Goal: Task Accomplishment & Management: Manage account settings

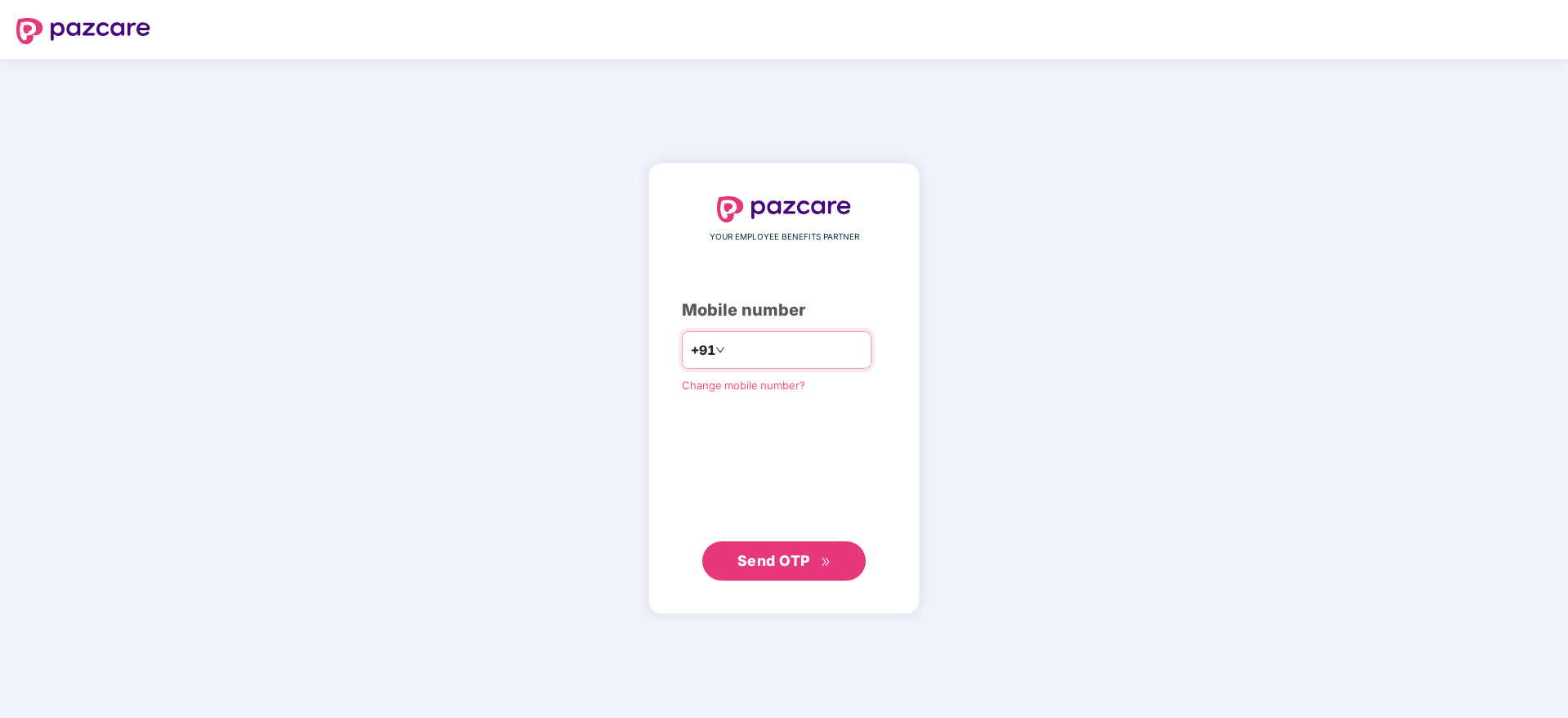
drag, startPoint x: 0, startPoint y: 0, endPoint x: 770, endPoint y: 353, distance: 847.1
click at [770, 353] on input "number" at bounding box center [796, 350] width 134 height 26
type input "**********"
click at [822, 567] on span "Send OTP" at bounding box center [784, 560] width 94 height 23
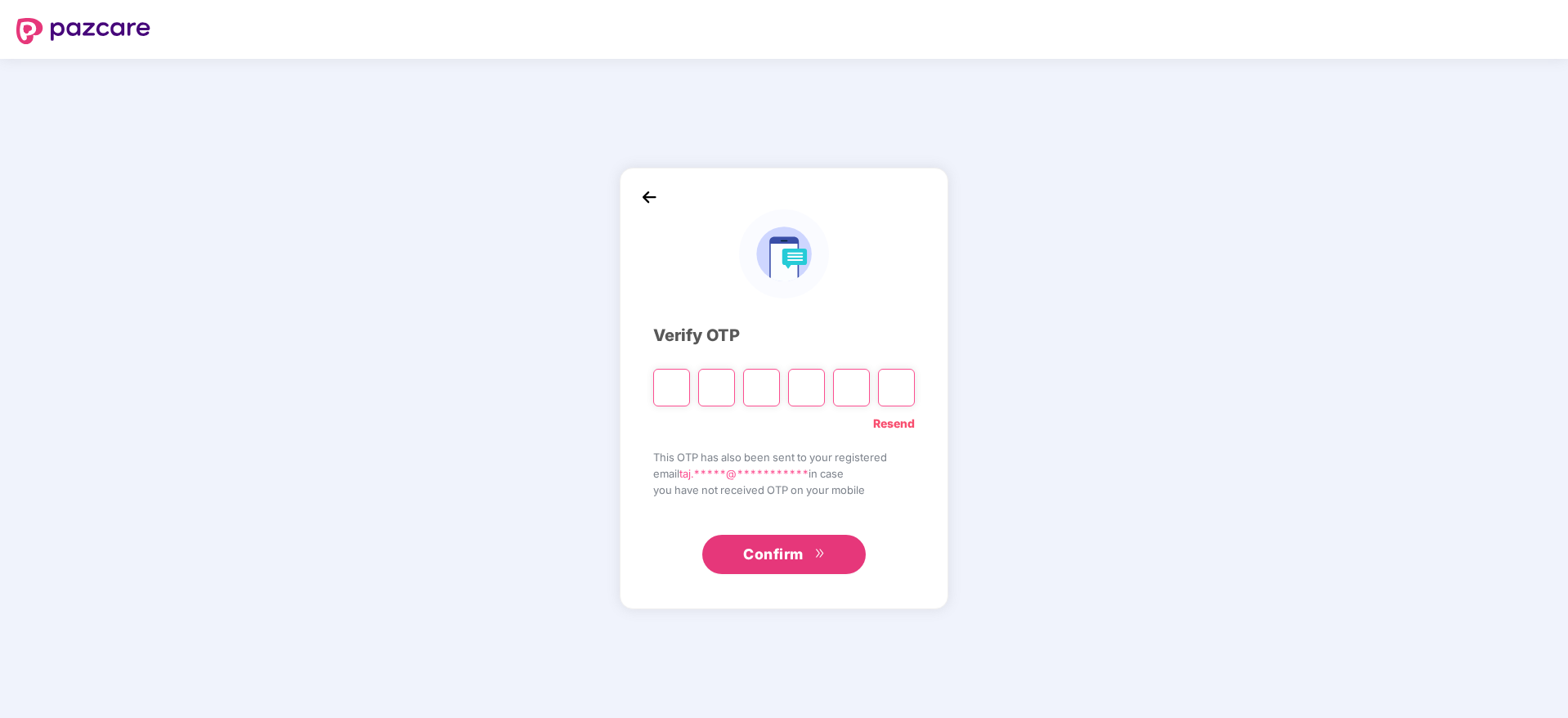
click at [672, 382] on input "Please enter verification code. Digit 1" at bounding box center [671, 388] width 37 height 38
type input "*"
paste input "*"
type input "*"
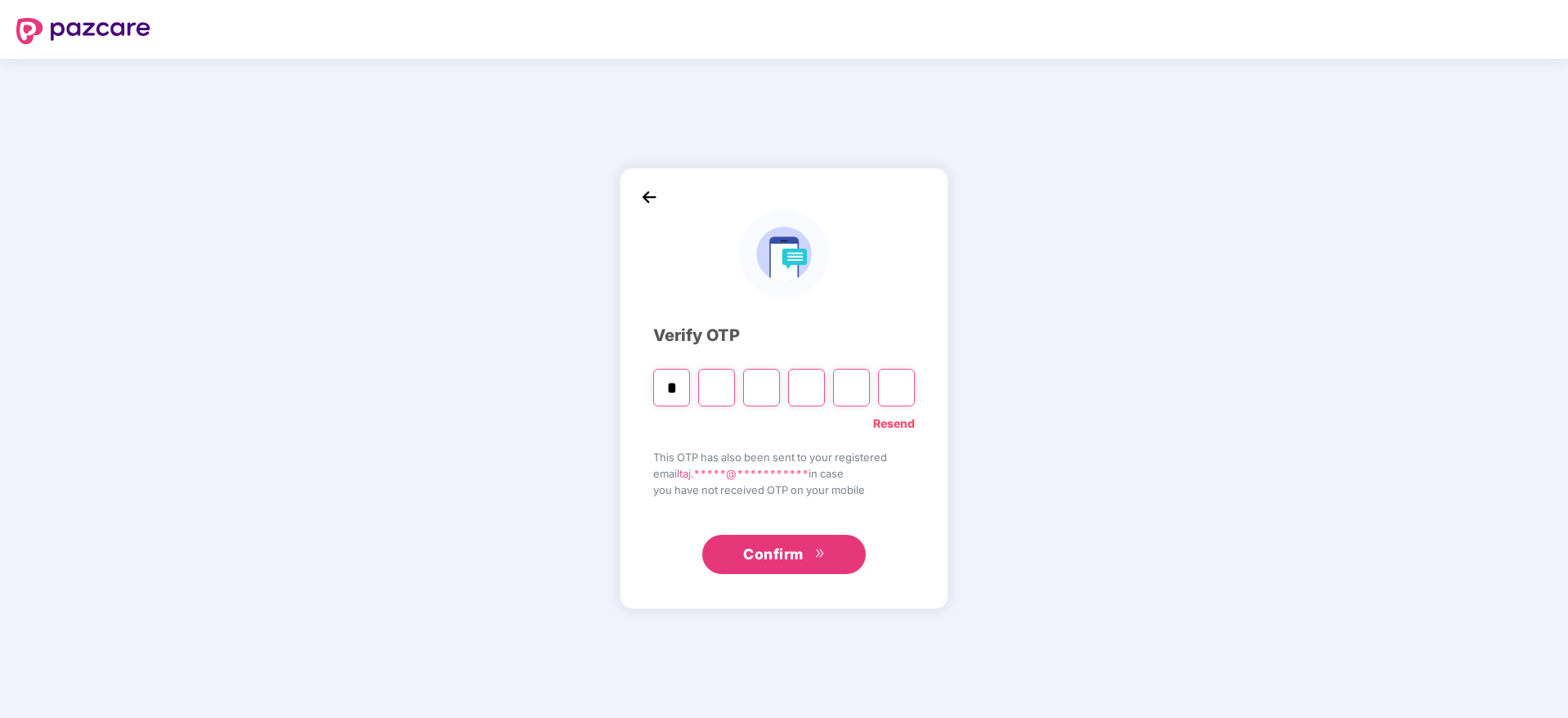
type input "*"
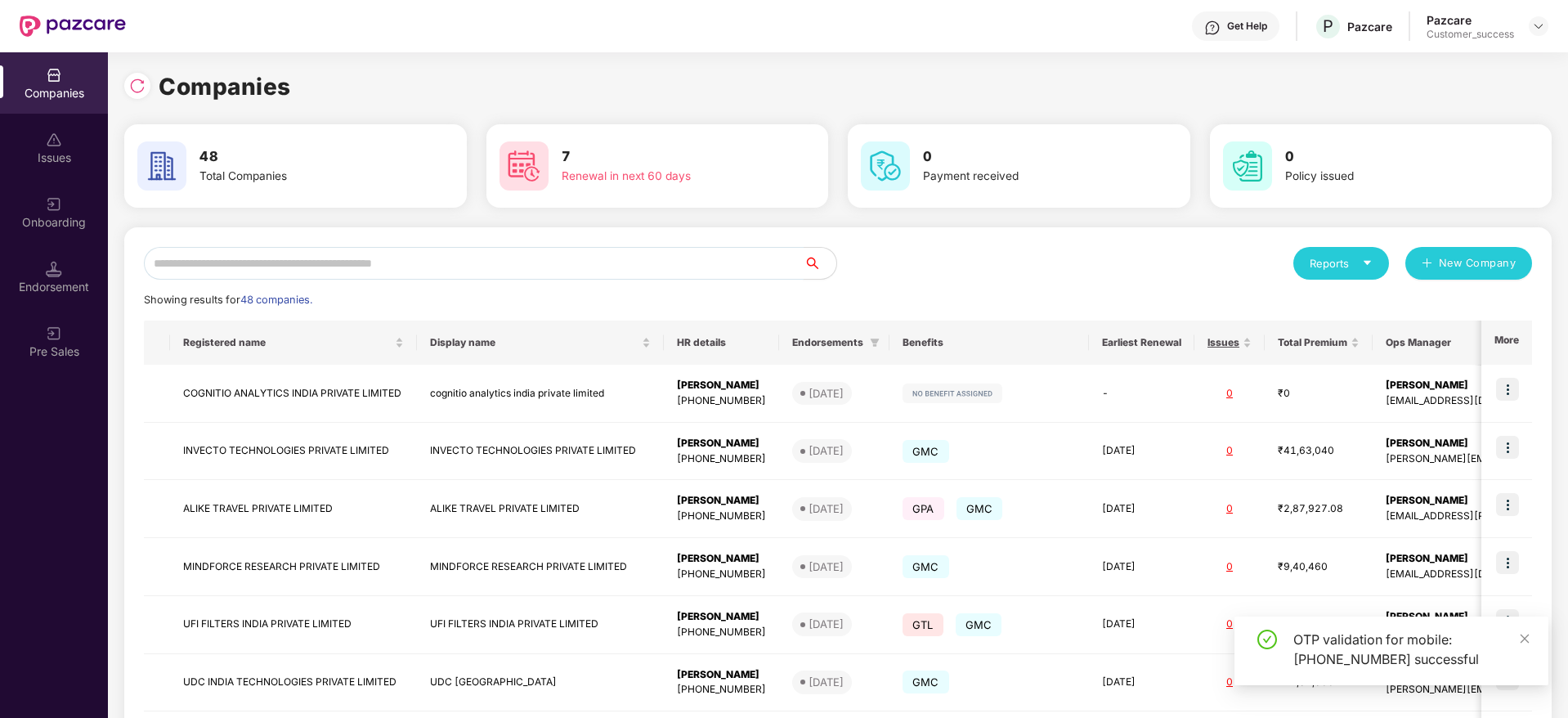
click at [298, 268] on input "text" at bounding box center [474, 263] width 660 height 33
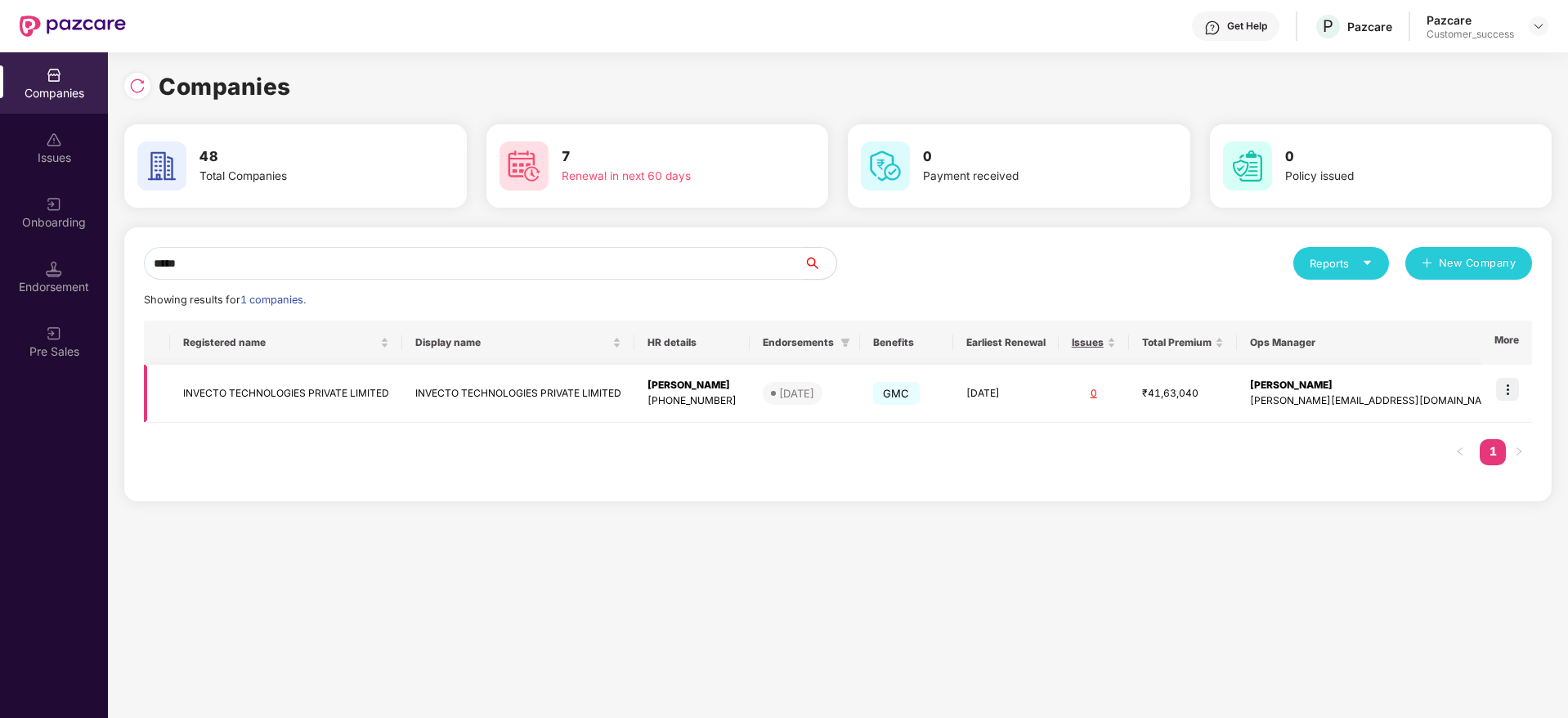
type input "*****"
click at [1507, 387] on img at bounding box center [1508, 390] width 23 height 23
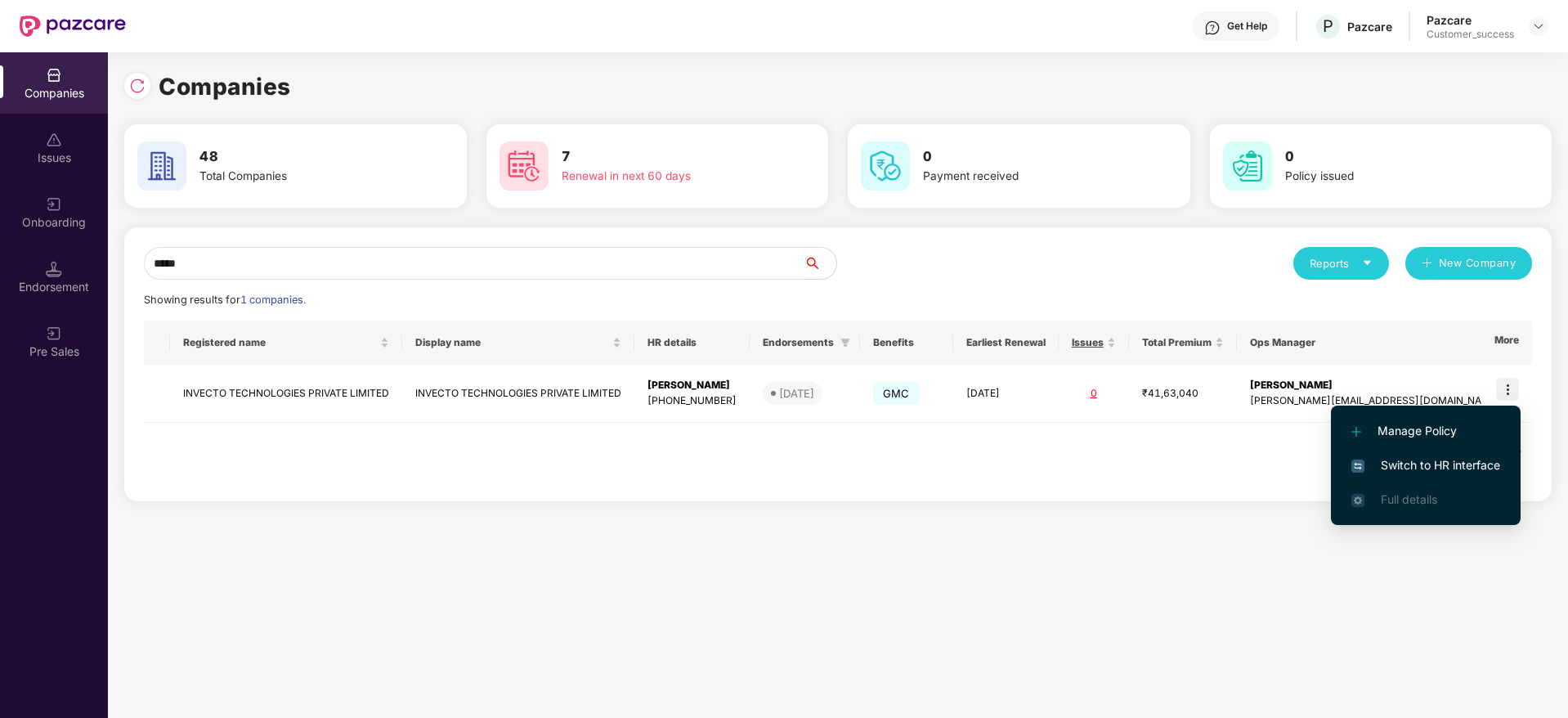
click at [1419, 467] on span "Switch to HR interface" at bounding box center [1427, 465] width 149 height 18
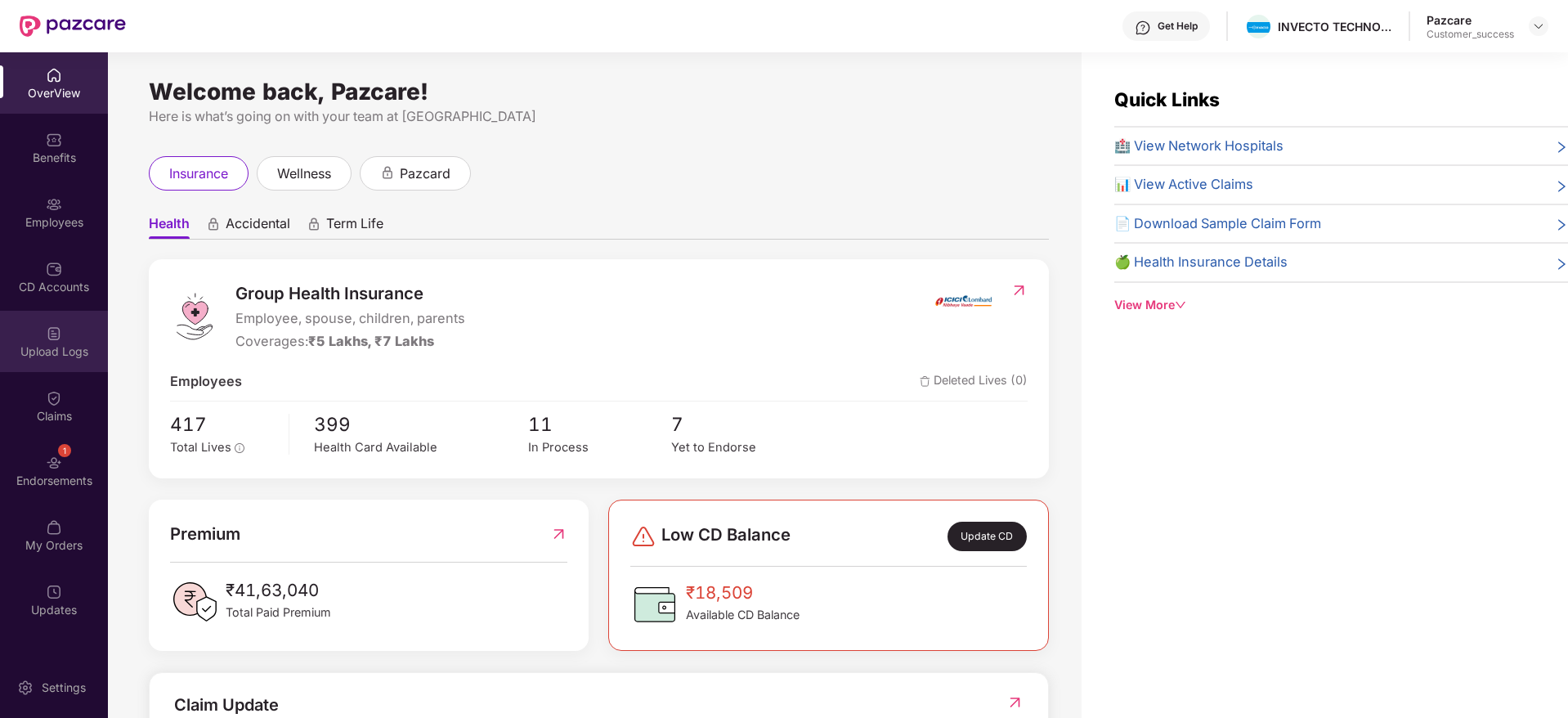
click at [65, 331] on div "Upload Logs" at bounding box center [54, 342] width 107 height 61
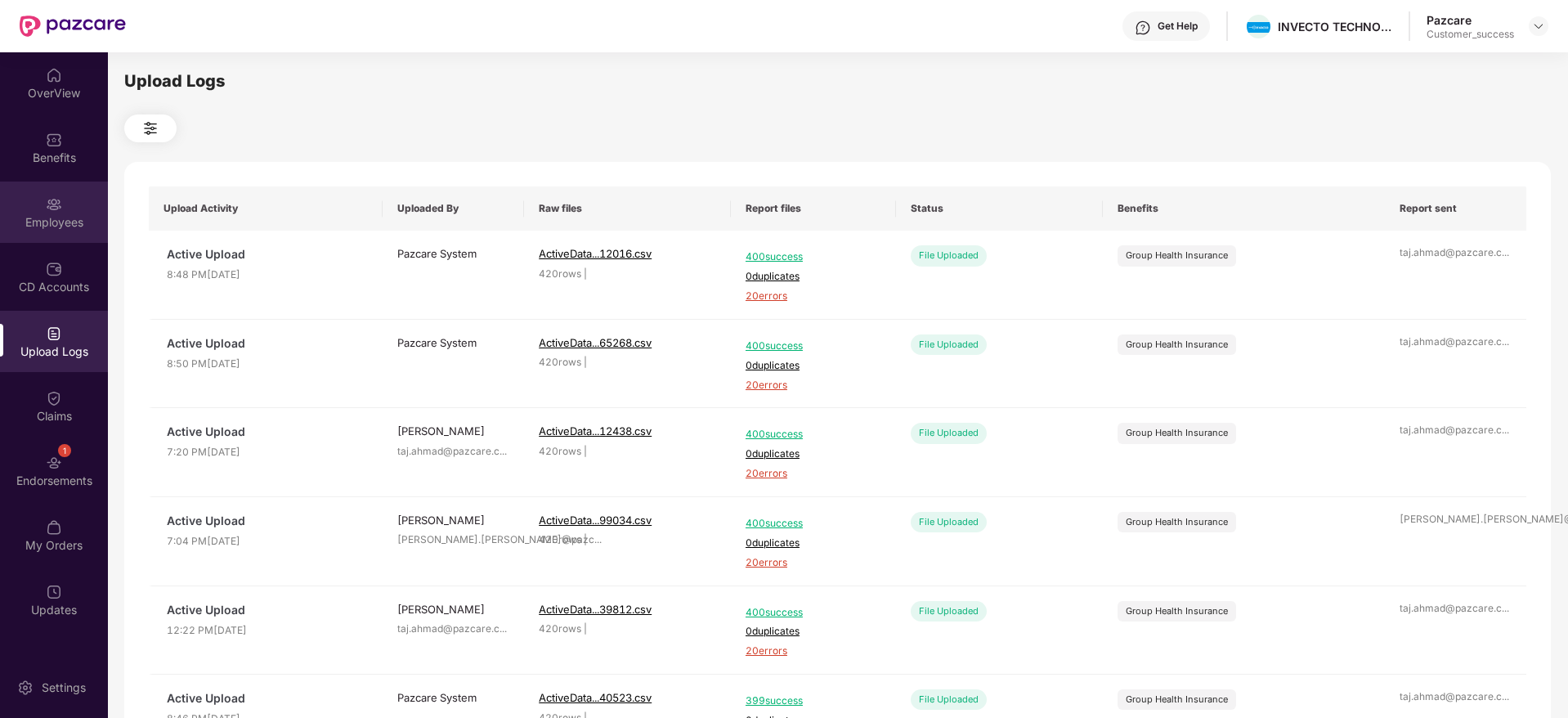
click at [52, 221] on div "Employees" at bounding box center [54, 222] width 107 height 16
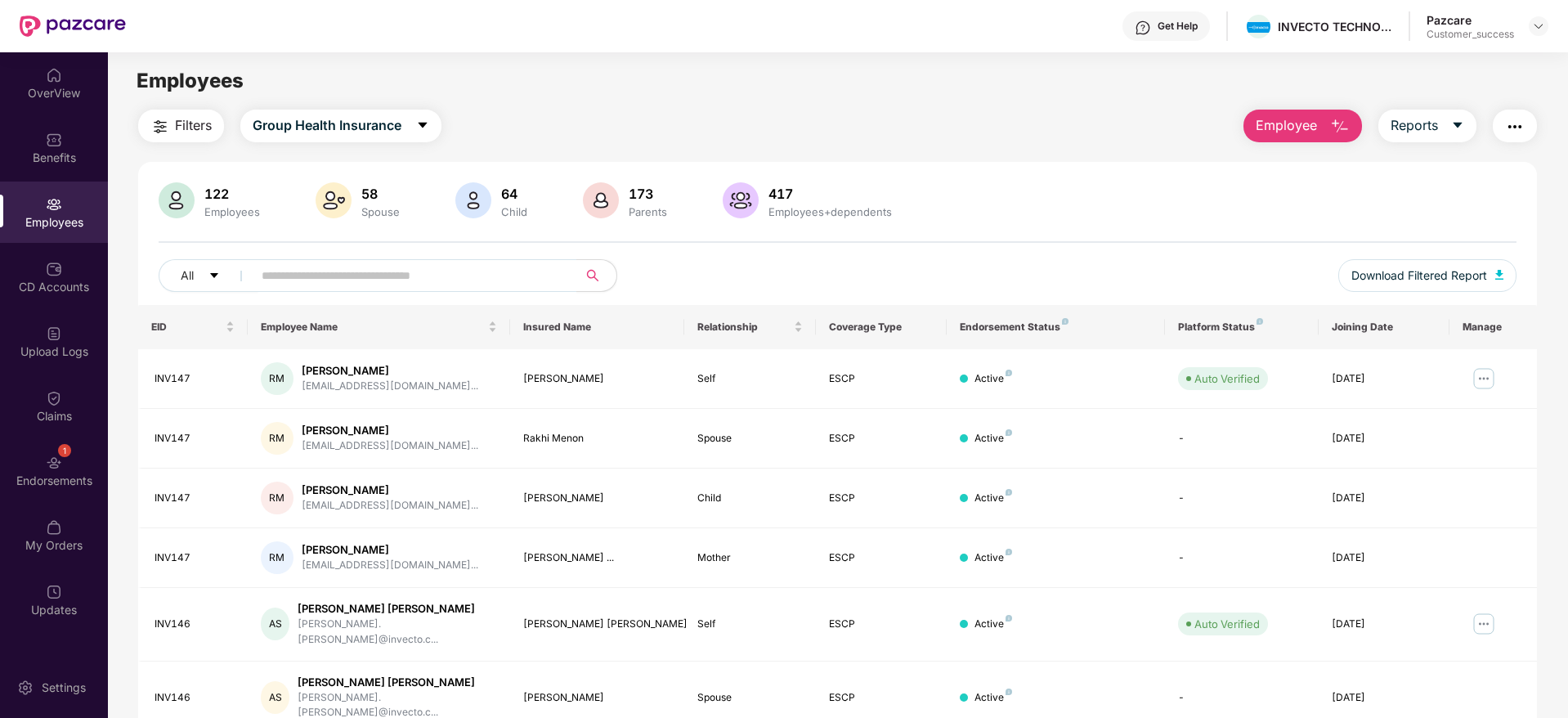
click at [175, 126] on span "Filters" at bounding box center [193, 125] width 37 height 21
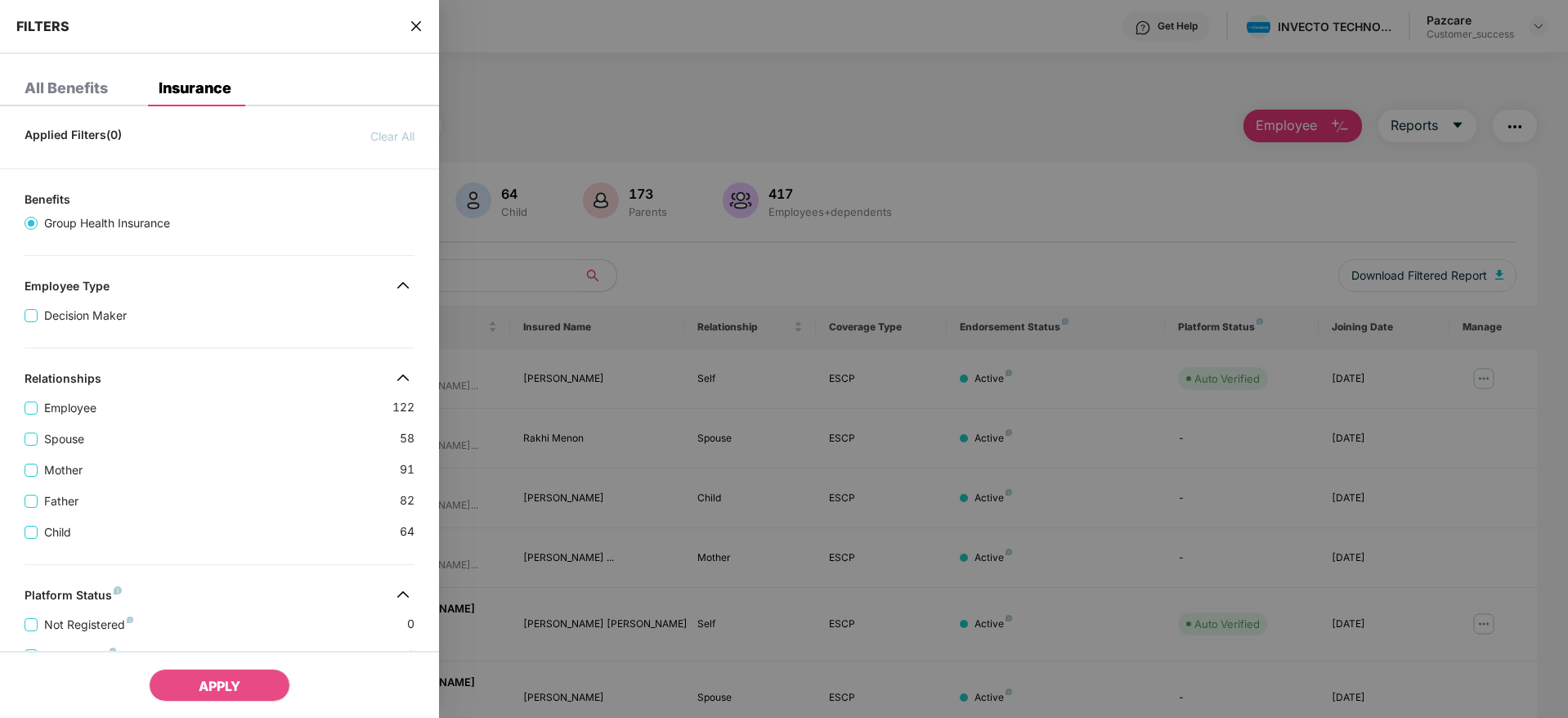
click at [234, 465] on div "Mother [DEMOGRAPHIC_DATA]" at bounding box center [220, 463] width 390 height 31
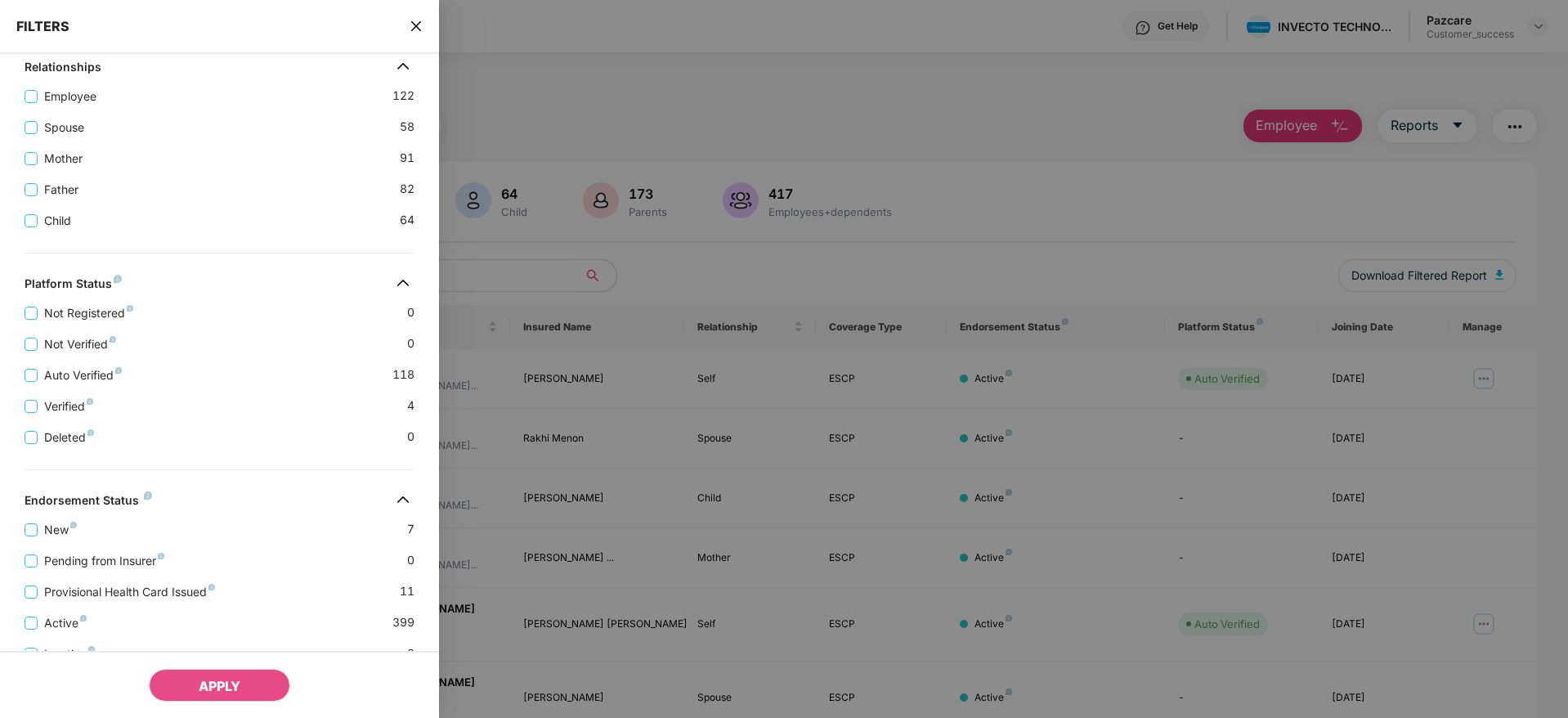
scroll to position [379, 0]
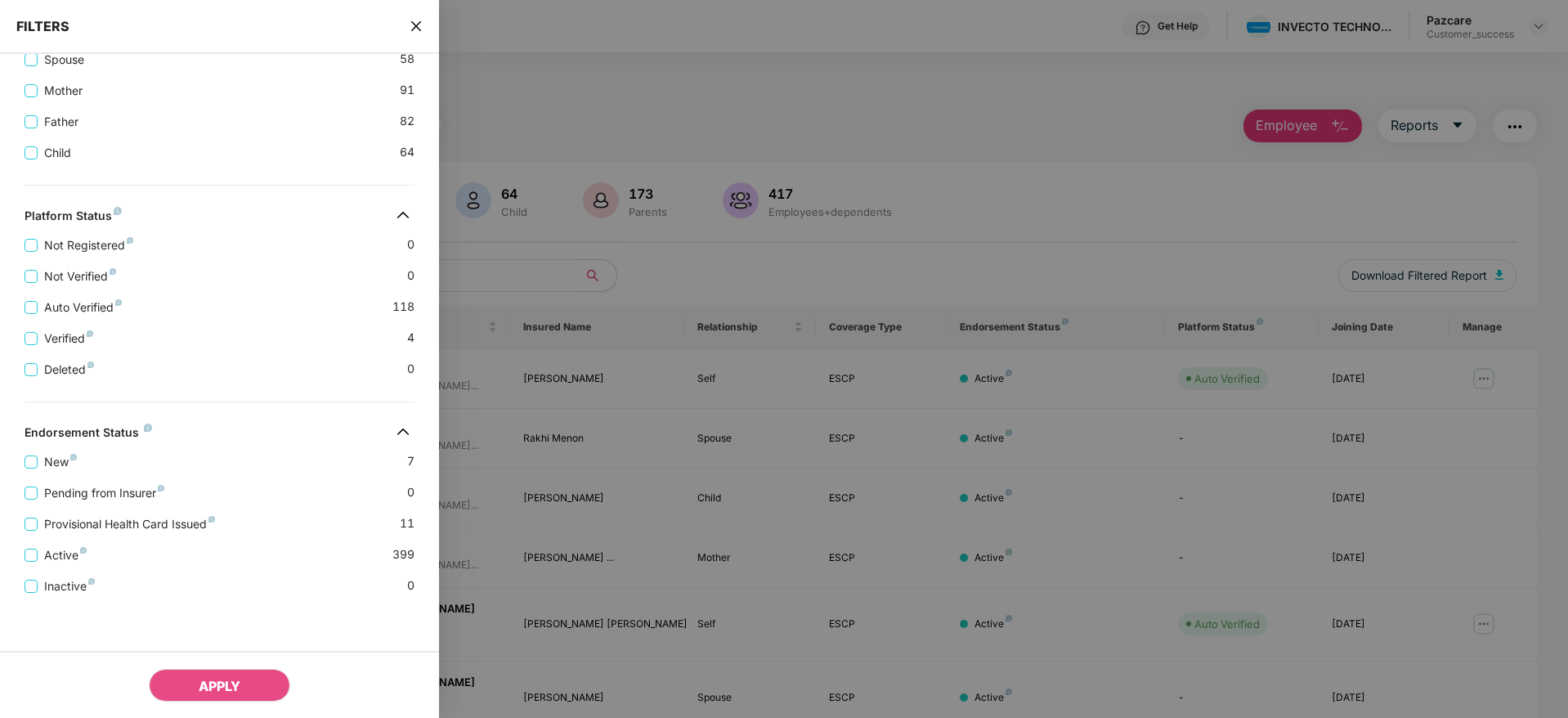
click at [46, 519] on span "Provisional Health Card Issued" at bounding box center [129, 524] width 184 height 18
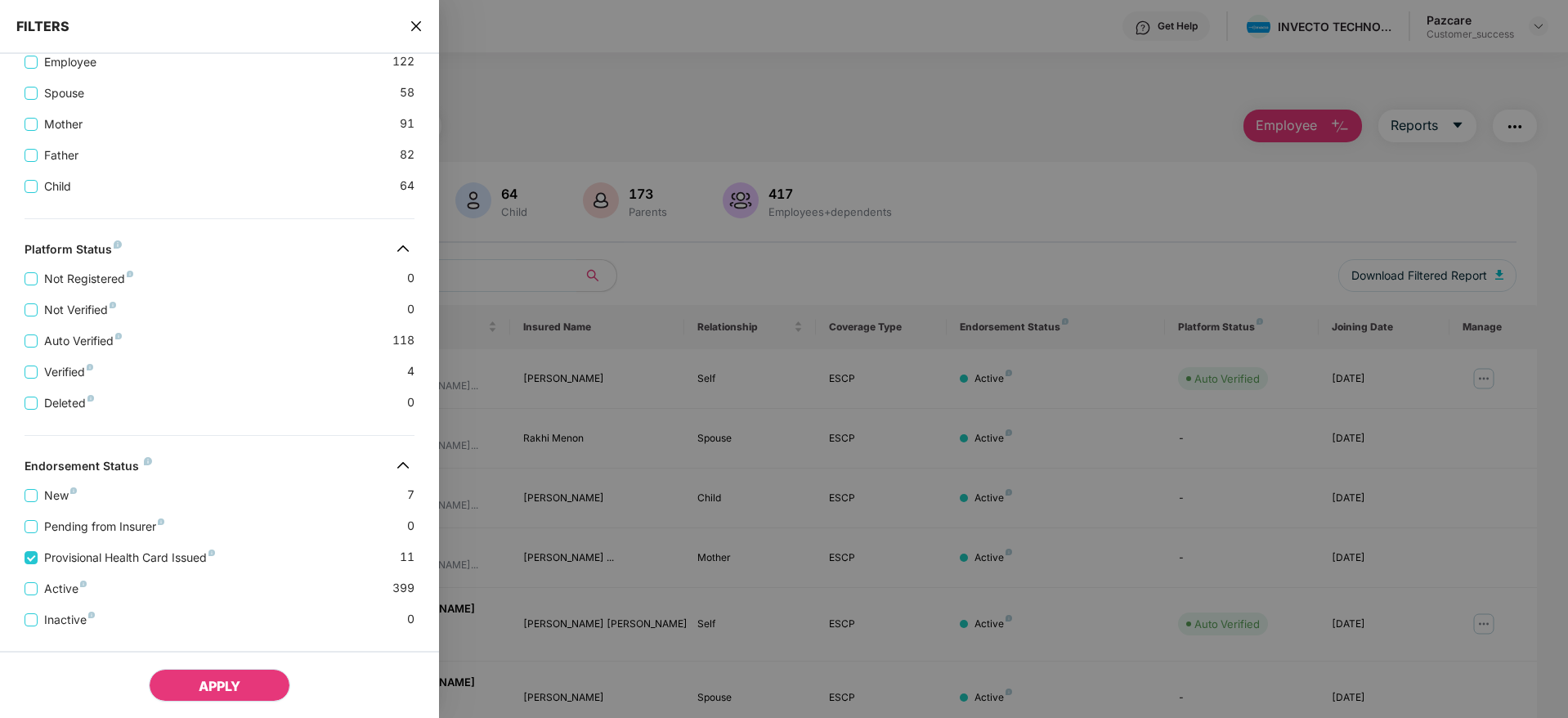
click at [232, 675] on button "APPLY" at bounding box center [220, 685] width 141 height 33
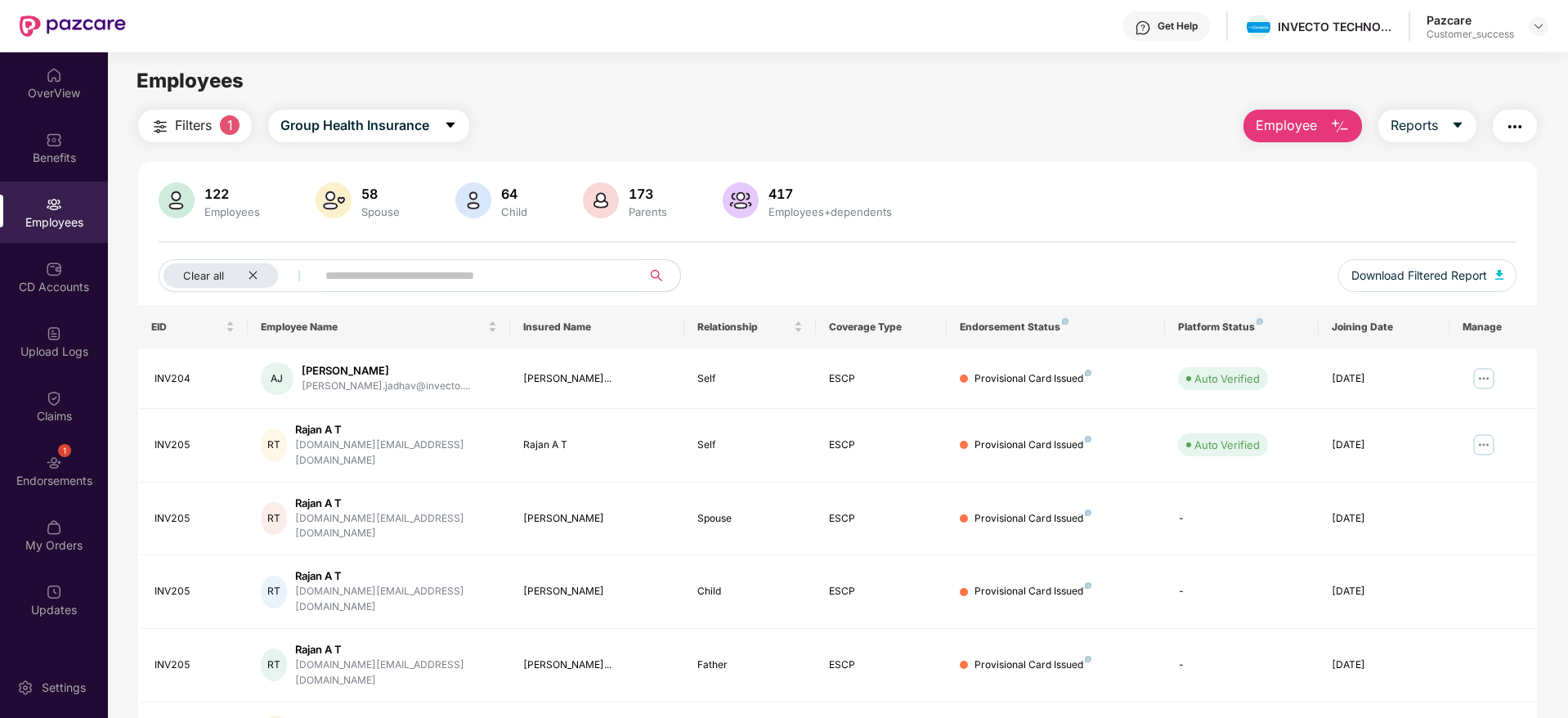
click at [968, 259] on div "Clear all Download Filtered Report" at bounding box center [837, 282] width 1358 height 46
click at [1541, 23] on img at bounding box center [1539, 26] width 13 height 13
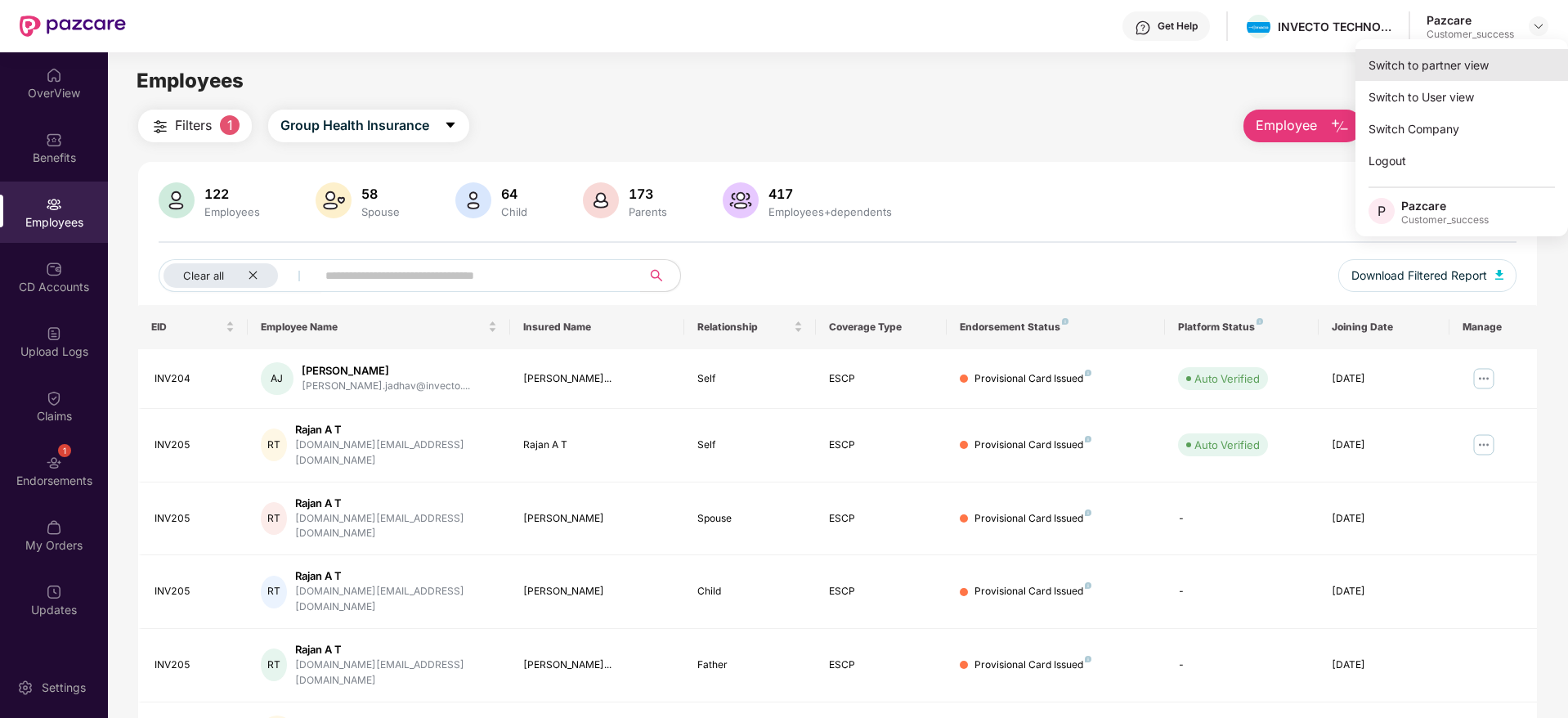
click at [1462, 70] on div "Switch to partner view" at bounding box center [1461, 65] width 212 height 32
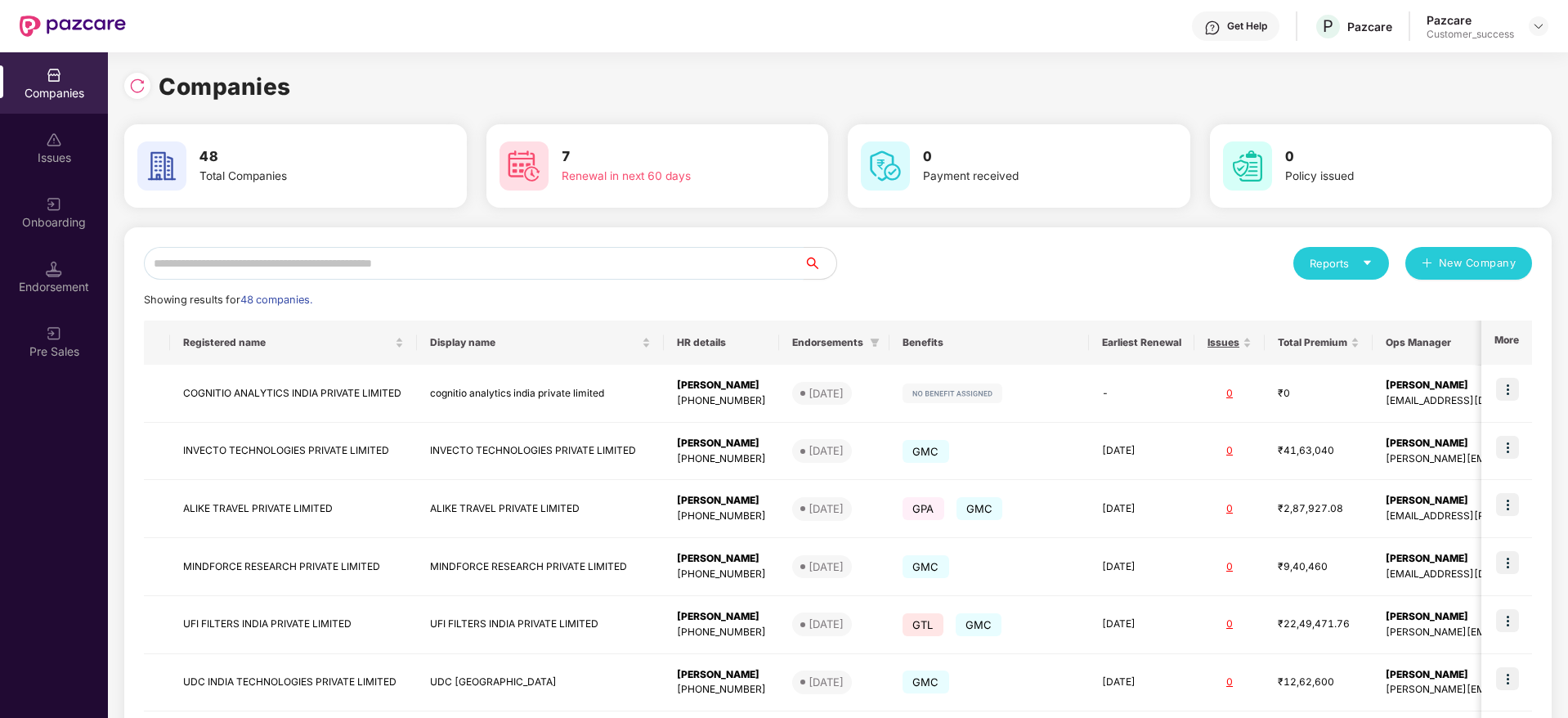
click at [556, 269] on input "text" at bounding box center [474, 263] width 660 height 33
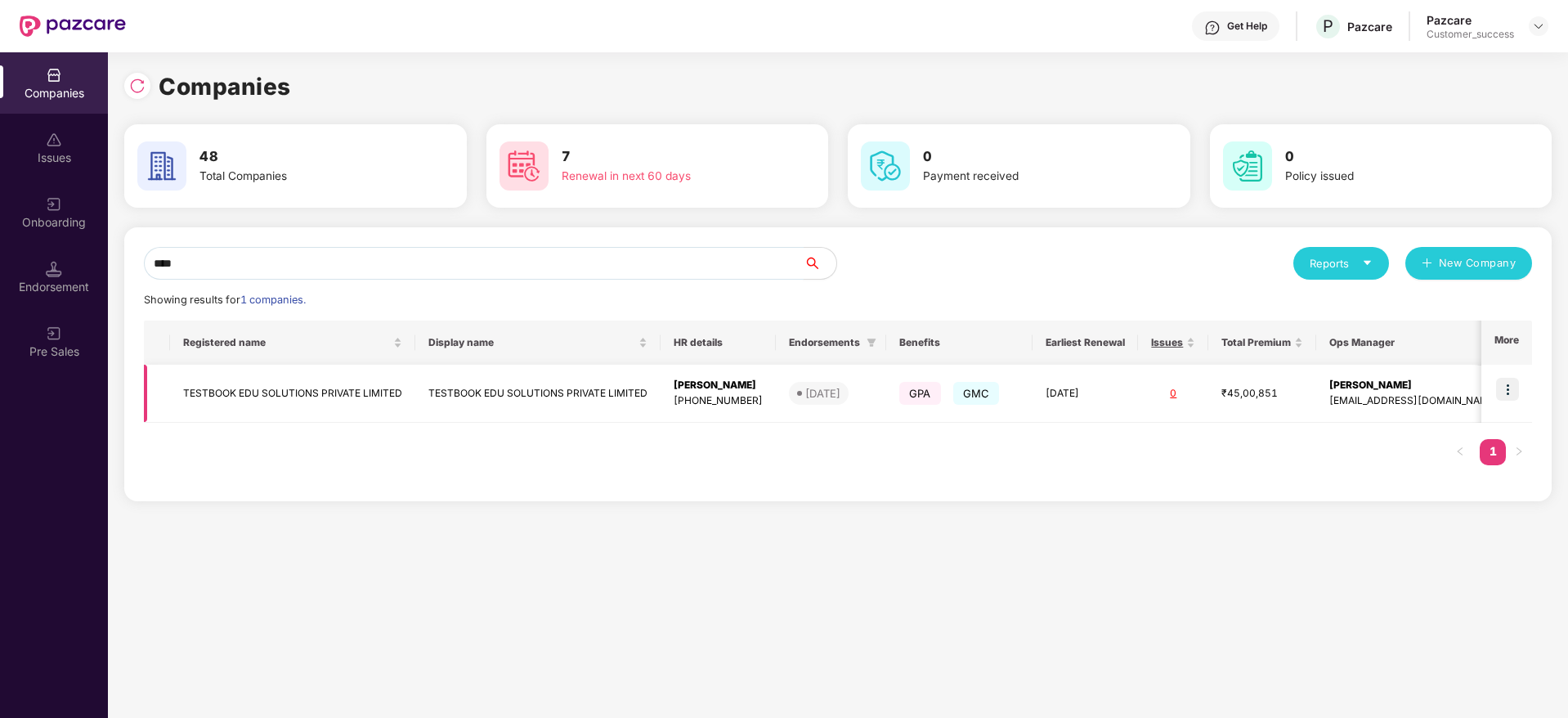
type input "****"
click at [1510, 387] on img at bounding box center [1508, 390] width 23 height 23
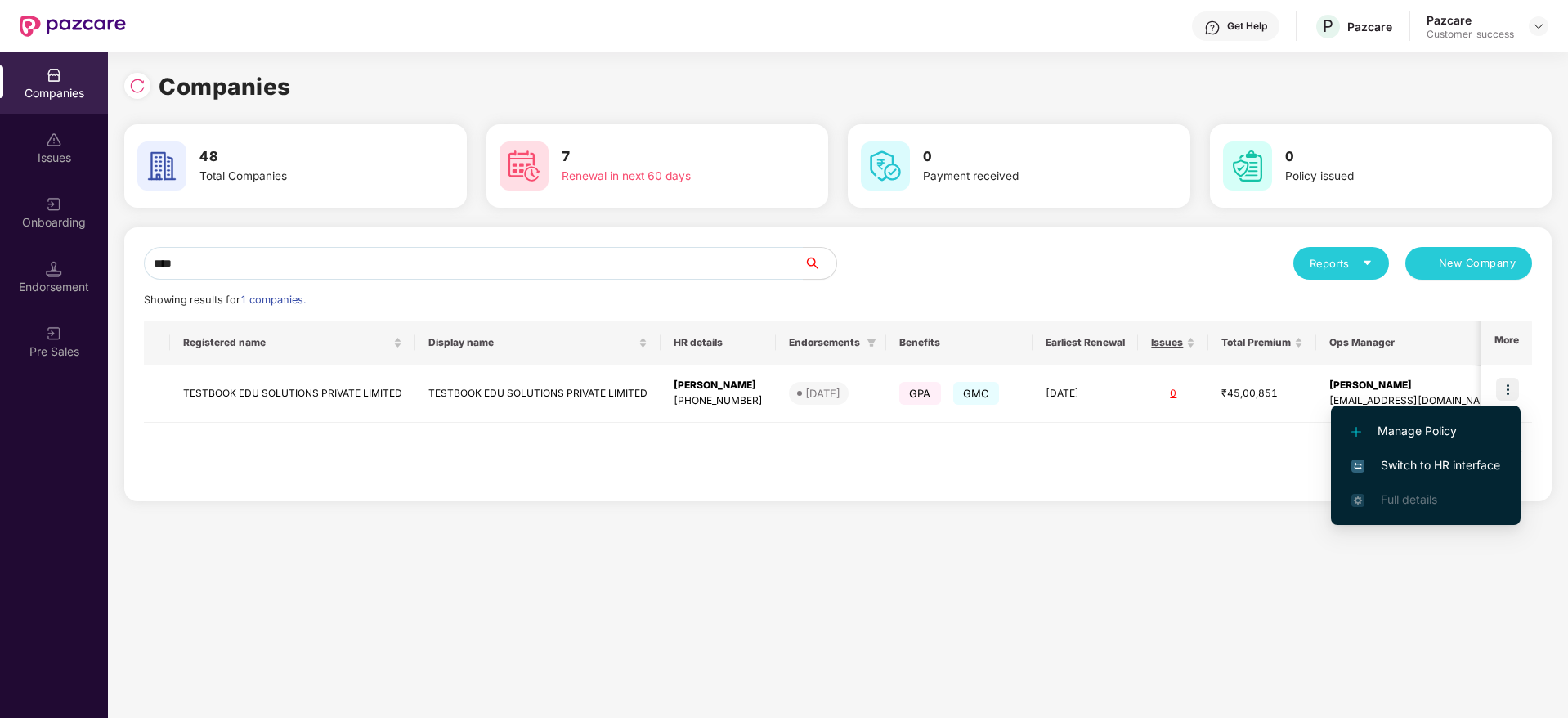
click at [1422, 467] on span "Switch to HR interface" at bounding box center [1427, 465] width 149 height 18
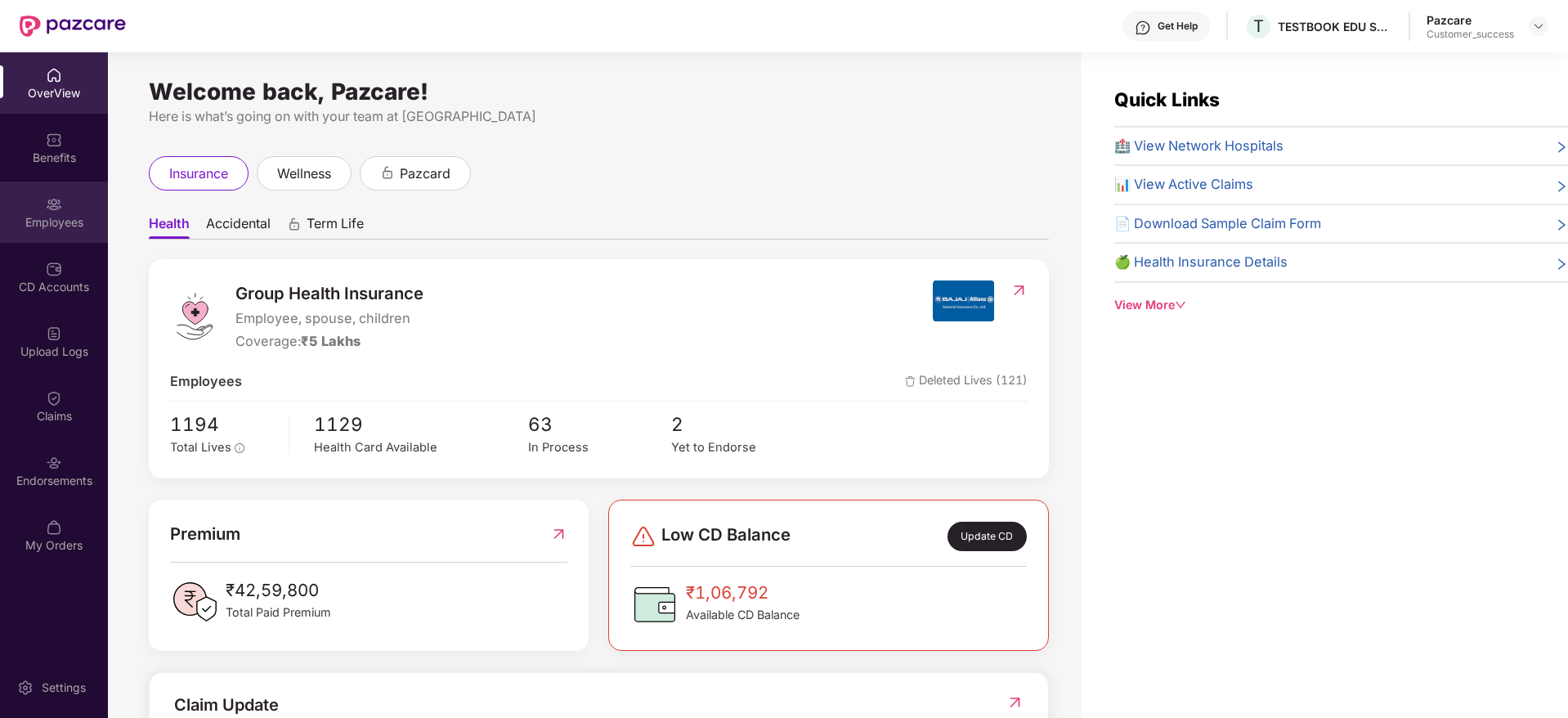
click at [49, 207] on img at bounding box center [54, 204] width 16 height 16
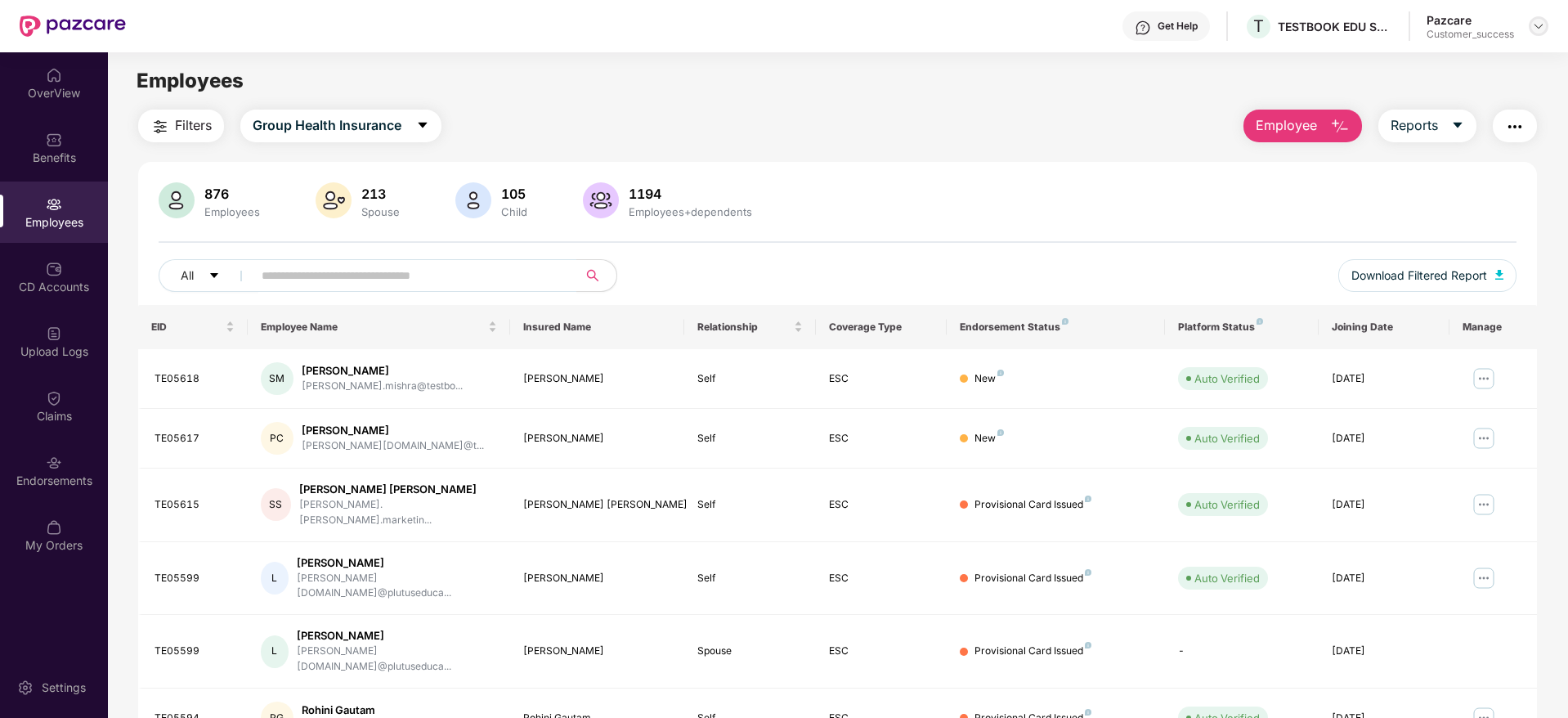
click at [1534, 24] on img at bounding box center [1539, 26] width 13 height 13
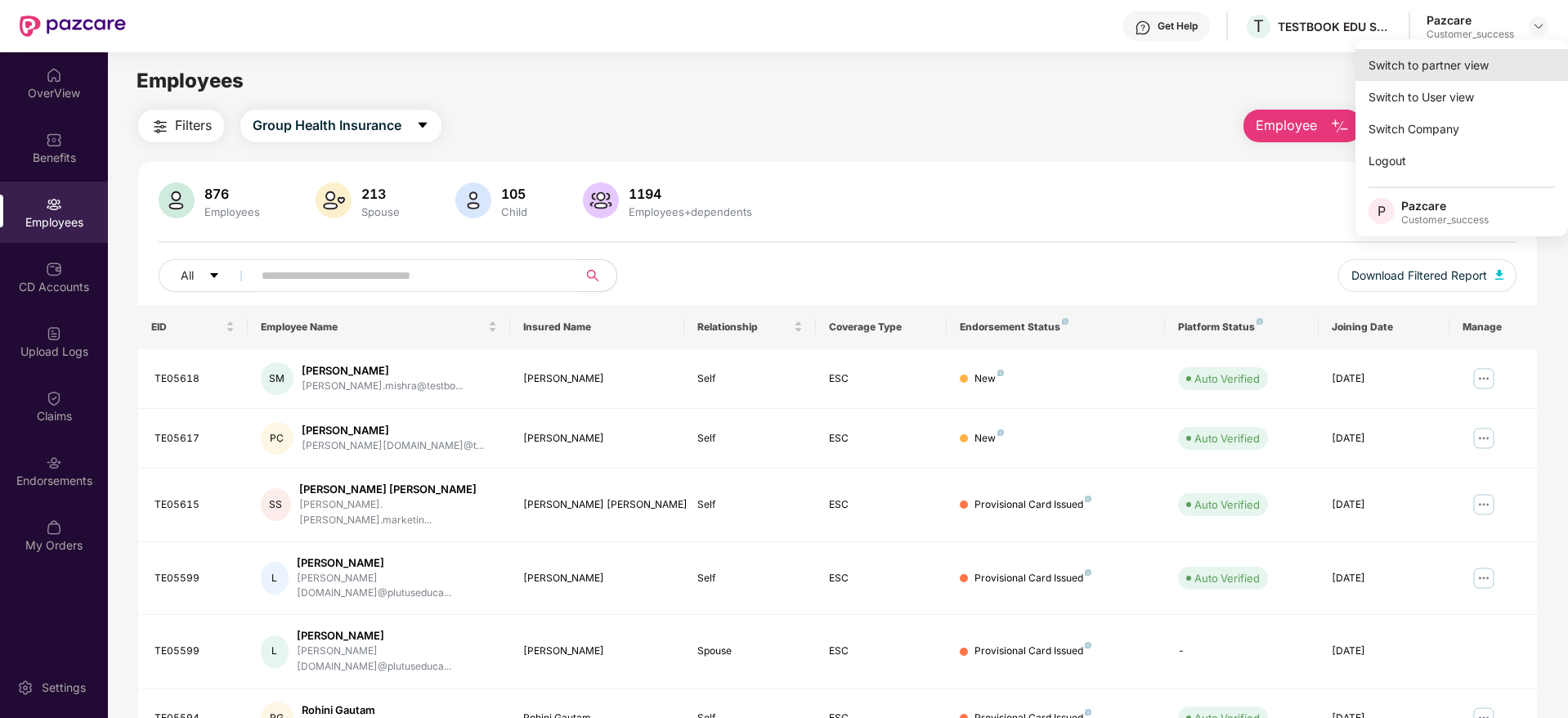
click at [1421, 71] on div "Switch to partner view" at bounding box center [1461, 65] width 212 height 32
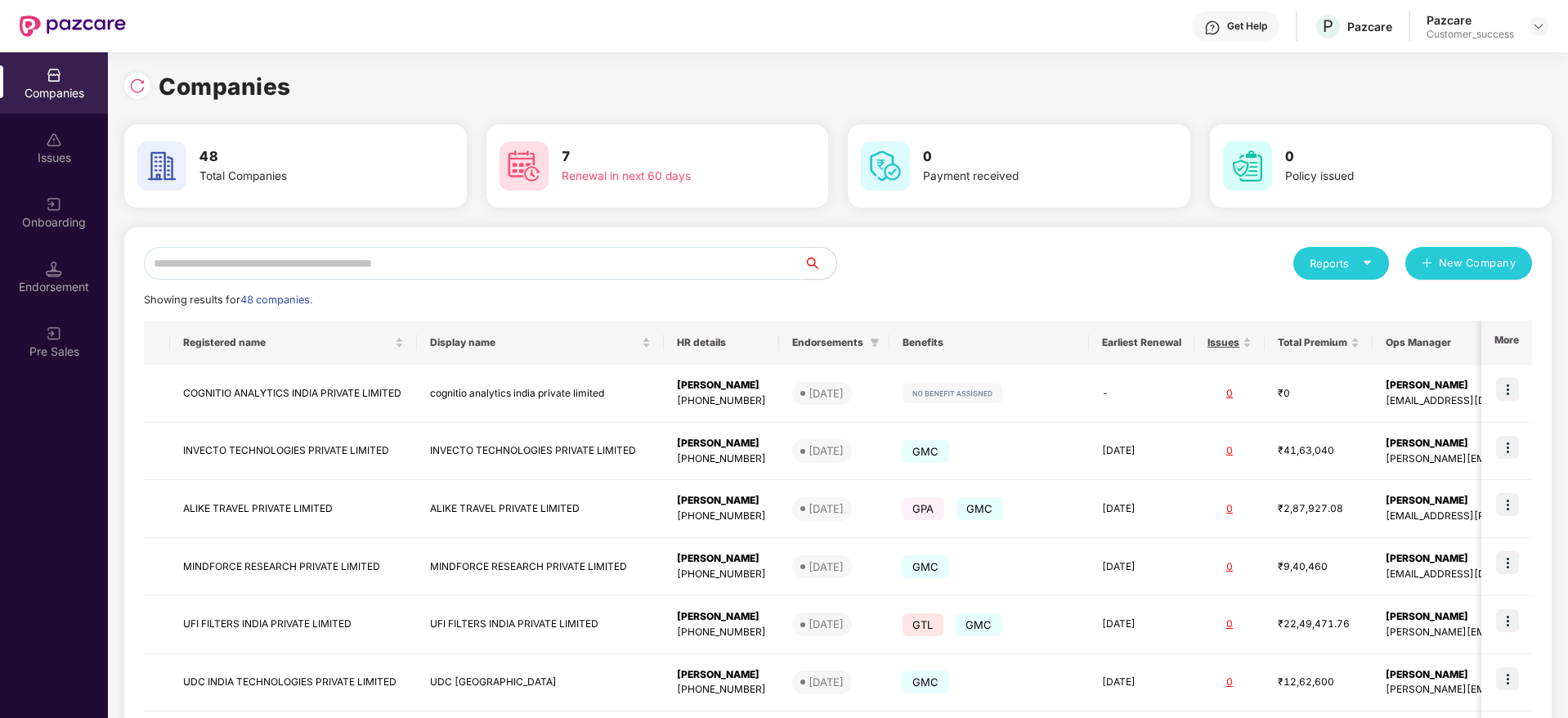
click at [657, 260] on input "text" at bounding box center [474, 263] width 660 height 33
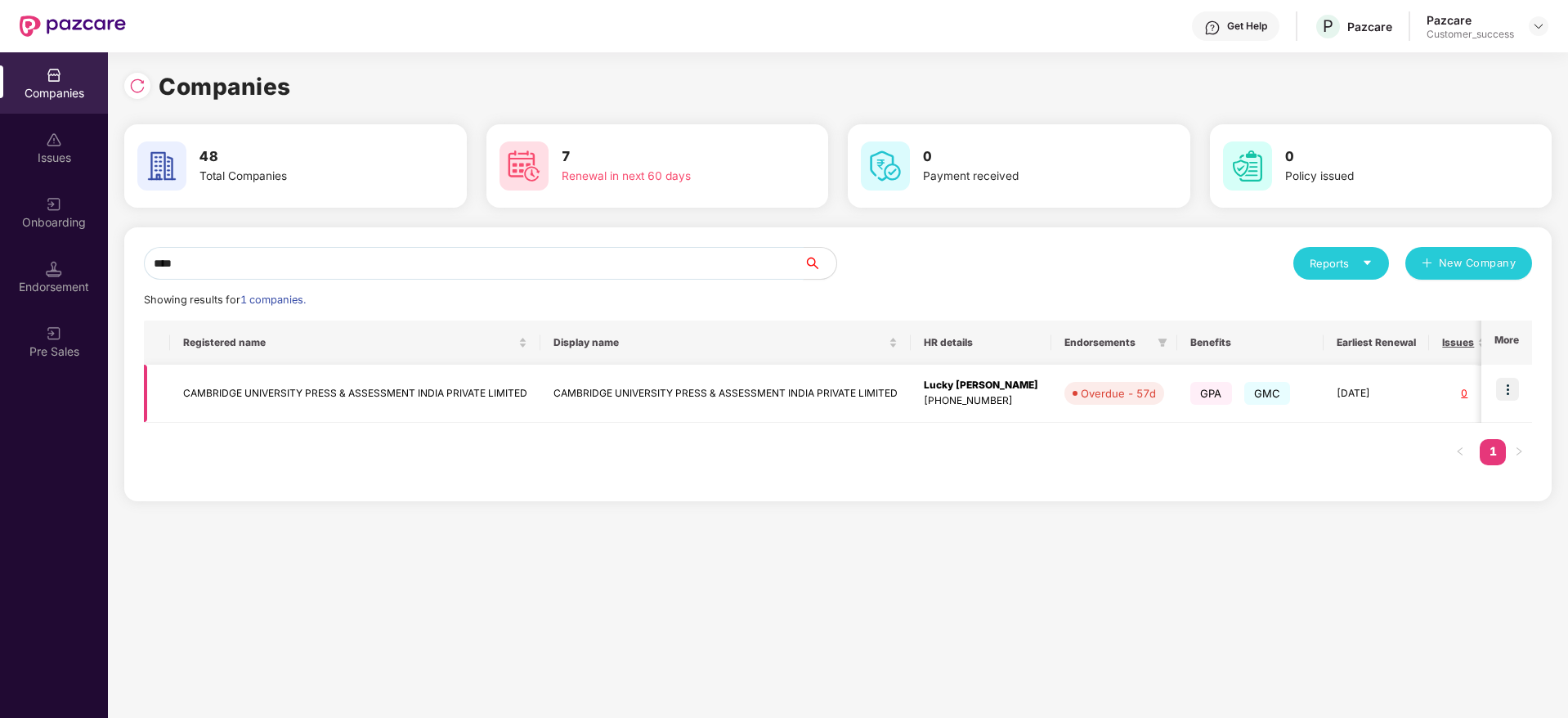
type input "****"
click at [1510, 385] on img at bounding box center [1508, 390] width 23 height 23
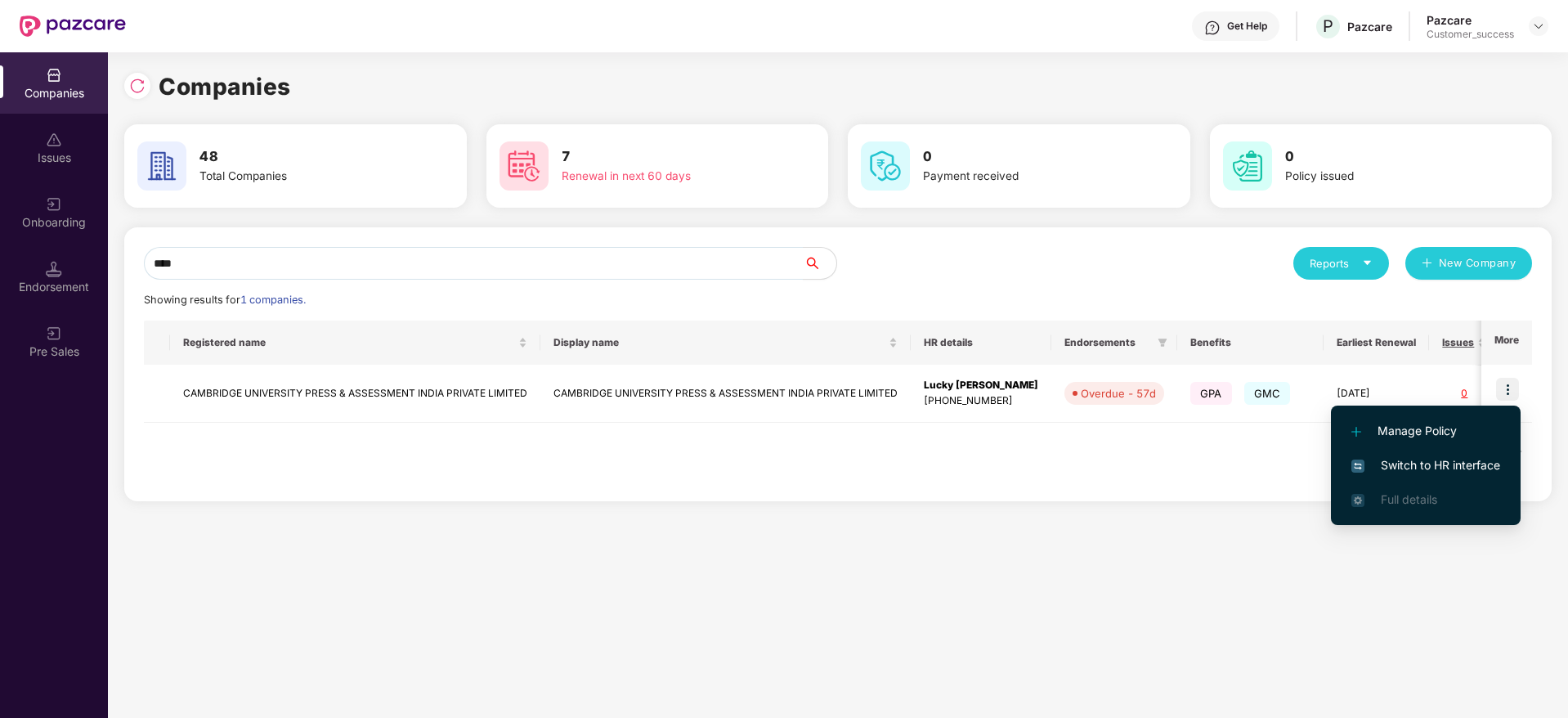
click at [1439, 463] on span "Switch to HR interface" at bounding box center [1427, 465] width 149 height 18
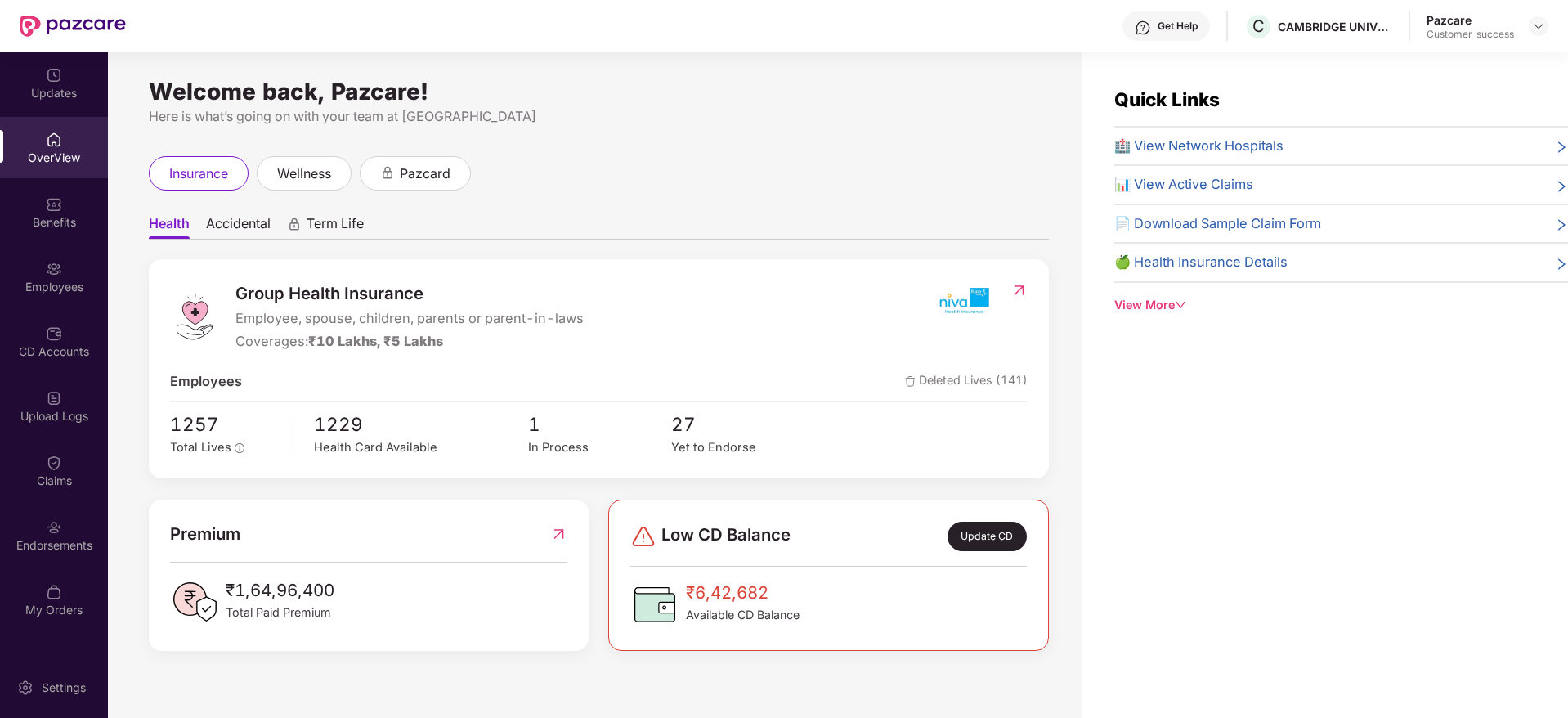
click at [59, 279] on div "Employees" at bounding box center [54, 287] width 107 height 16
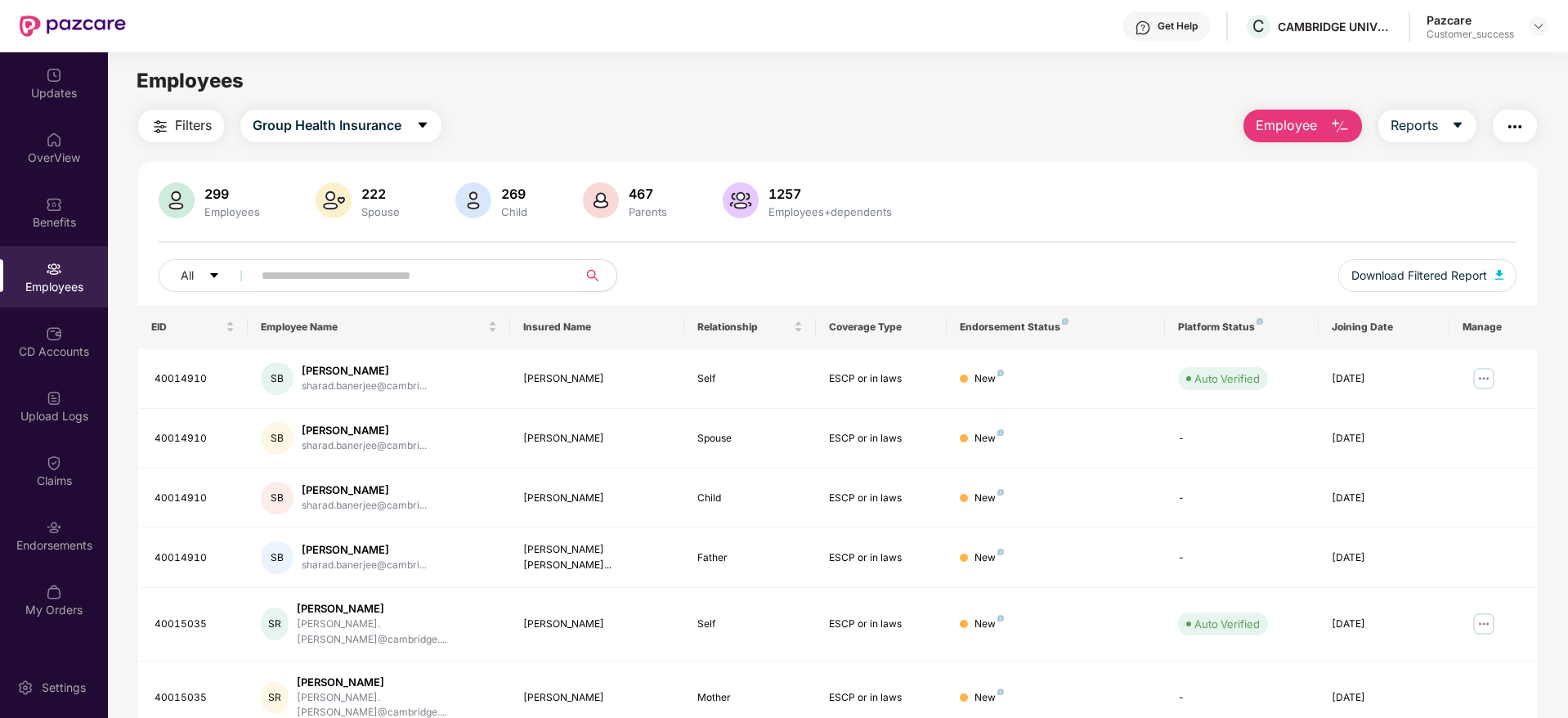
click at [336, 269] on input "text" at bounding box center [408, 276] width 293 height 25
paste input "********"
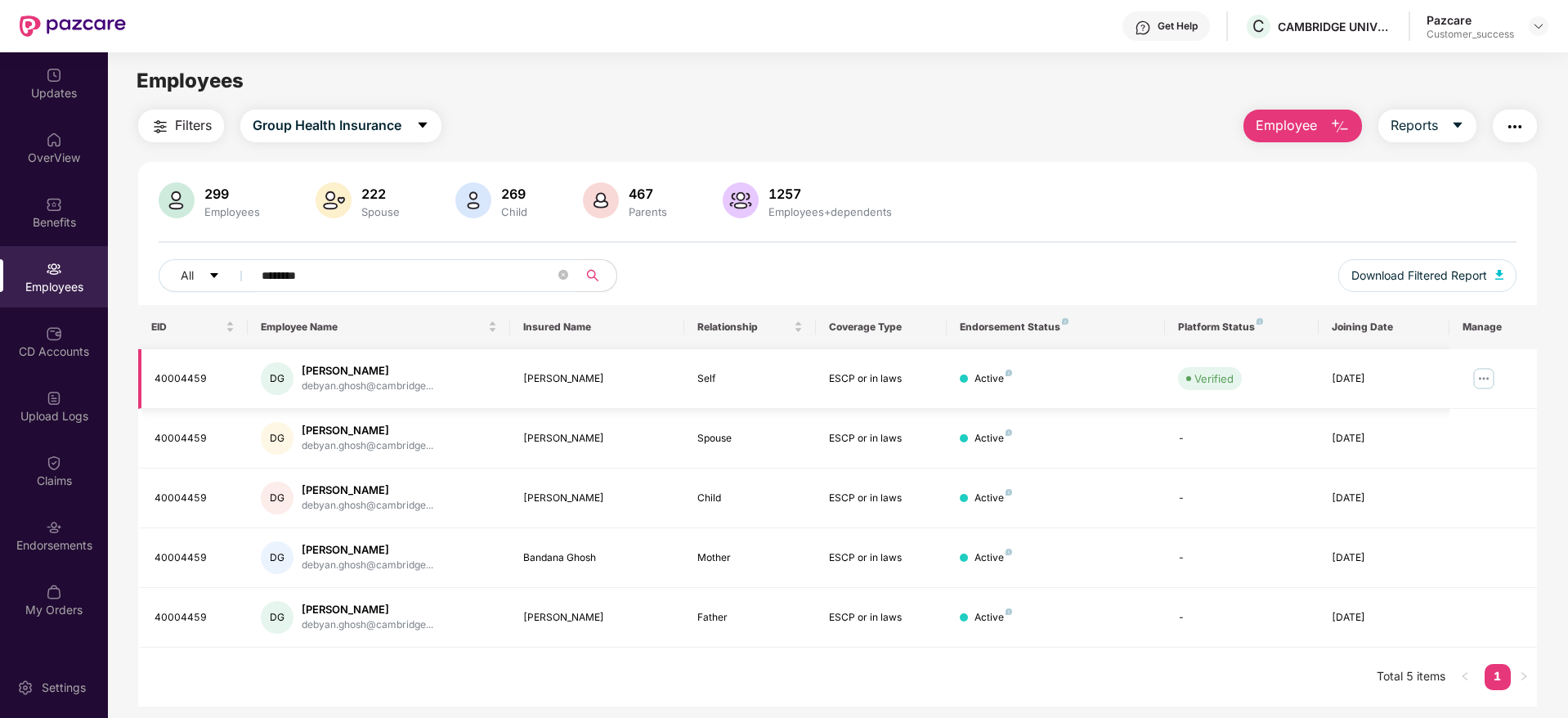
type input "********"
click at [1479, 376] on img at bounding box center [1484, 379] width 26 height 26
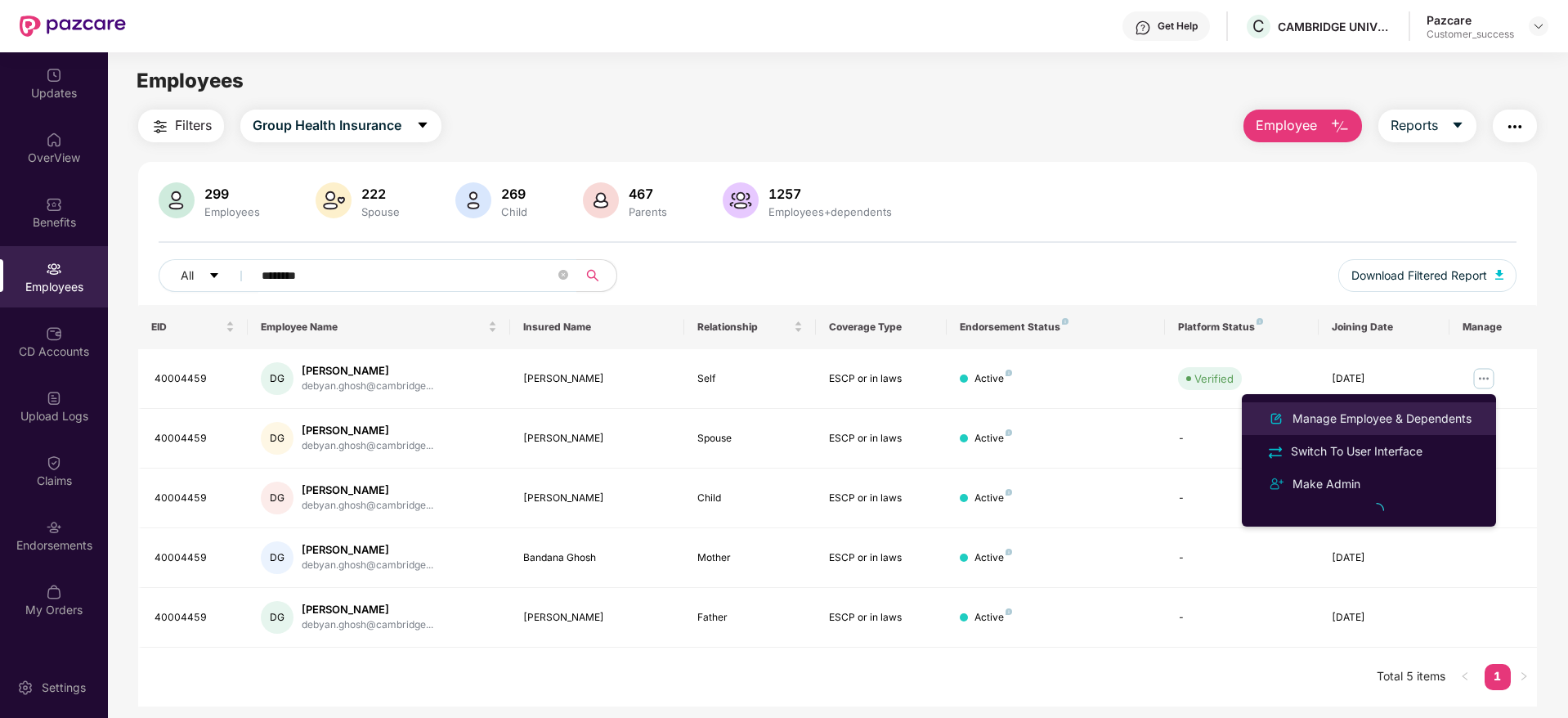
click at [1359, 416] on div "Manage Employee & Dependents" at bounding box center [1382, 418] width 186 height 18
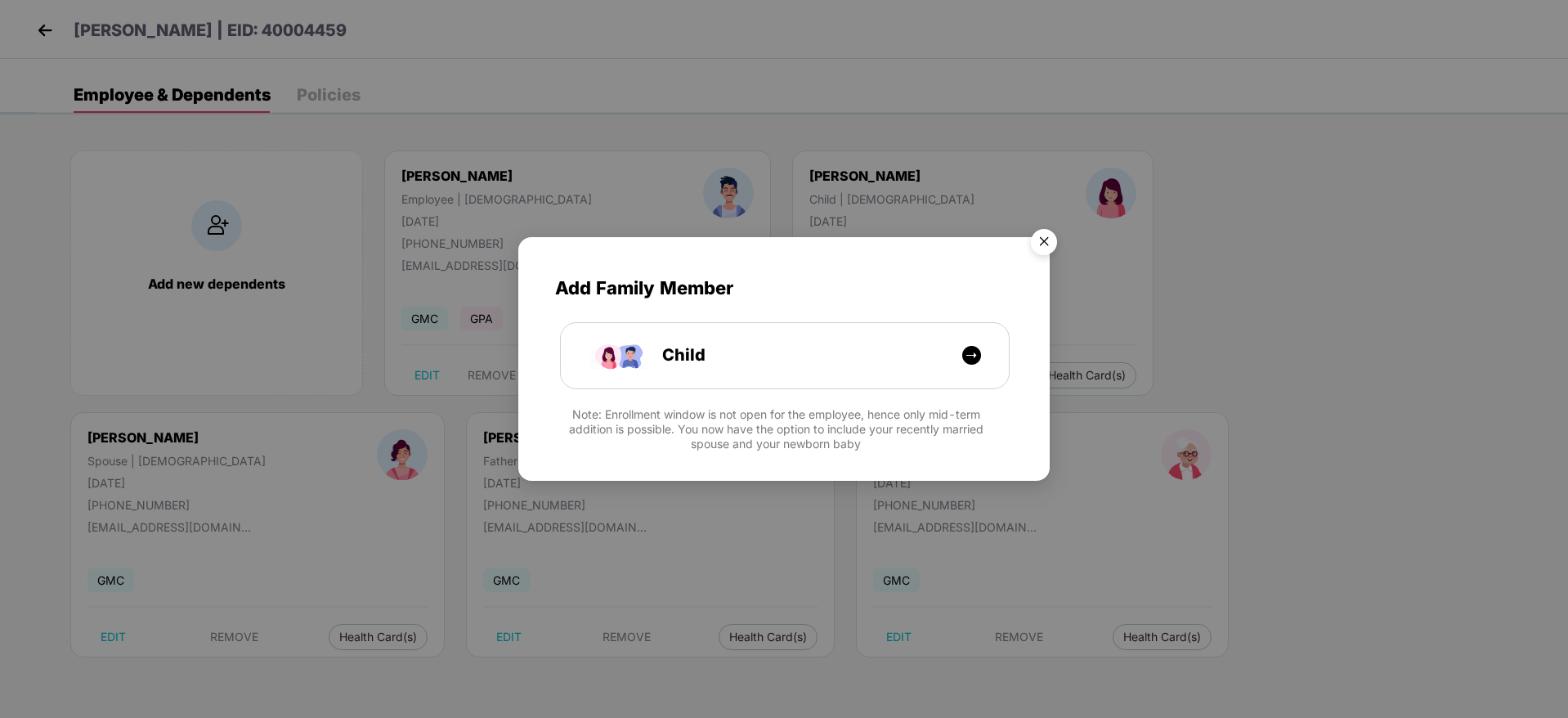
click at [1036, 252] on img "Close" at bounding box center [1044, 244] width 46 height 46
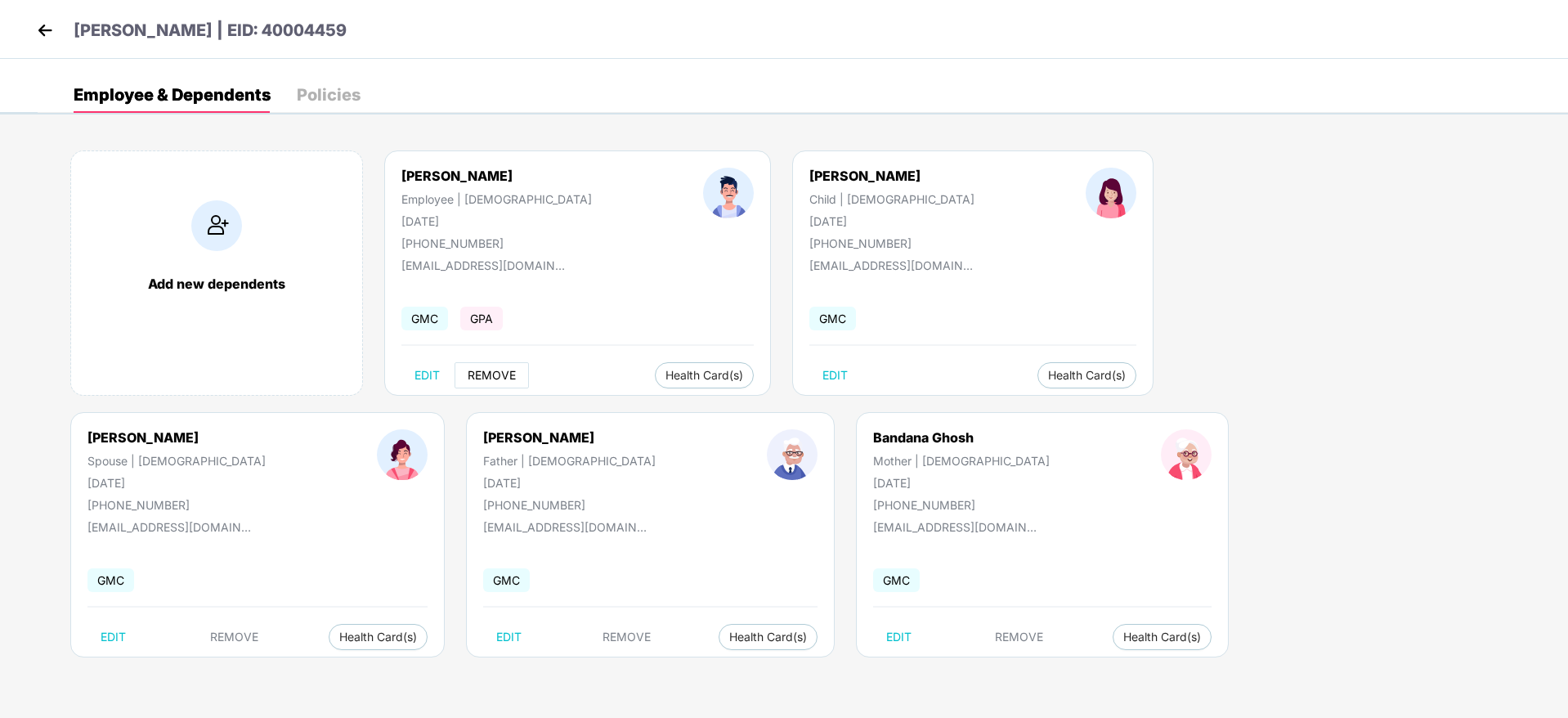
click at [511, 376] on span "REMOVE" at bounding box center [491, 376] width 48 height 13
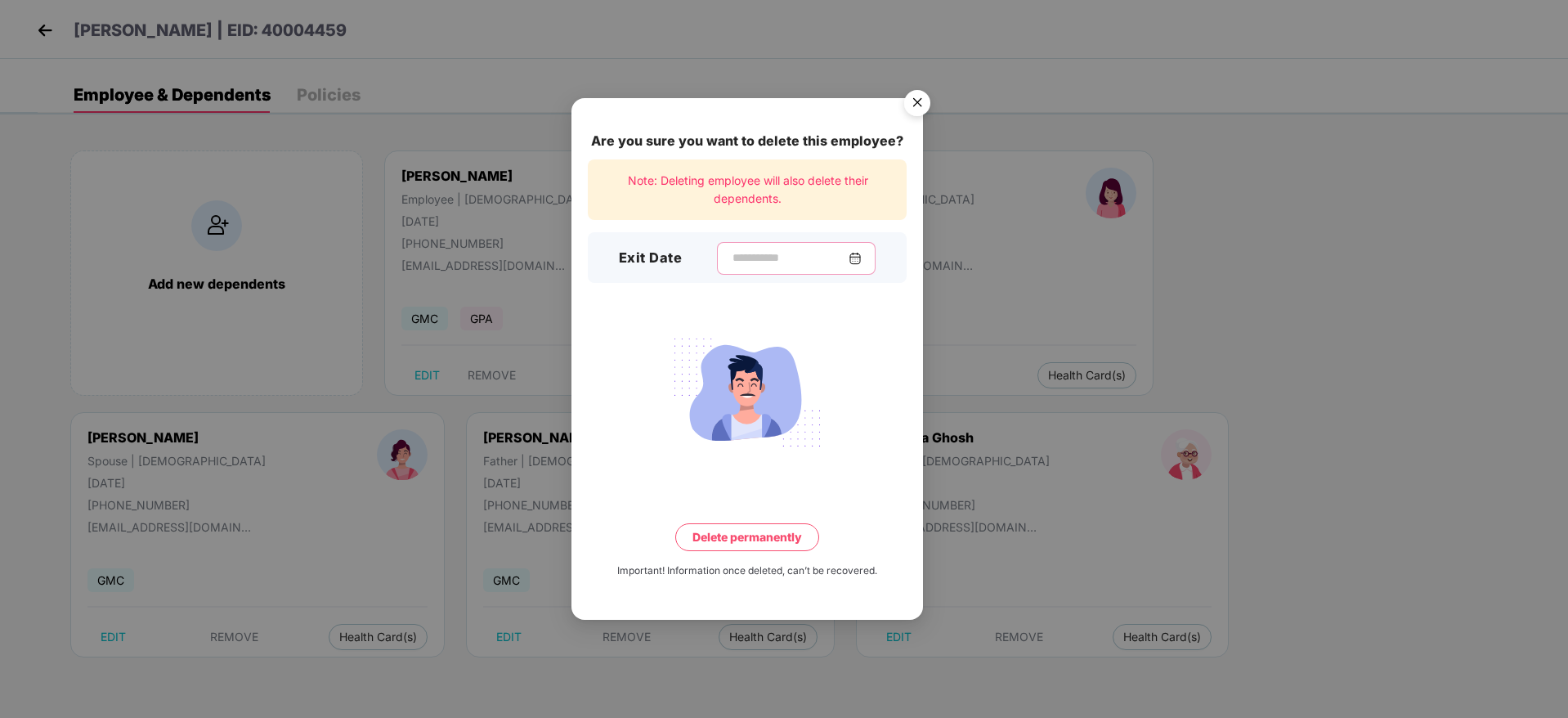
click at [767, 264] on input at bounding box center [789, 259] width 118 height 17
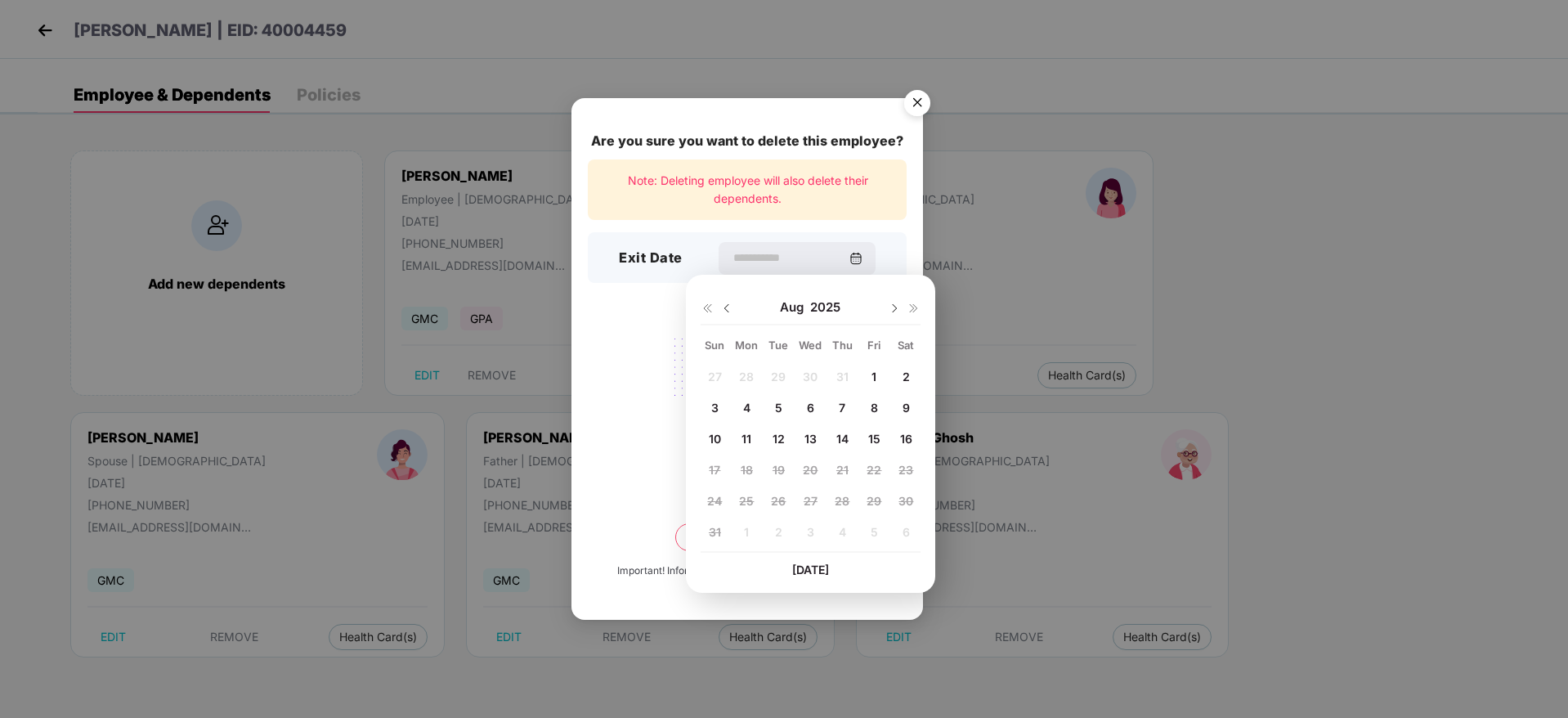
click at [847, 441] on span "14" at bounding box center [842, 439] width 12 height 14
type input "**********"
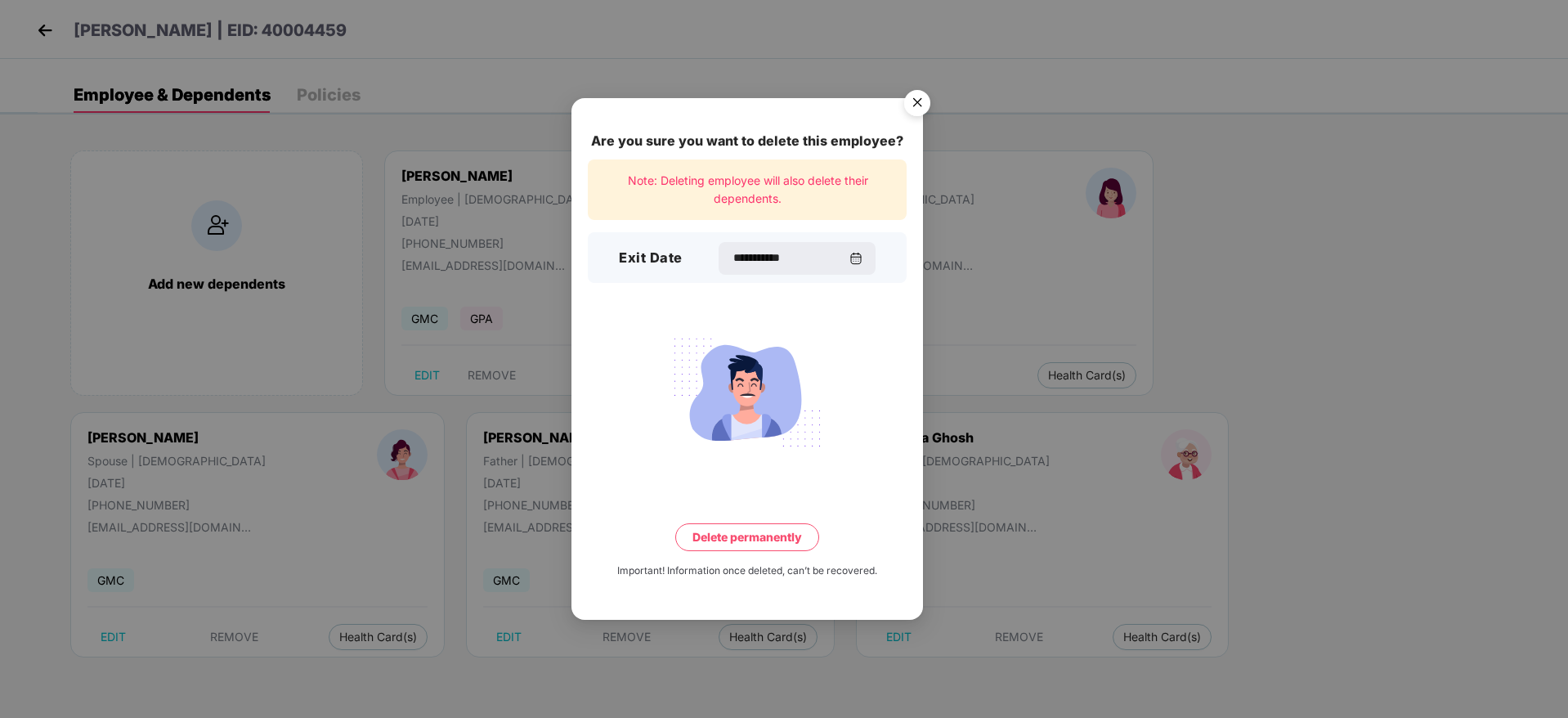
click at [761, 536] on button "Delete permanently" at bounding box center [747, 537] width 144 height 27
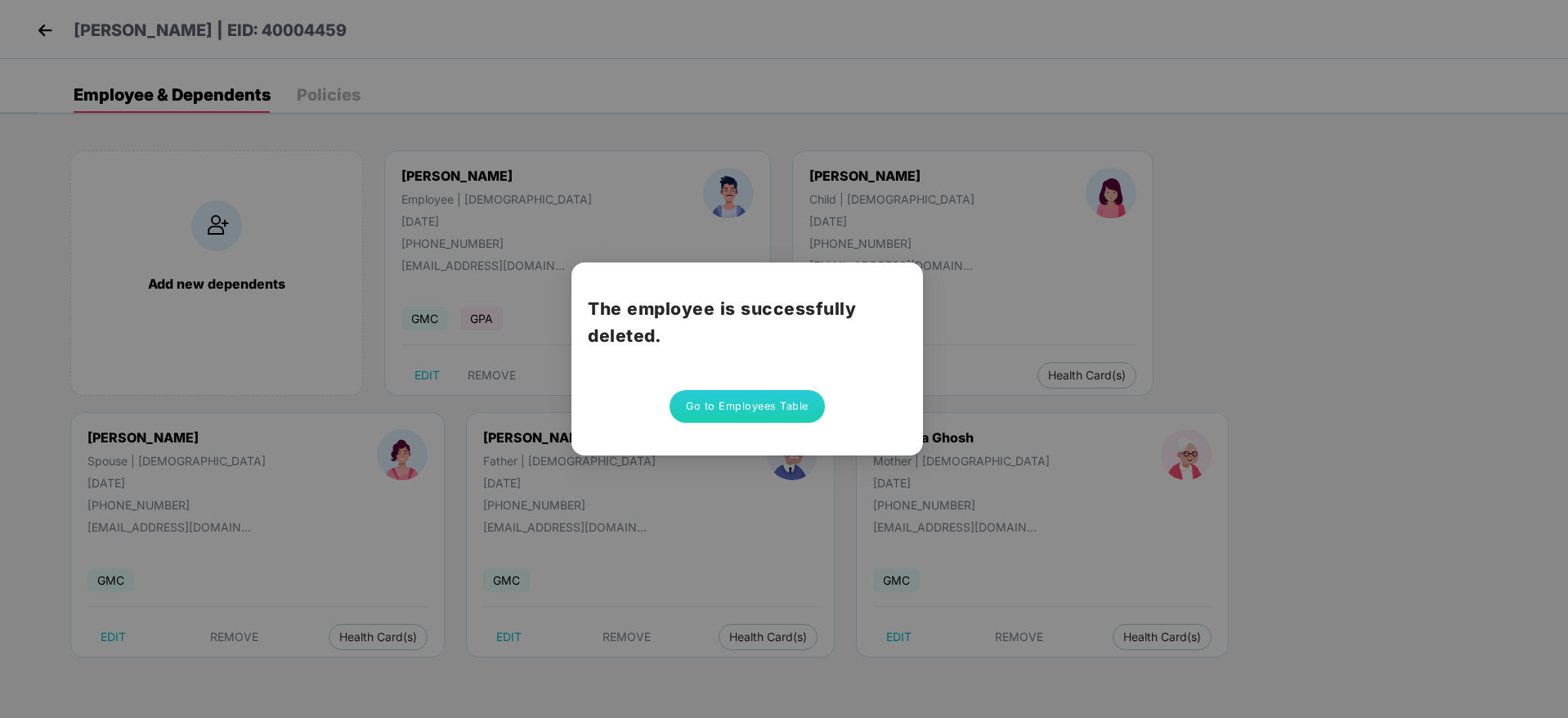
click at [730, 410] on button "Go to Employees Table" at bounding box center [747, 407] width 156 height 33
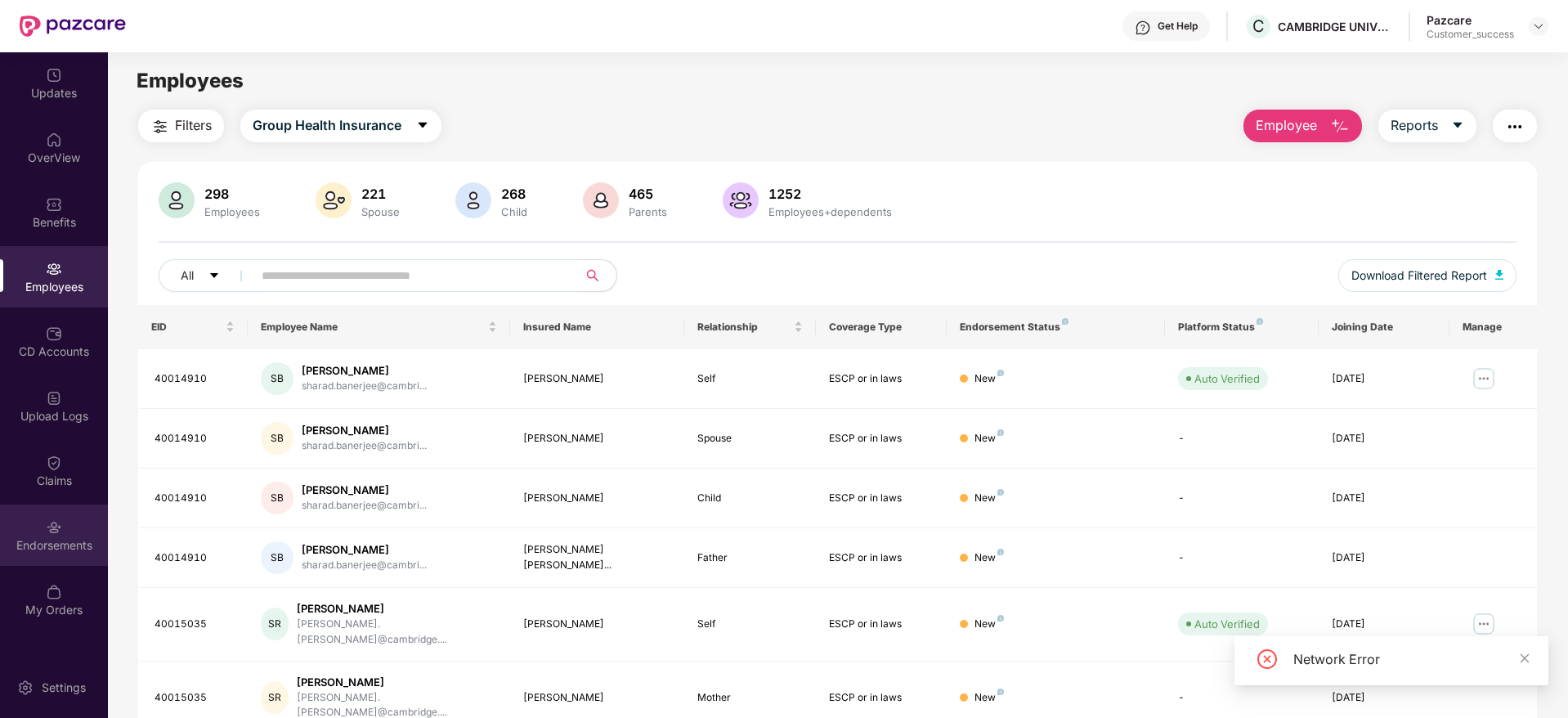
click at [58, 540] on div "Endorsements" at bounding box center [54, 545] width 107 height 16
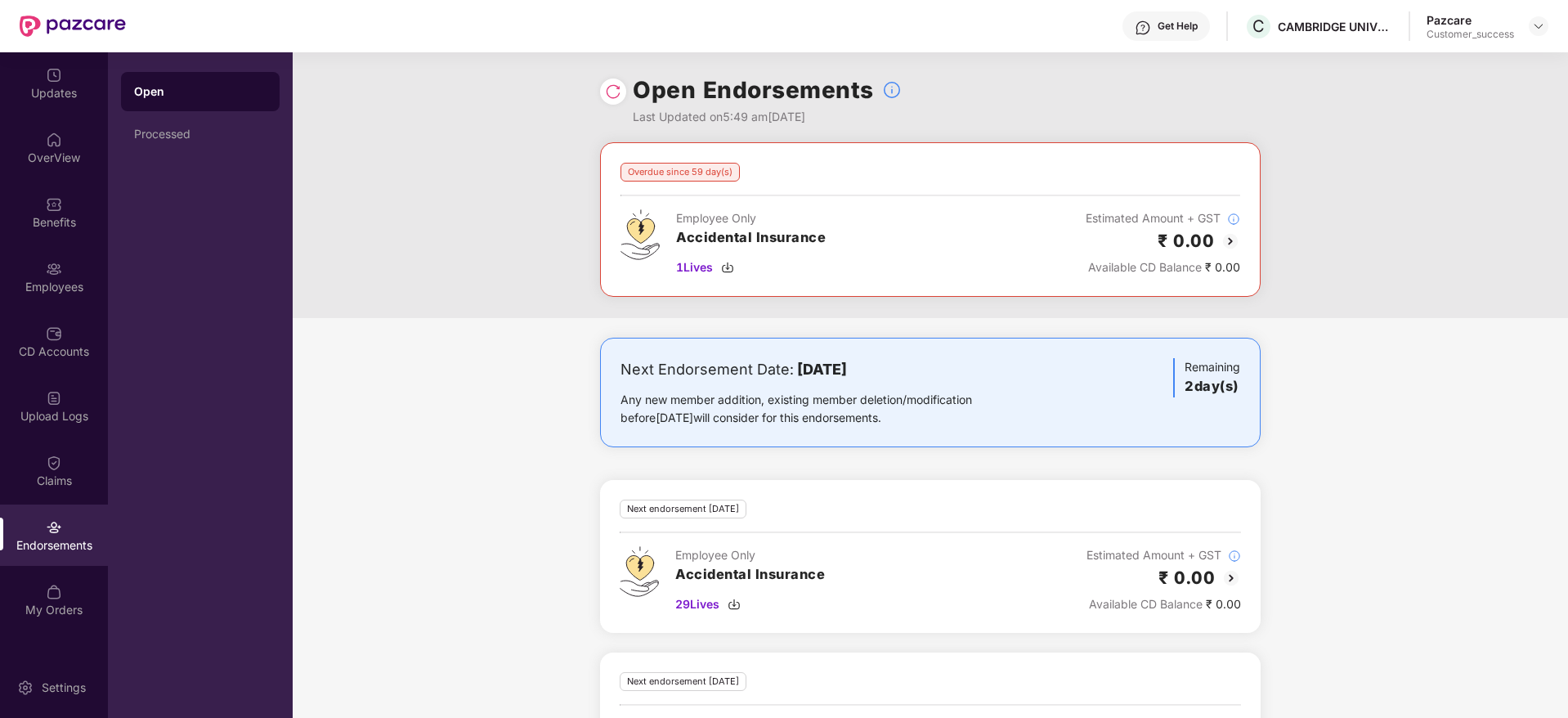
click at [611, 86] on img at bounding box center [613, 91] width 16 height 16
click at [1524, 641] on icon "close" at bounding box center [1526, 639] width 9 height 9
click at [1464, 387] on div "Next Endorsement Date: [DATE] Any new member addition, existing member deletion…" at bounding box center [930, 581] width 1276 height 488
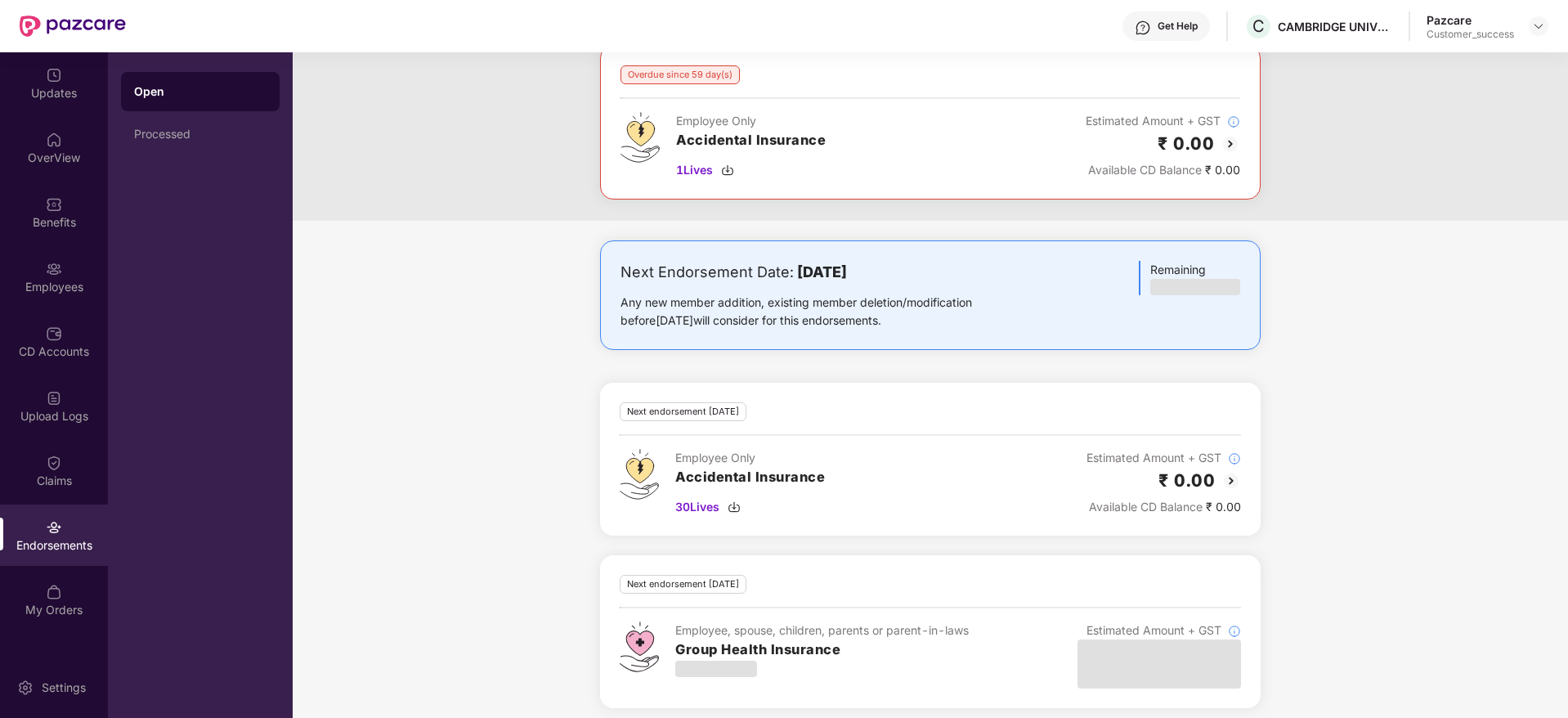
scroll to position [108, 0]
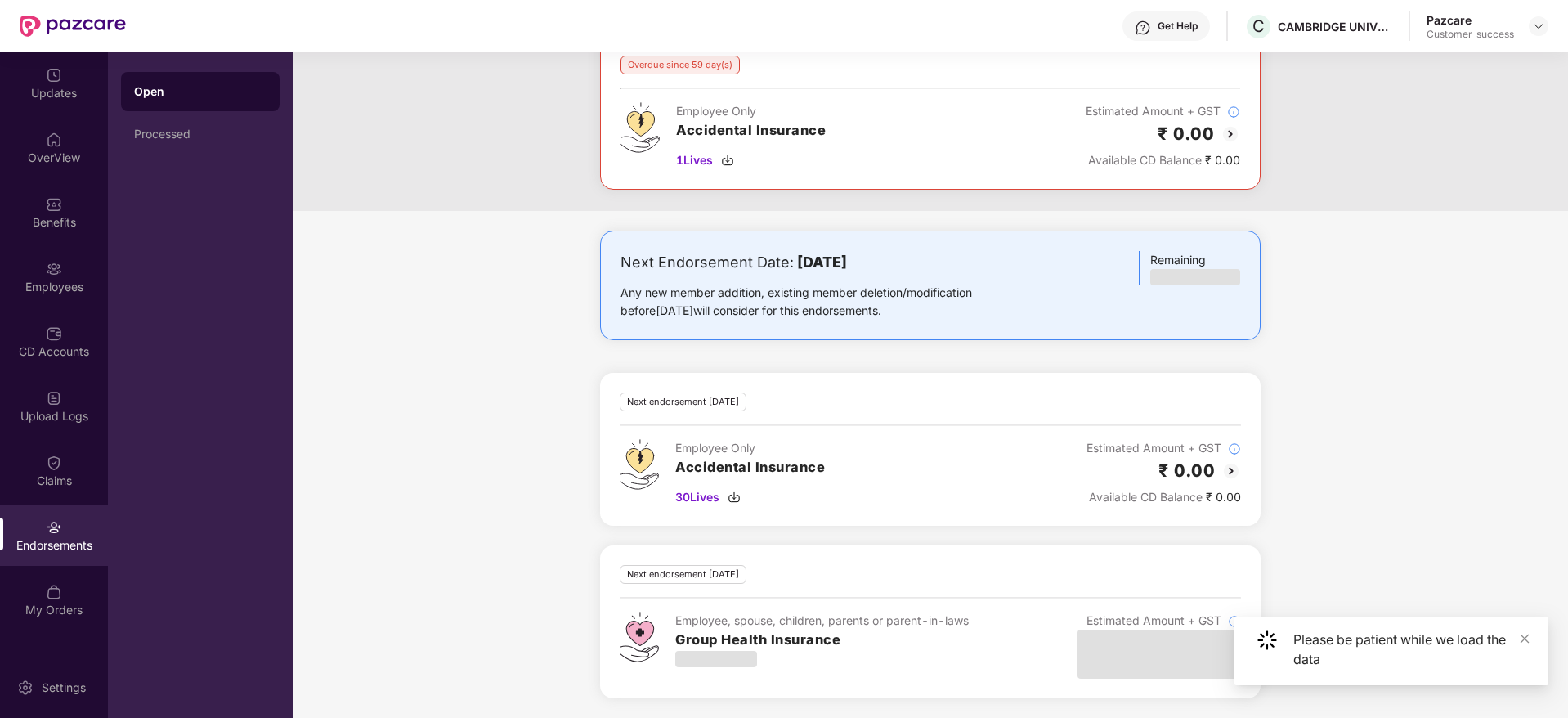
click at [1227, 476] on img at bounding box center [1231, 471] width 20 height 20
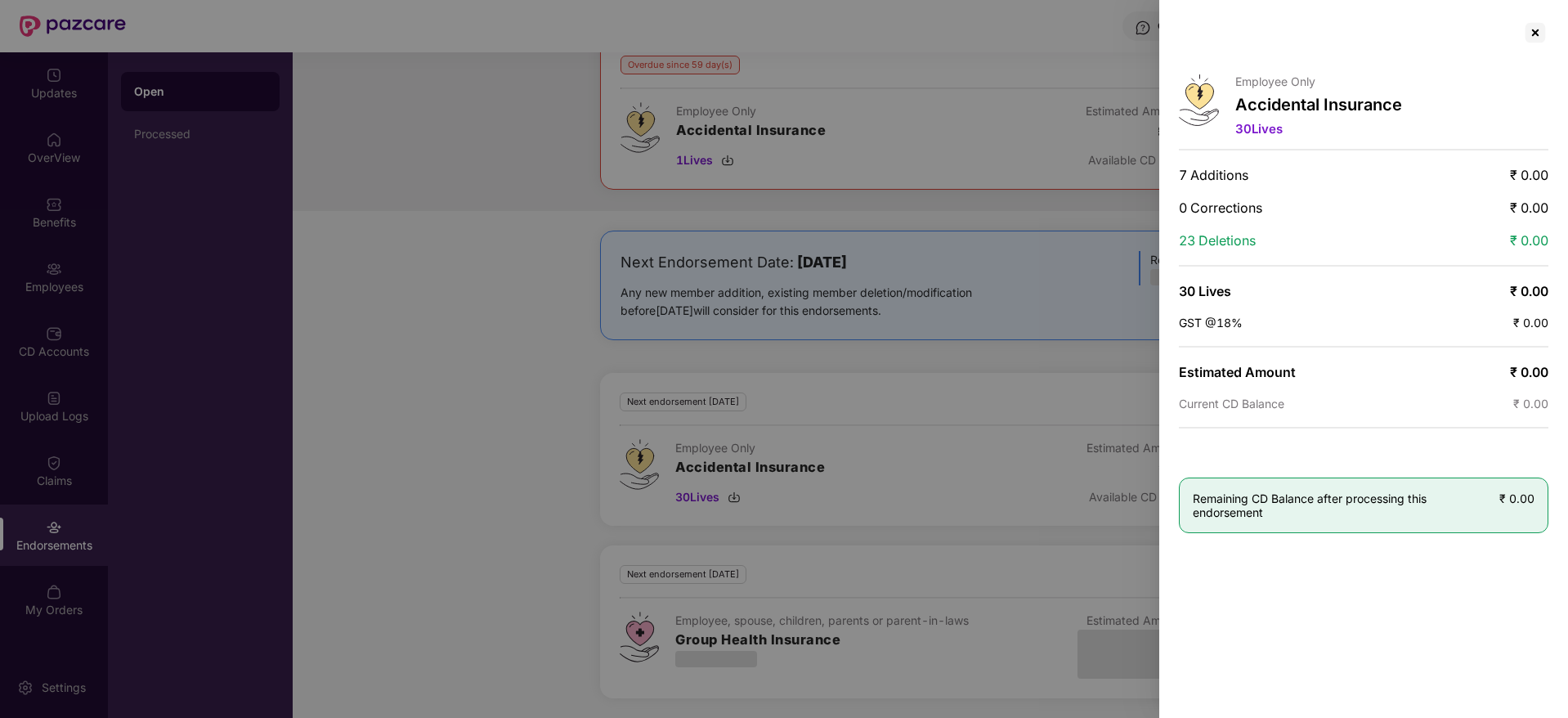
click at [521, 318] on div at bounding box center [784, 359] width 1568 height 718
click at [1538, 27] on div at bounding box center [1536, 33] width 26 height 26
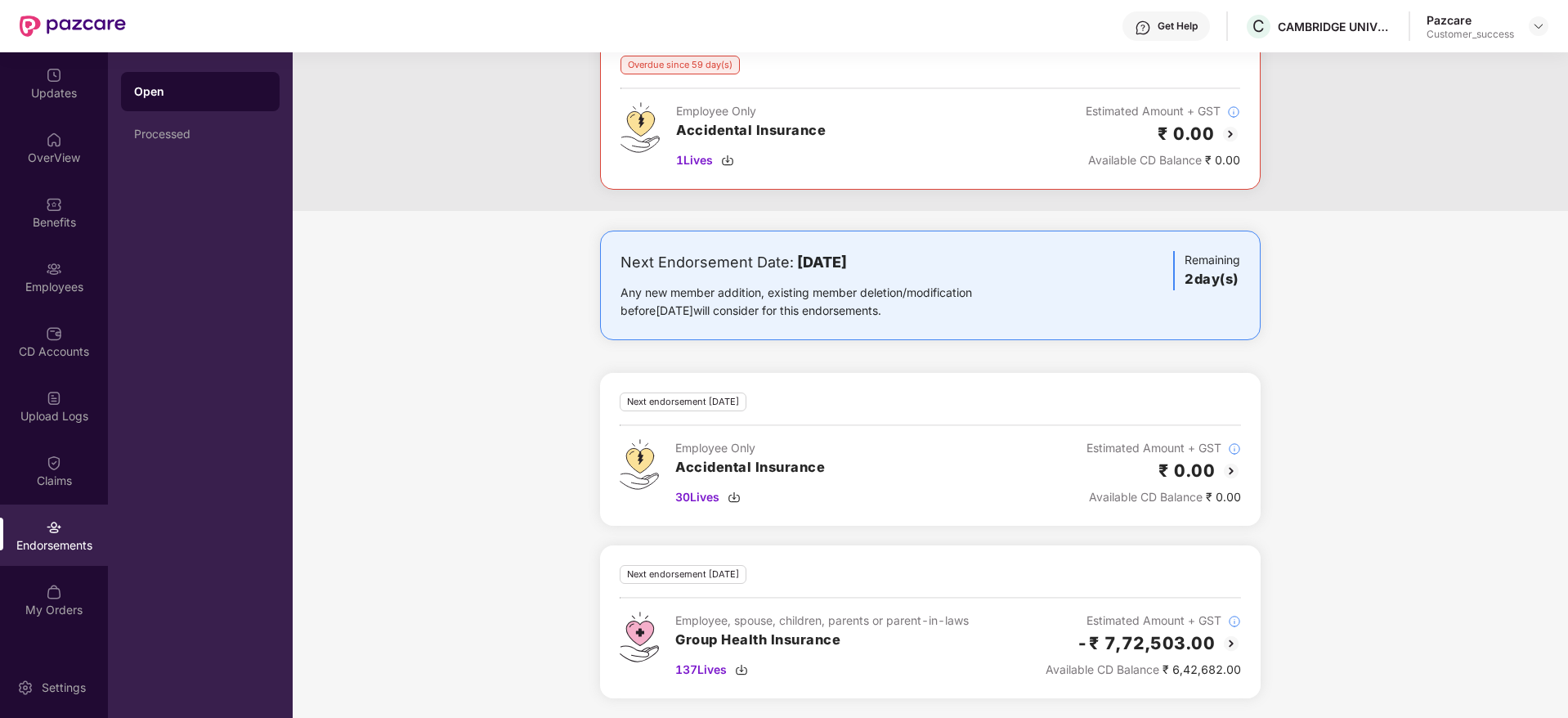
click at [1400, 459] on div "Next Endorsement Date: [DATE] Any new member addition, existing member deletion…" at bounding box center [930, 475] width 1276 height 488
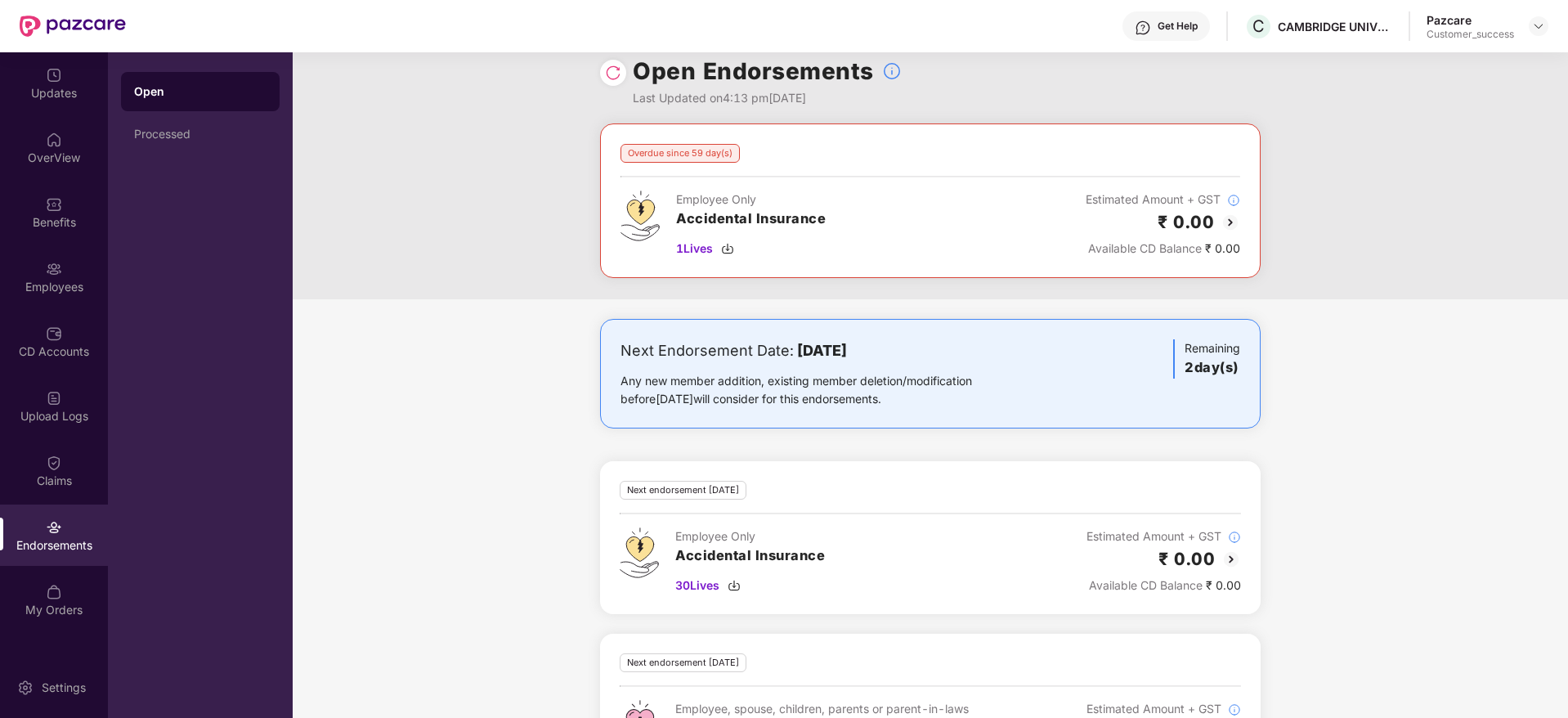
scroll to position [0, 0]
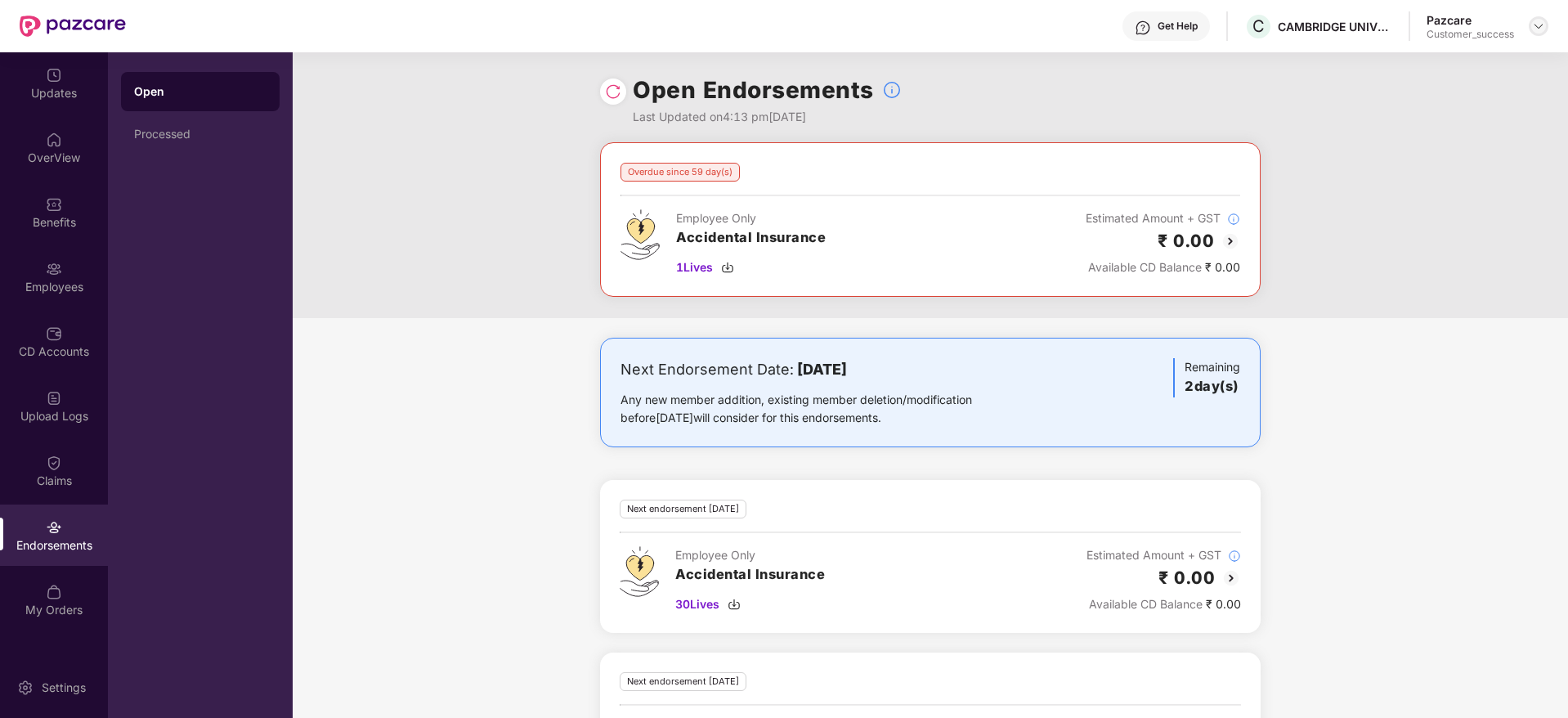
click at [1537, 31] on img at bounding box center [1539, 26] width 13 height 13
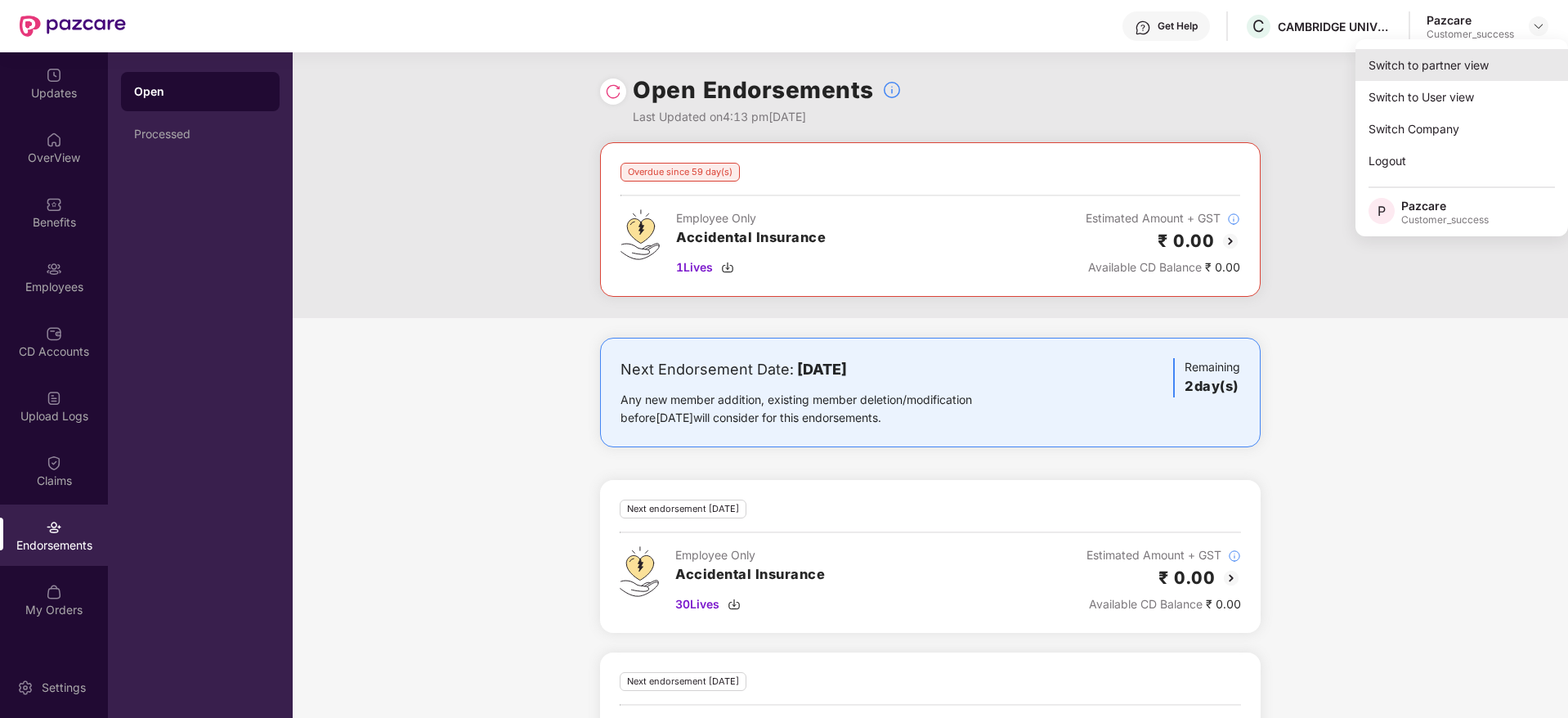
click at [1427, 78] on div "Switch to partner view" at bounding box center [1461, 65] width 212 height 32
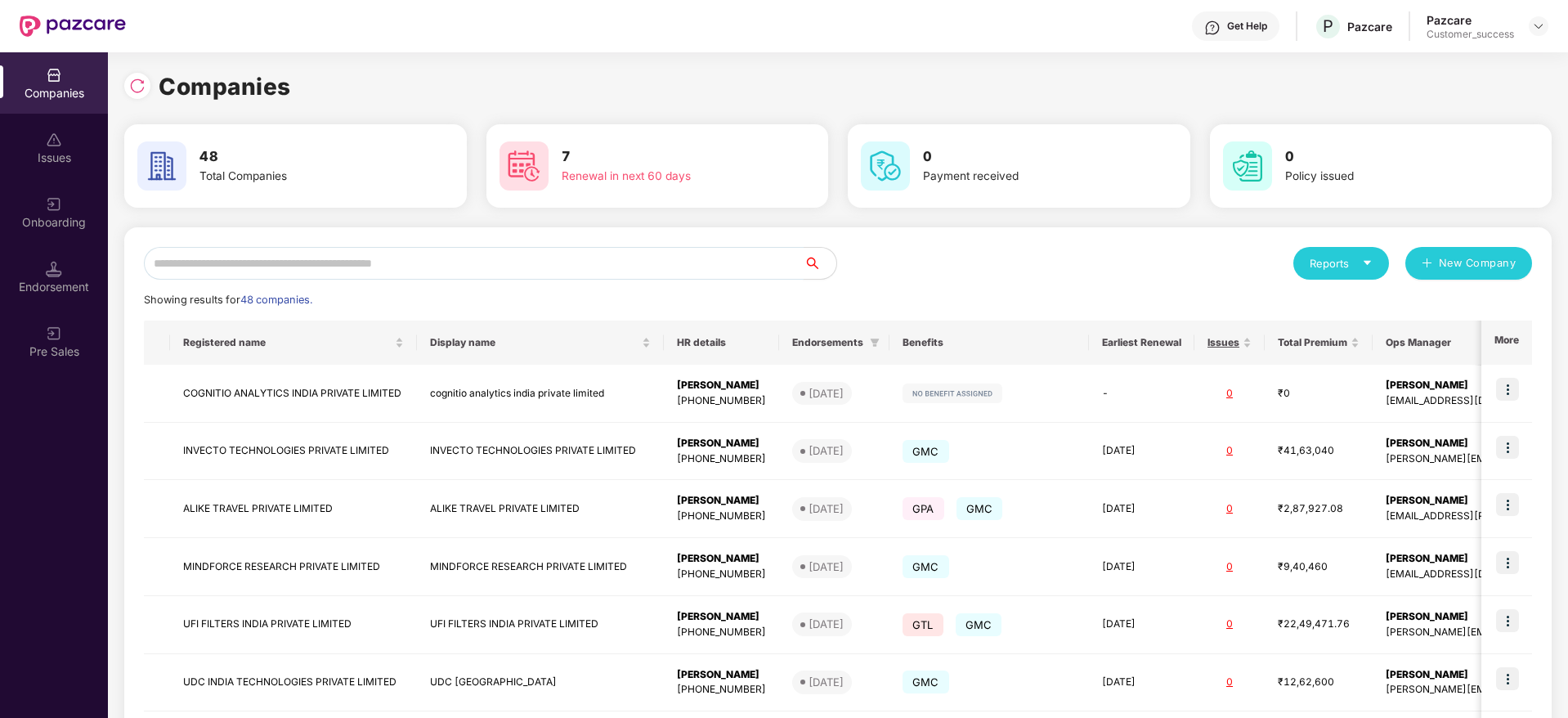
click at [643, 259] on input "text" at bounding box center [474, 263] width 660 height 33
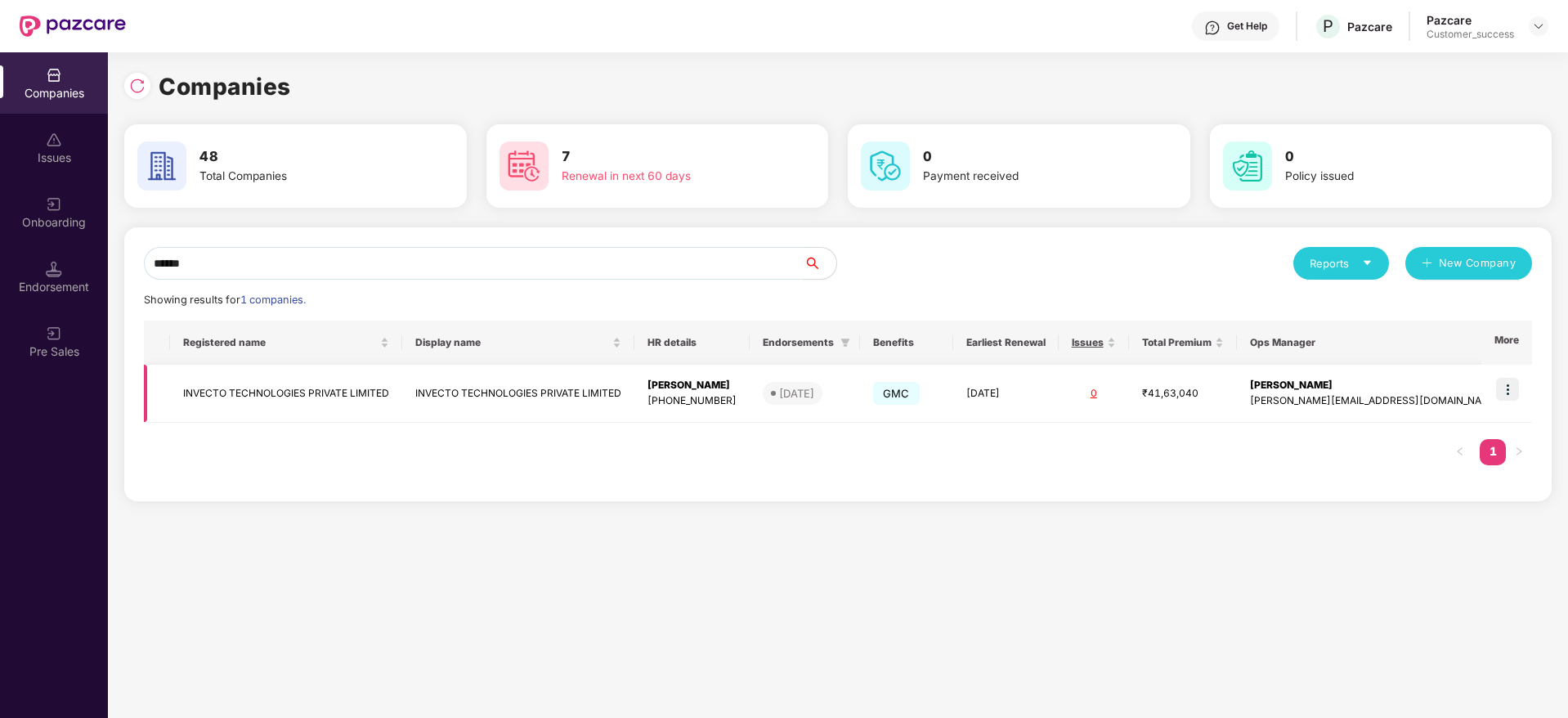
type input "******"
click at [336, 399] on td "INVECTO TECHNOLOGIES PRIVATE LIMITED" at bounding box center [286, 394] width 232 height 58
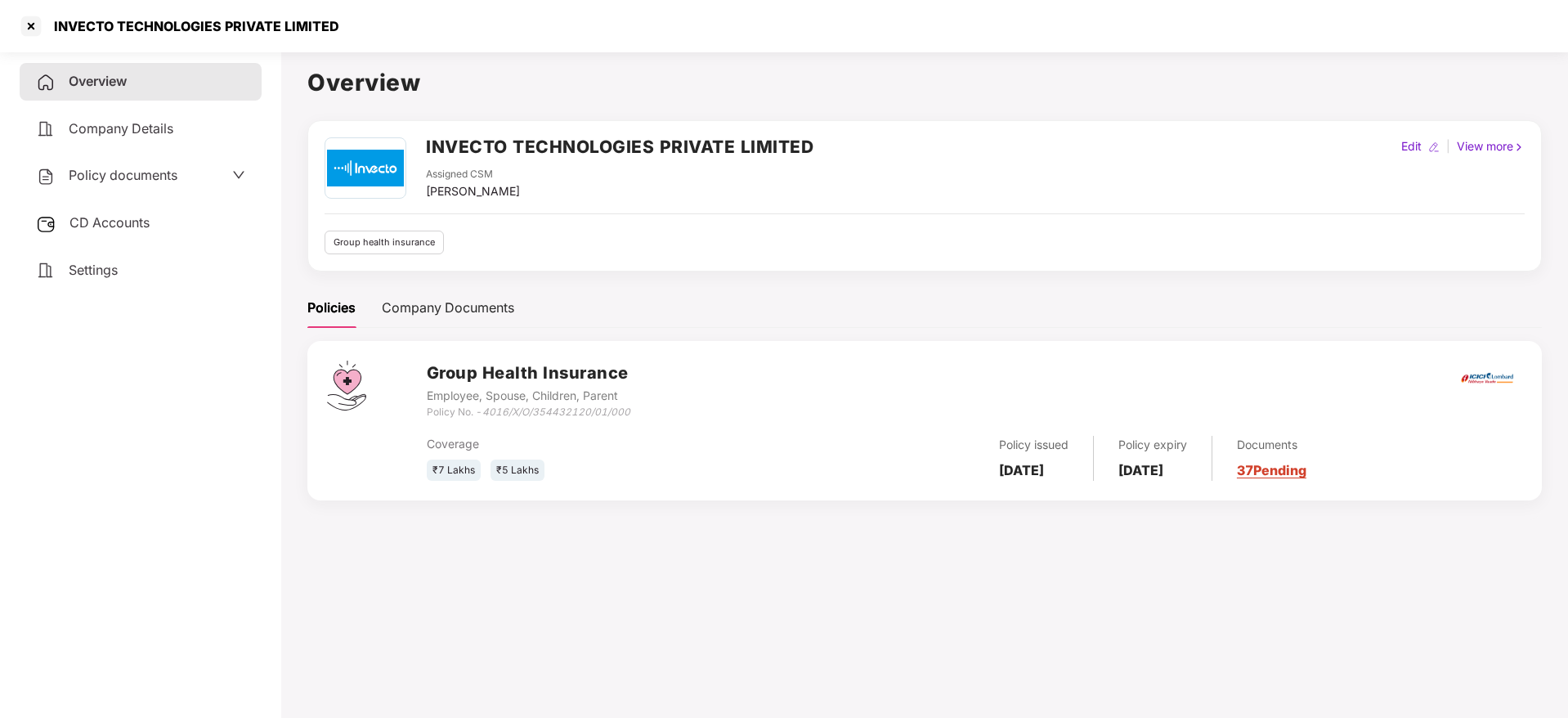
click at [1307, 469] on link "37 Pending" at bounding box center [1272, 470] width 70 height 16
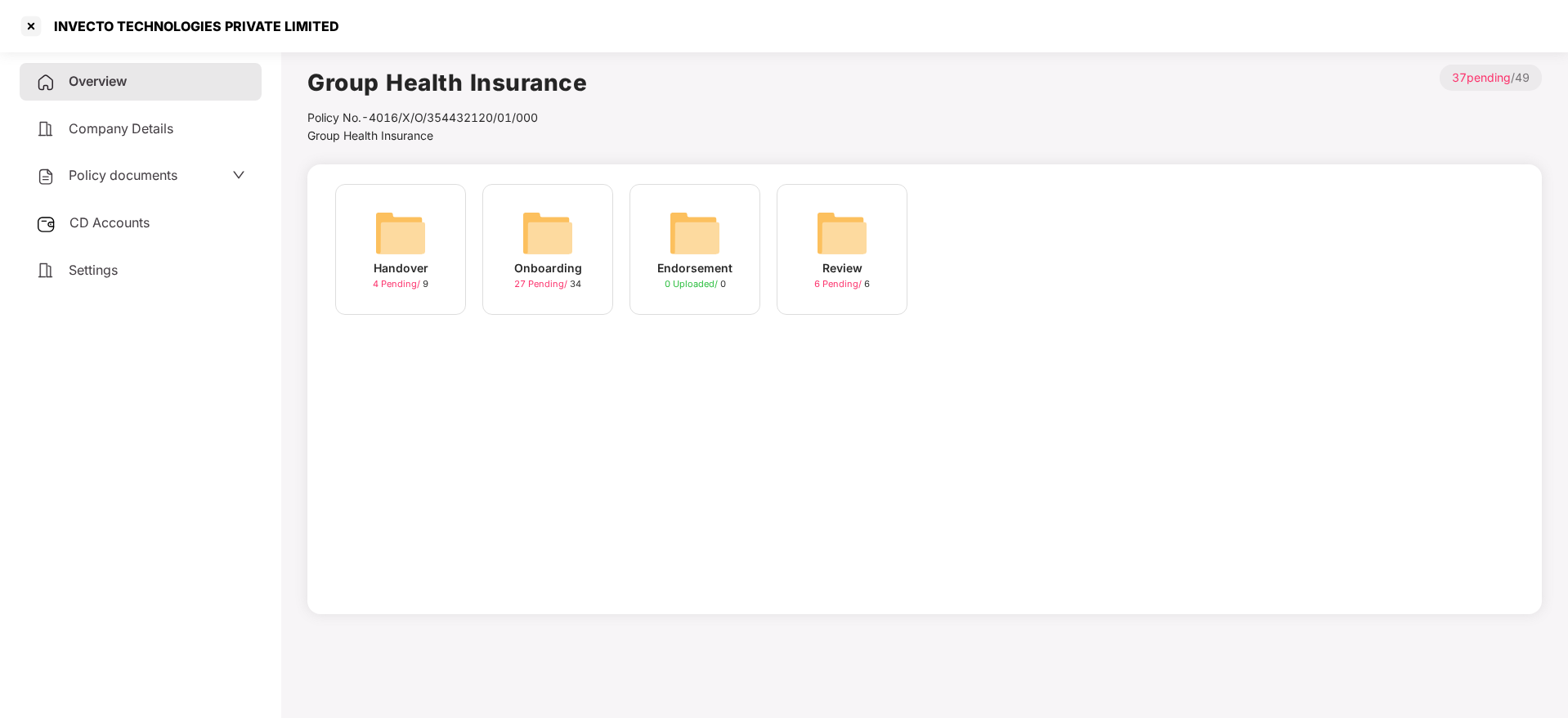
click at [557, 240] on img at bounding box center [548, 233] width 53 height 53
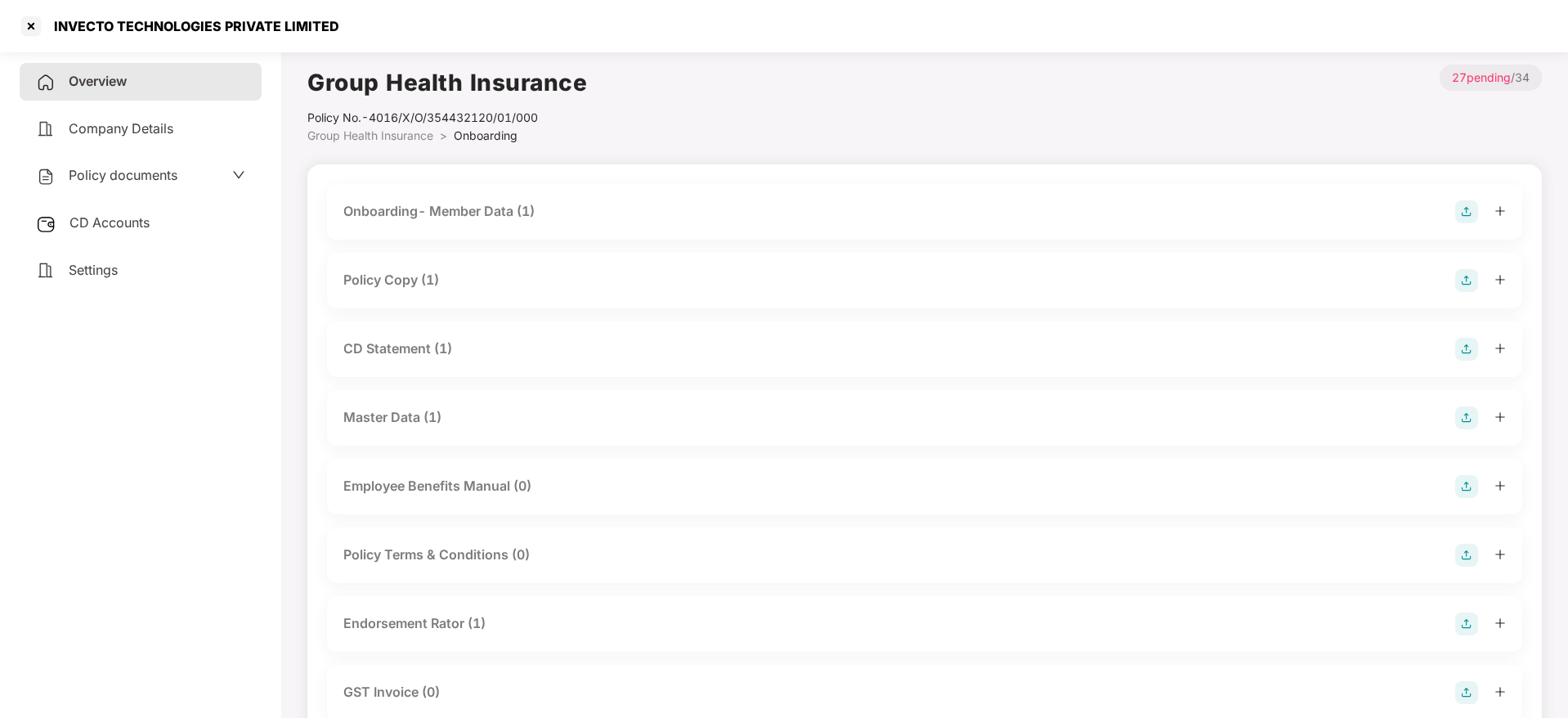
click at [421, 418] on div "Master Data (1)" at bounding box center [392, 418] width 98 height 21
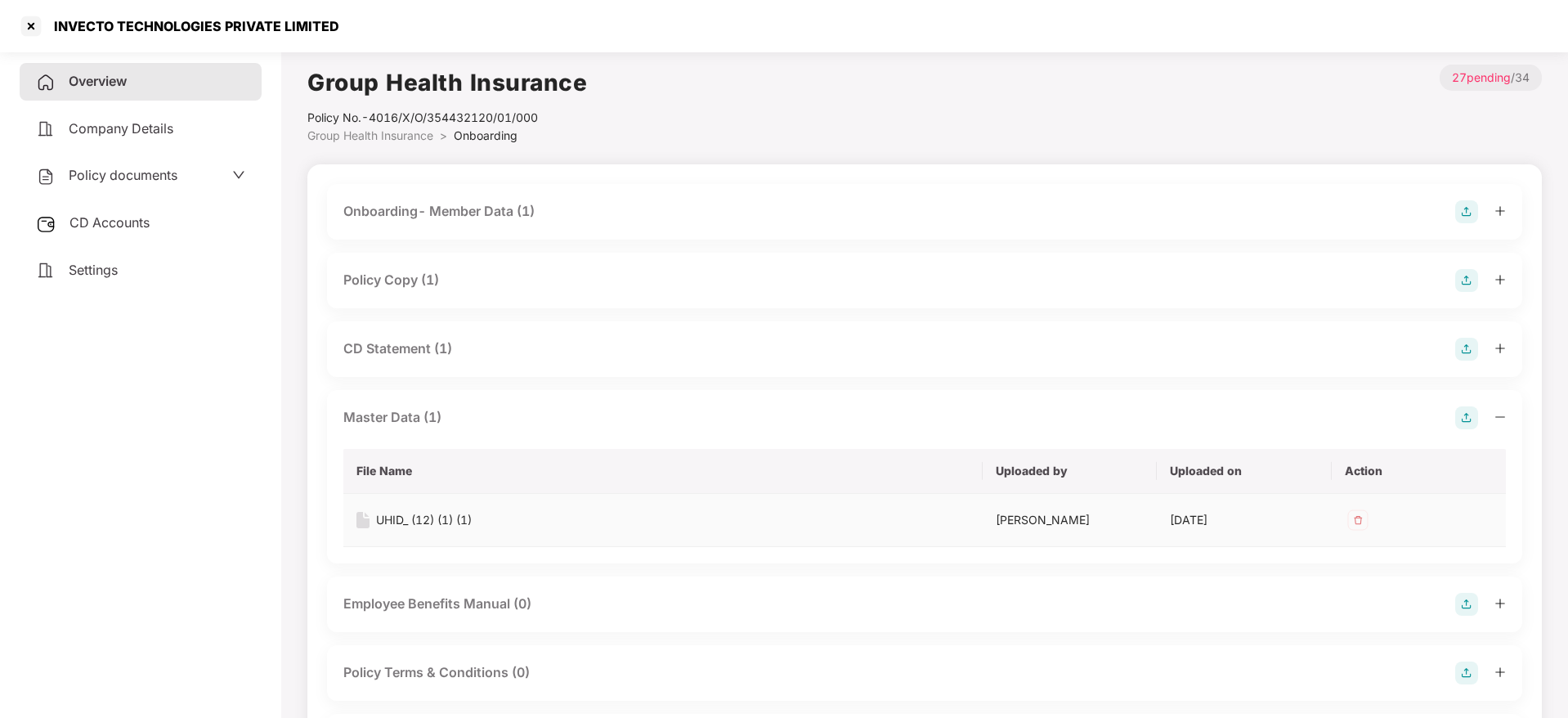
click at [423, 515] on div "UHID_ (12) (1) (1)" at bounding box center [423, 520] width 95 height 18
click at [34, 19] on div at bounding box center [31, 26] width 26 height 26
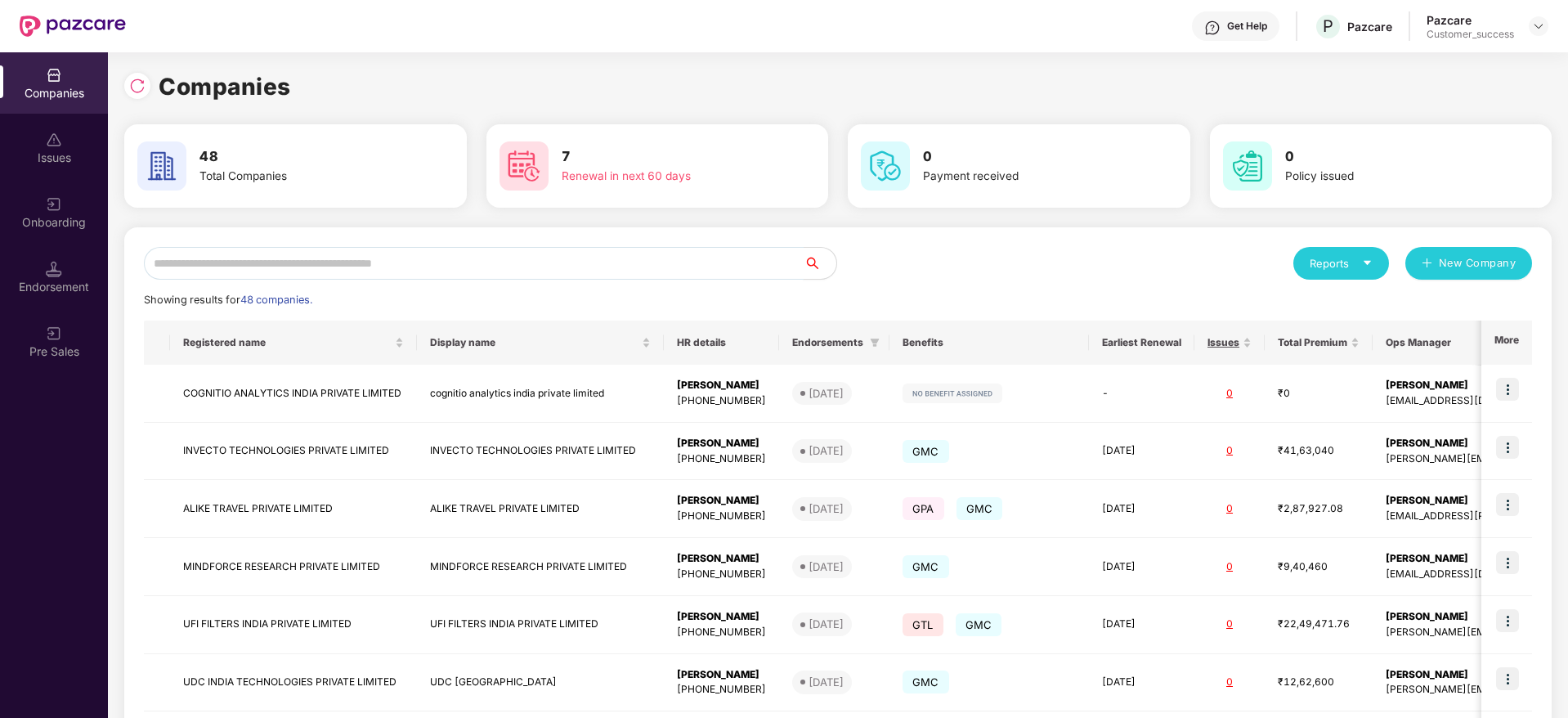
click at [339, 251] on input "text" at bounding box center [474, 263] width 660 height 33
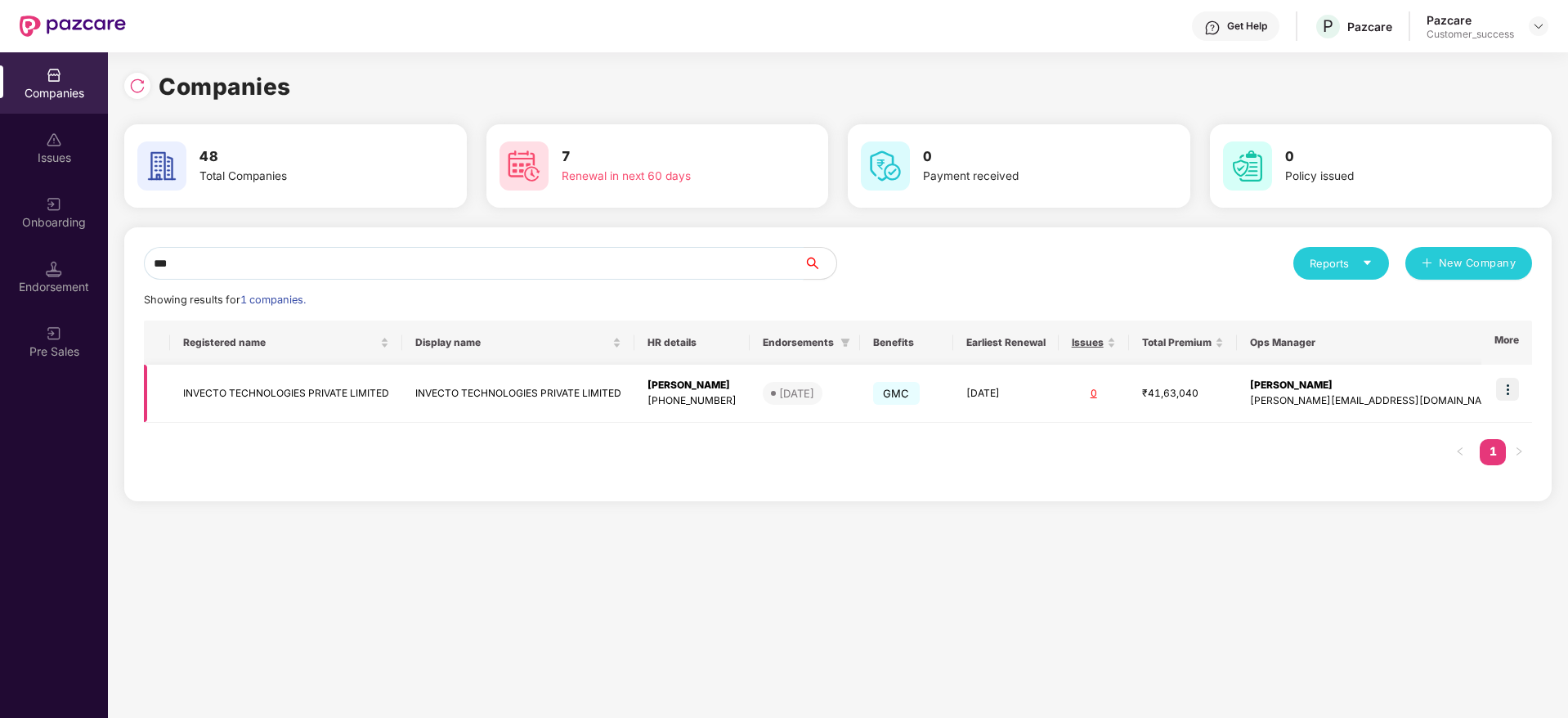
type input "***"
click at [1506, 384] on img at bounding box center [1508, 390] width 23 height 23
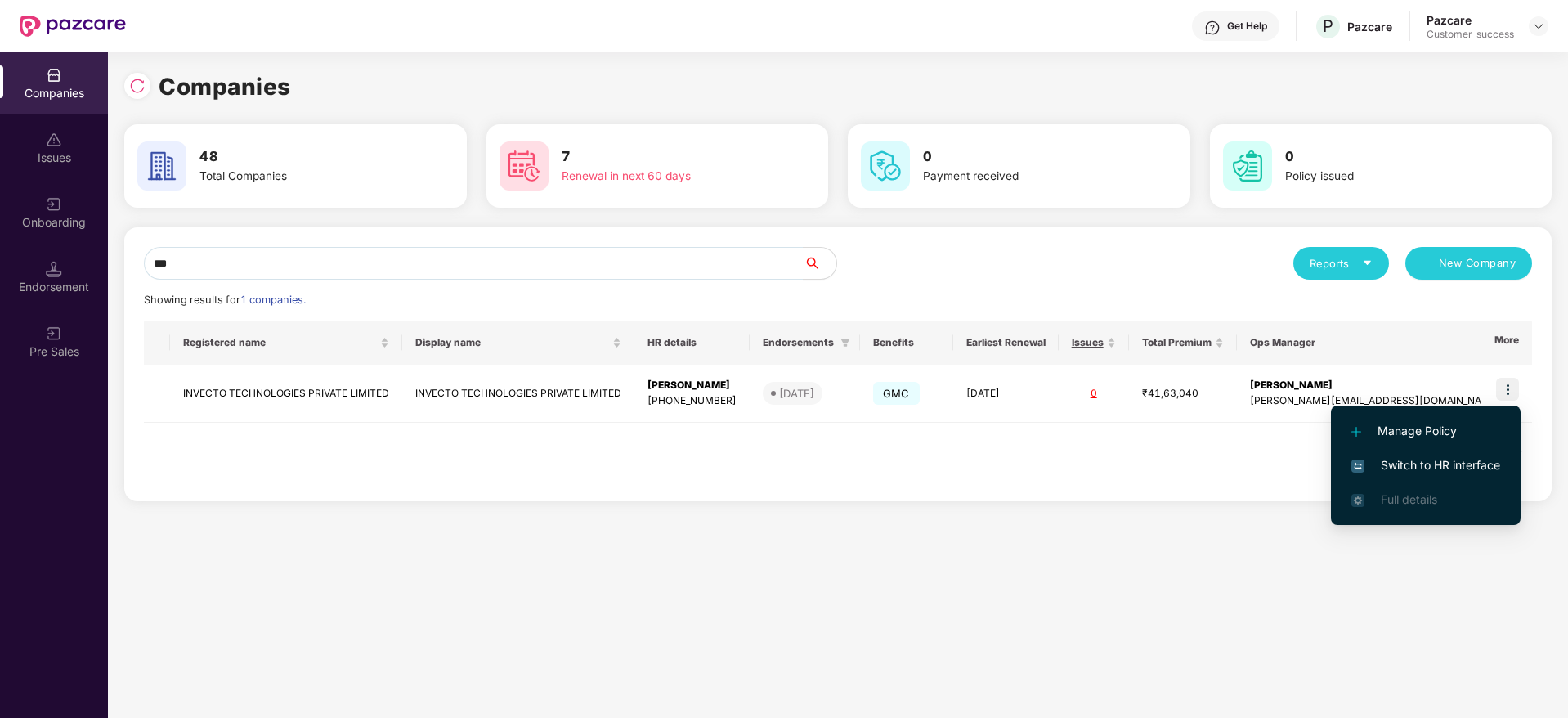
click at [1431, 459] on span "Switch to HR interface" at bounding box center [1427, 465] width 149 height 18
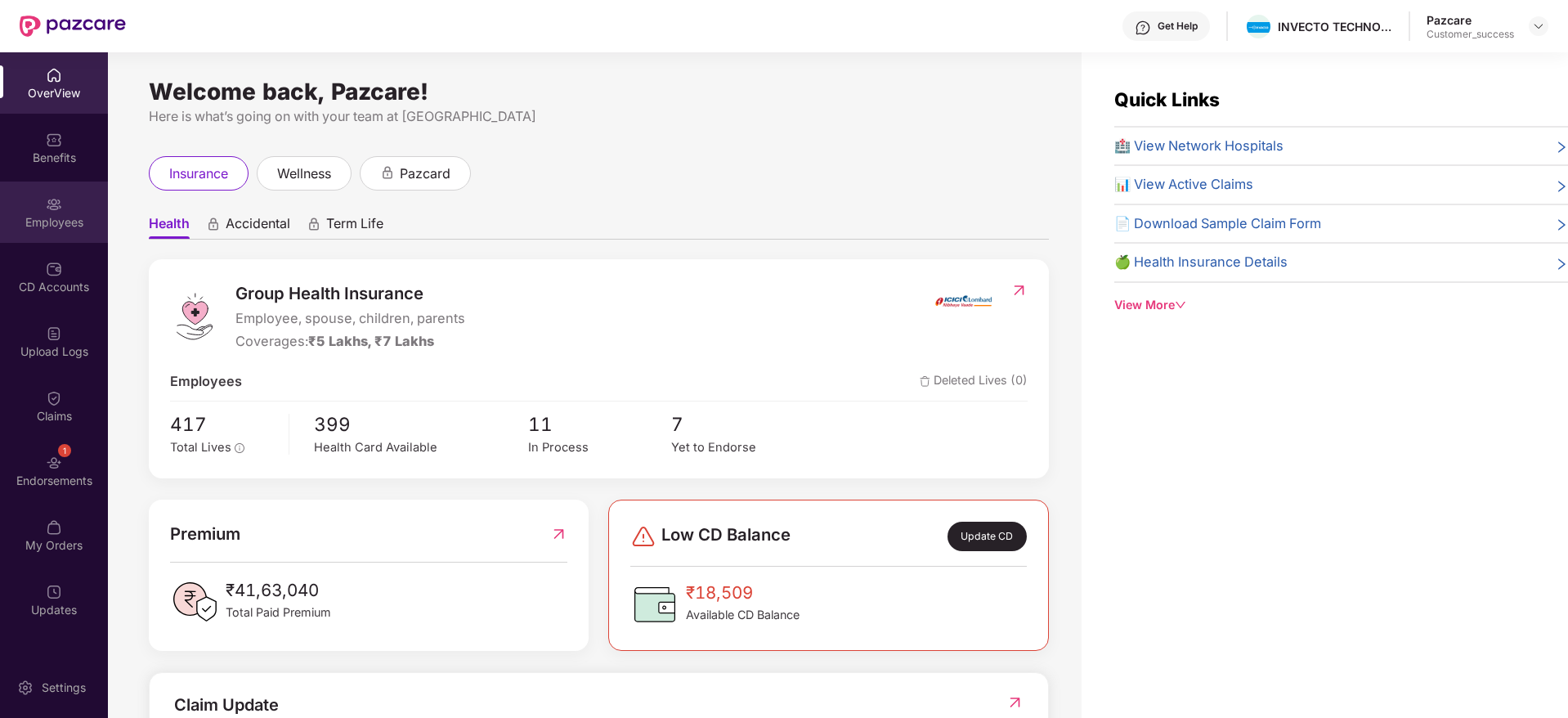
click at [41, 195] on div "Employees" at bounding box center [54, 212] width 107 height 61
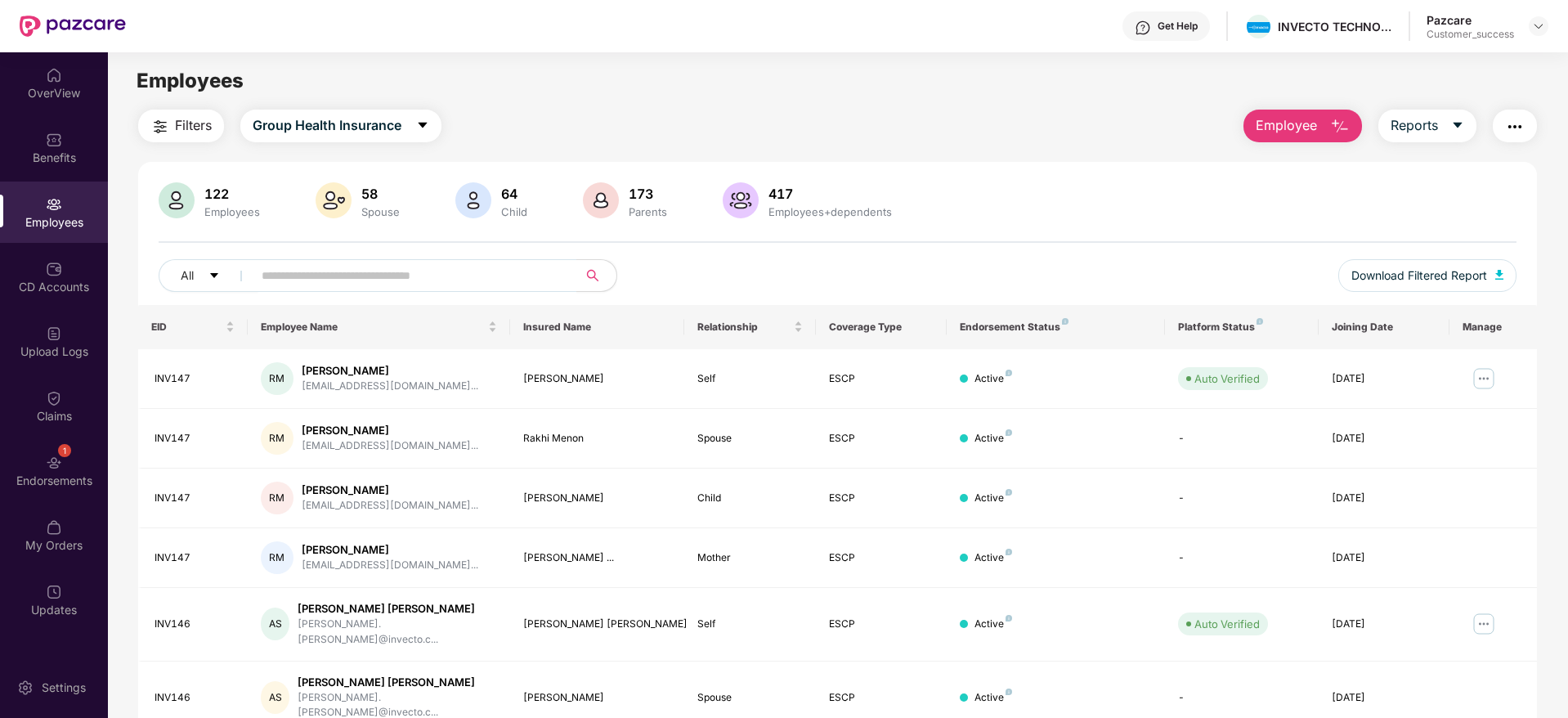
click at [161, 134] on img "button" at bounding box center [160, 126] width 20 height 20
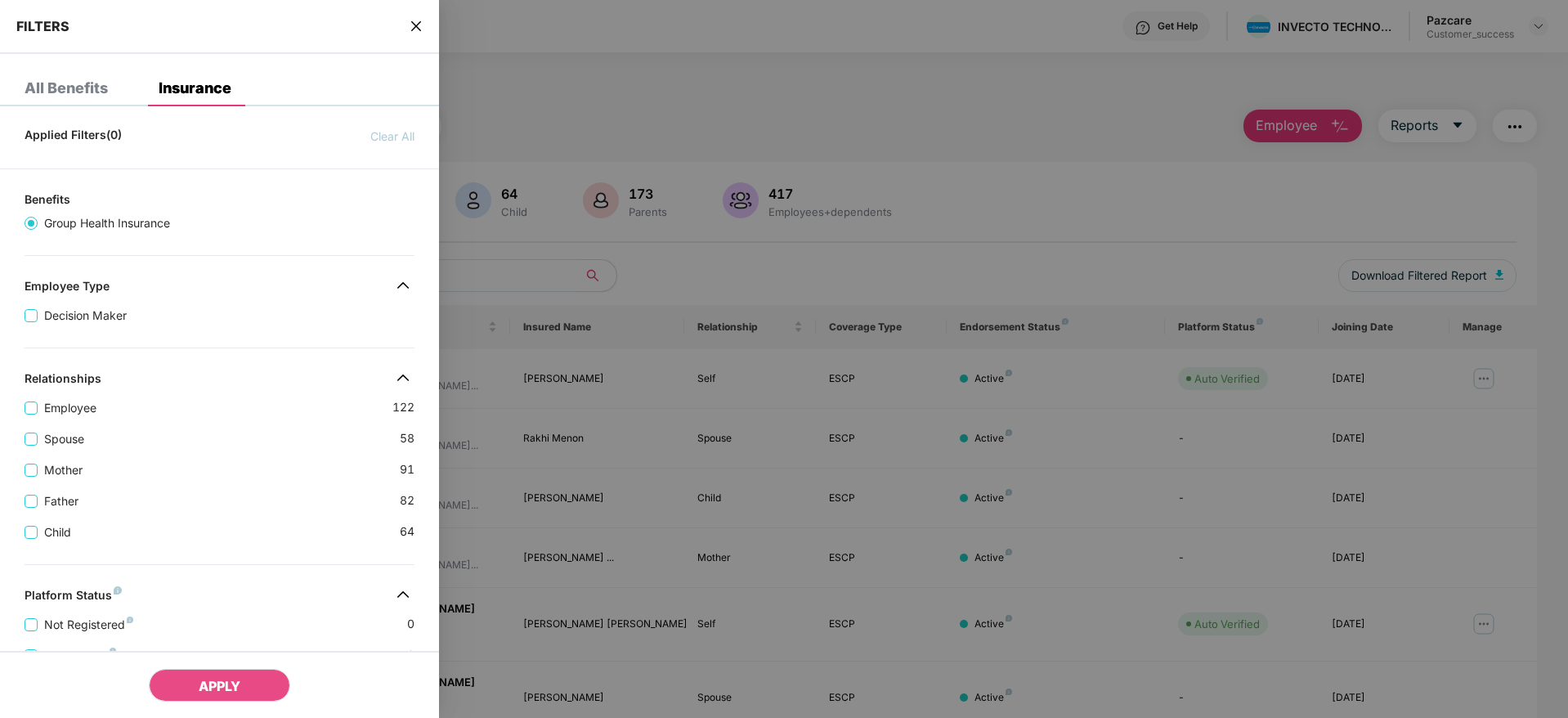
click at [313, 548] on div "Applied Filters(0) Clear All Benefits Group Health Insurance Employee Type Deci…" at bounding box center [220, 609] width 439 height 978
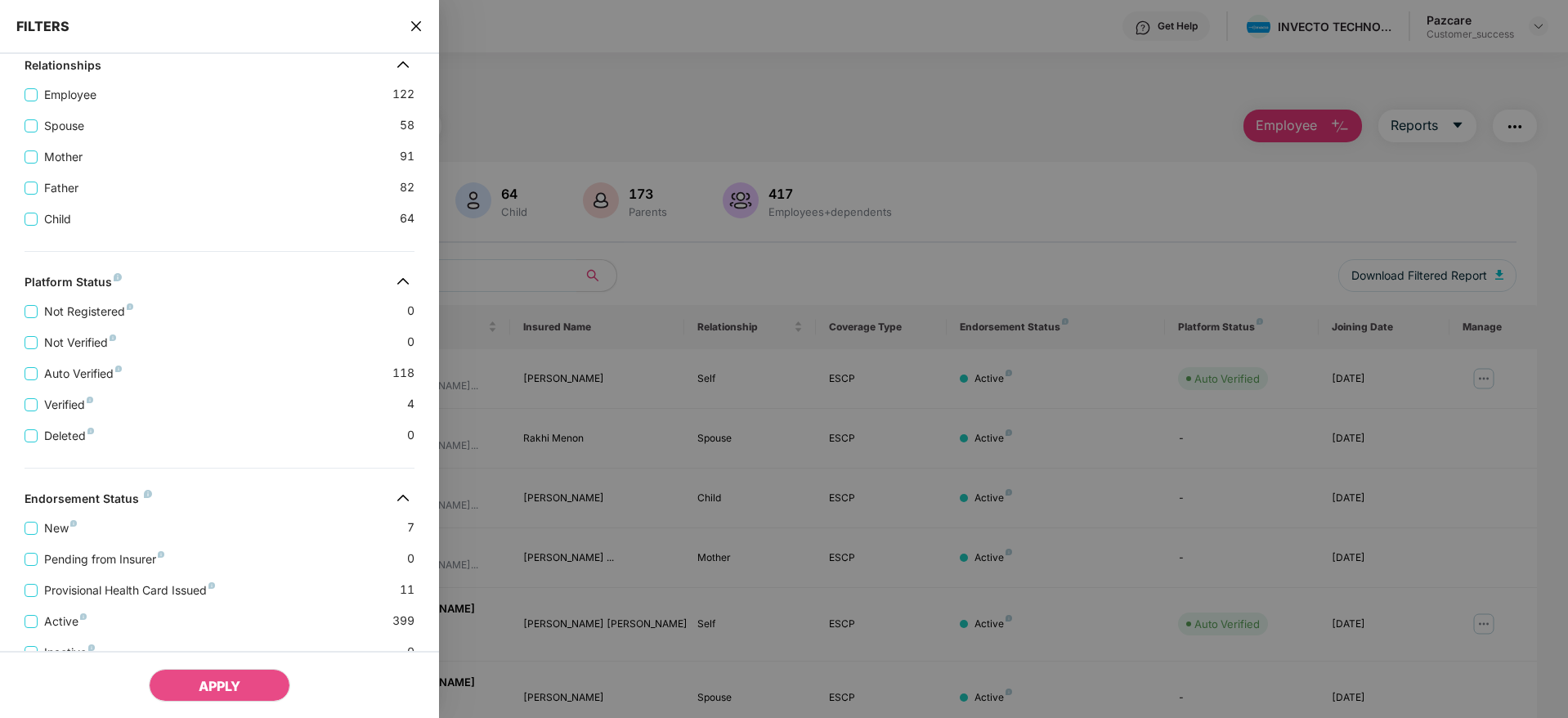
scroll to position [379, 0]
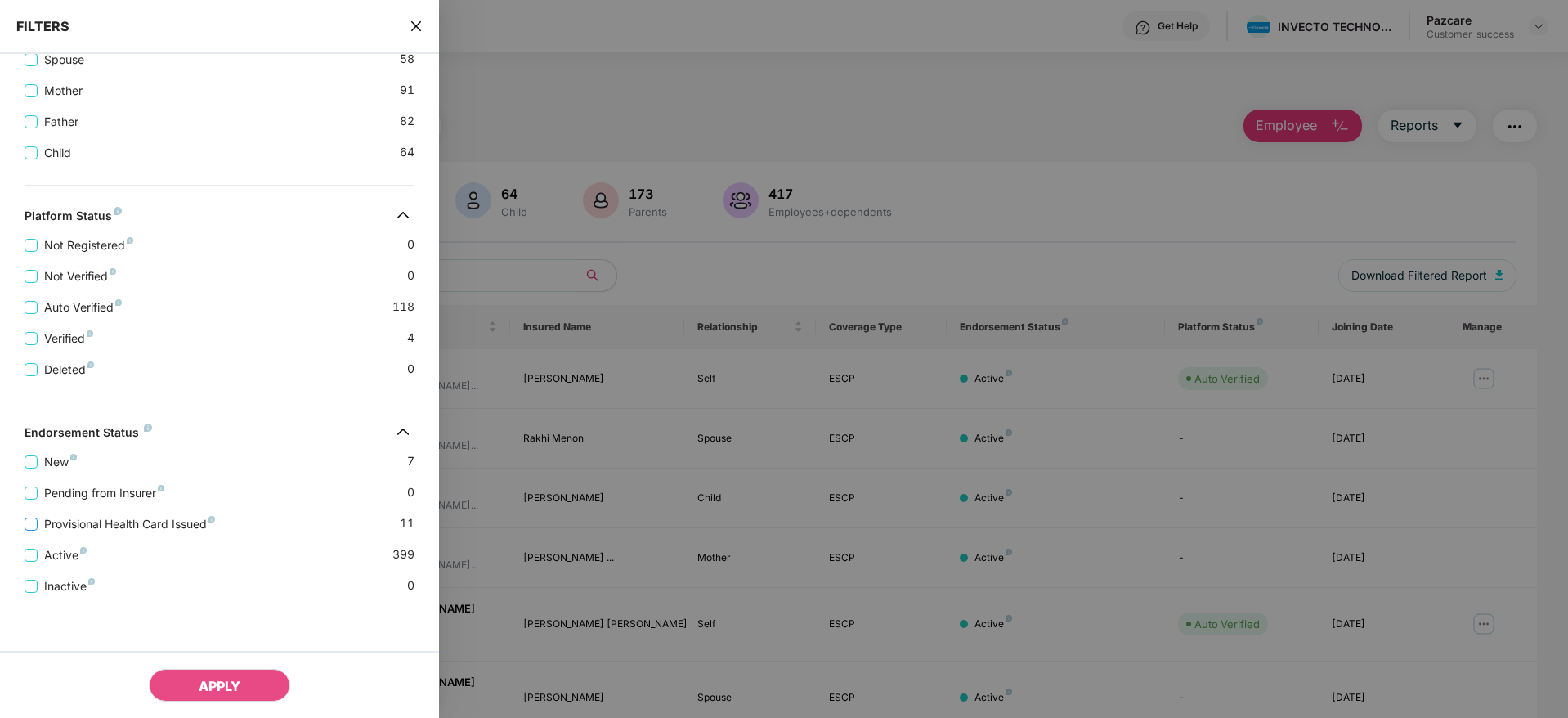
click at [83, 521] on span "Provisional Health Card Issued" at bounding box center [129, 524] width 184 height 18
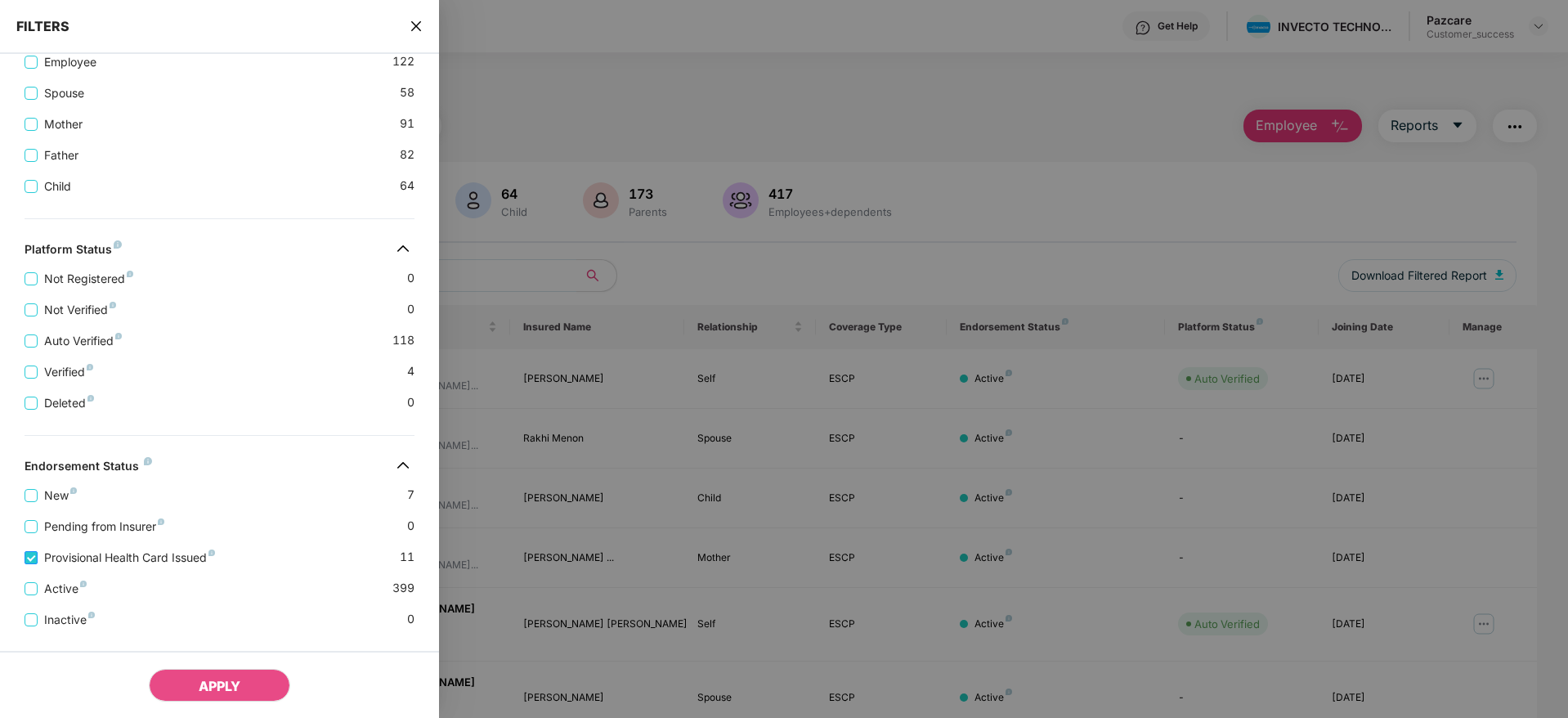
click at [71, 555] on span "Provisional Health Card Issued" at bounding box center [129, 558] width 184 height 18
click at [213, 676] on button "APPLY" at bounding box center [220, 685] width 141 height 33
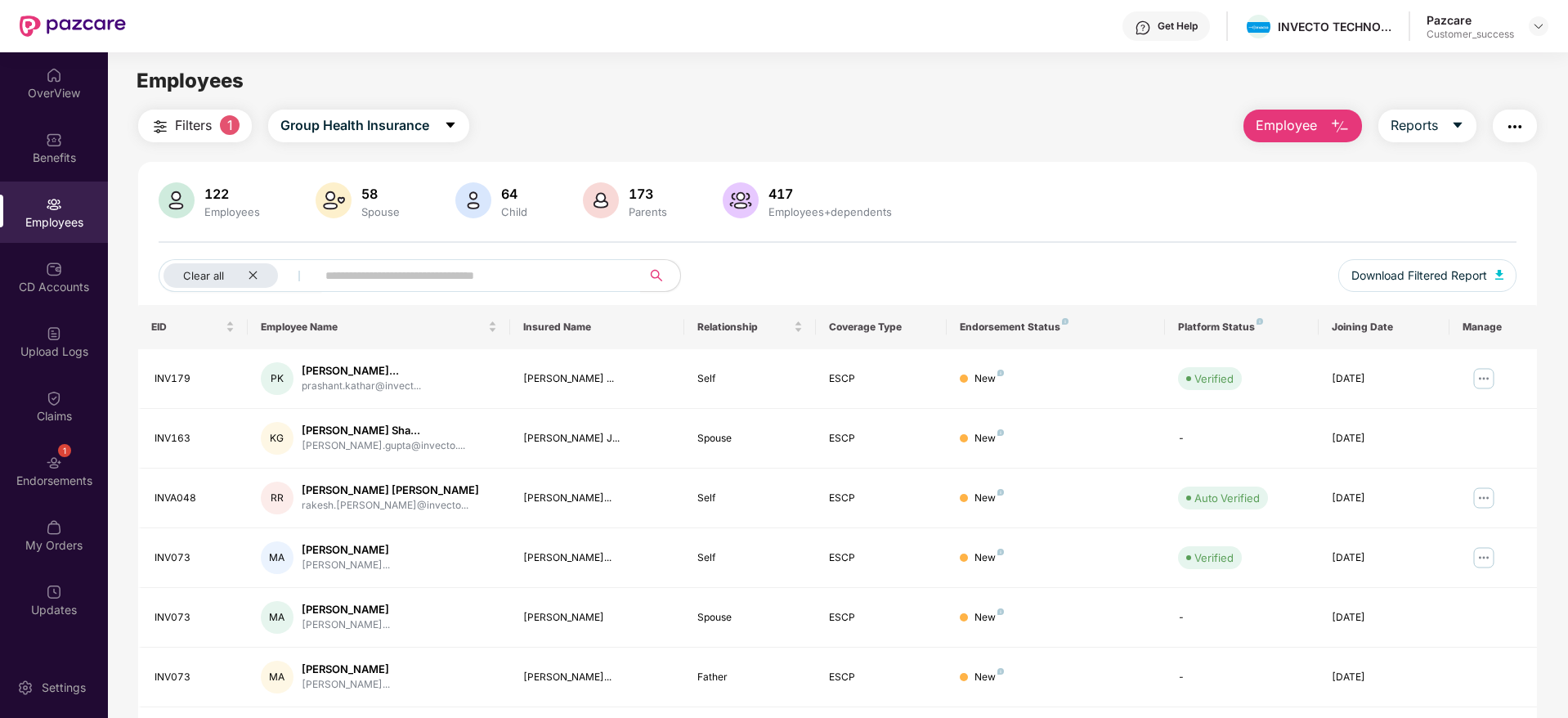
click at [977, 221] on div "122 Employees 58 Spouse 64 Child 173 Parents 417 Employees+dependents" at bounding box center [837, 202] width 1358 height 40
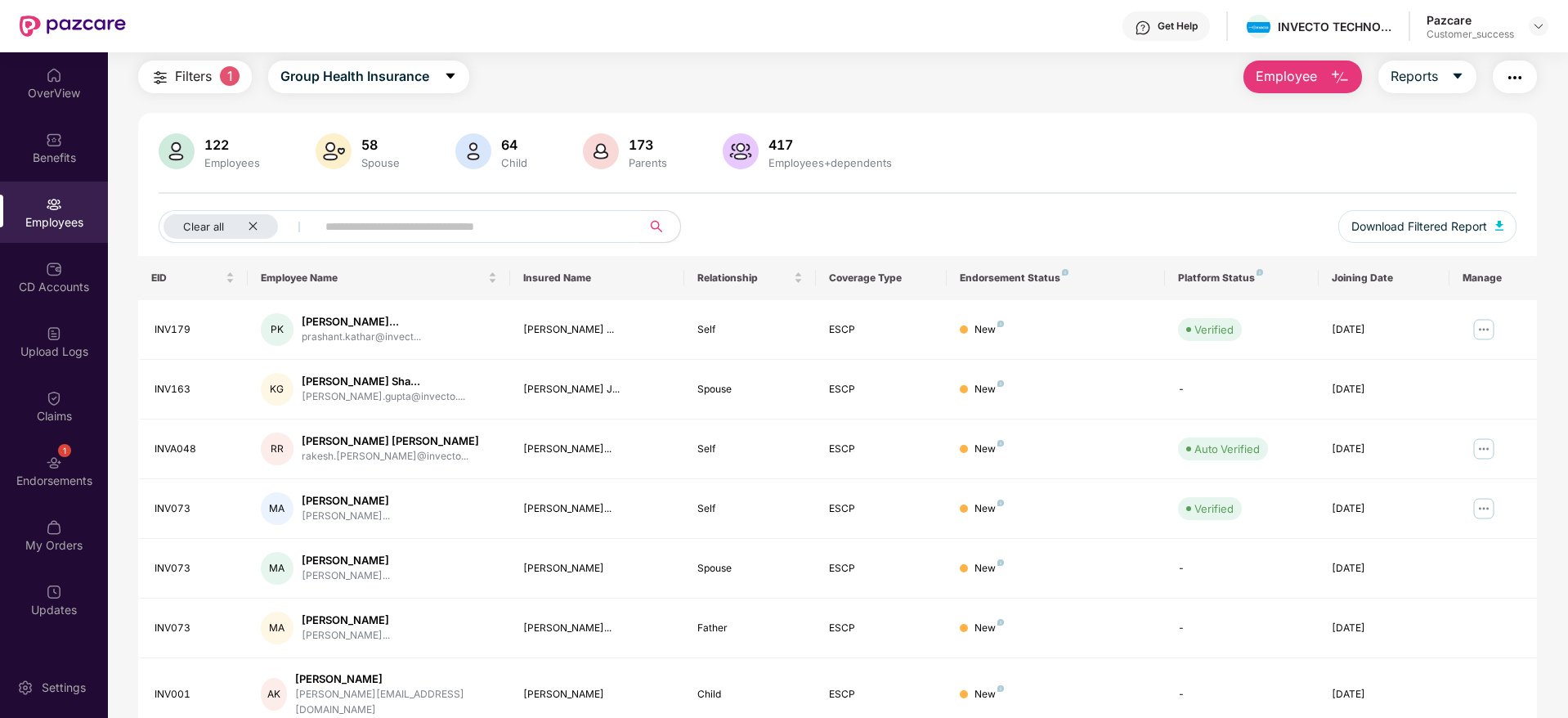
scroll to position [108, 0]
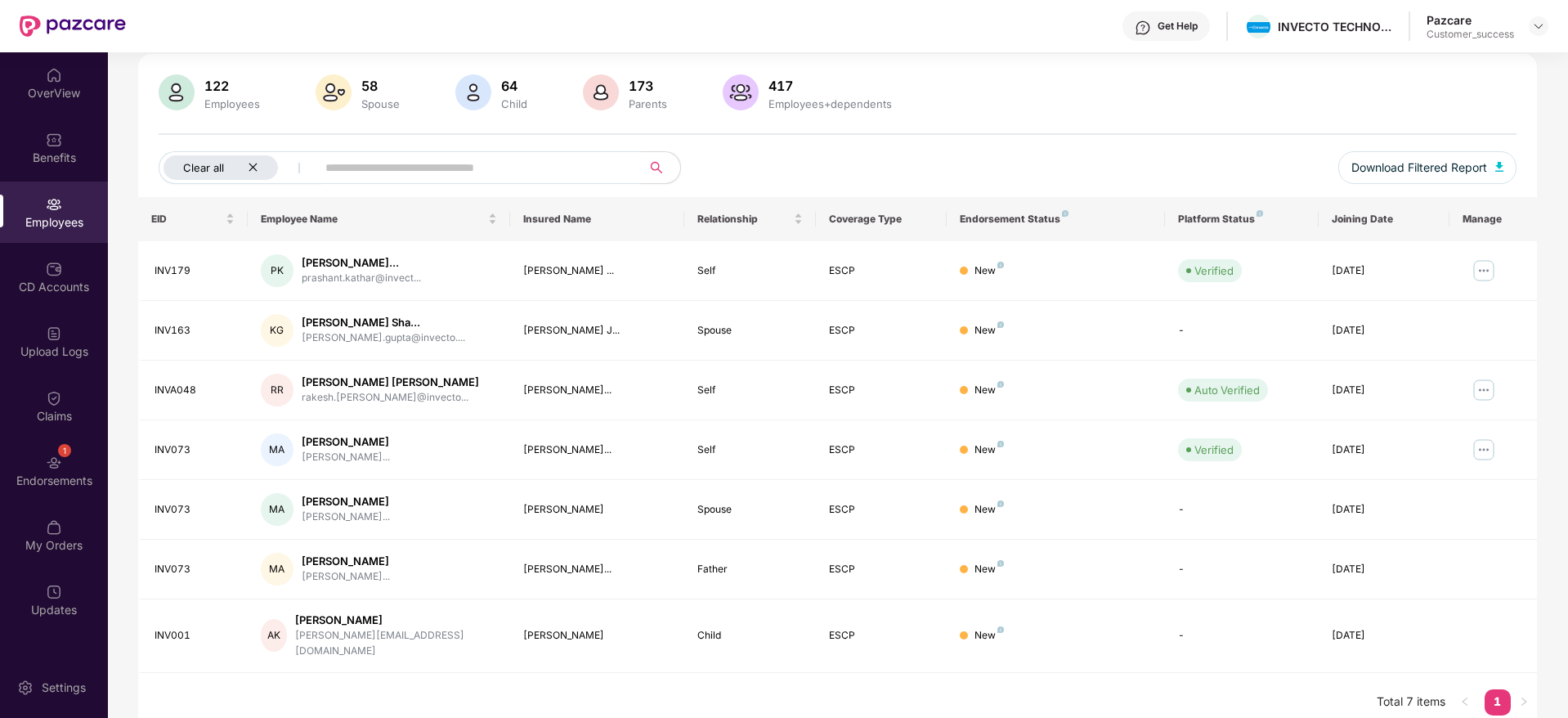
click at [253, 167] on icon "close" at bounding box center [253, 167] width 8 height 8
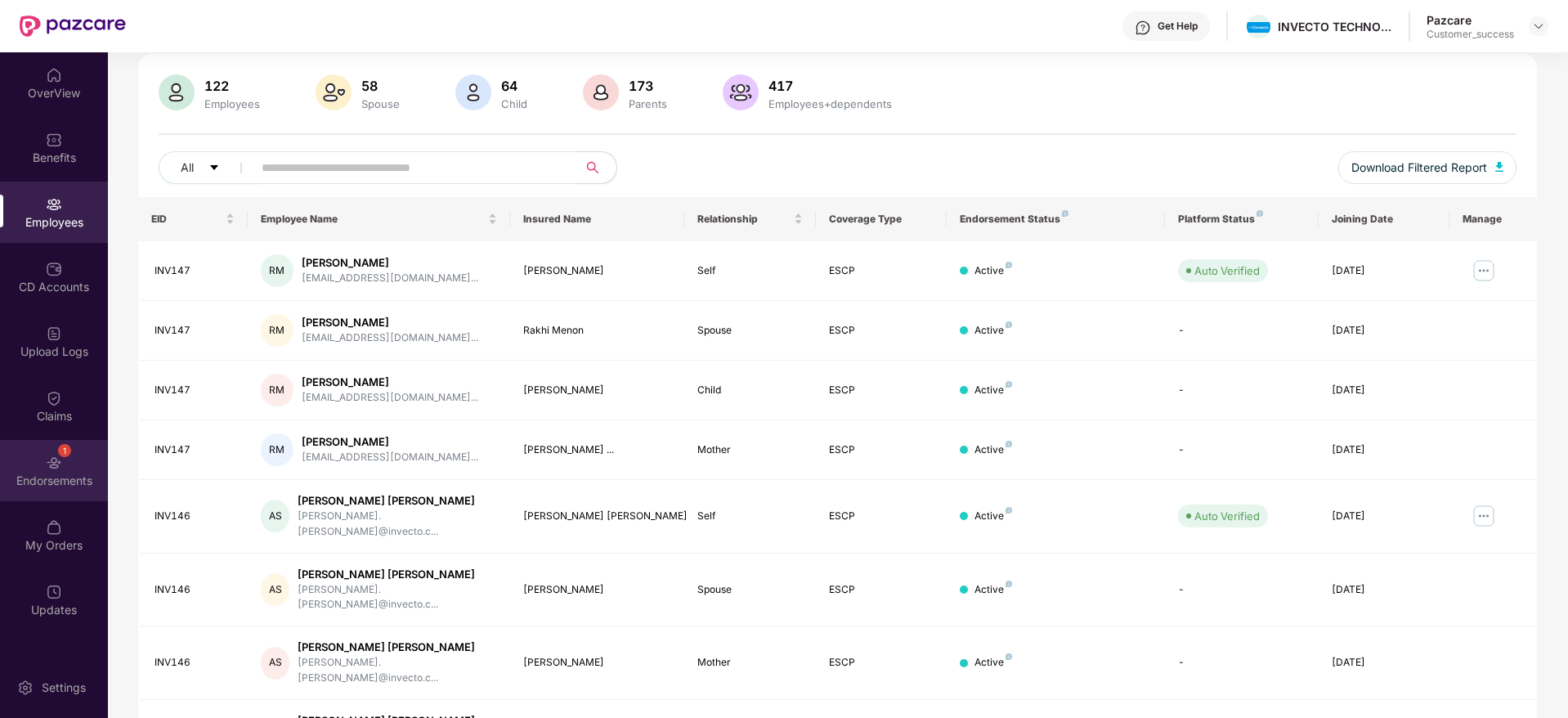
click at [70, 470] on div "1 Endorsements" at bounding box center [54, 471] width 107 height 61
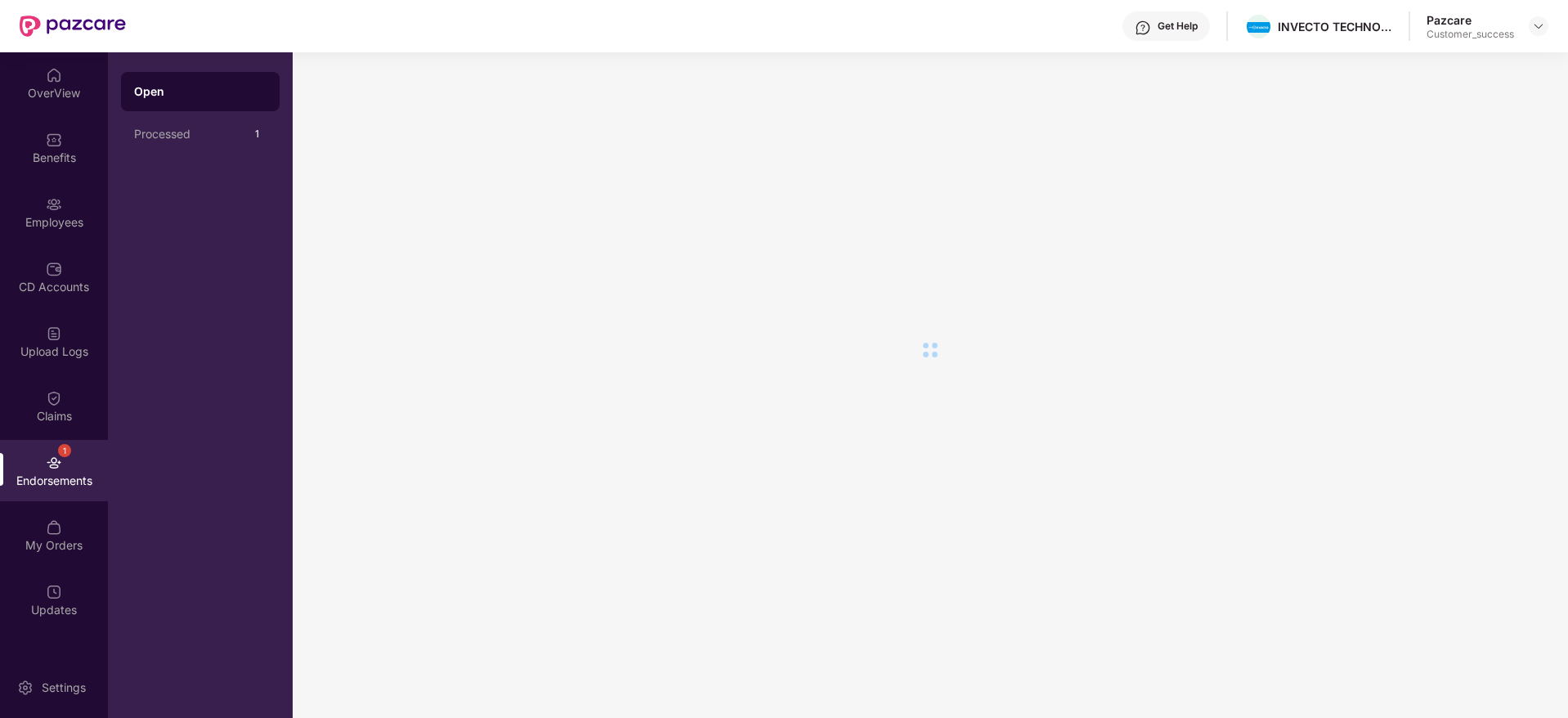
scroll to position [0, 0]
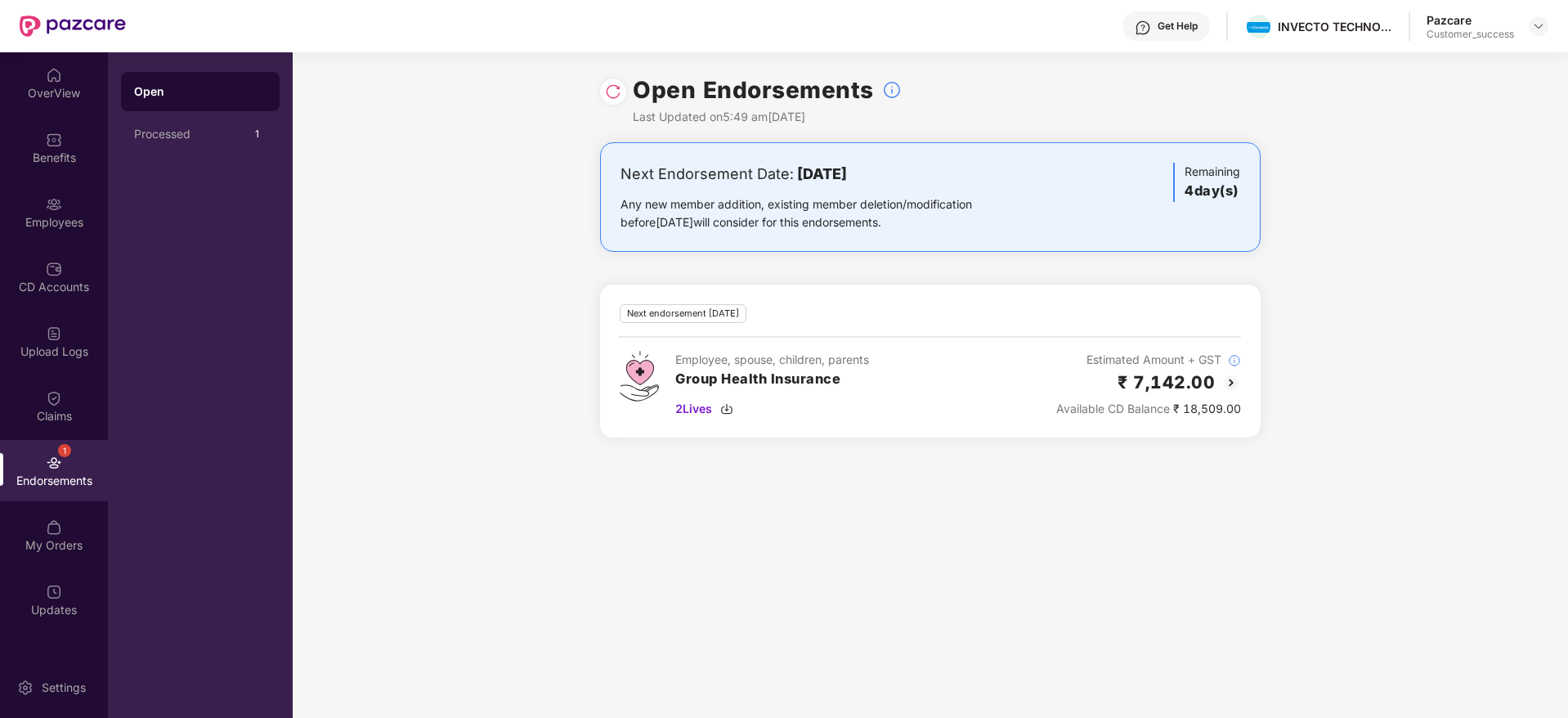
click at [619, 91] on img at bounding box center [613, 91] width 16 height 16
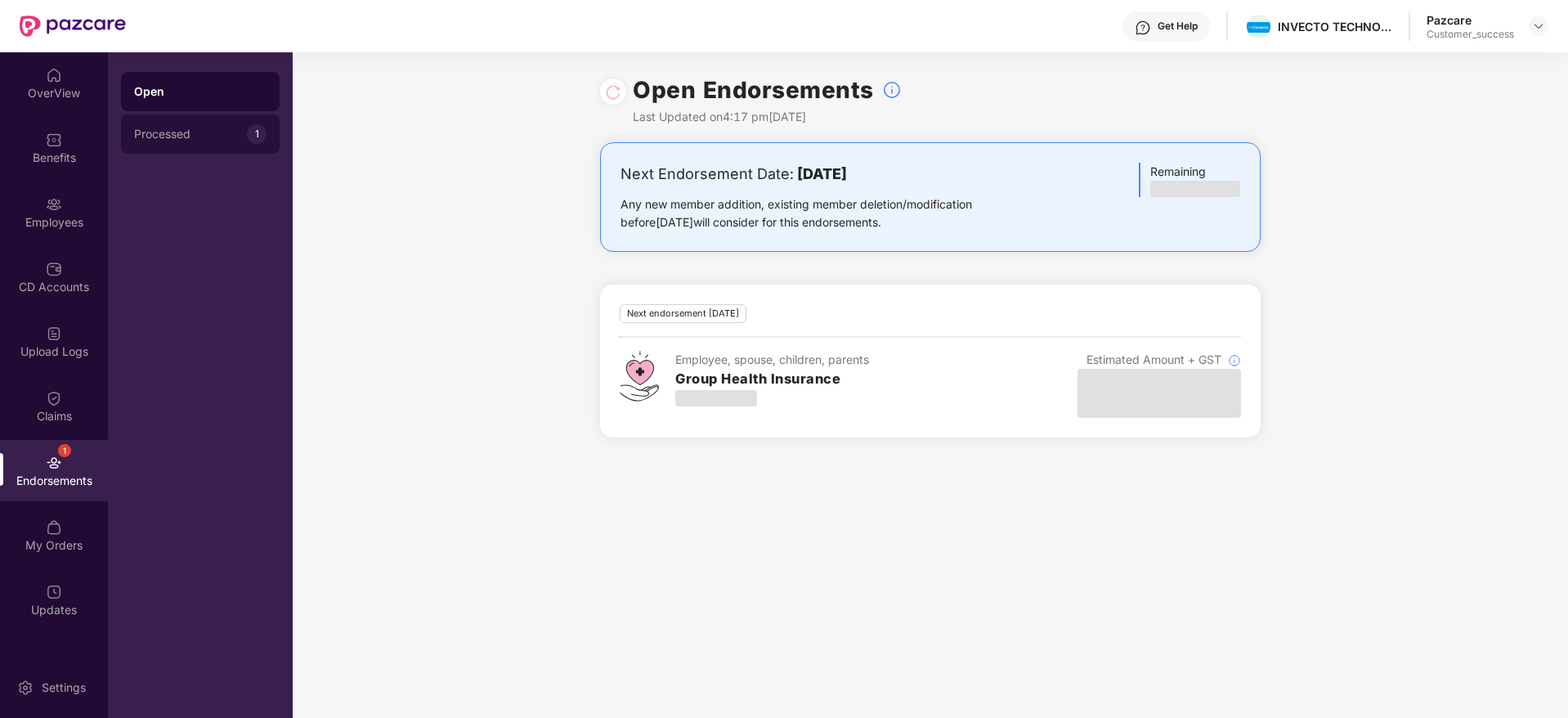
click at [212, 139] on div "Processed" at bounding box center [190, 134] width 113 height 13
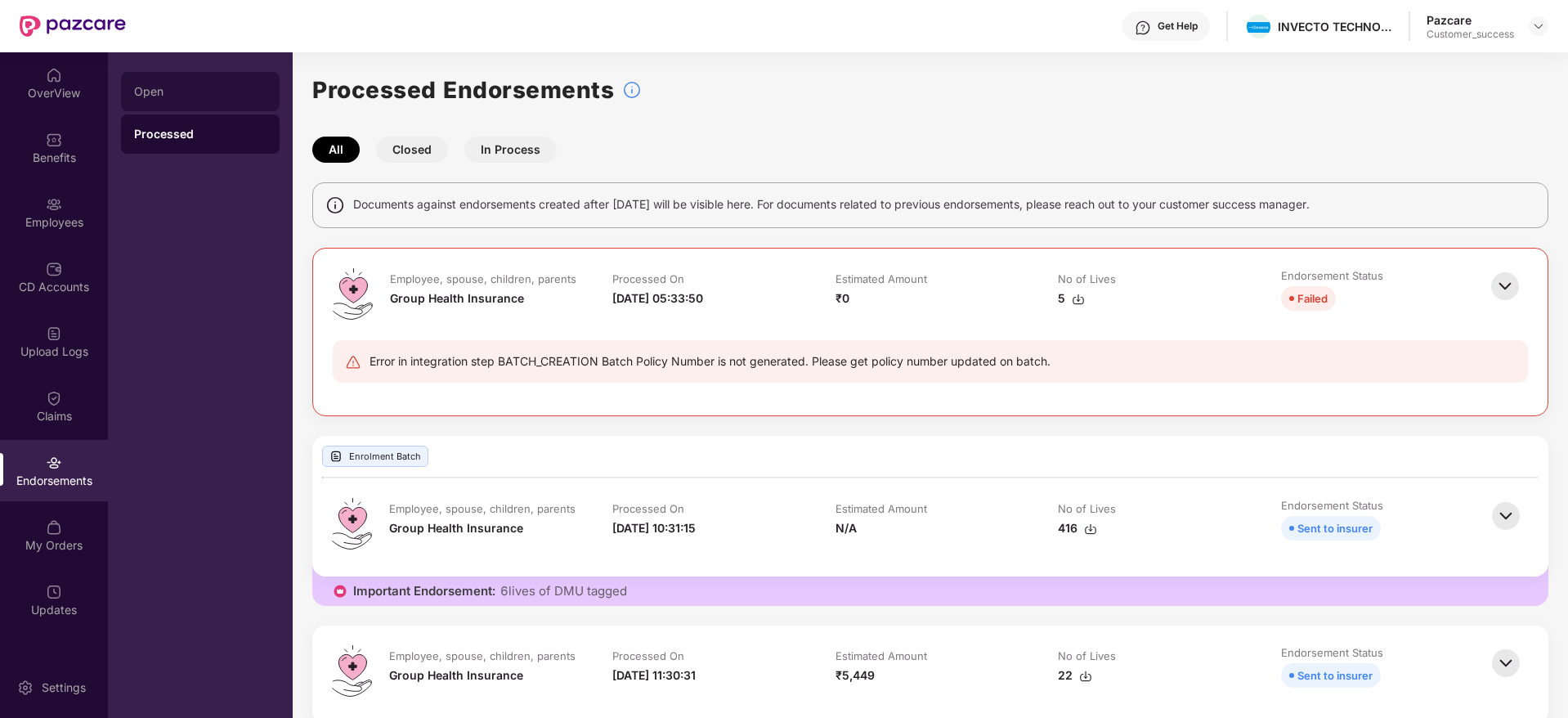
click at [157, 95] on div "Open" at bounding box center [200, 92] width 132 height 13
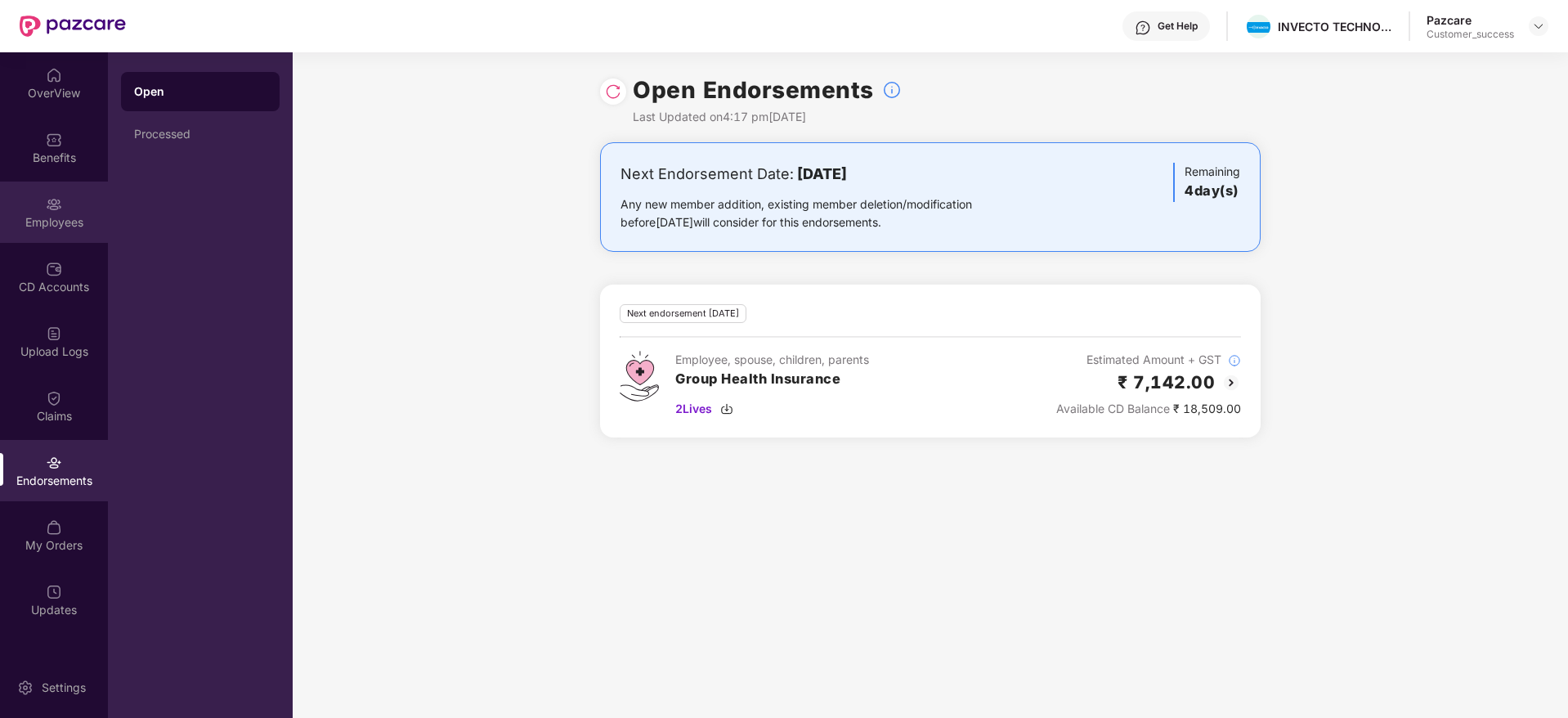
click at [46, 211] on img at bounding box center [54, 204] width 16 height 16
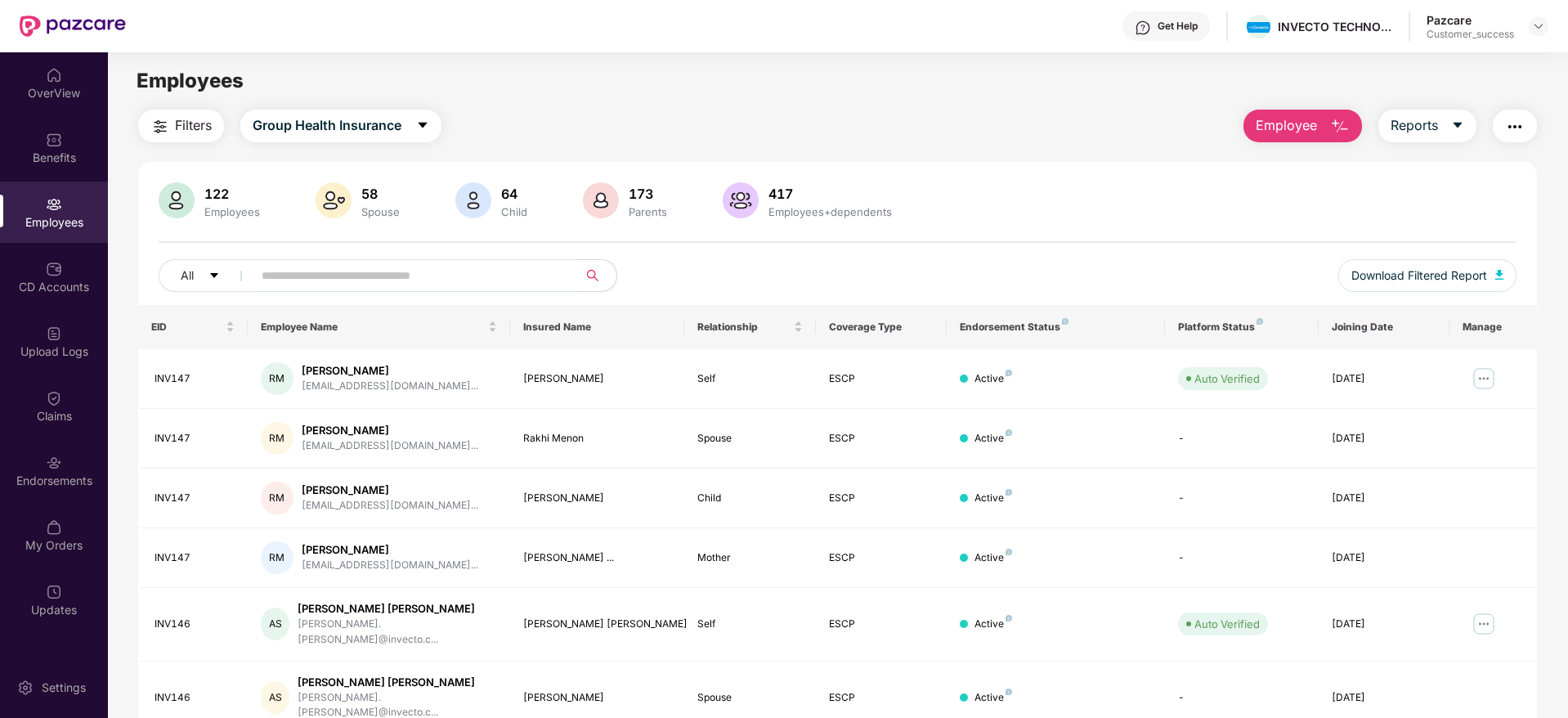
click at [221, 118] on button "Filters" at bounding box center [181, 125] width 86 height 33
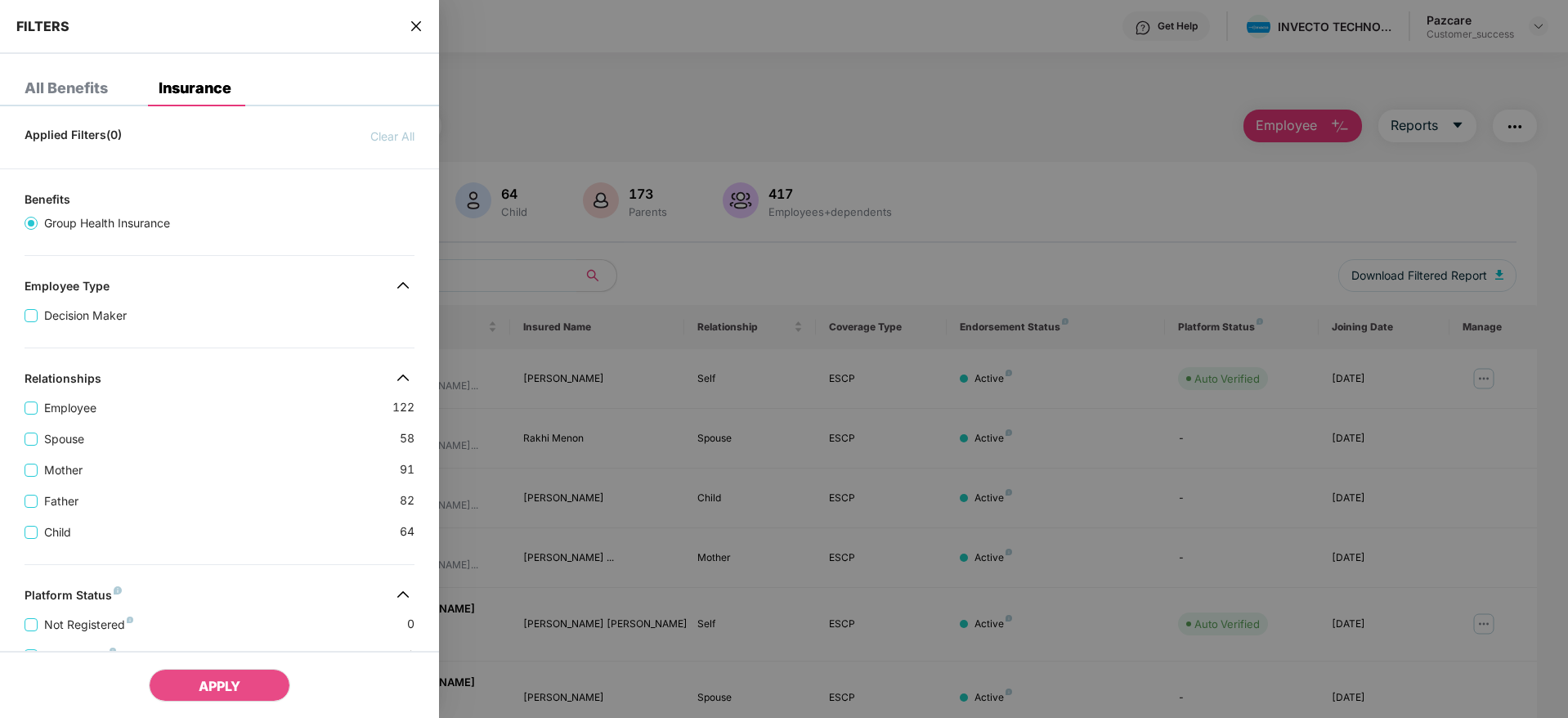
click at [297, 472] on div "Mother [DEMOGRAPHIC_DATA]" at bounding box center [220, 463] width 390 height 31
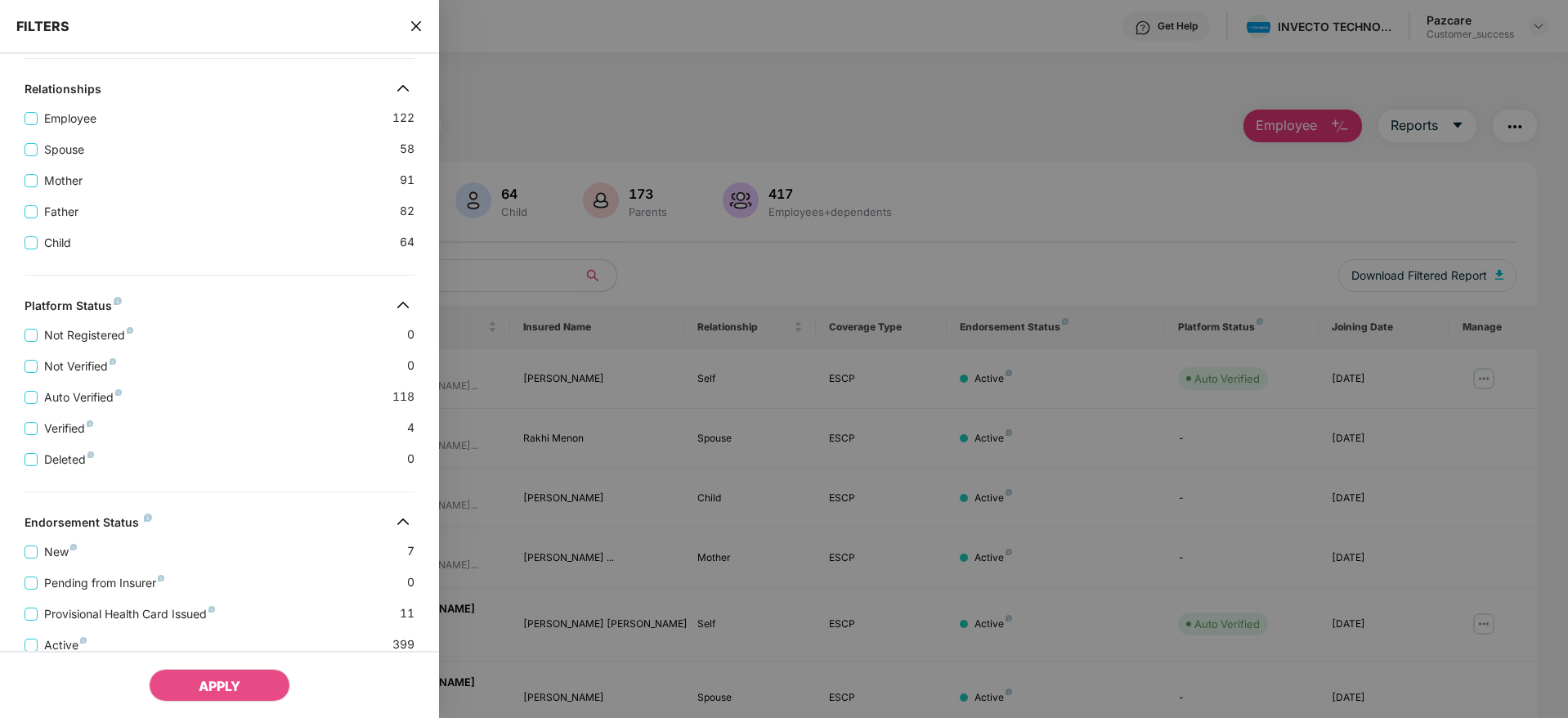
scroll to position [379, 0]
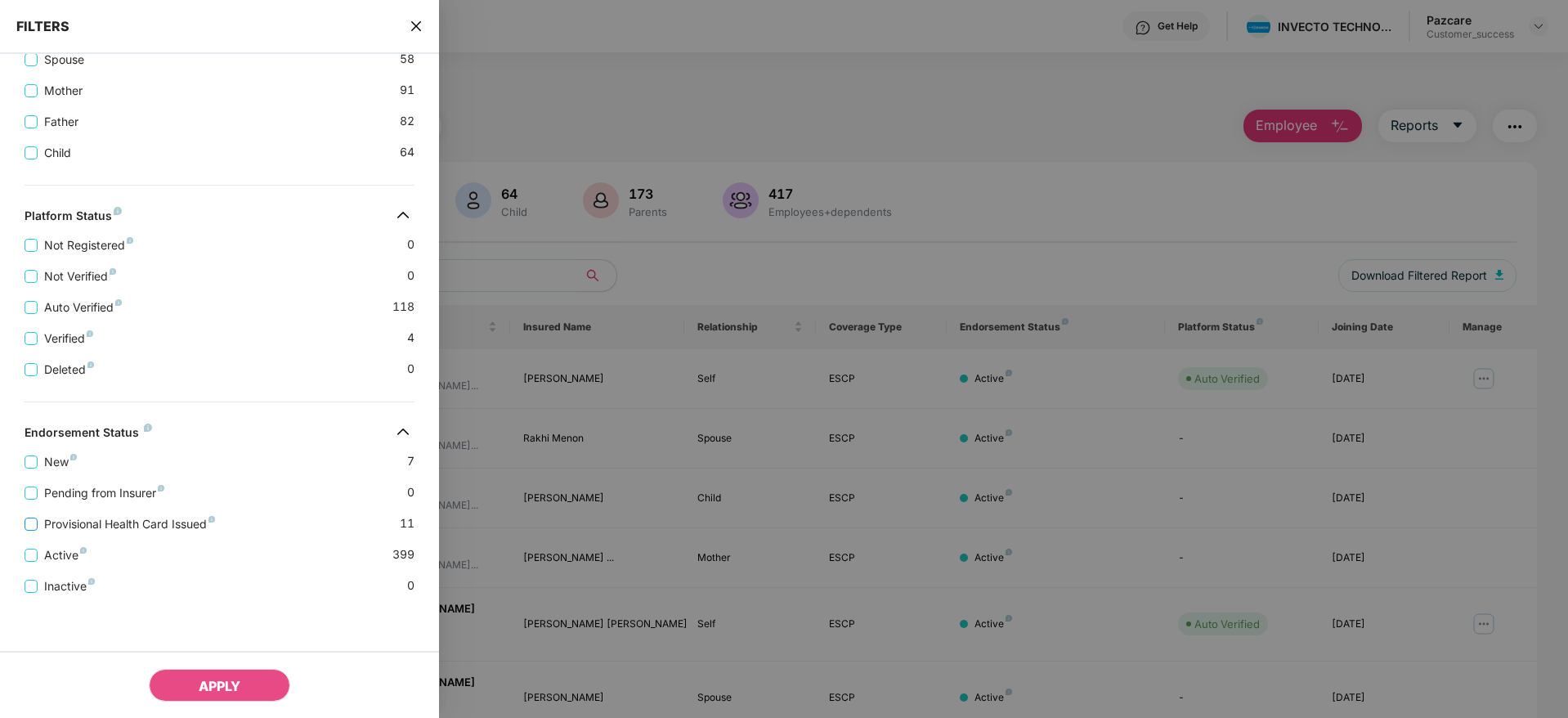
click at [130, 529] on span "Provisional Health Card Issued" at bounding box center [129, 524] width 184 height 18
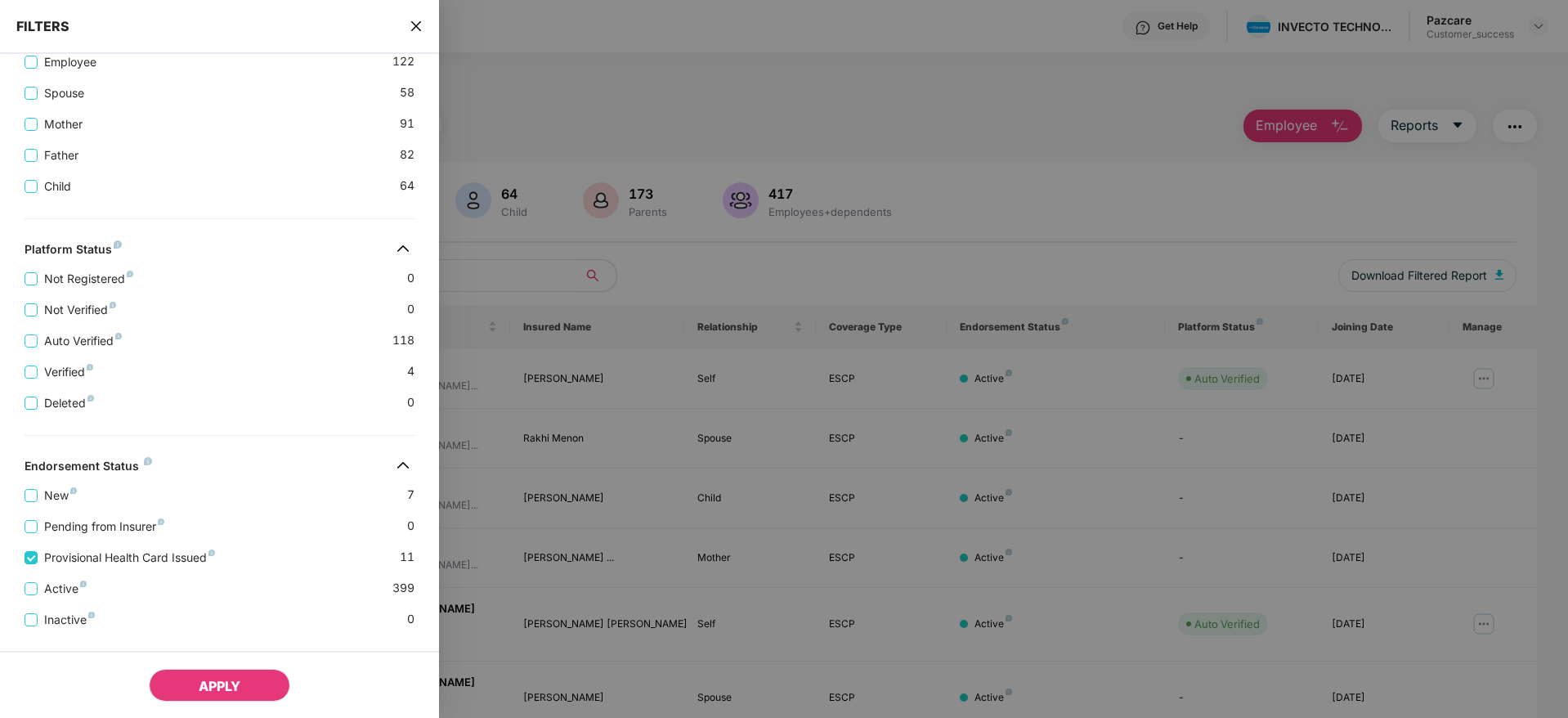
click at [216, 679] on span "APPLY" at bounding box center [220, 686] width 41 height 16
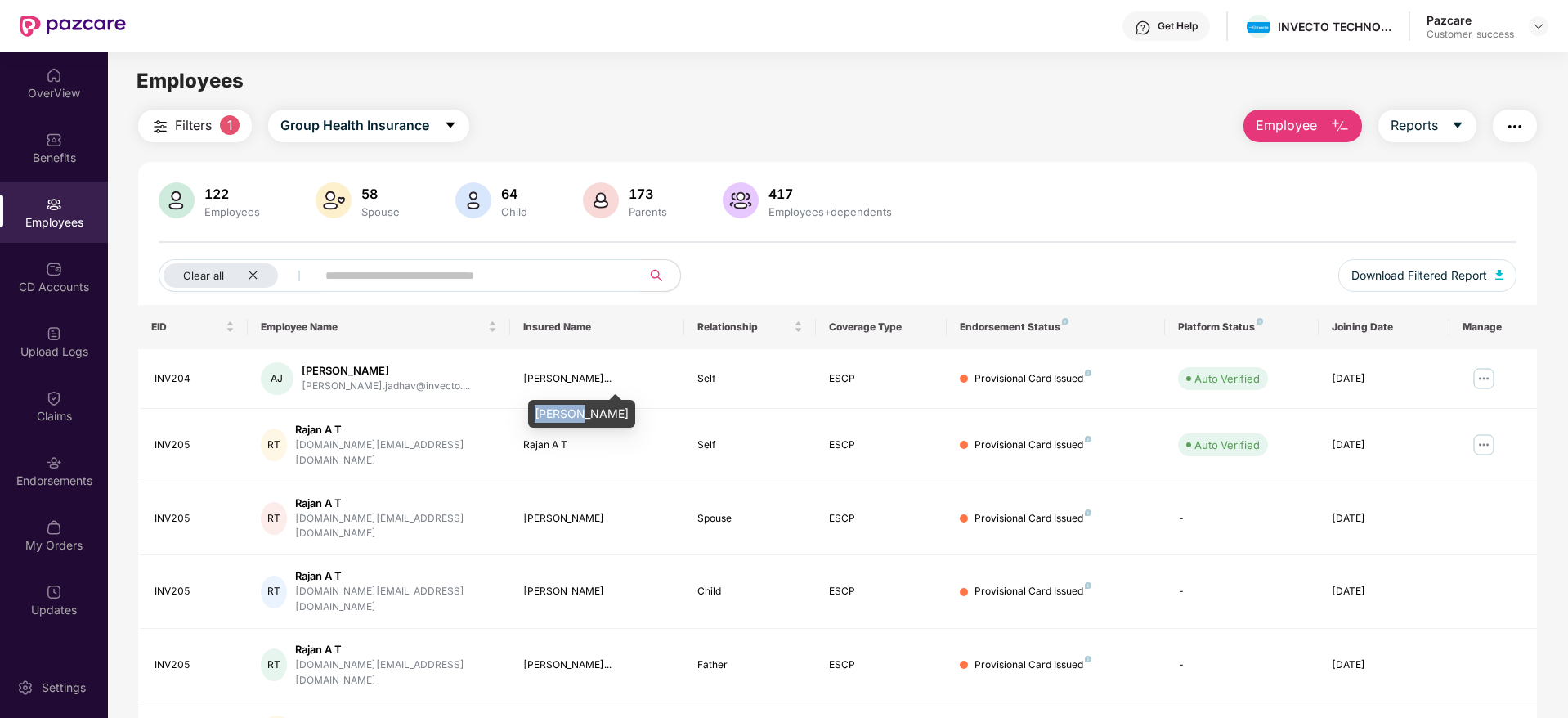
drag, startPoint x: 535, startPoint y: 414, endPoint x: 578, endPoint y: 415, distance: 43.0
click at [578, 415] on div "[PERSON_NAME]" at bounding box center [582, 413] width 107 height 27
copy div "[PERSON_NAME]"
drag, startPoint x: 198, startPoint y: 436, endPoint x: 150, endPoint y: 442, distance: 48.4
click at [150, 442] on td "INV205" at bounding box center [193, 446] width 109 height 74
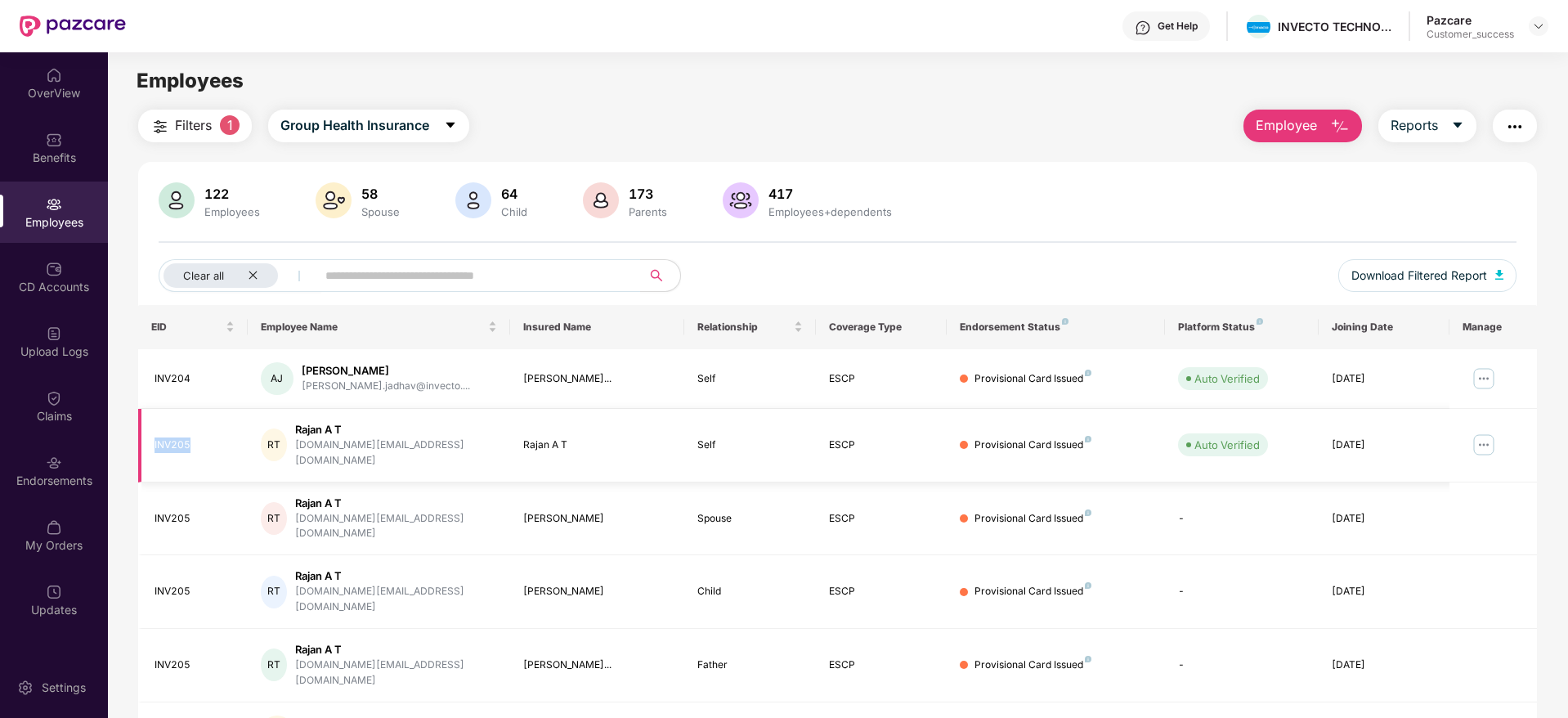
copy div "INV205"
click at [256, 280] on icon "close" at bounding box center [253, 275] width 10 height 10
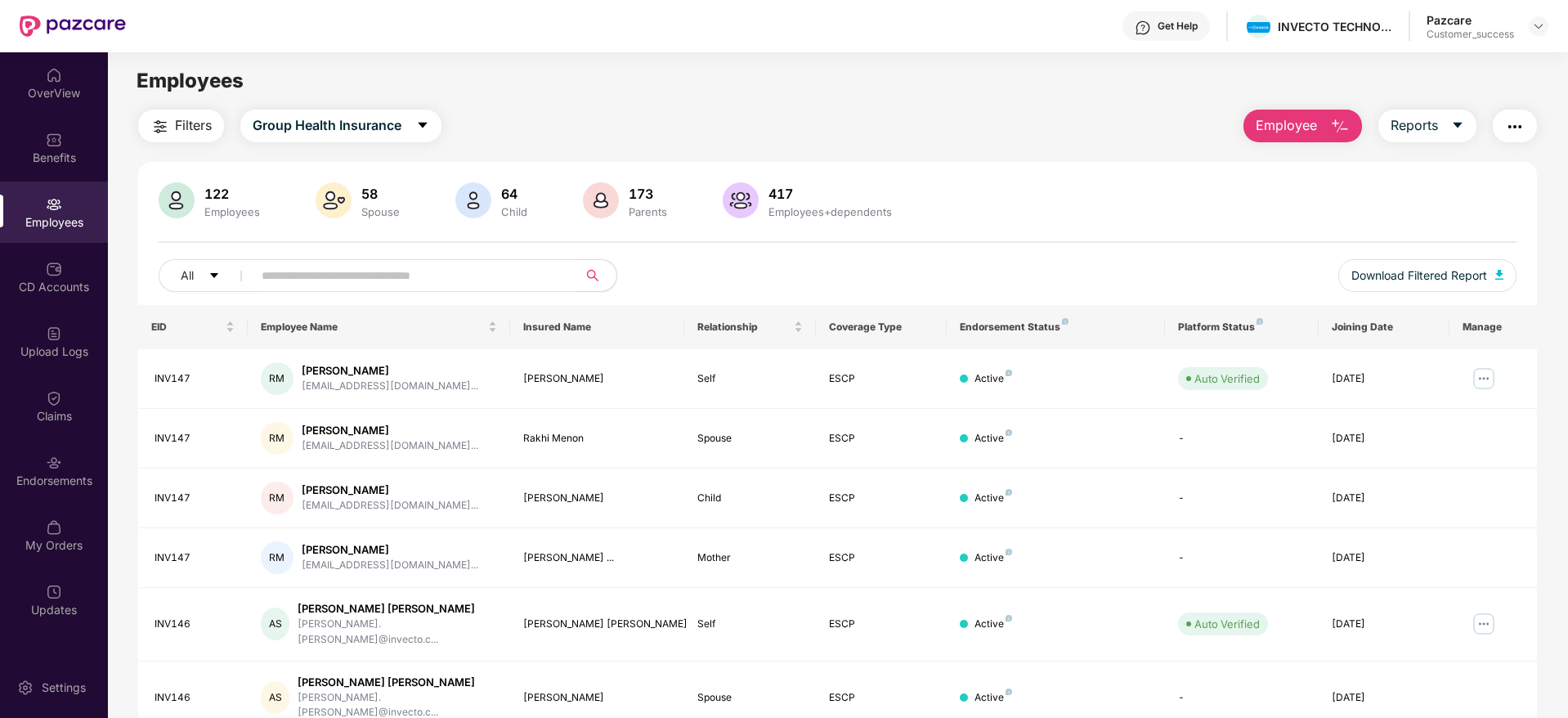
click at [187, 132] on span "Filters" at bounding box center [193, 125] width 37 height 21
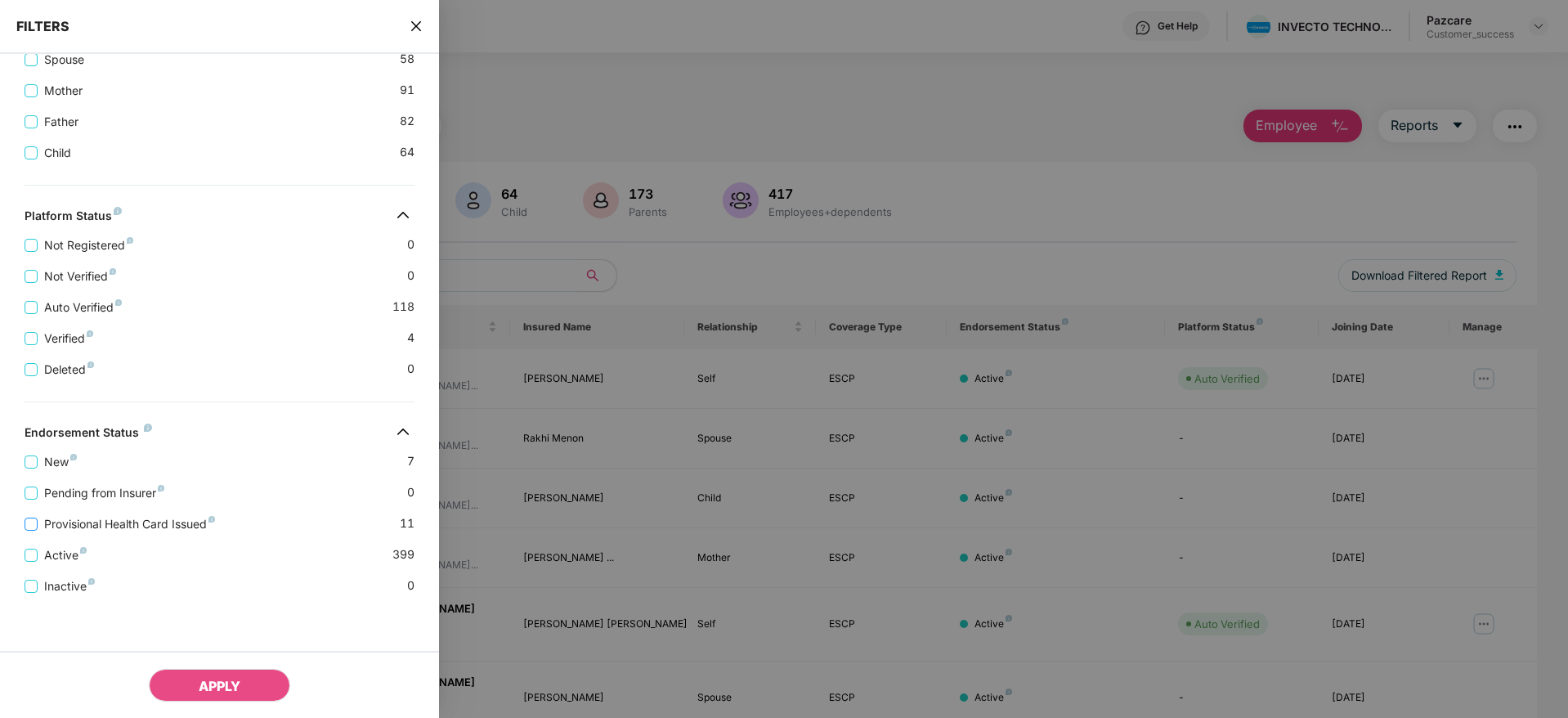
click at [151, 518] on span "Provisional Health Card Issued" at bounding box center [129, 524] width 184 height 18
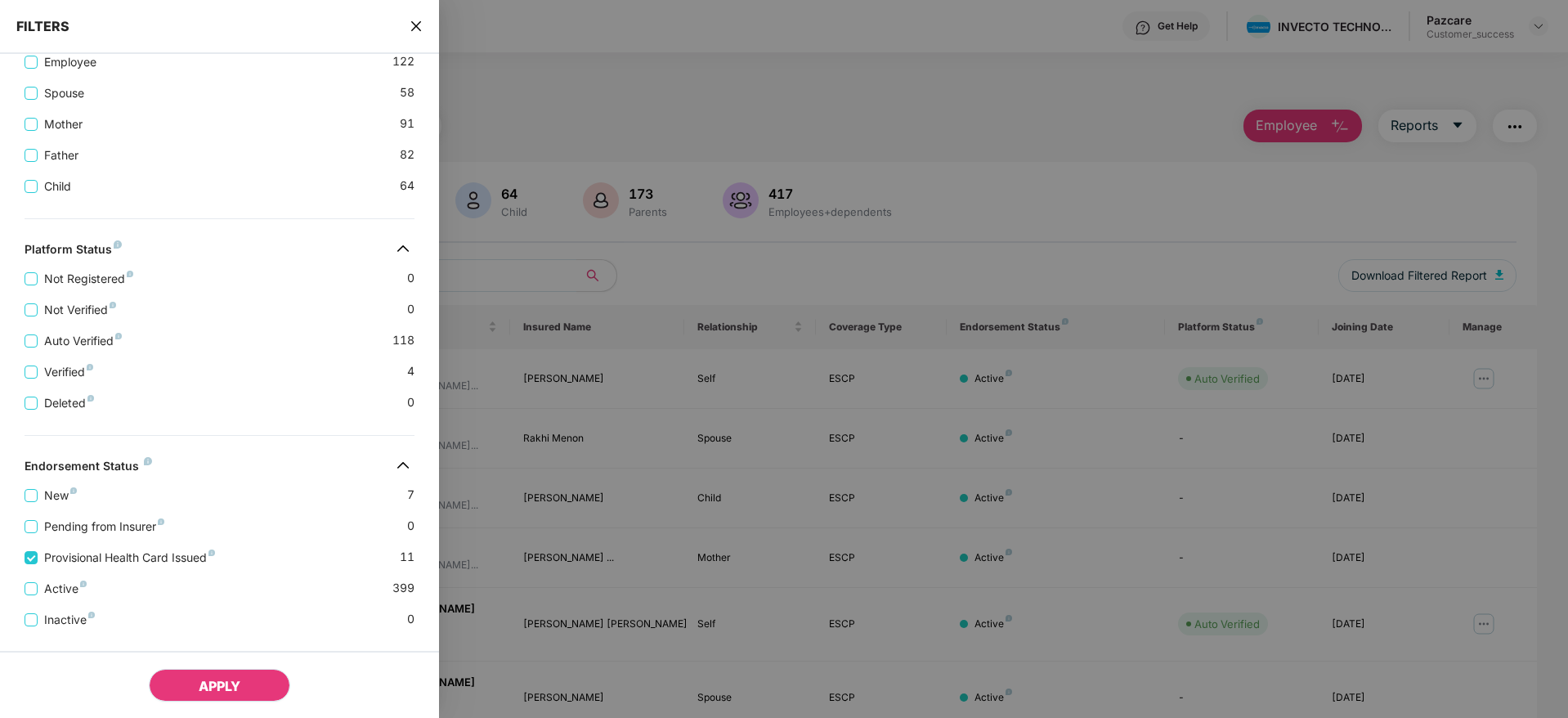
click at [231, 675] on button "APPLY" at bounding box center [220, 685] width 141 height 33
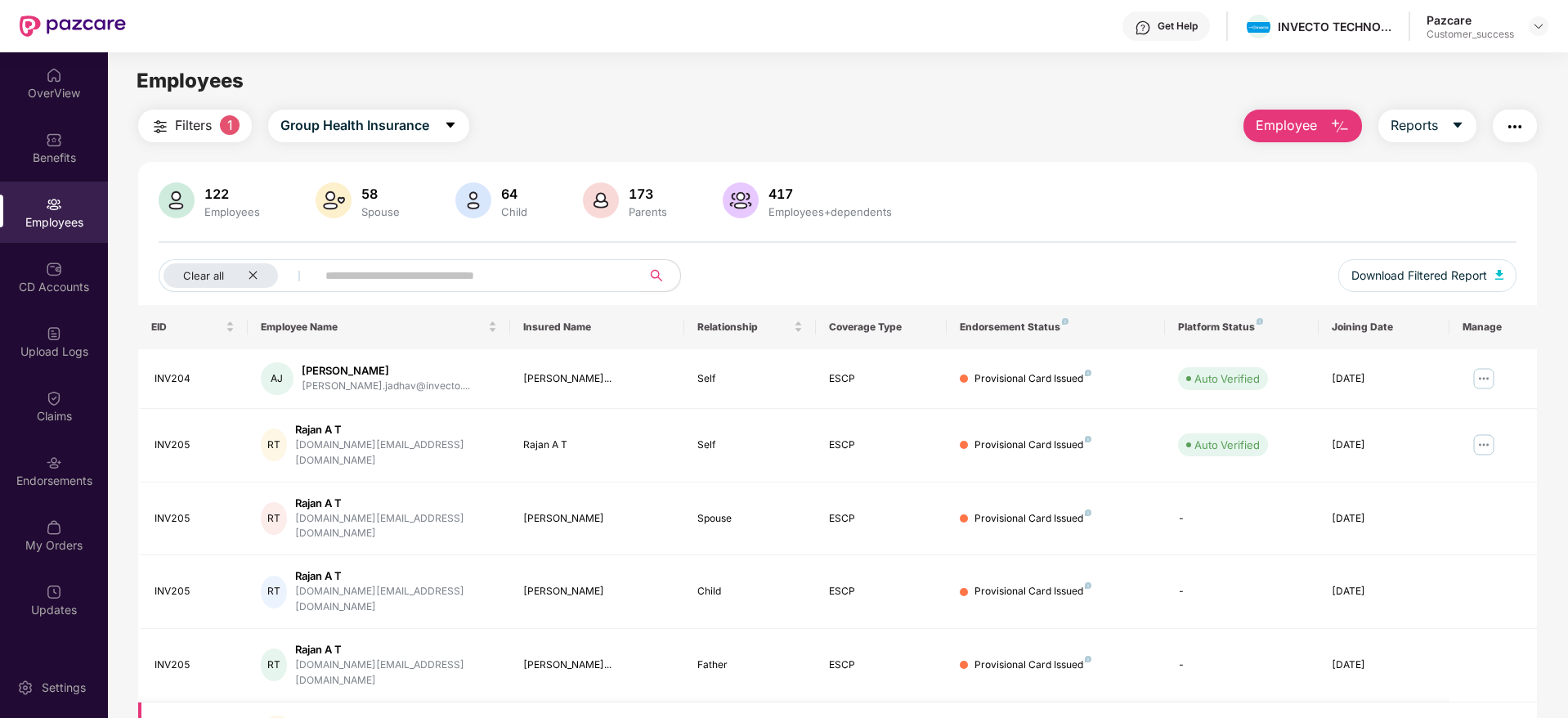
drag, startPoint x: 214, startPoint y: 675, endPoint x: 151, endPoint y: 673, distance: 63.0
copy div "INV125"
click at [1555, 313] on div "Filters 1 Group Health Insurance Employee Reports 122 Employees 58 Spouse 64 Ch…" at bounding box center [837, 585] width 1460 height 951
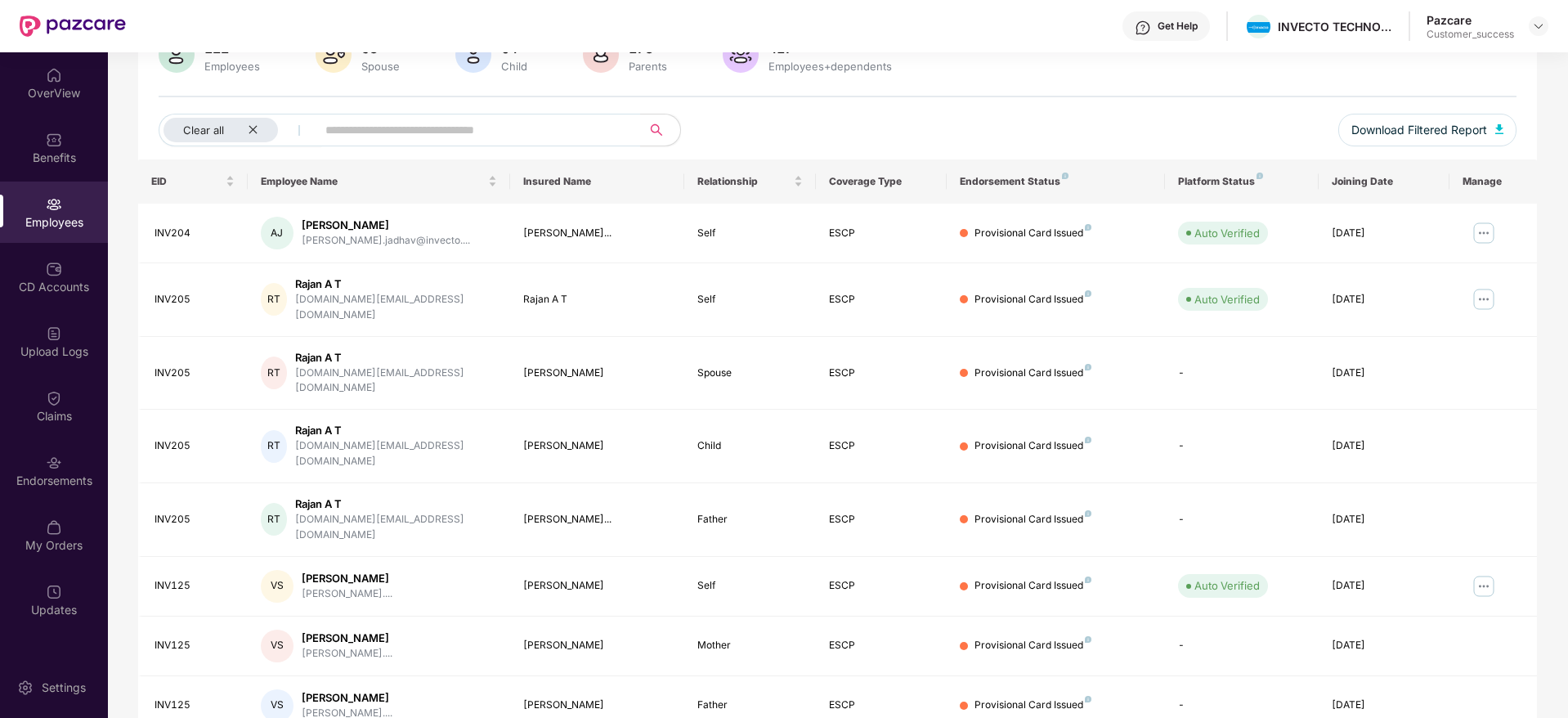
scroll to position [147, 0]
click at [659, 557] on td "[PERSON_NAME]" at bounding box center [598, 585] width 175 height 59
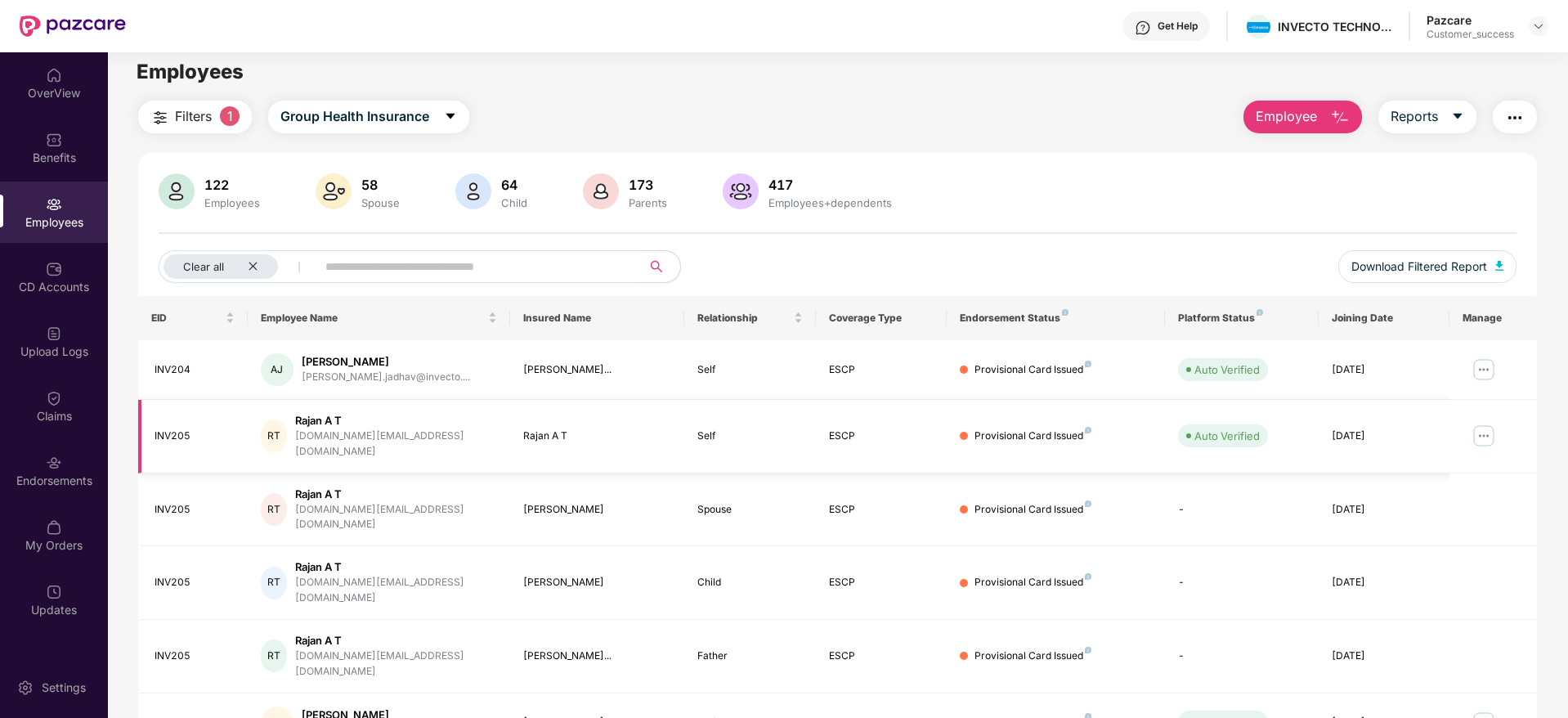
scroll to position [0, 0]
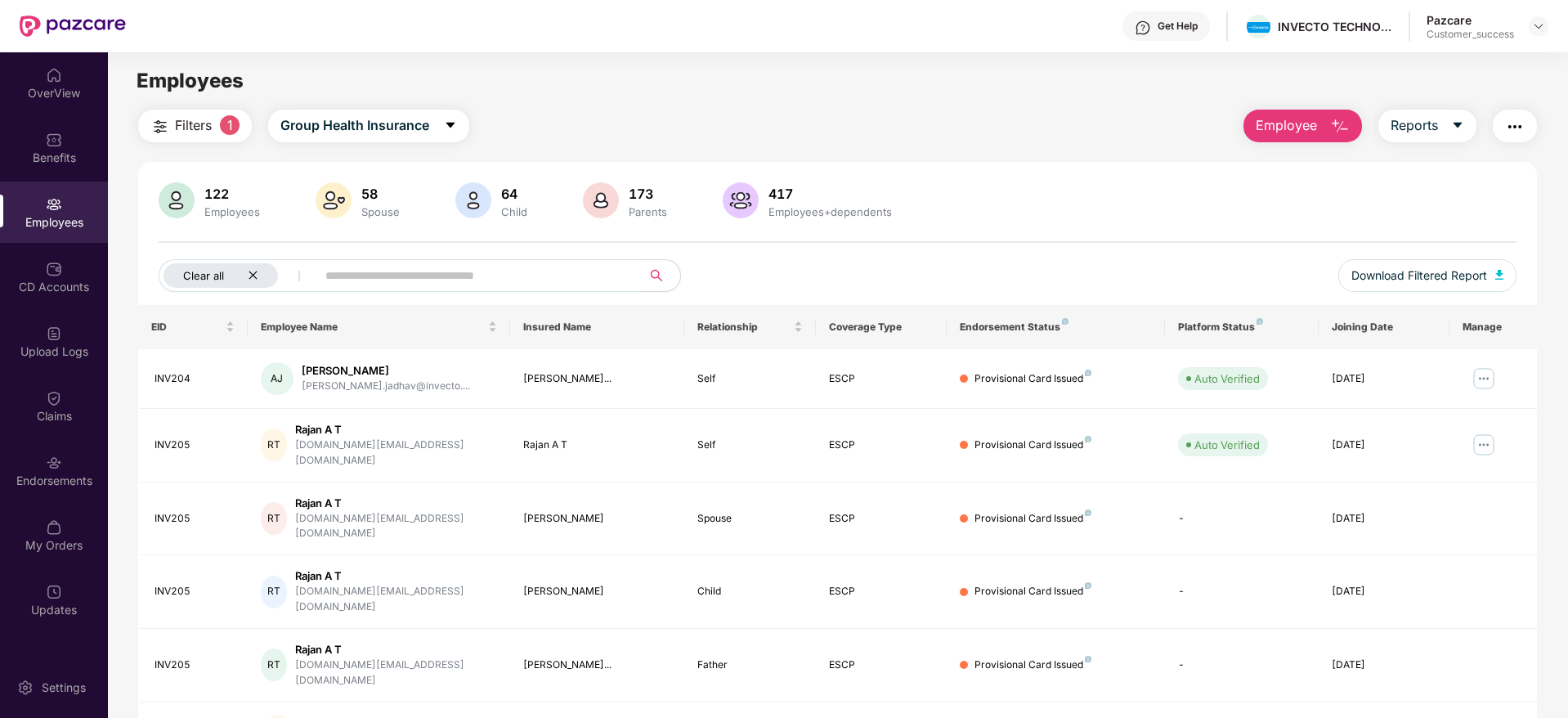
click at [249, 270] on icon "close" at bounding box center [253, 275] width 10 height 10
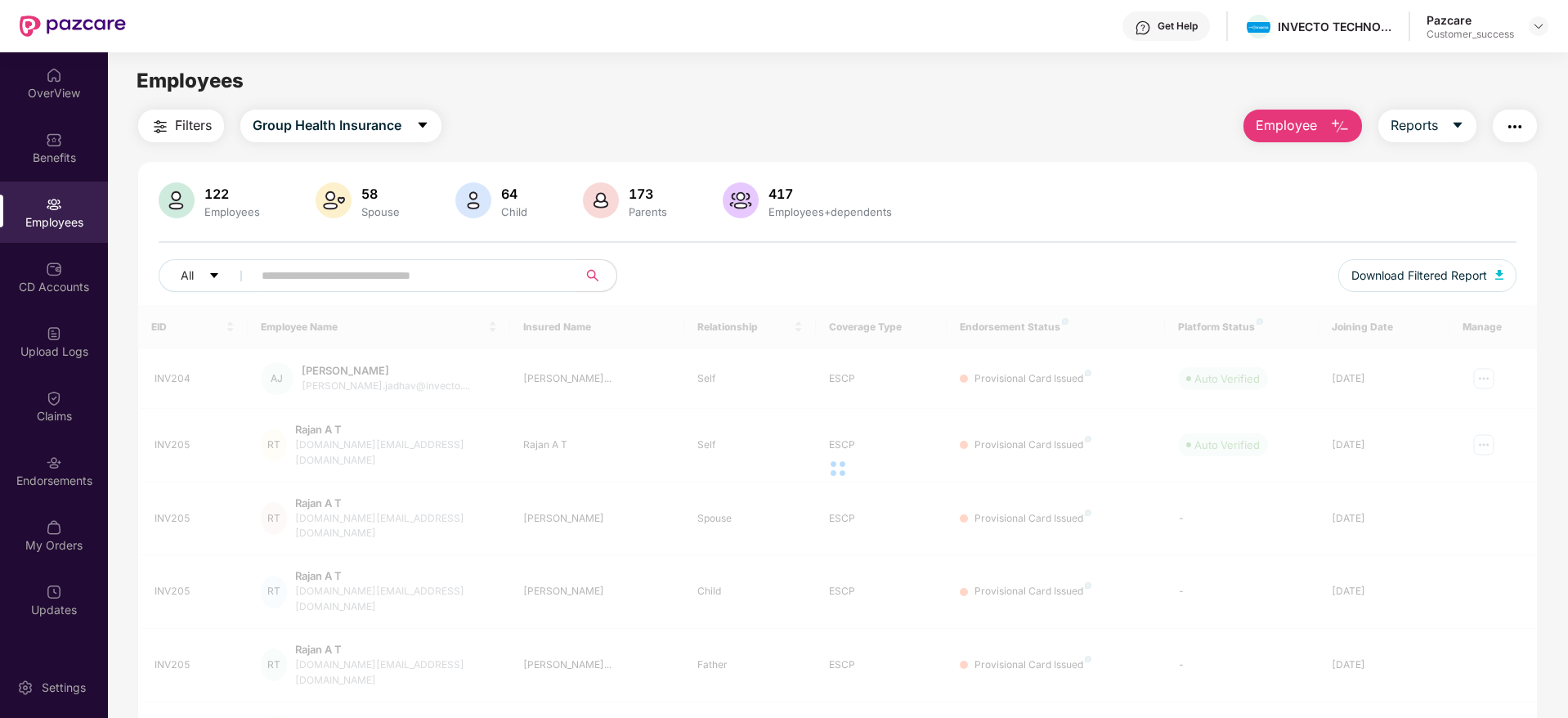
click at [313, 269] on input "text" at bounding box center [408, 276] width 293 height 25
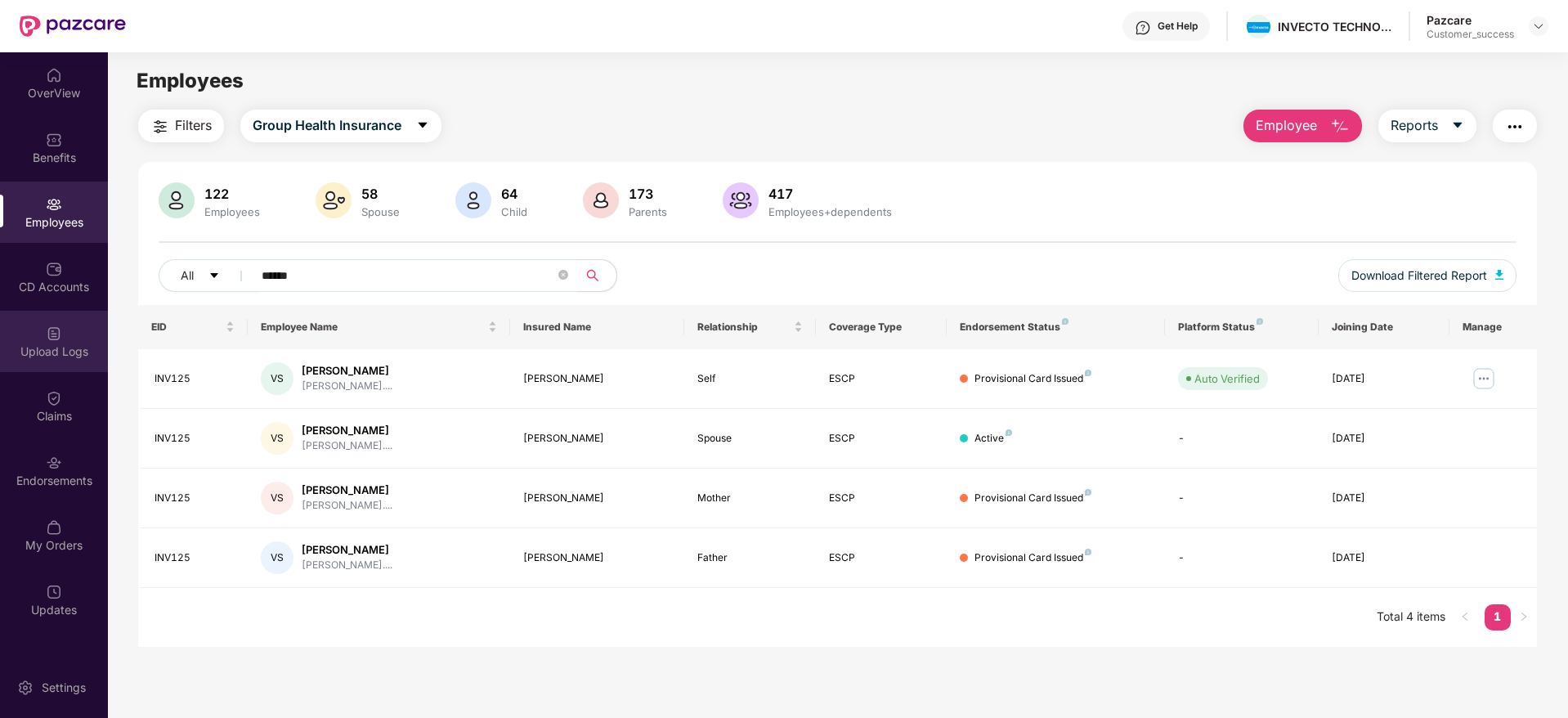
type input "******"
click at [46, 345] on div "Upload Logs" at bounding box center [54, 351] width 107 height 16
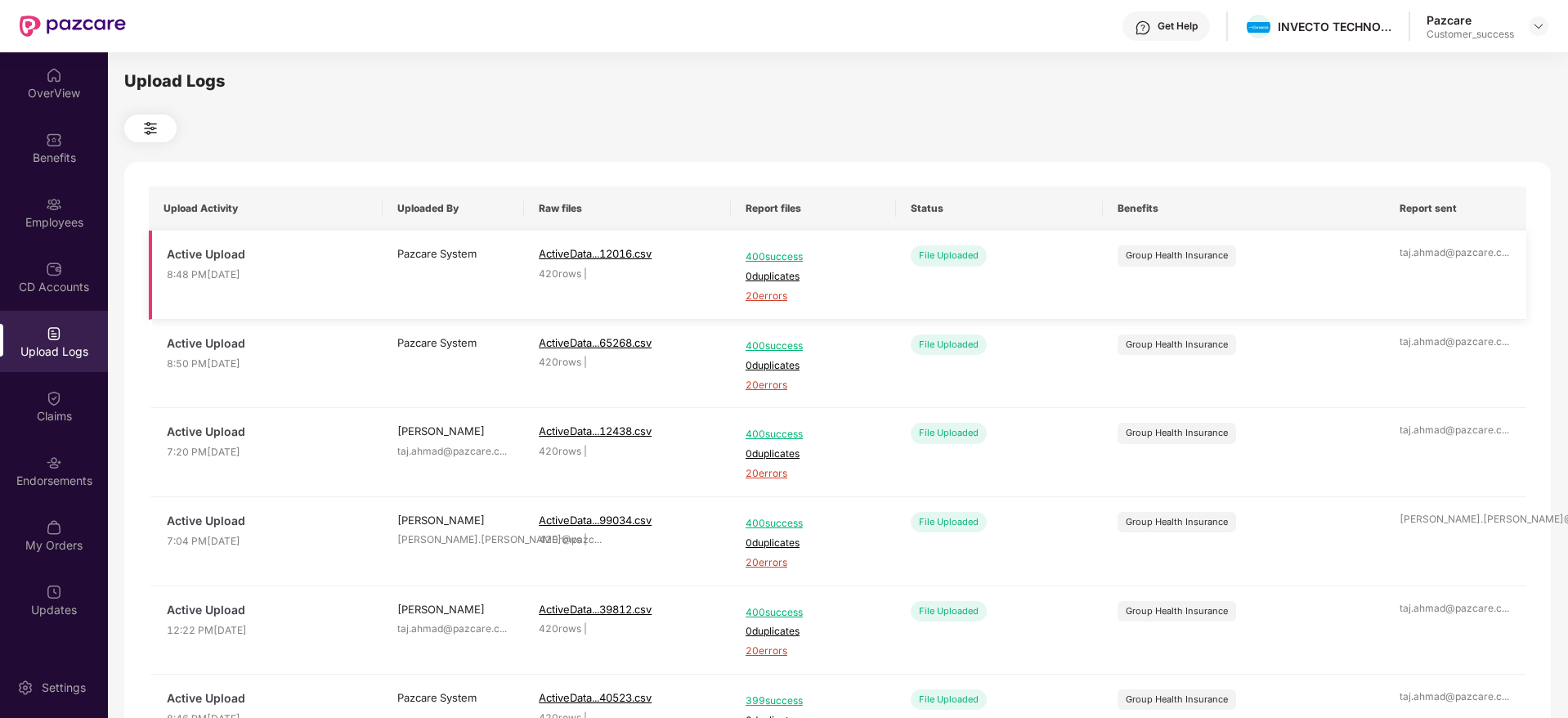
click at [758, 293] on span "20 errors" at bounding box center [814, 296] width 136 height 15
click at [70, 216] on div "Employees" at bounding box center [54, 222] width 107 height 16
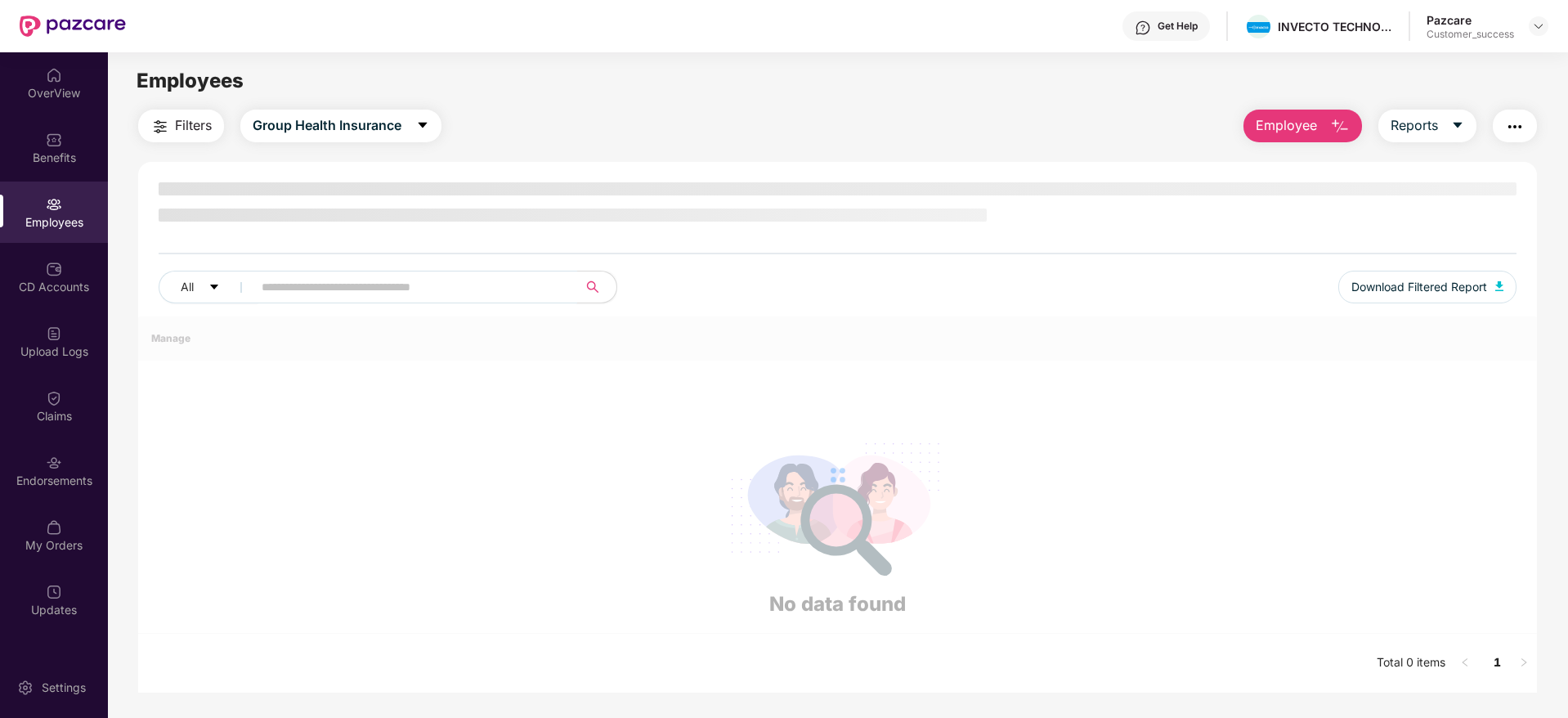
click at [336, 277] on input "text" at bounding box center [408, 287] width 293 height 25
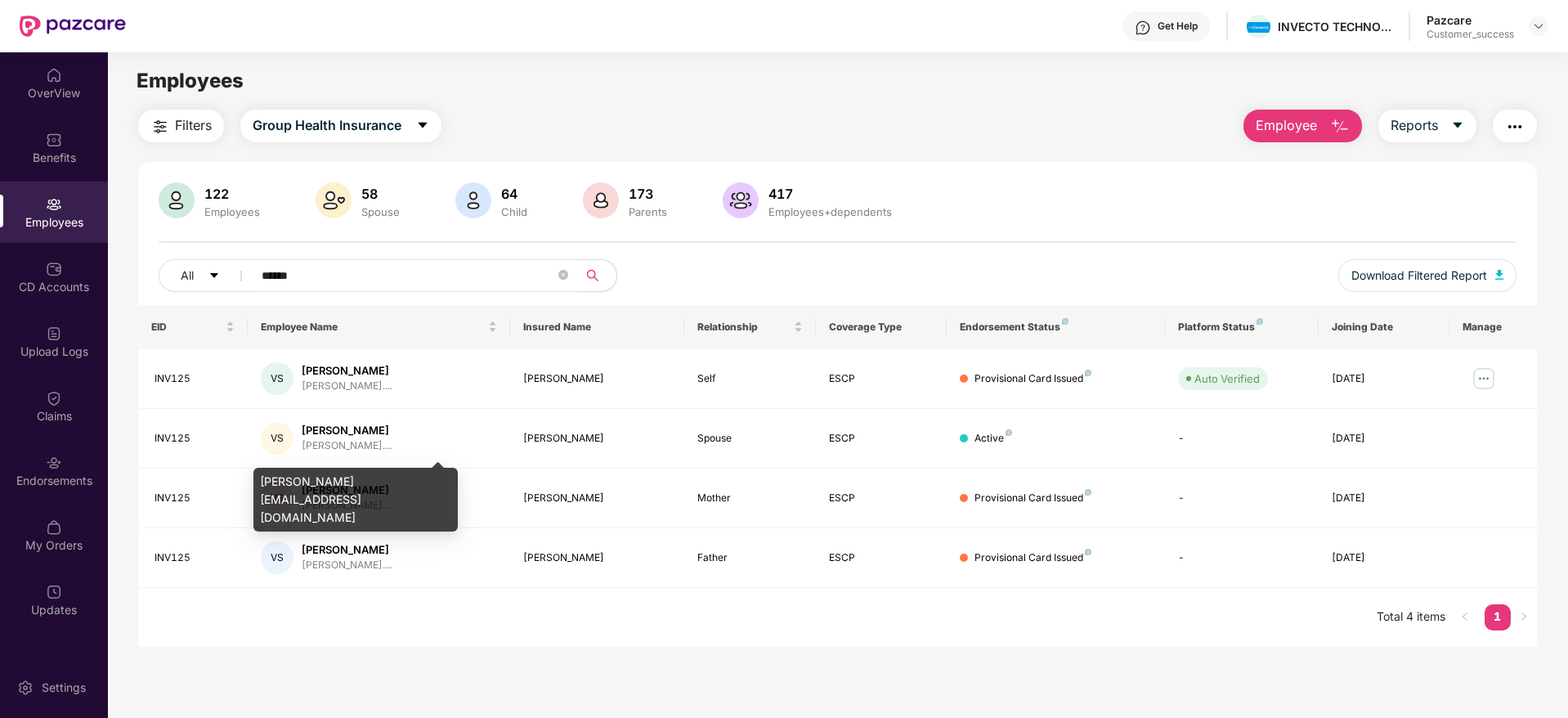
type input "******"
drag, startPoint x: 259, startPoint y: 478, endPoint x: 416, endPoint y: 473, distance: 157.1
click at [416, 473] on div "[PERSON_NAME][EMAIL_ADDRESS][DOMAIN_NAME]" at bounding box center [355, 500] width 205 height 64
copy div "[PERSON_NAME][EMAIL_ADDRESS][DOMAIN_NAME]"
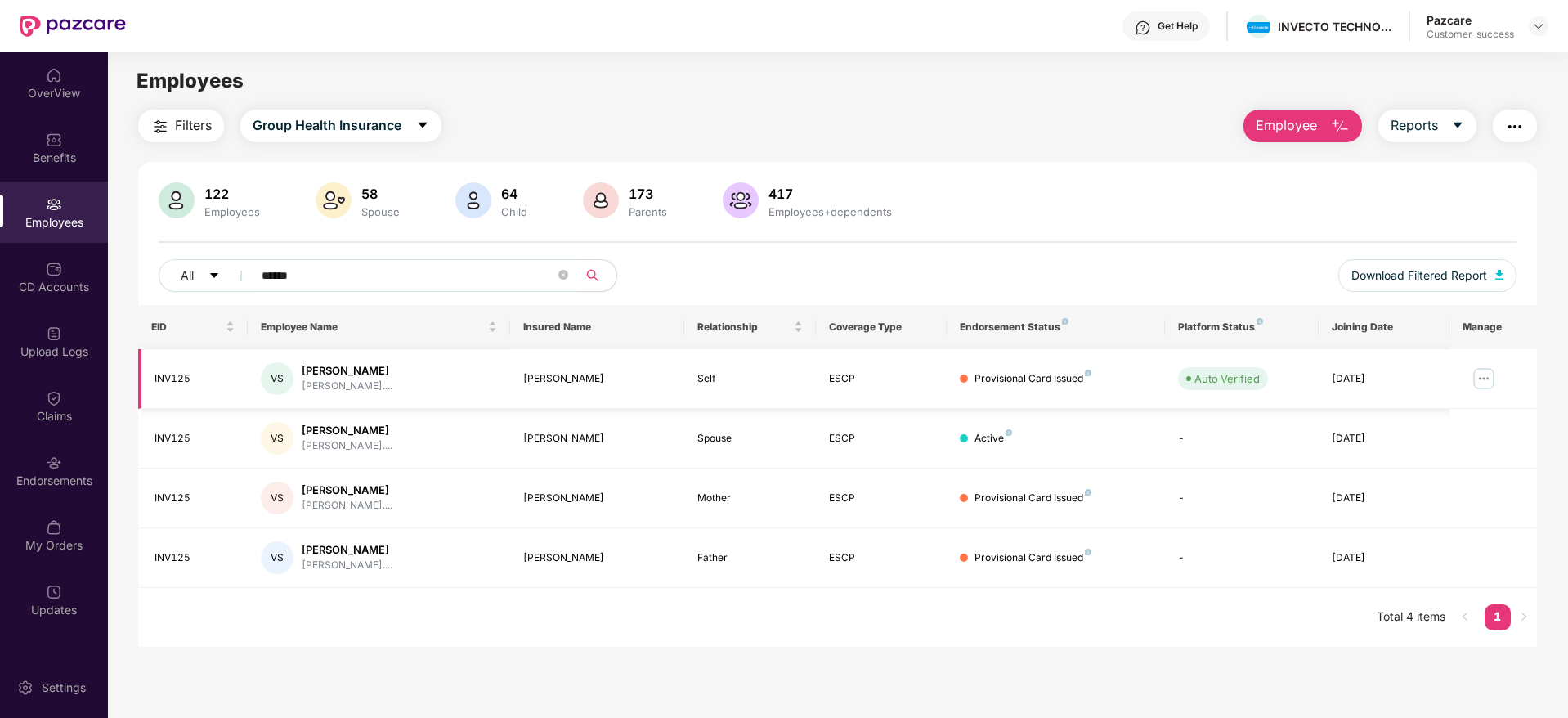
click at [1481, 378] on img at bounding box center [1484, 379] width 26 height 26
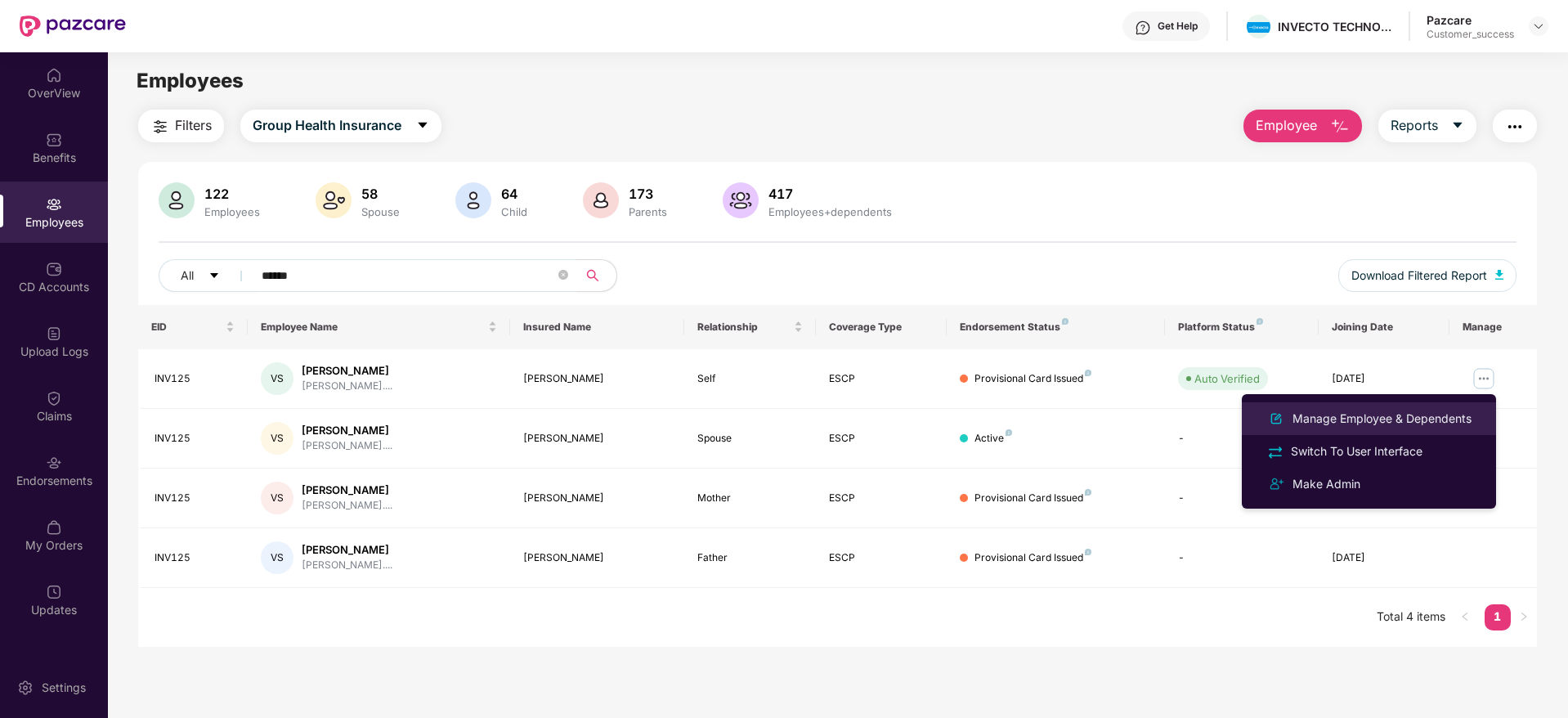
click at [1321, 422] on div "Manage Employee & Dependents" at bounding box center [1382, 418] width 186 height 18
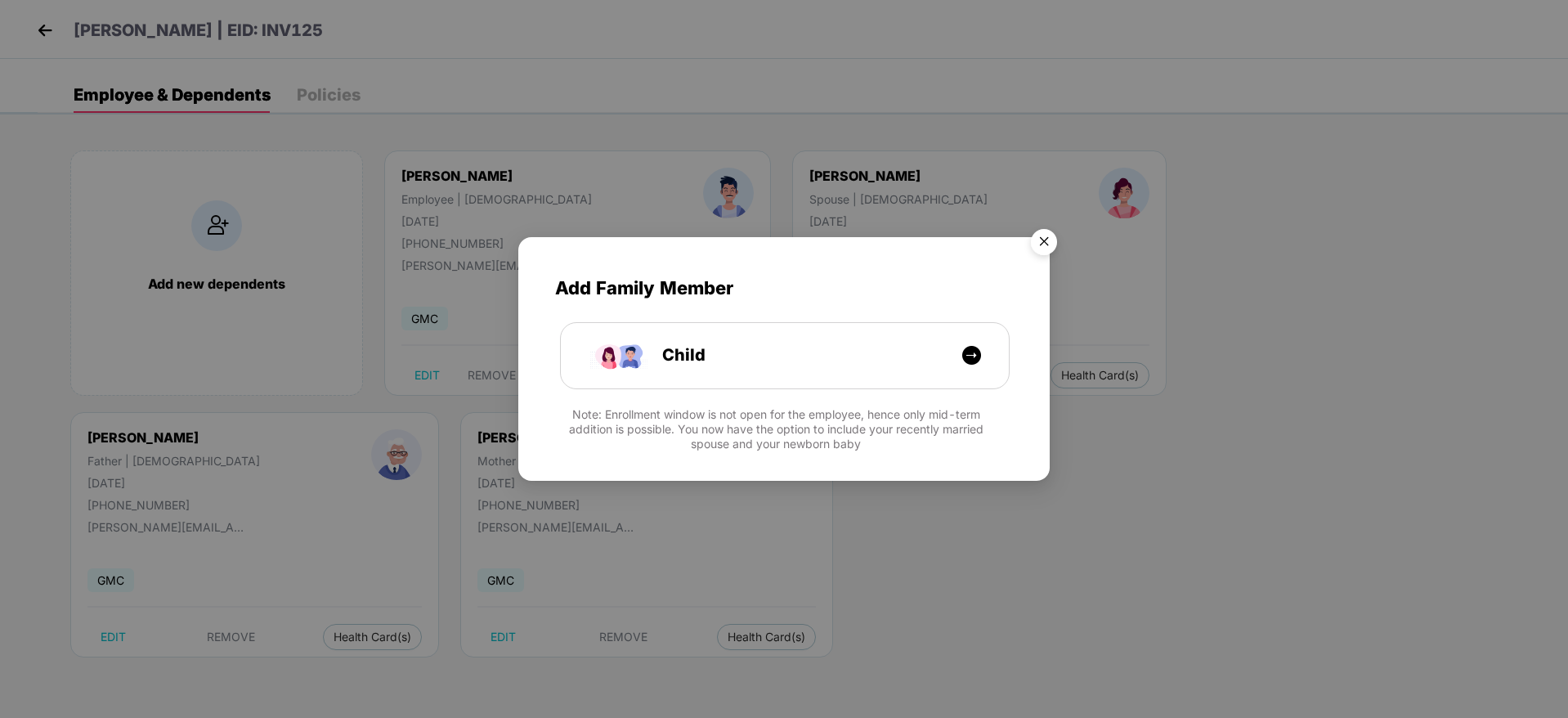
click at [1038, 246] on img "Close" at bounding box center [1044, 244] width 46 height 46
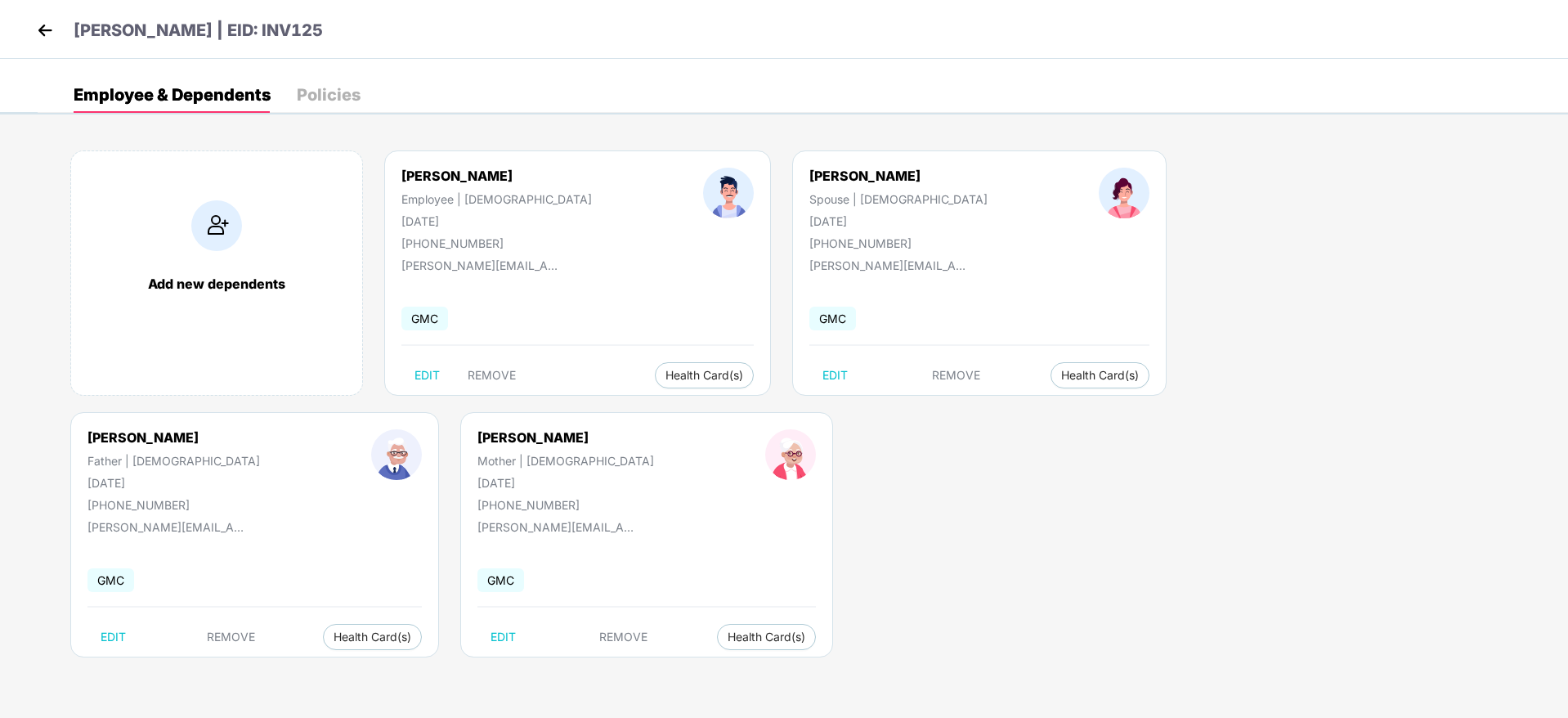
drag, startPoint x: 1098, startPoint y: 217, endPoint x: 1023, endPoint y: 220, distance: 75.1
click at [316, 429] on div "[PERSON_NAME] Father | [DEMOGRAPHIC_DATA] [DATE] [PHONE_NUMBER]" at bounding box center [173, 471] width 284 height 83
copy div "[DATE]"
click at [48, 25] on img at bounding box center [45, 30] width 25 height 25
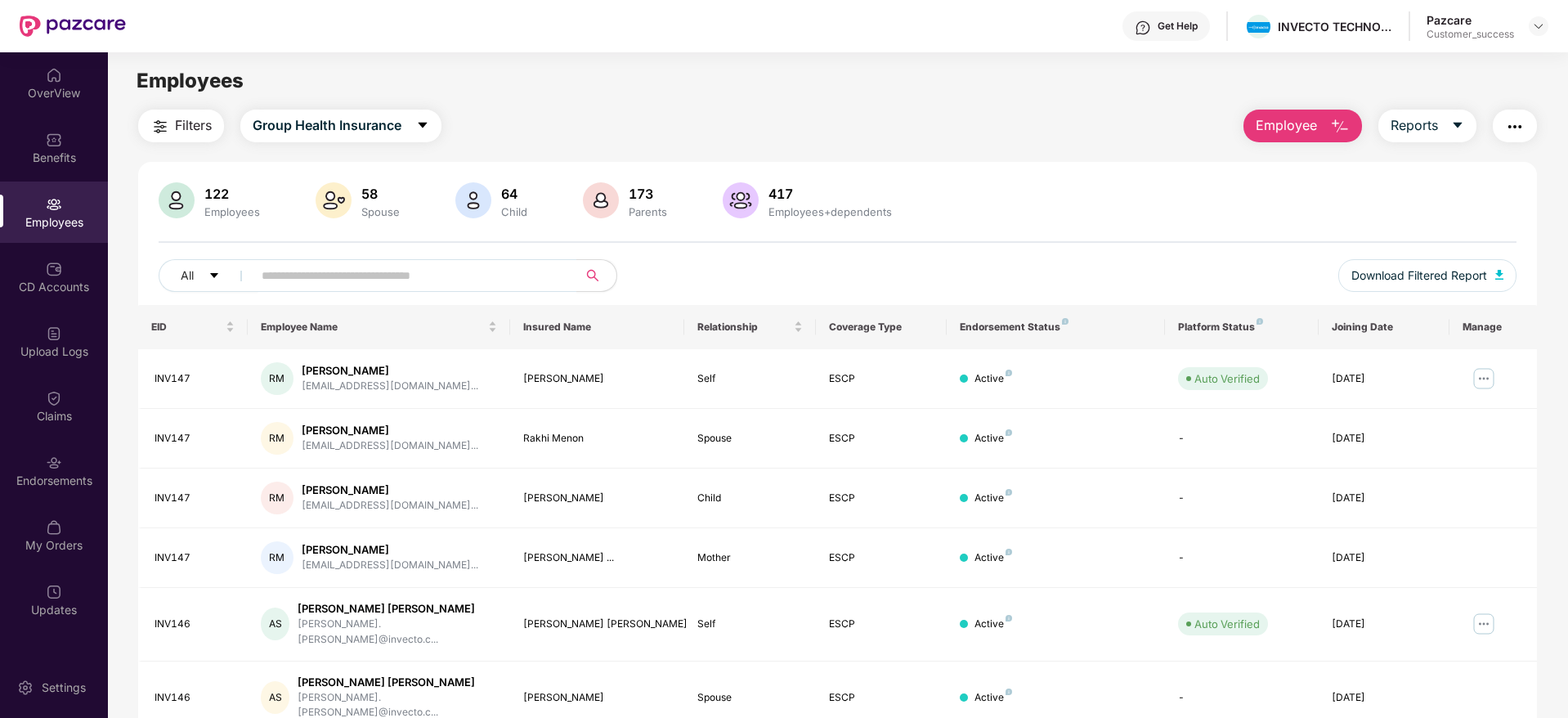
click at [190, 120] on span "Filters" at bounding box center [193, 125] width 37 height 21
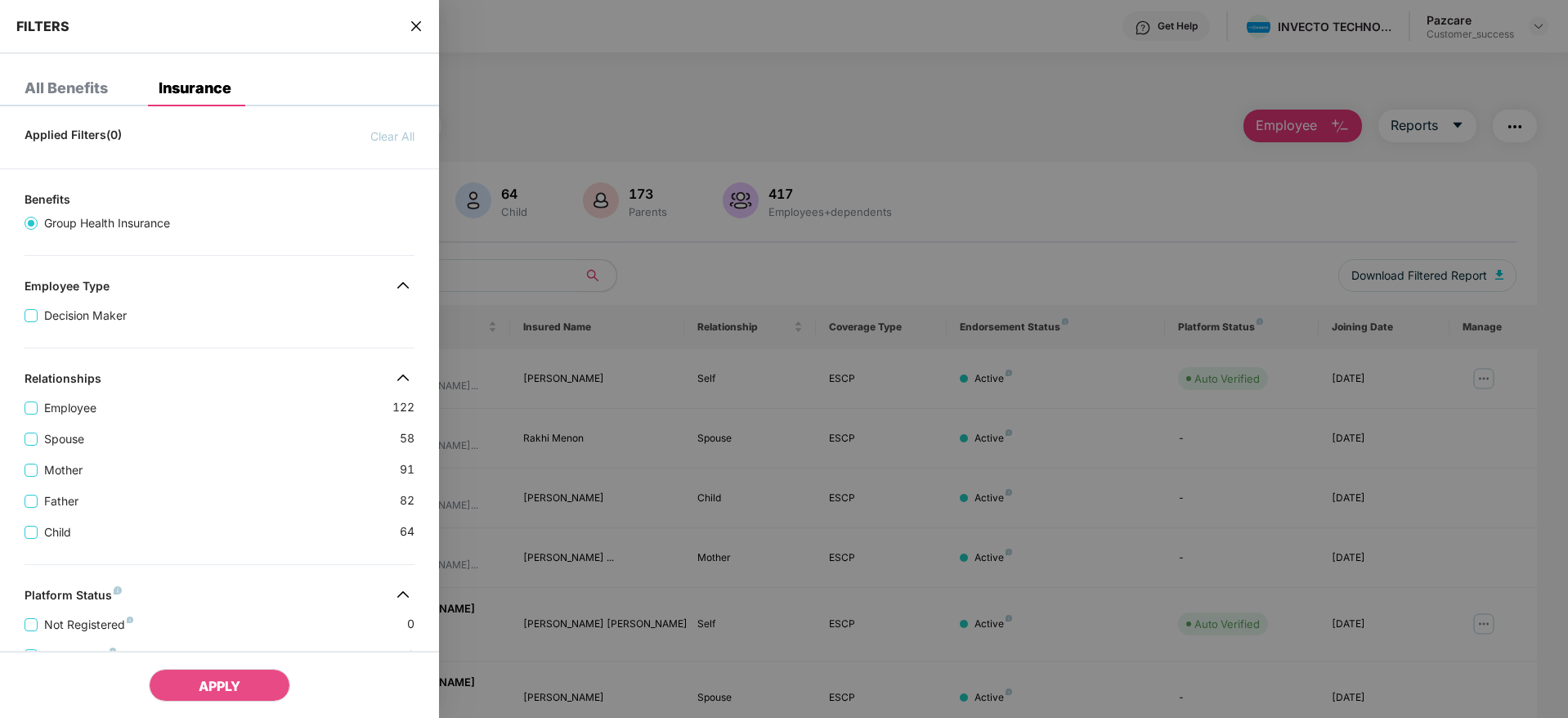
click at [200, 459] on div "Mother [DEMOGRAPHIC_DATA]" at bounding box center [220, 463] width 390 height 31
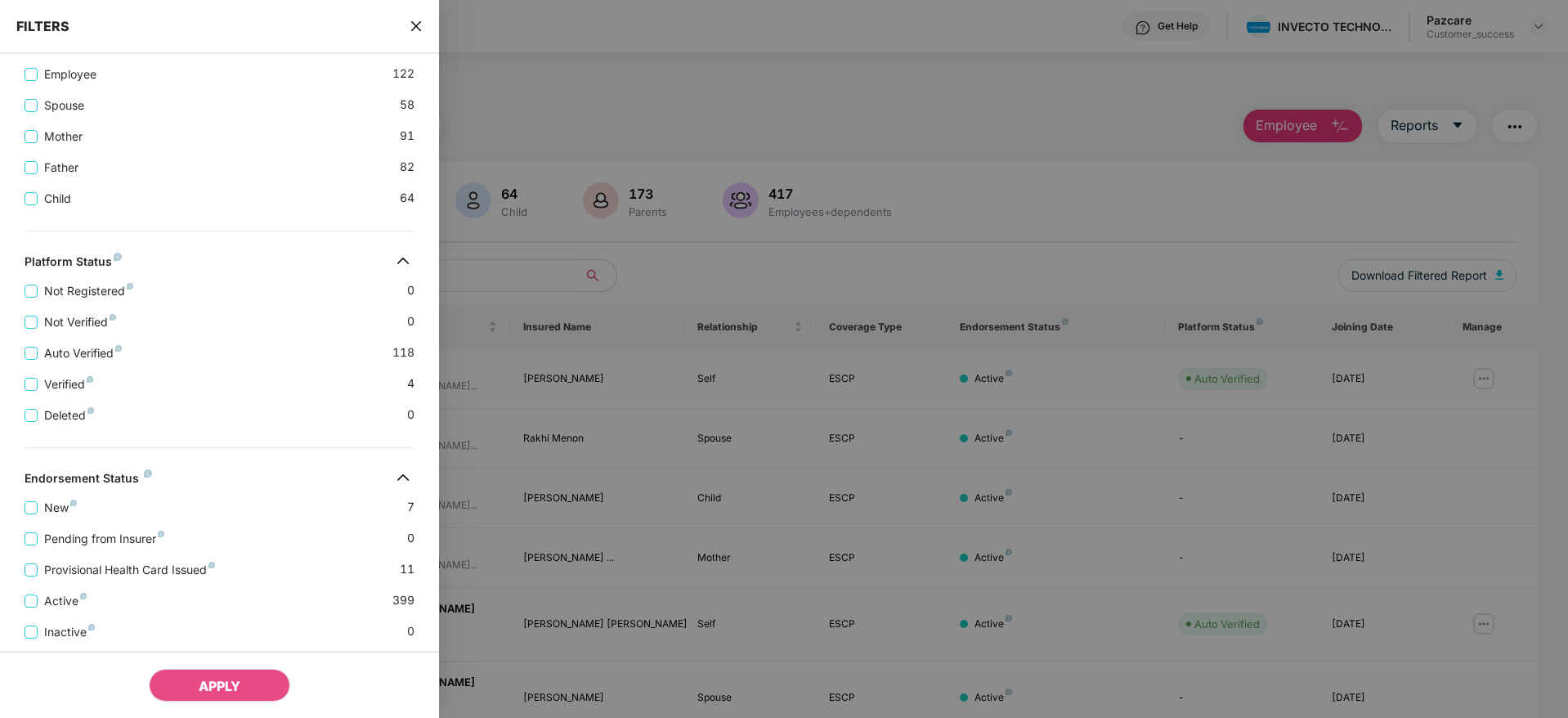
scroll to position [379, 0]
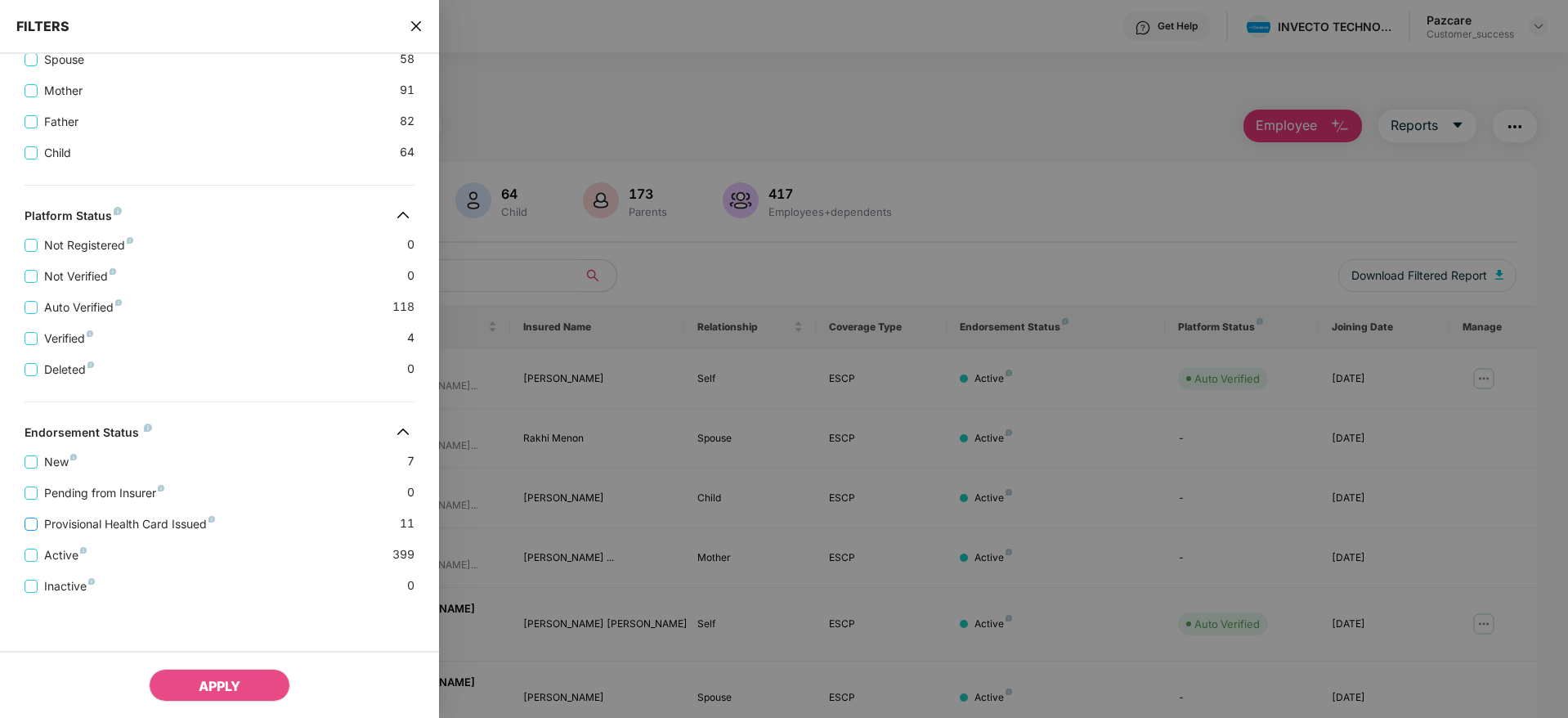
click at [71, 523] on span "Provisional Health Card Issued" at bounding box center [129, 524] width 184 height 18
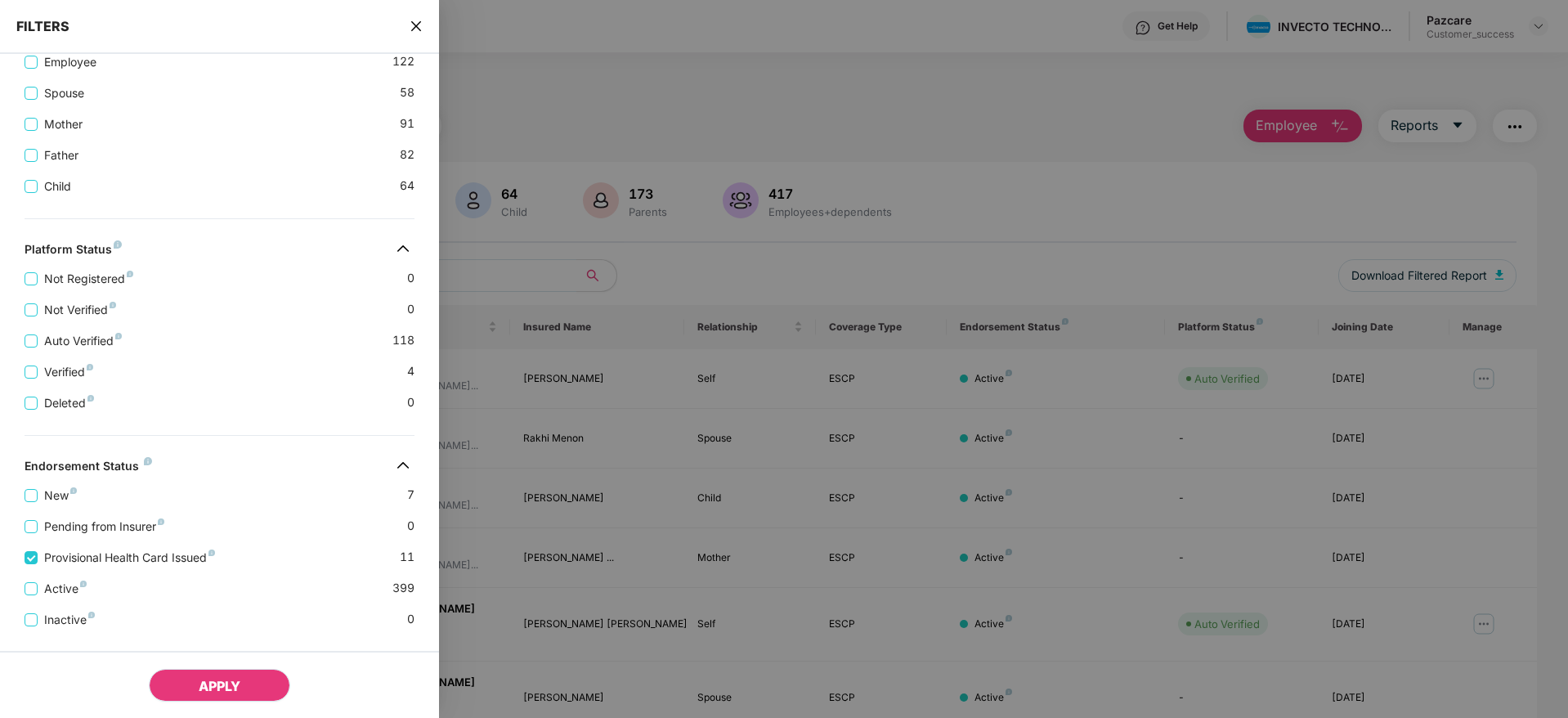
click at [200, 681] on span "APPLY" at bounding box center [220, 686] width 41 height 16
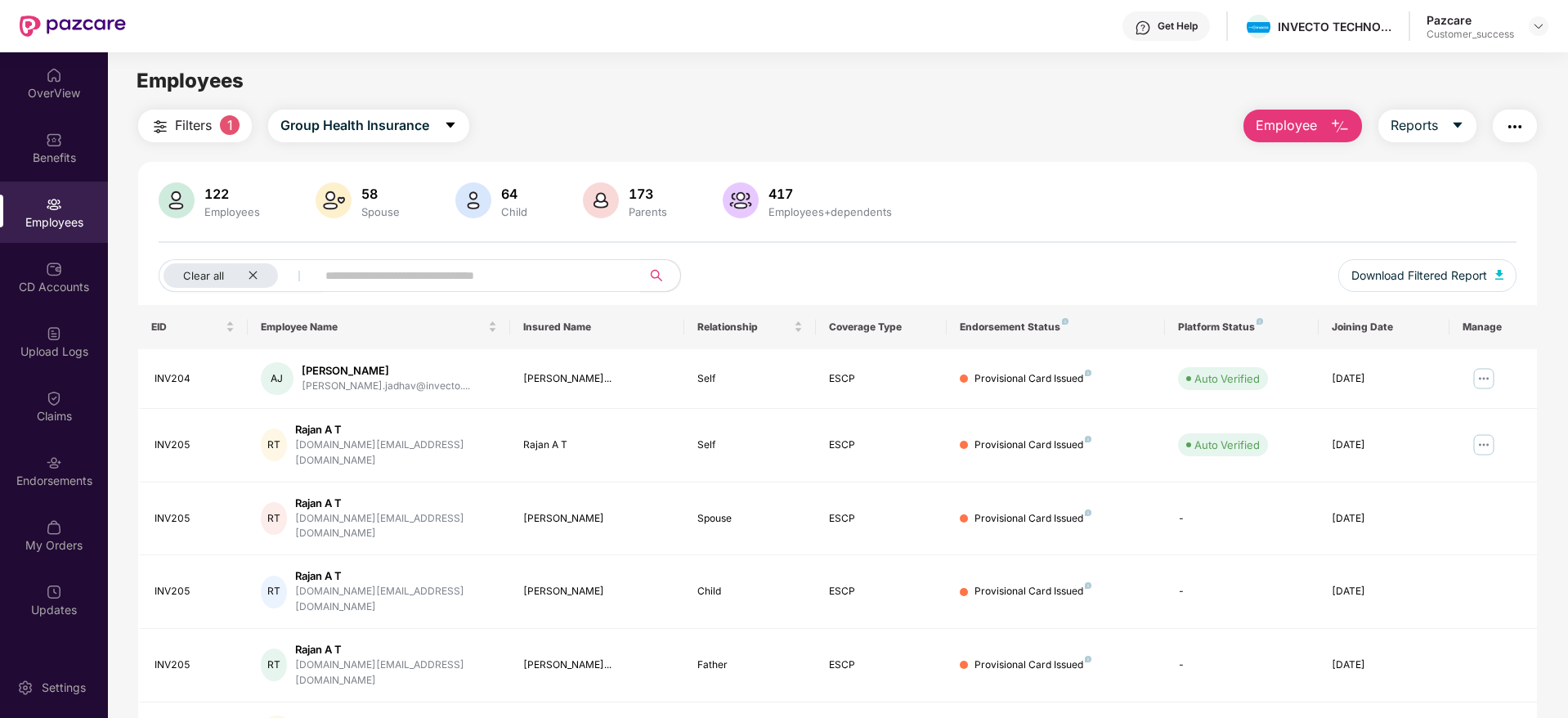
click at [986, 245] on div "122 Employees 58 Spouse 64 Child 173 Parents 417 Employees+dependents Clear all…" at bounding box center [838, 243] width 1399 height 123
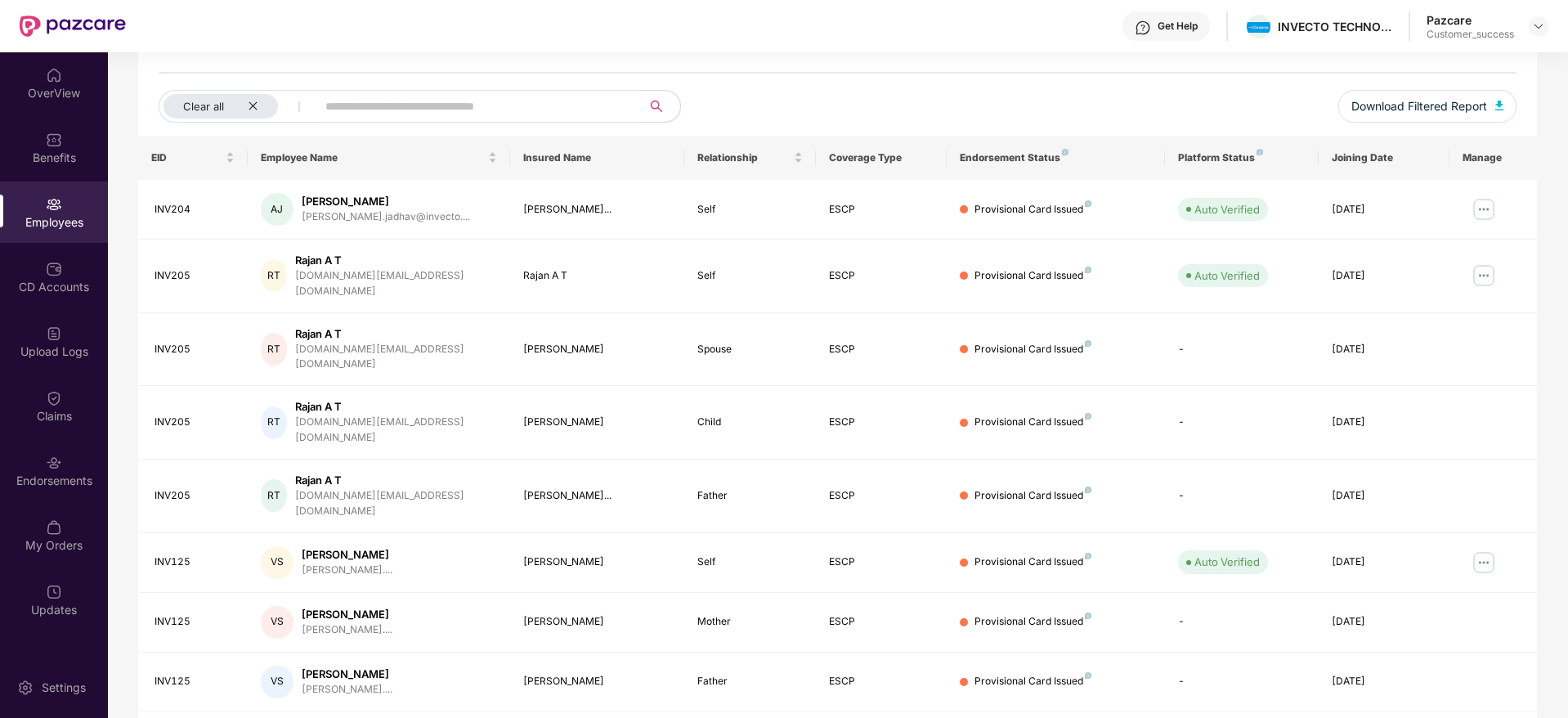
scroll to position [91, 0]
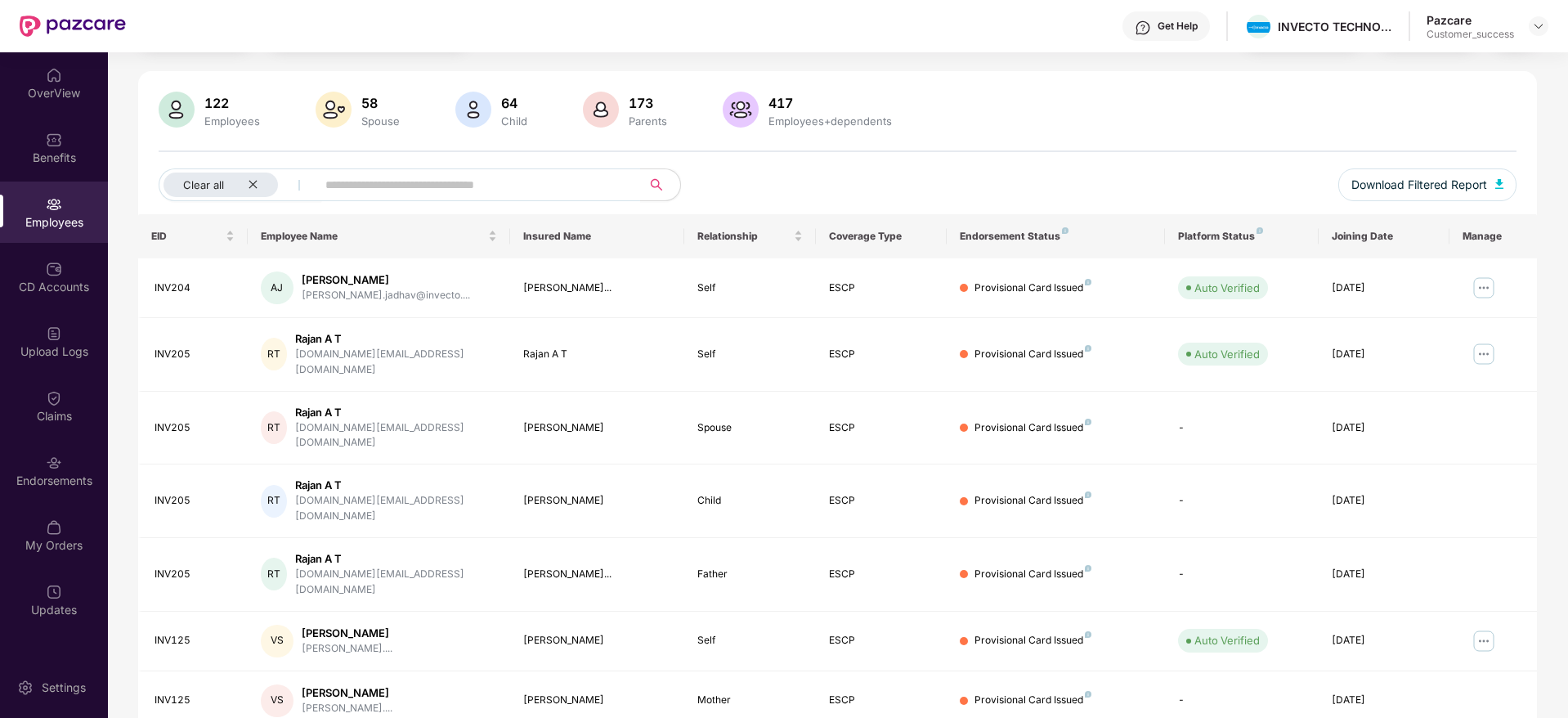
click at [987, 139] on div "122 Employees 58 Spouse 64 Child 173 Parents 417 Employees+dependents Clear all…" at bounding box center [838, 153] width 1399 height 123
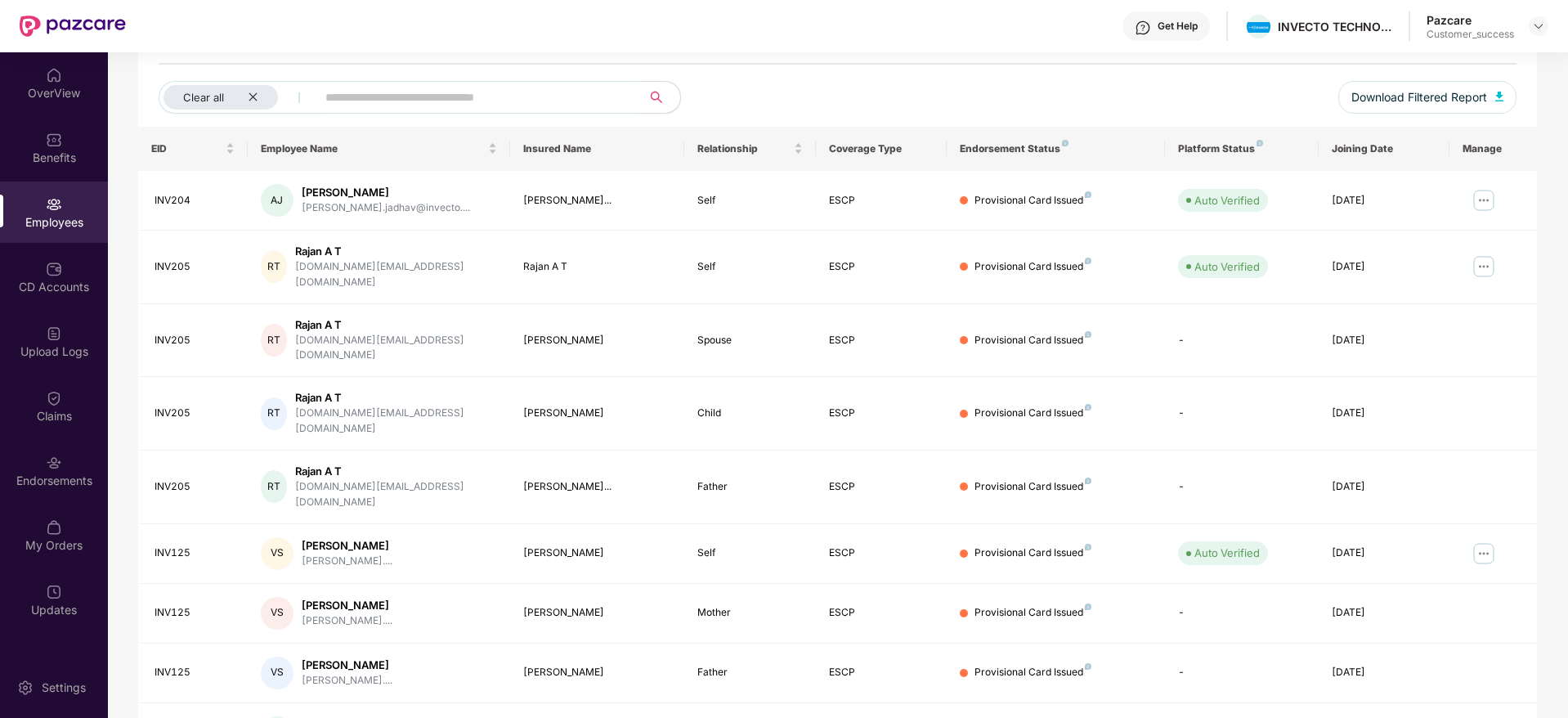
scroll to position [287, 0]
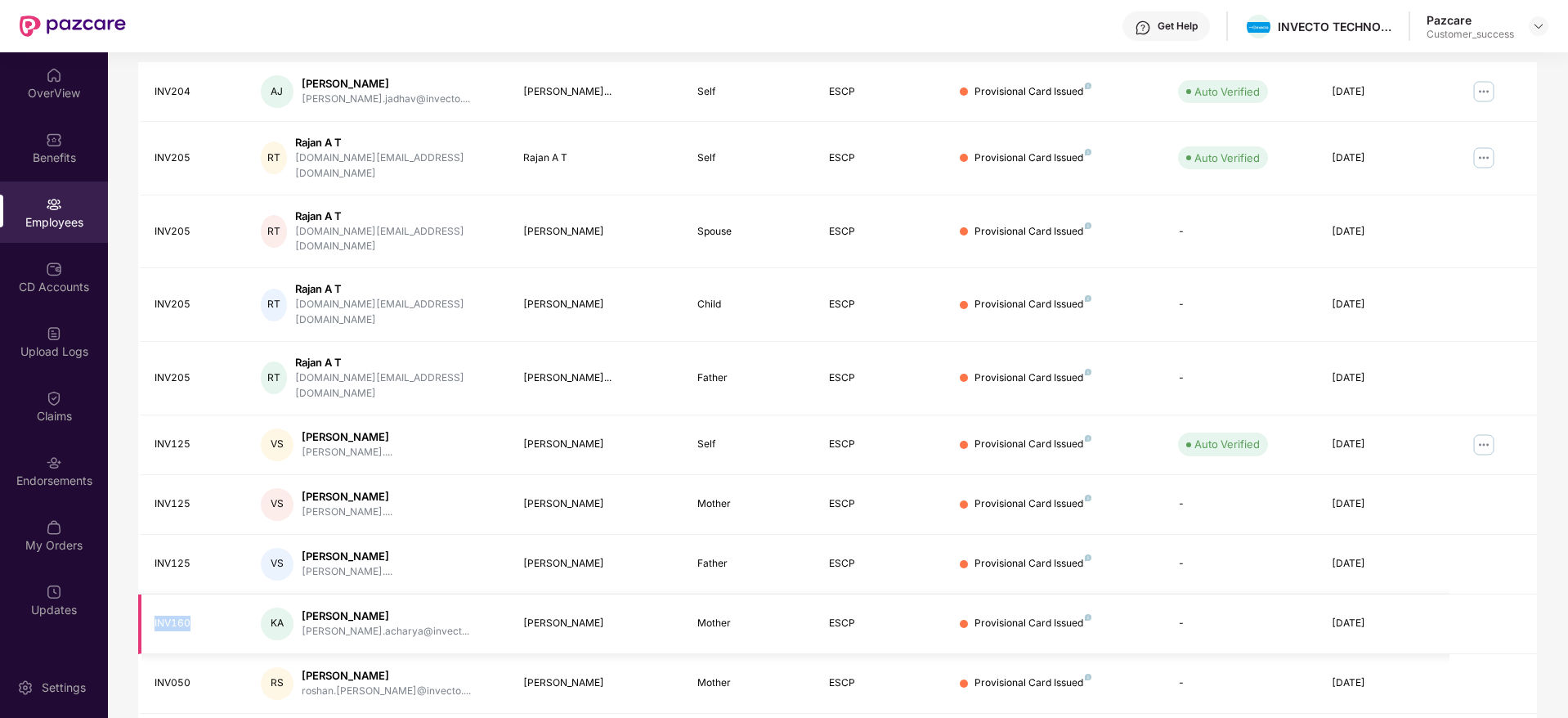
drag, startPoint x: 202, startPoint y: 570, endPoint x: 149, endPoint y: 570, distance: 53.0
click at [149, 594] on td "INV160" at bounding box center [193, 624] width 109 height 59
copy div "INV160"
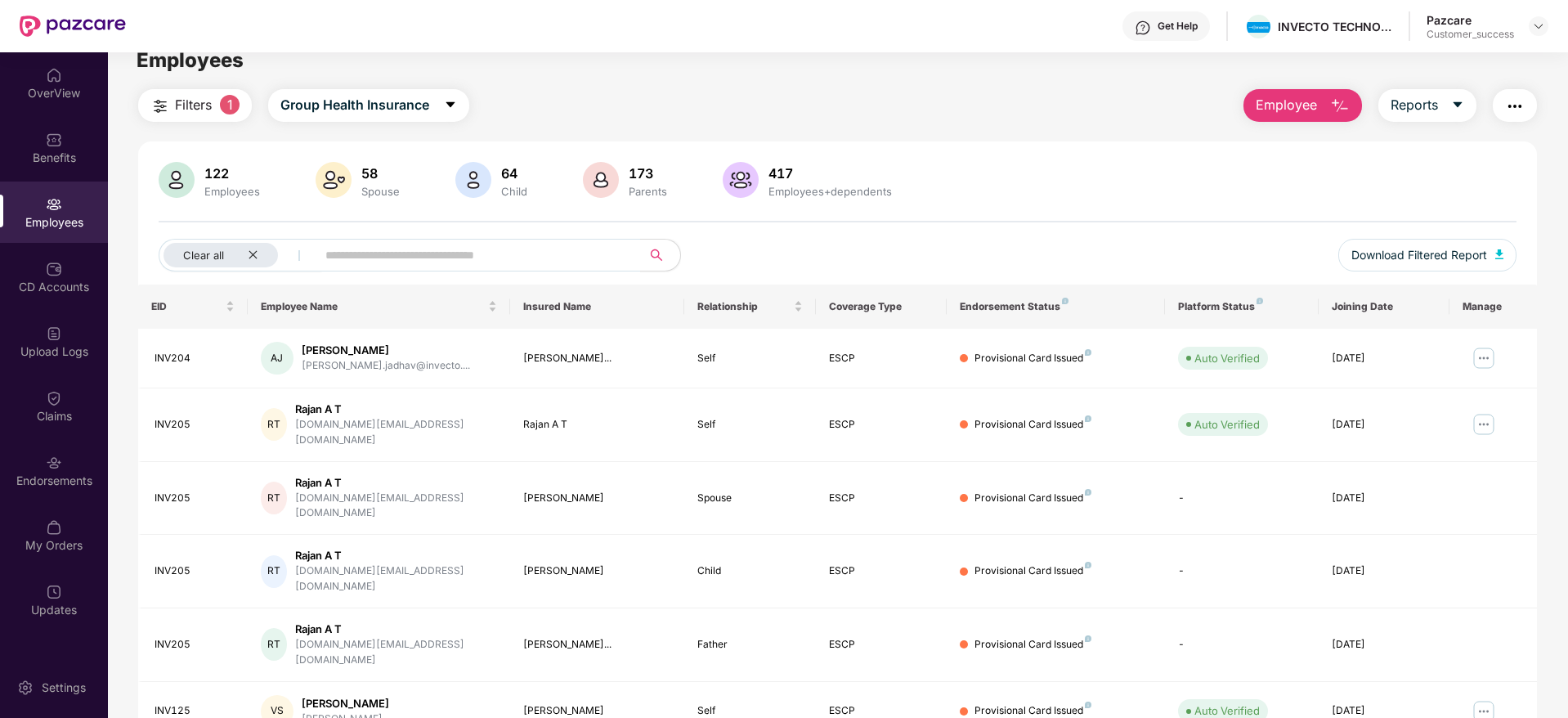
scroll to position [0, 0]
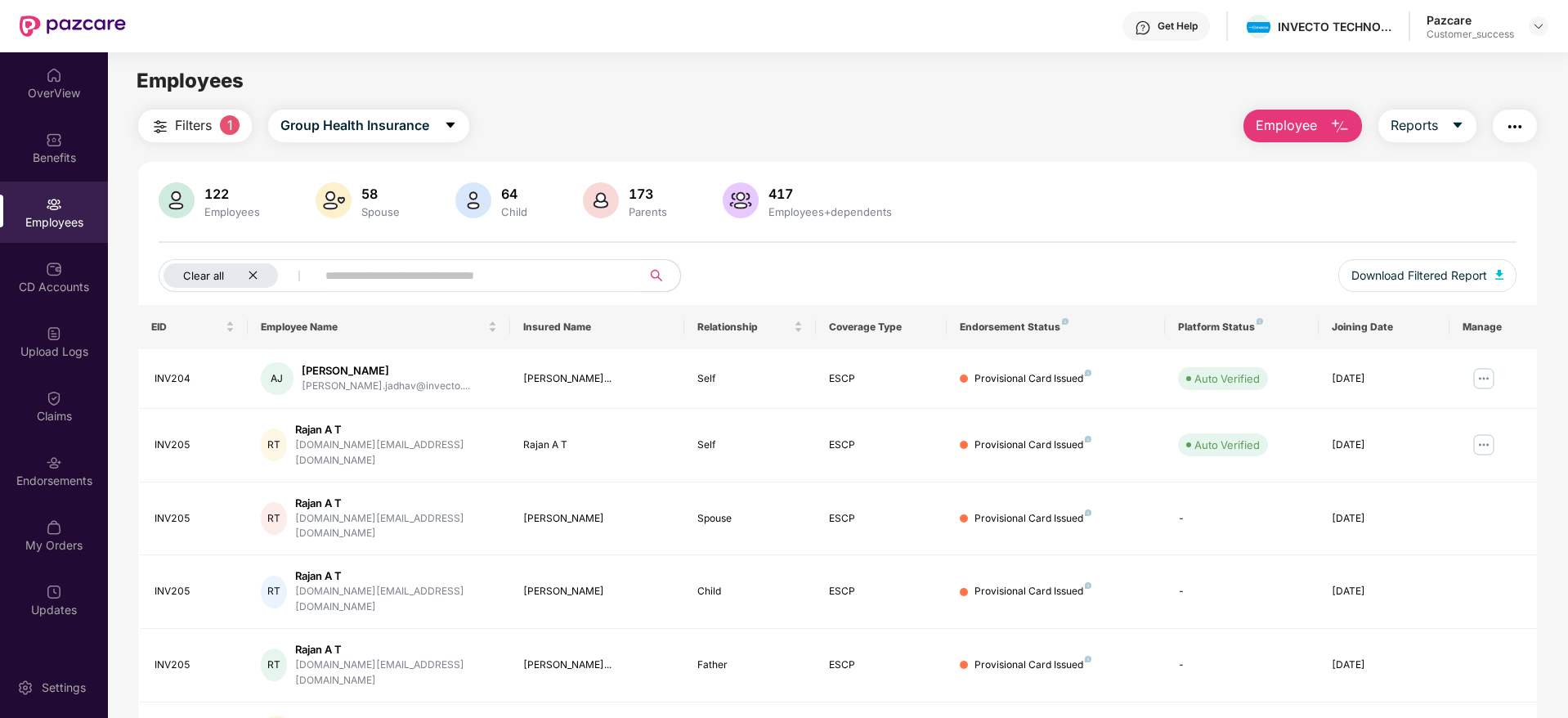
click at [255, 273] on icon "close" at bounding box center [253, 275] width 10 height 10
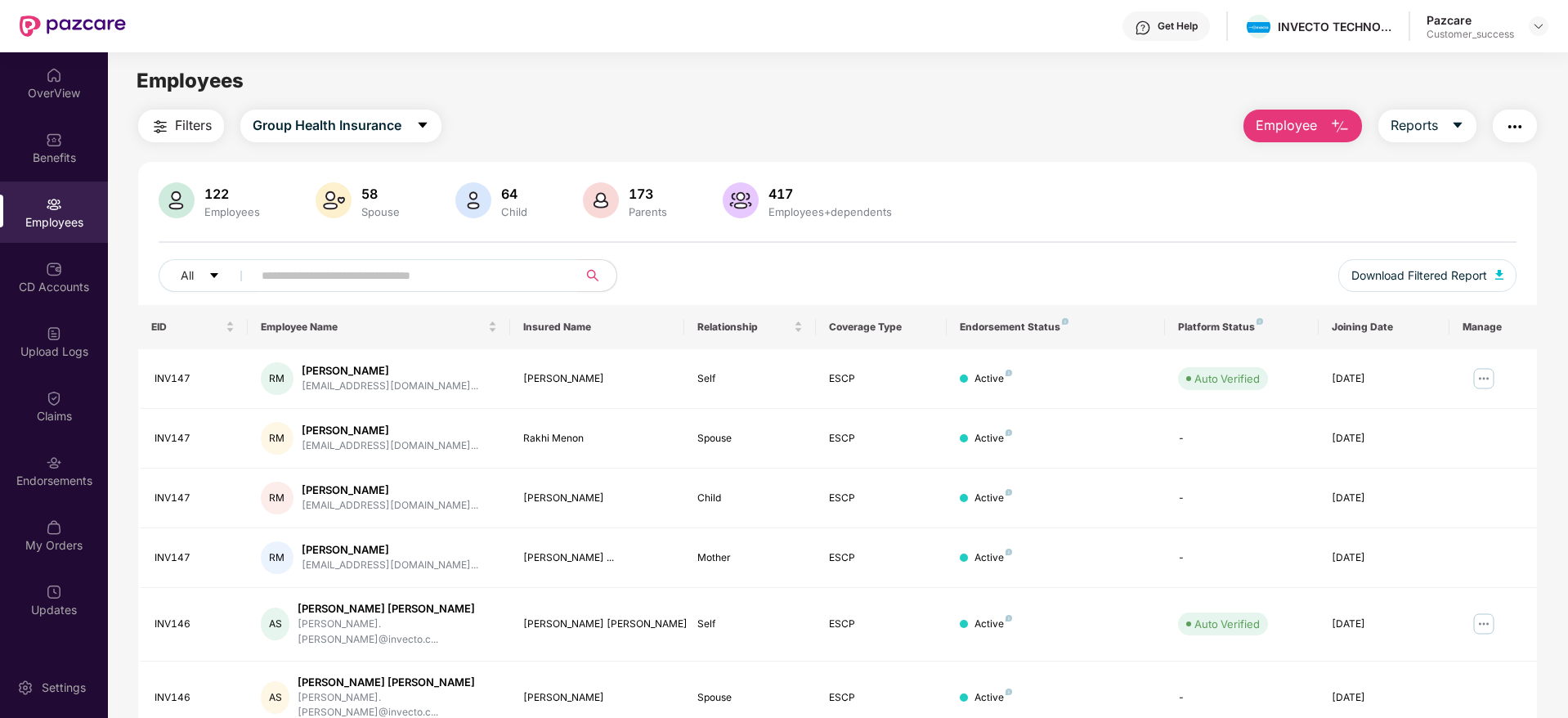
drag, startPoint x: 306, startPoint y: 255, endPoint x: 307, endPoint y: 280, distance: 25.0
click at [307, 280] on div "122 Employees 58 Spouse 64 Child 173 Parents 417 Employees+dependents All Downl…" at bounding box center [838, 243] width 1399 height 123
click at [307, 280] on input "text" at bounding box center [408, 276] width 293 height 25
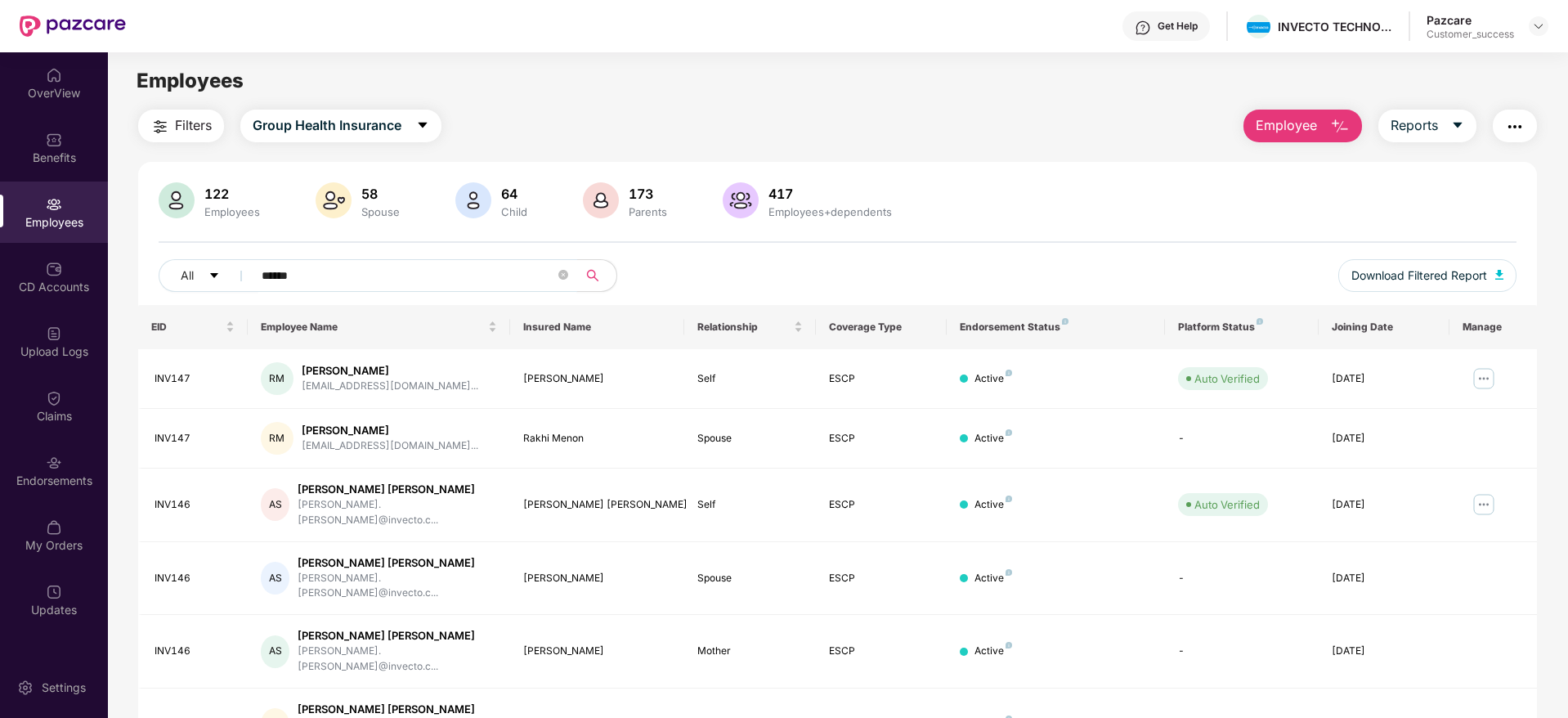
click at [307, 280] on input "******" at bounding box center [408, 276] width 293 height 25
click at [322, 279] on input "******" at bounding box center [408, 276] width 293 height 25
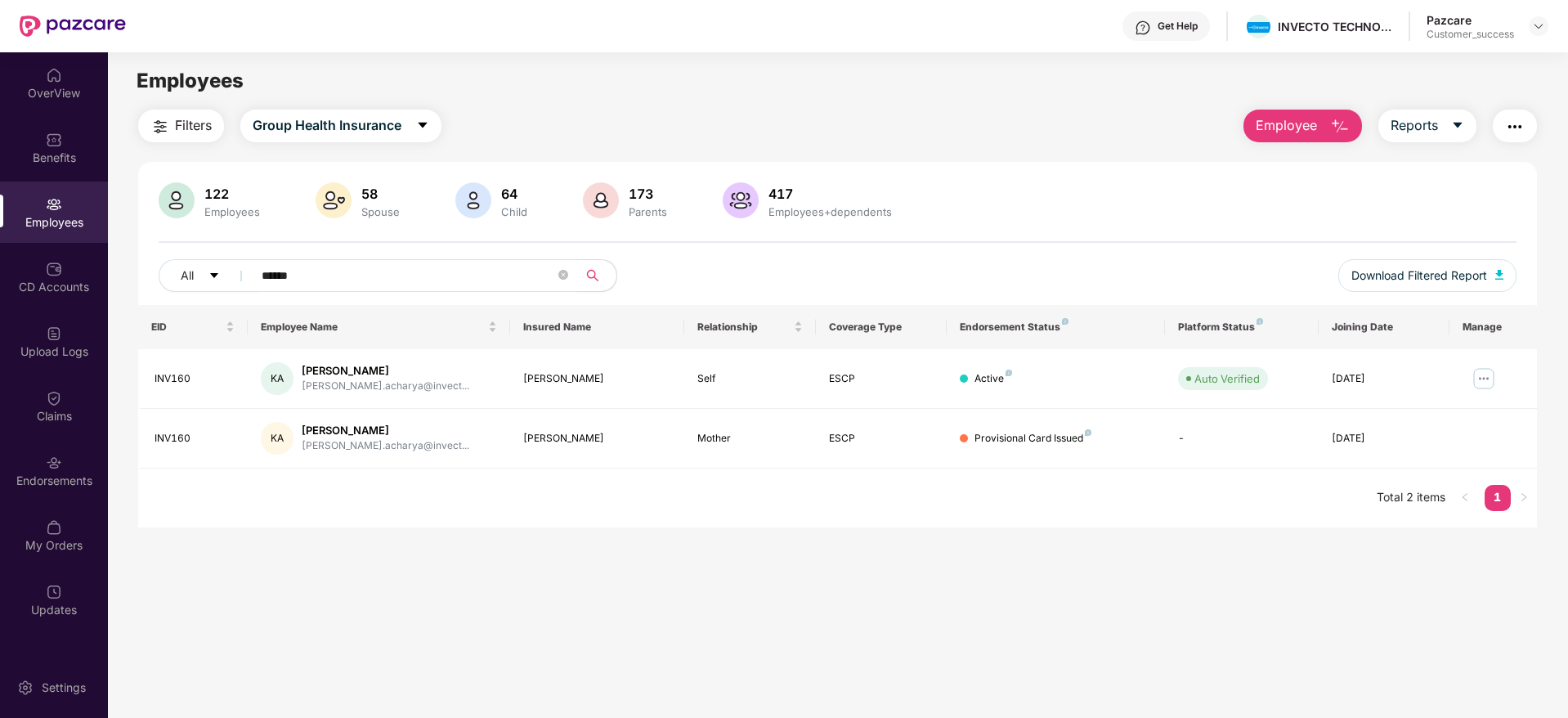
type input "******"
click at [1480, 378] on img at bounding box center [1484, 379] width 26 height 26
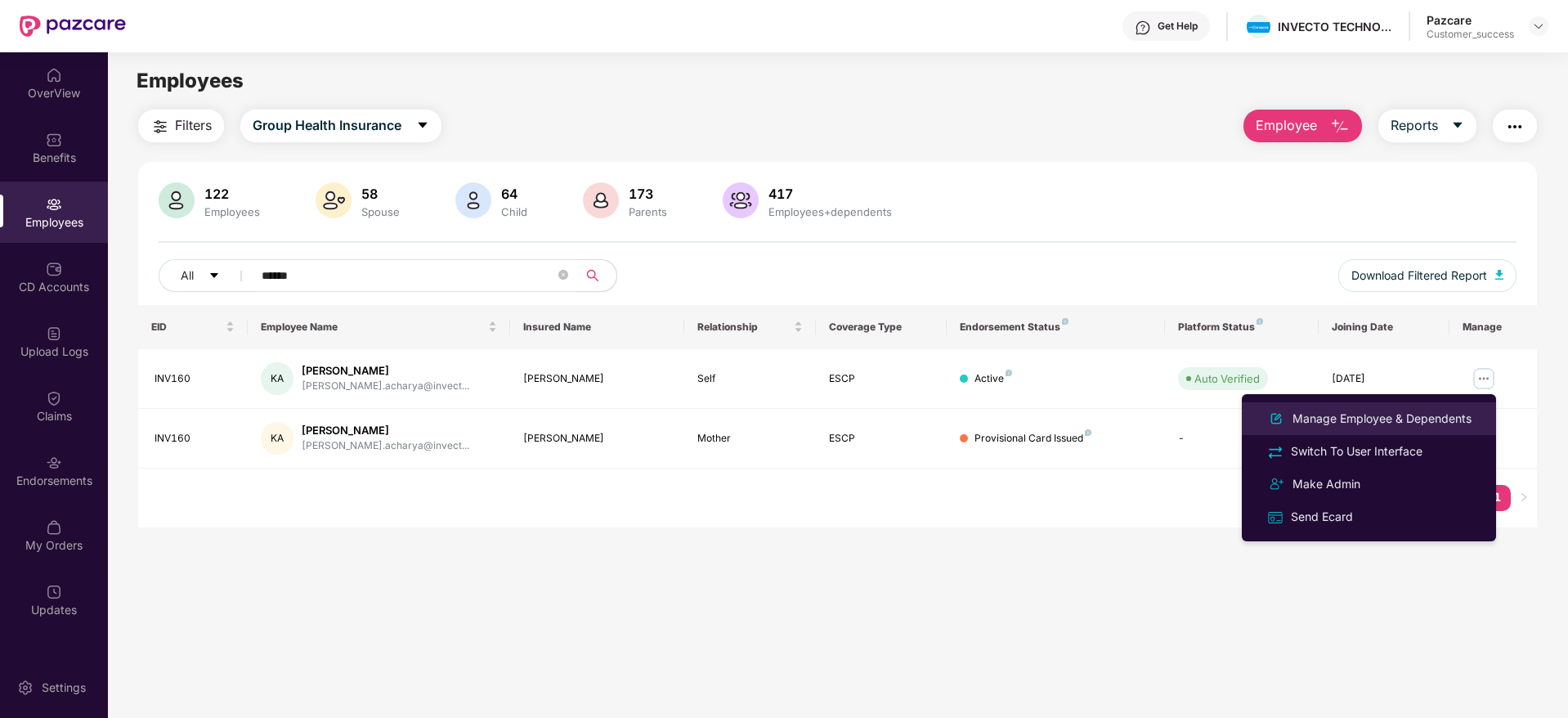
click at [1345, 425] on div "Manage Employee & Dependents" at bounding box center [1382, 418] width 186 height 18
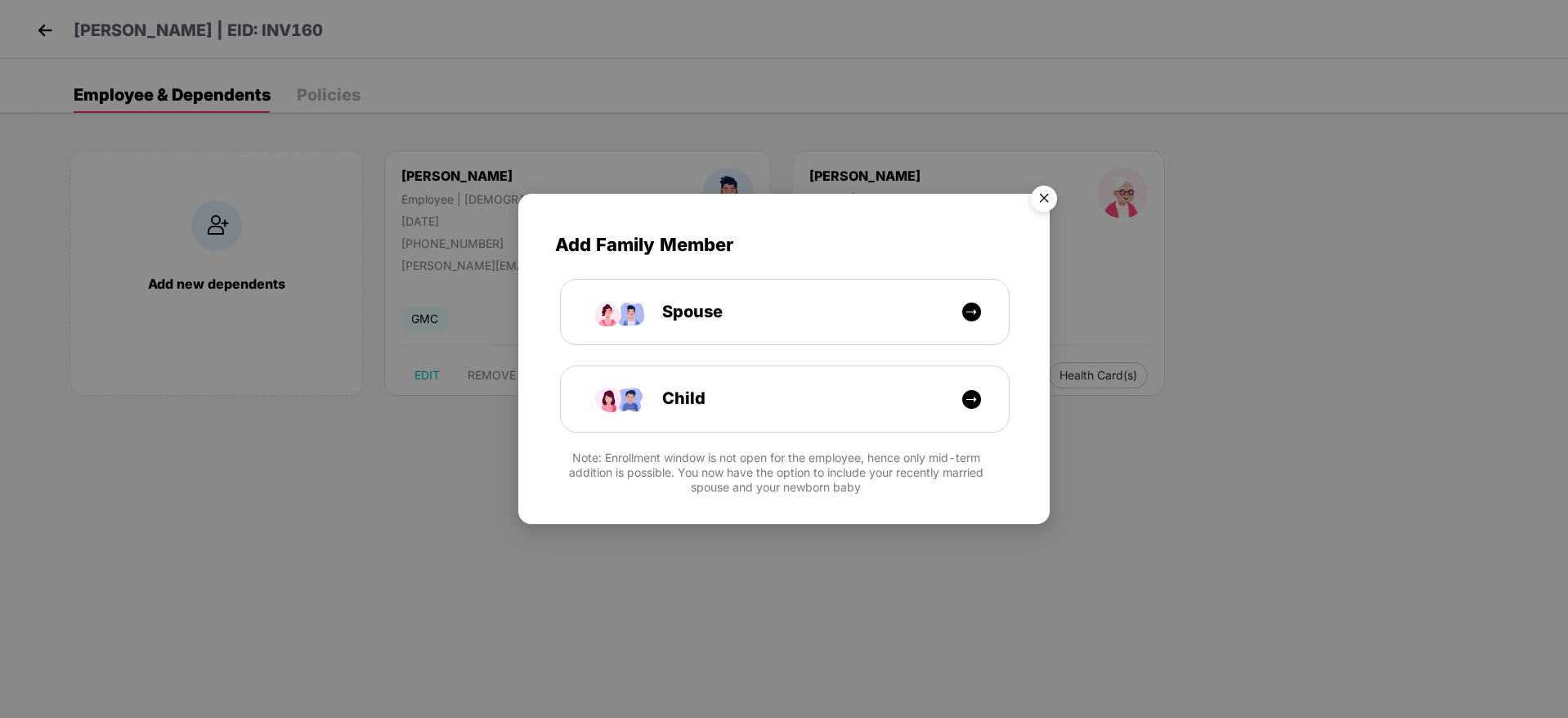
click at [1050, 196] on img "Close" at bounding box center [1044, 201] width 46 height 46
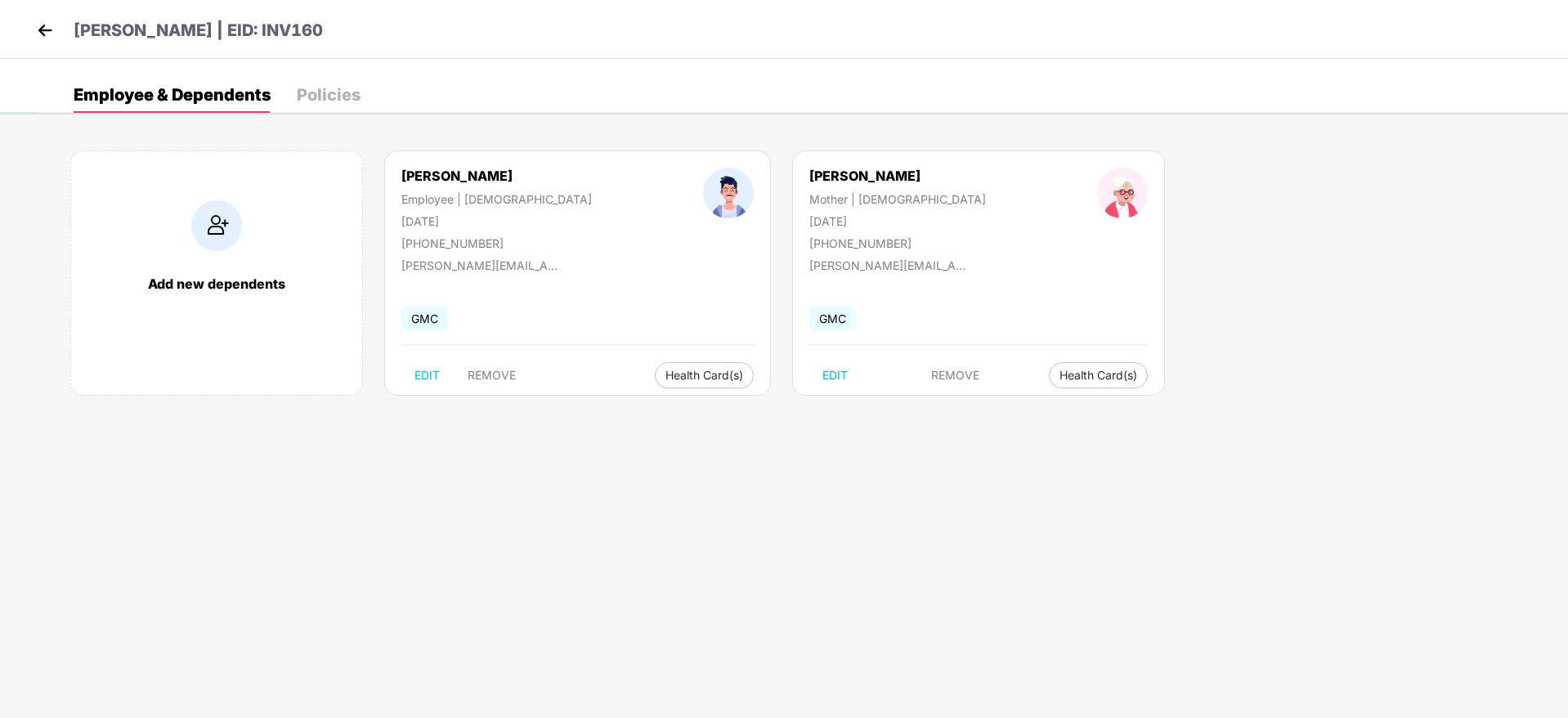
click at [50, 36] on img at bounding box center [45, 30] width 25 height 25
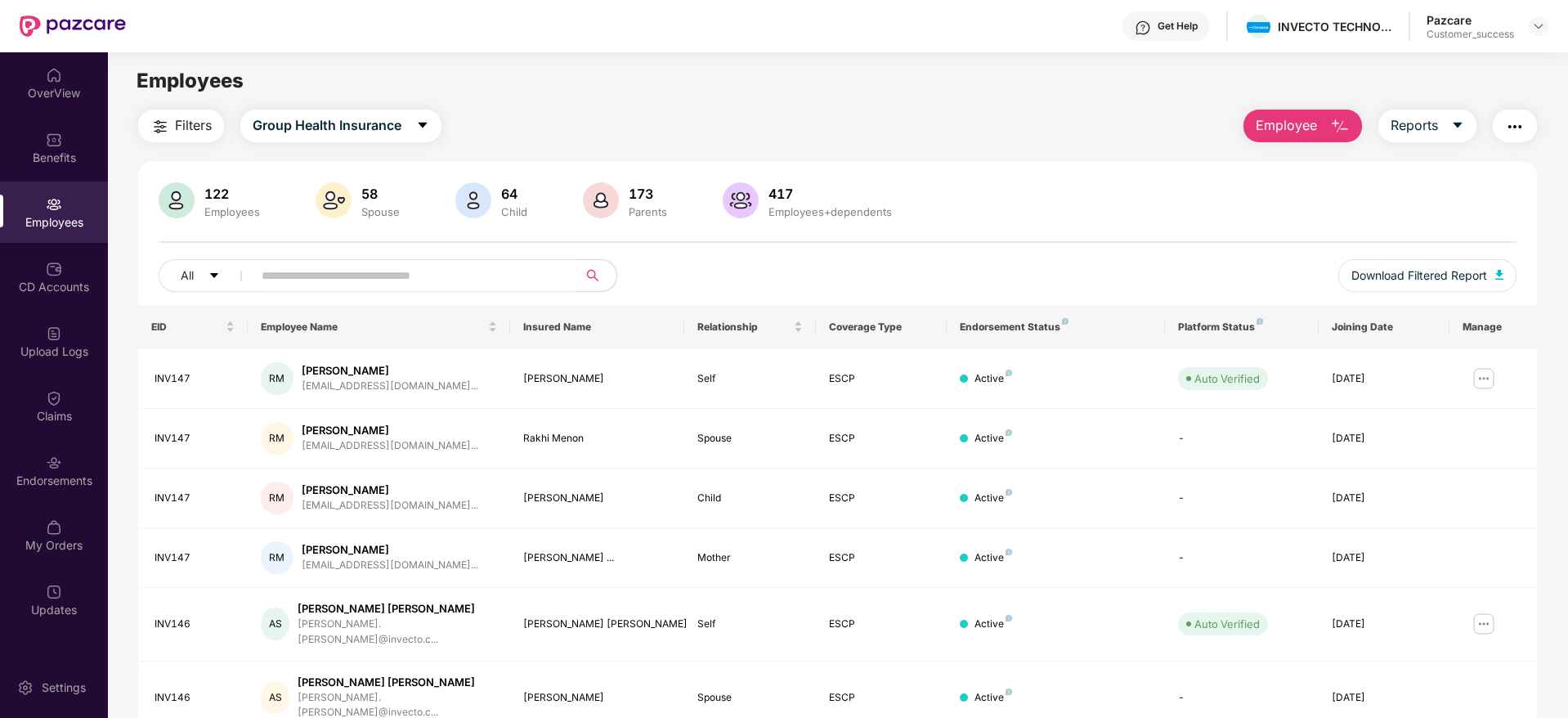
click at [166, 119] on img "button" at bounding box center [160, 126] width 20 height 20
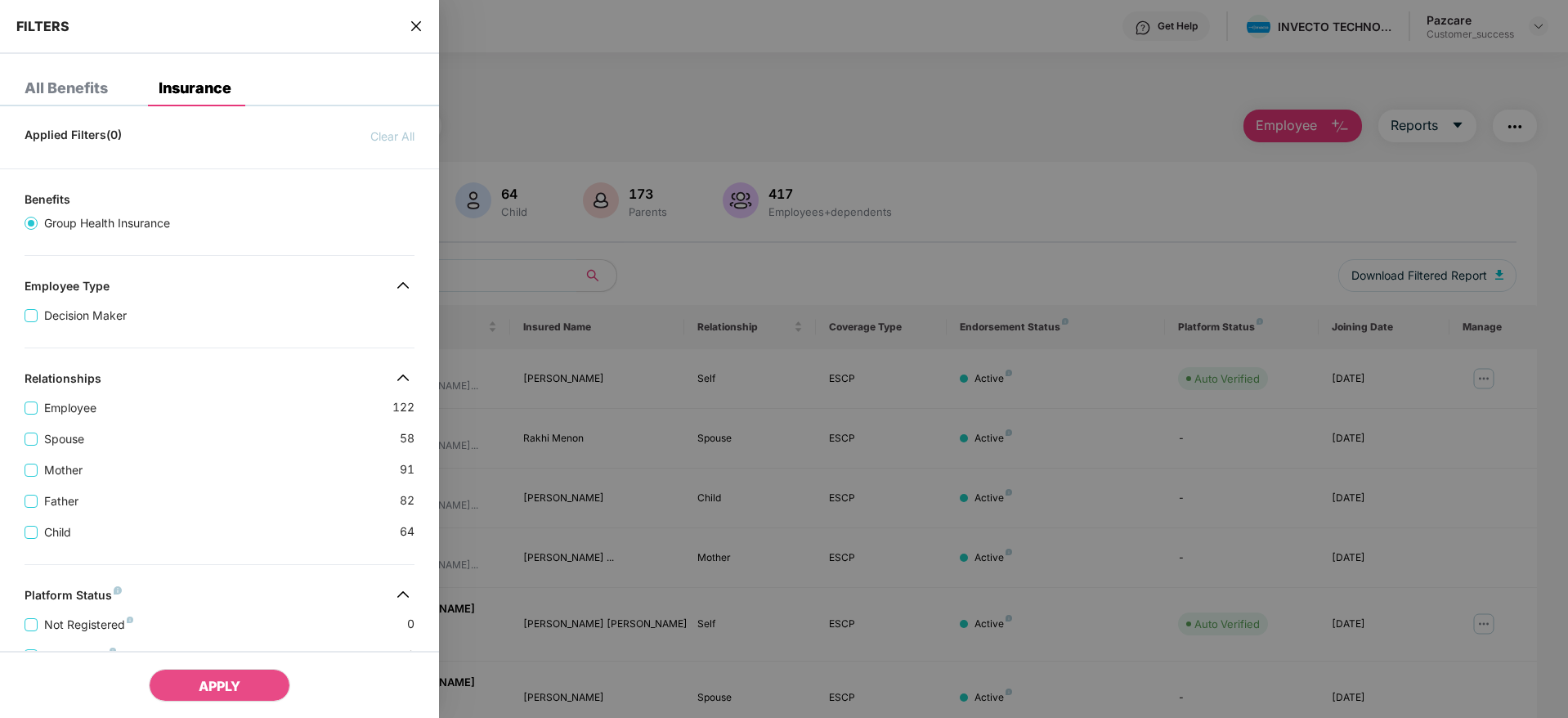
click at [256, 452] on div "Mother [DEMOGRAPHIC_DATA]" at bounding box center [220, 463] width 390 height 31
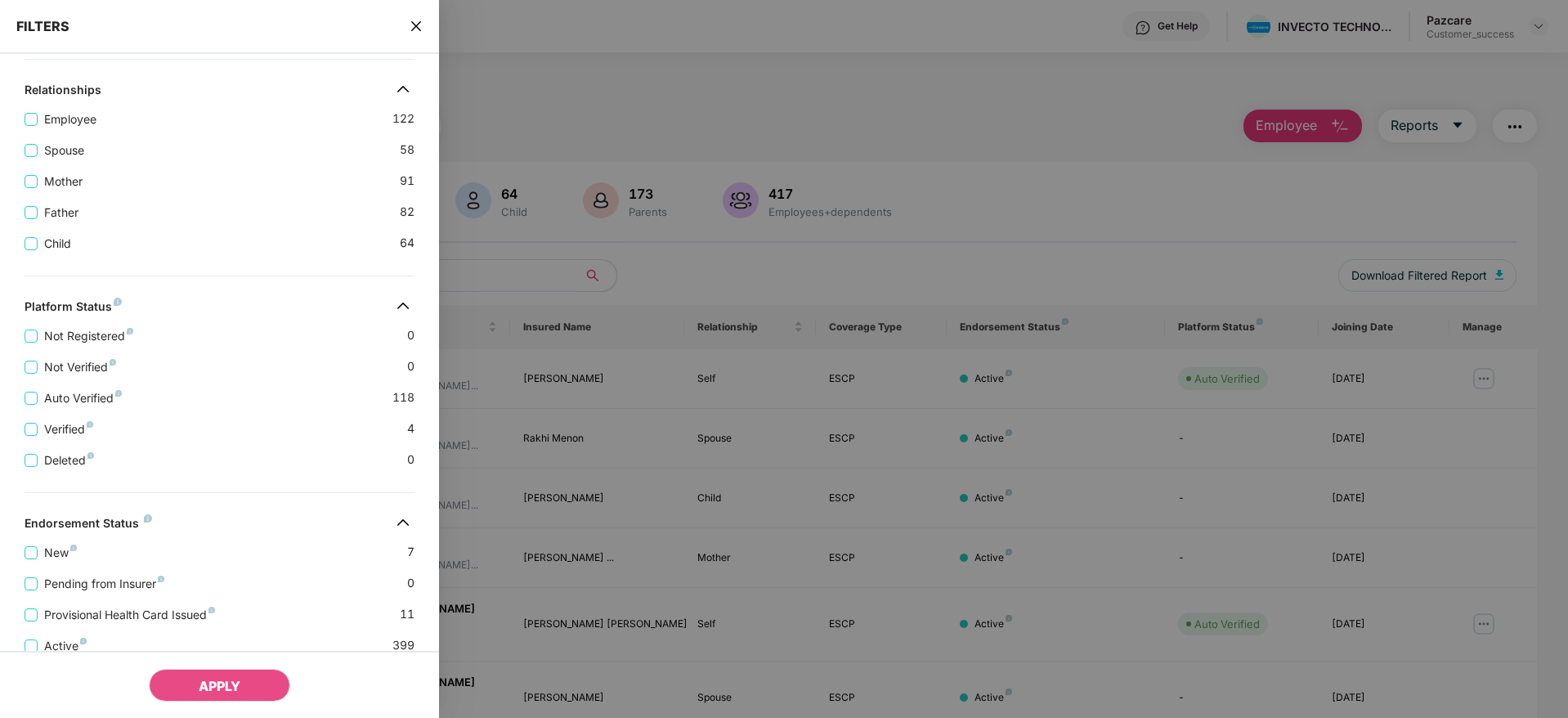
scroll to position [379, 0]
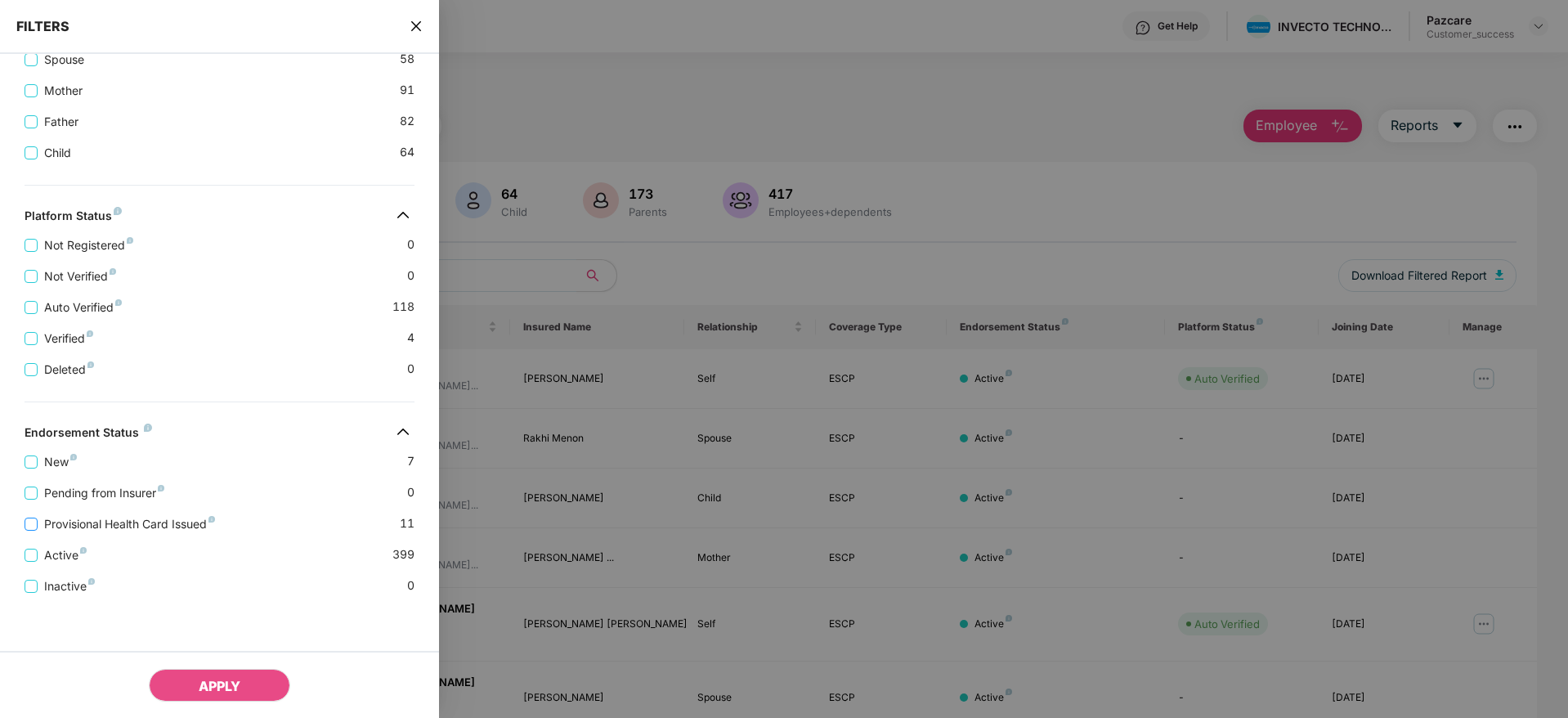
click at [41, 523] on span "Provisional Health Card Issued" at bounding box center [129, 524] width 184 height 18
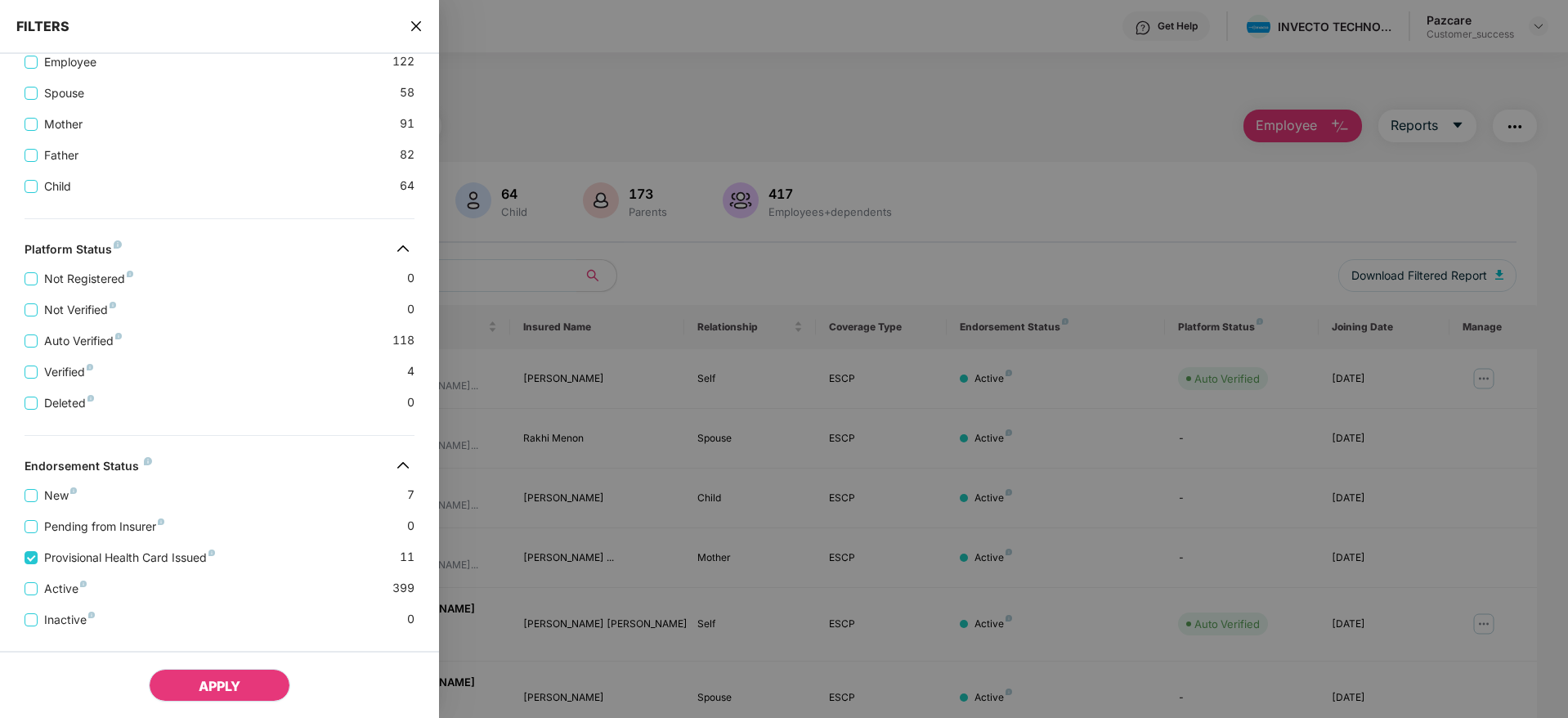
click at [237, 689] on span "APPLY" at bounding box center [220, 686] width 41 height 16
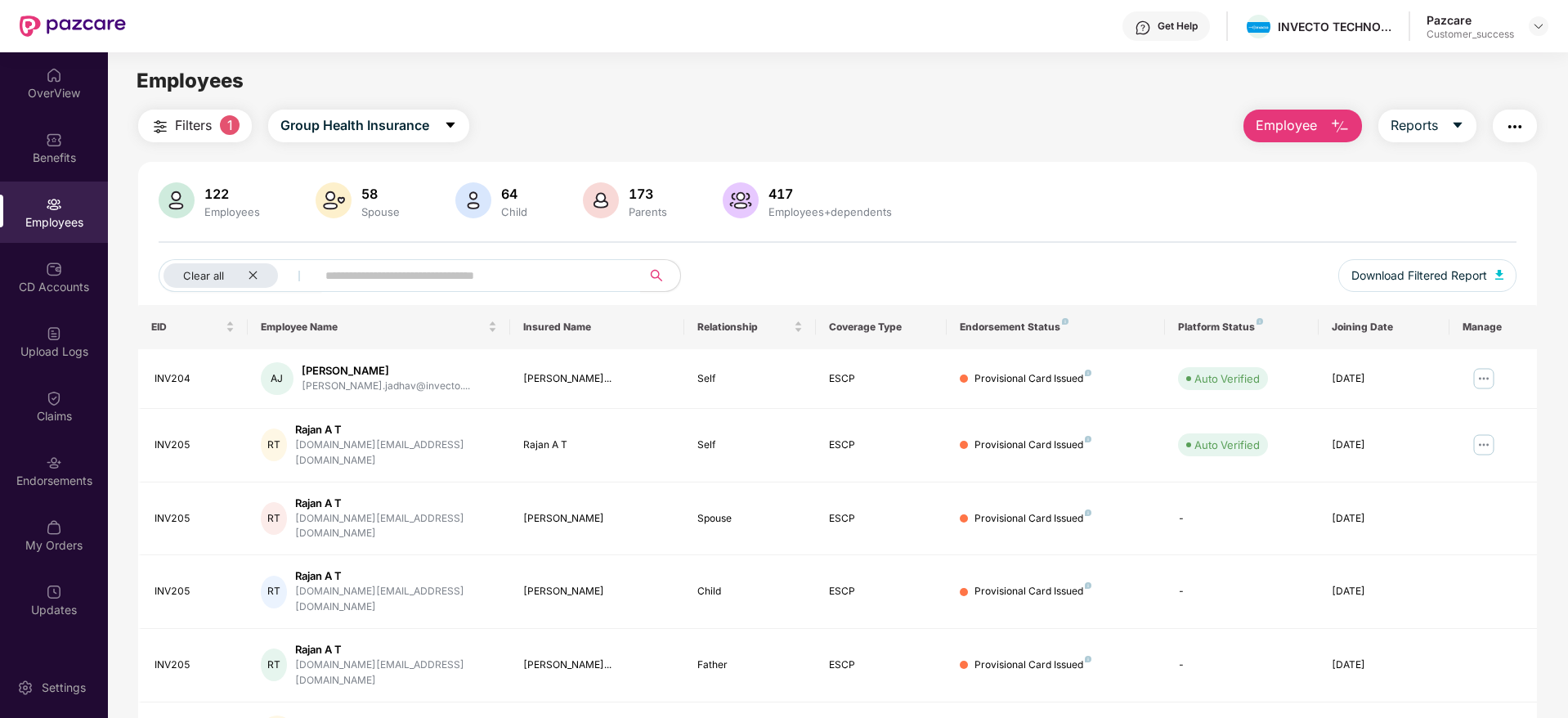
click at [1032, 206] on div "122 Employees 58 Spouse 64 Child 173 Parents 417 Employees+dependents" at bounding box center [837, 202] width 1358 height 40
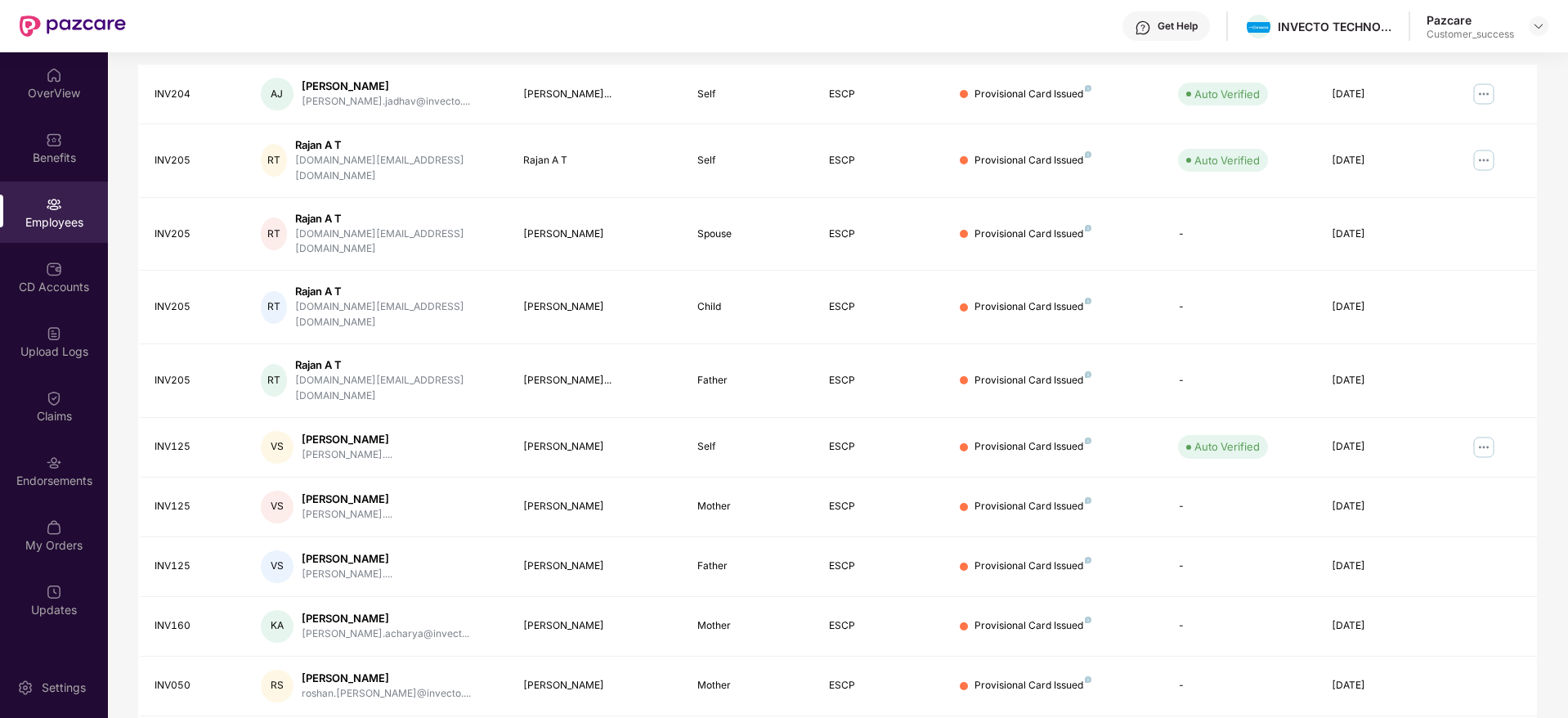
scroll to position [287, 0]
drag, startPoint x: 209, startPoint y: 623, endPoint x: 146, endPoint y: 622, distance: 63.0
click at [146, 655] on td "INV050" at bounding box center [193, 684] width 109 height 59
copy div "INV050"
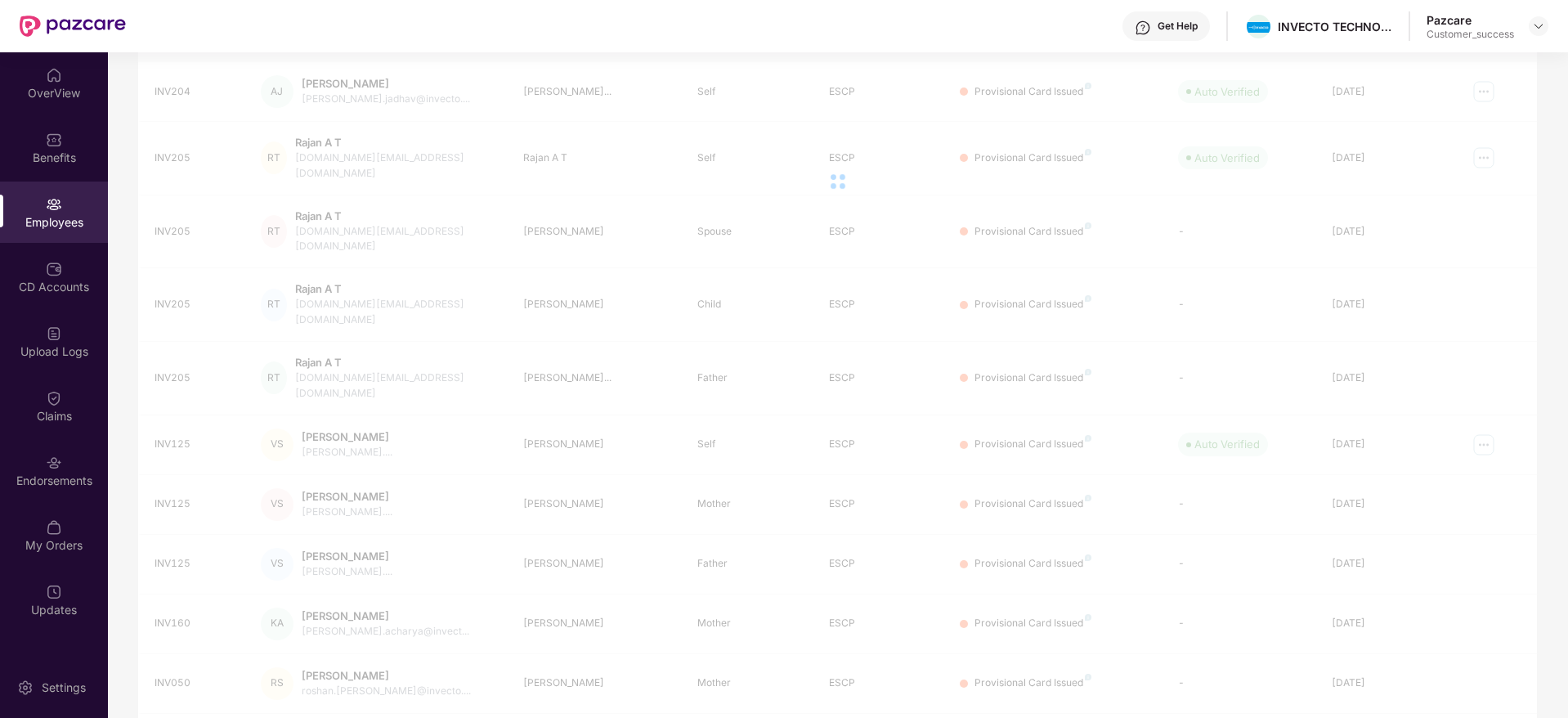
scroll to position [53, 0]
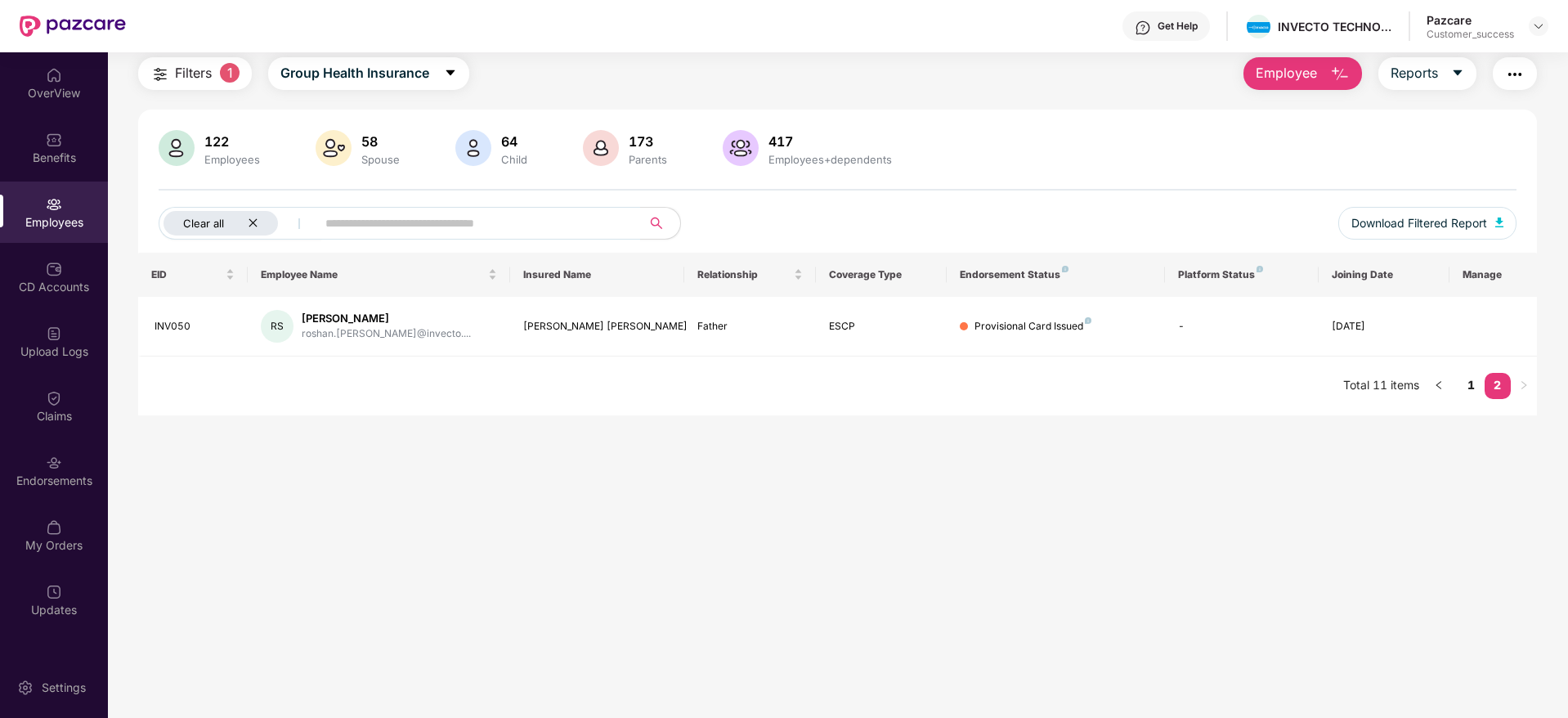
click at [256, 224] on icon "close" at bounding box center [253, 223] width 10 height 10
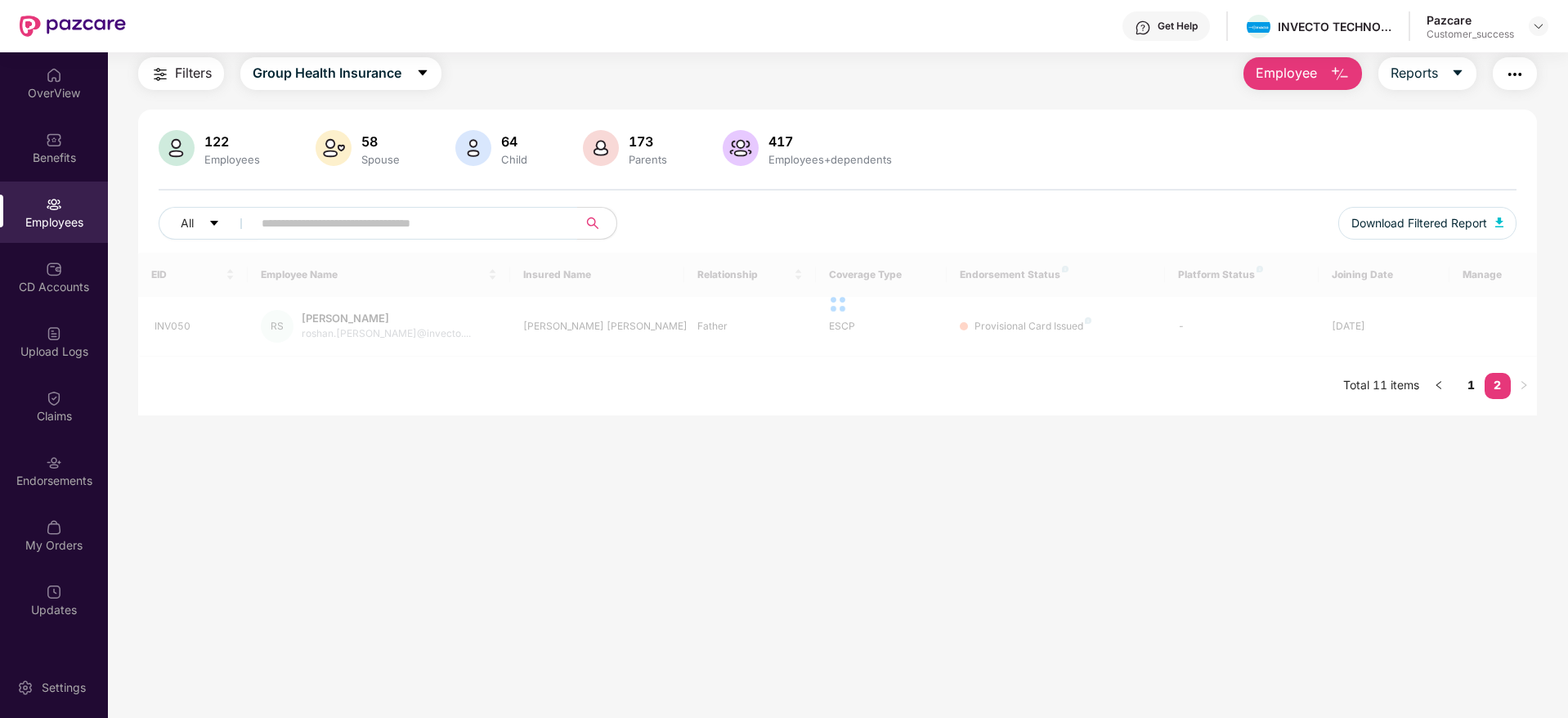
click at [328, 225] on input "text" at bounding box center [408, 224] width 293 height 25
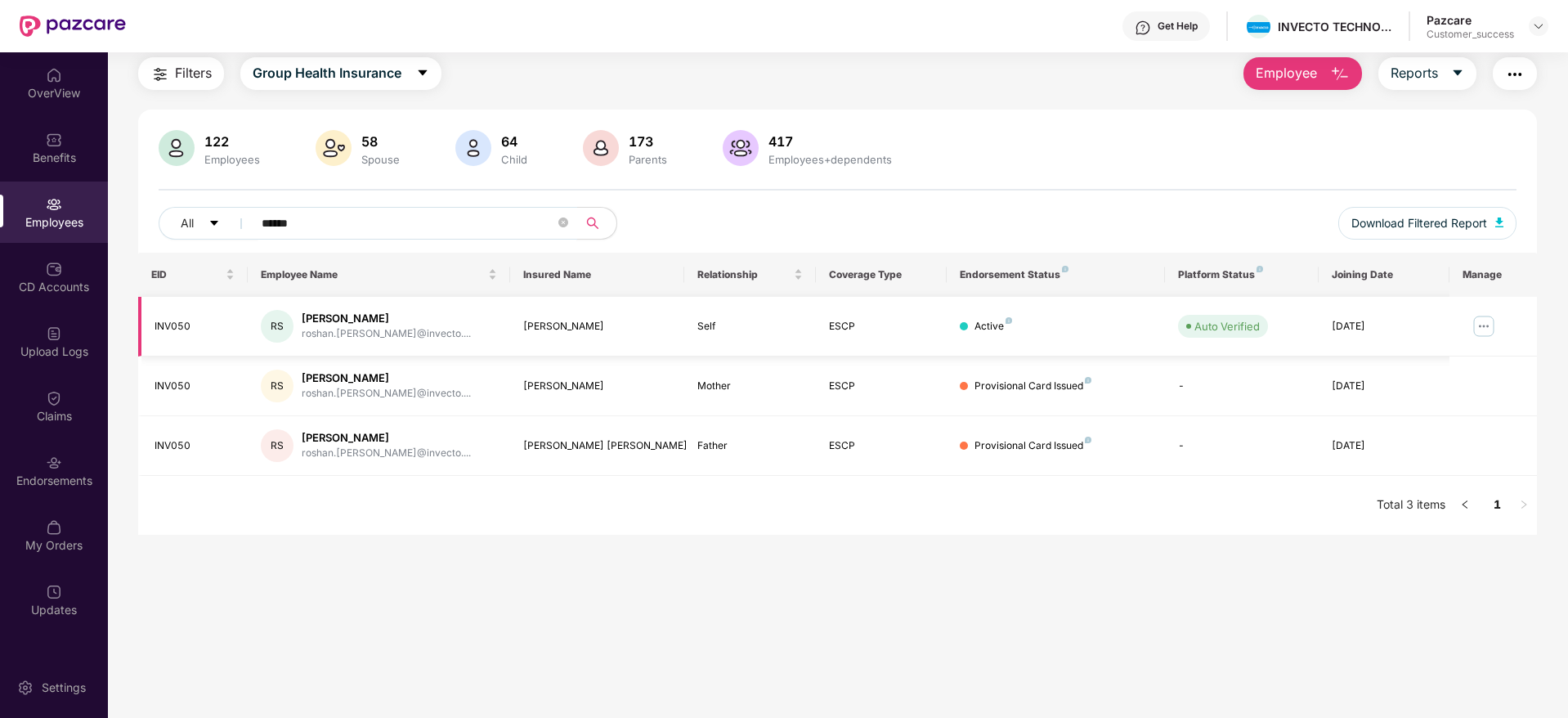
type input "******"
click at [1489, 330] on img at bounding box center [1484, 326] width 26 height 26
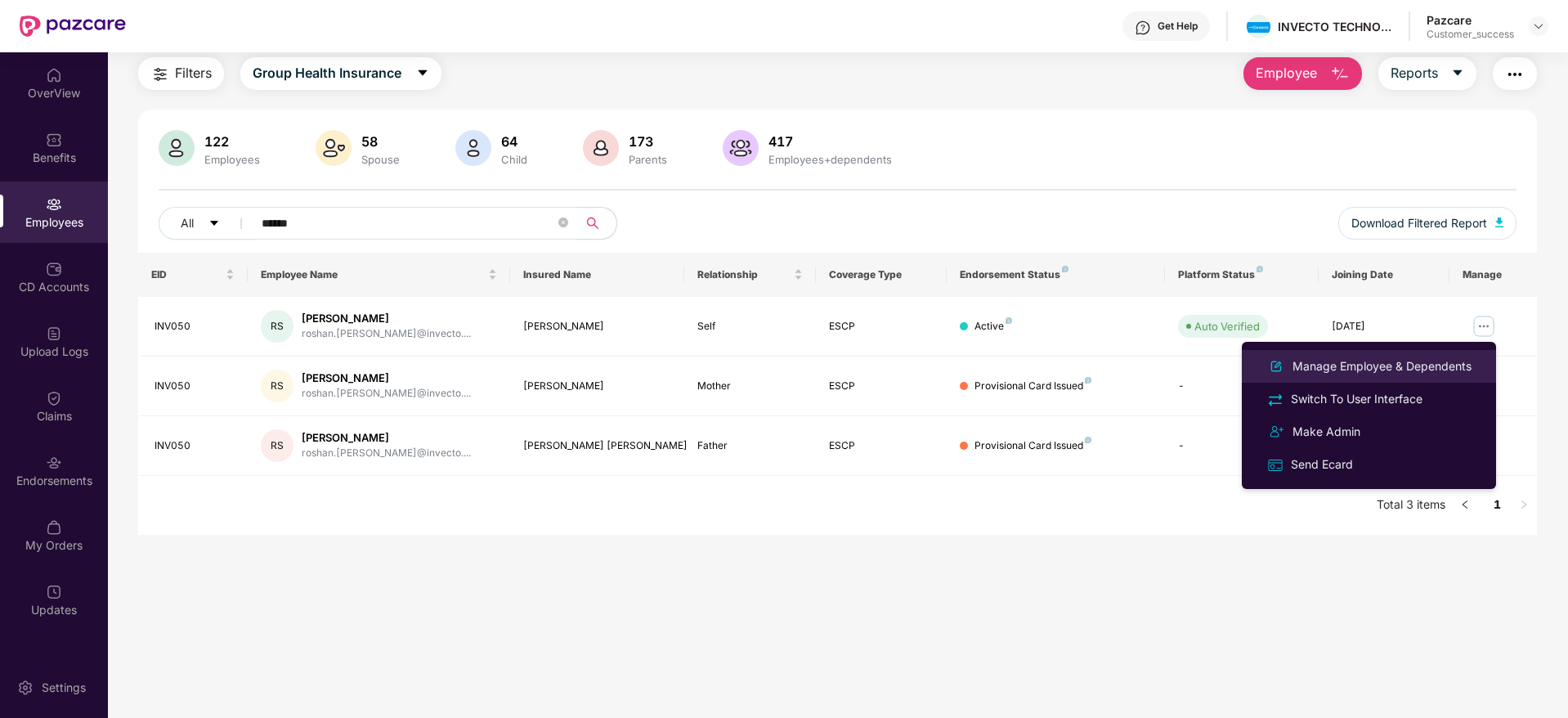
click at [1379, 364] on div "Manage Employee & Dependents" at bounding box center [1382, 366] width 186 height 18
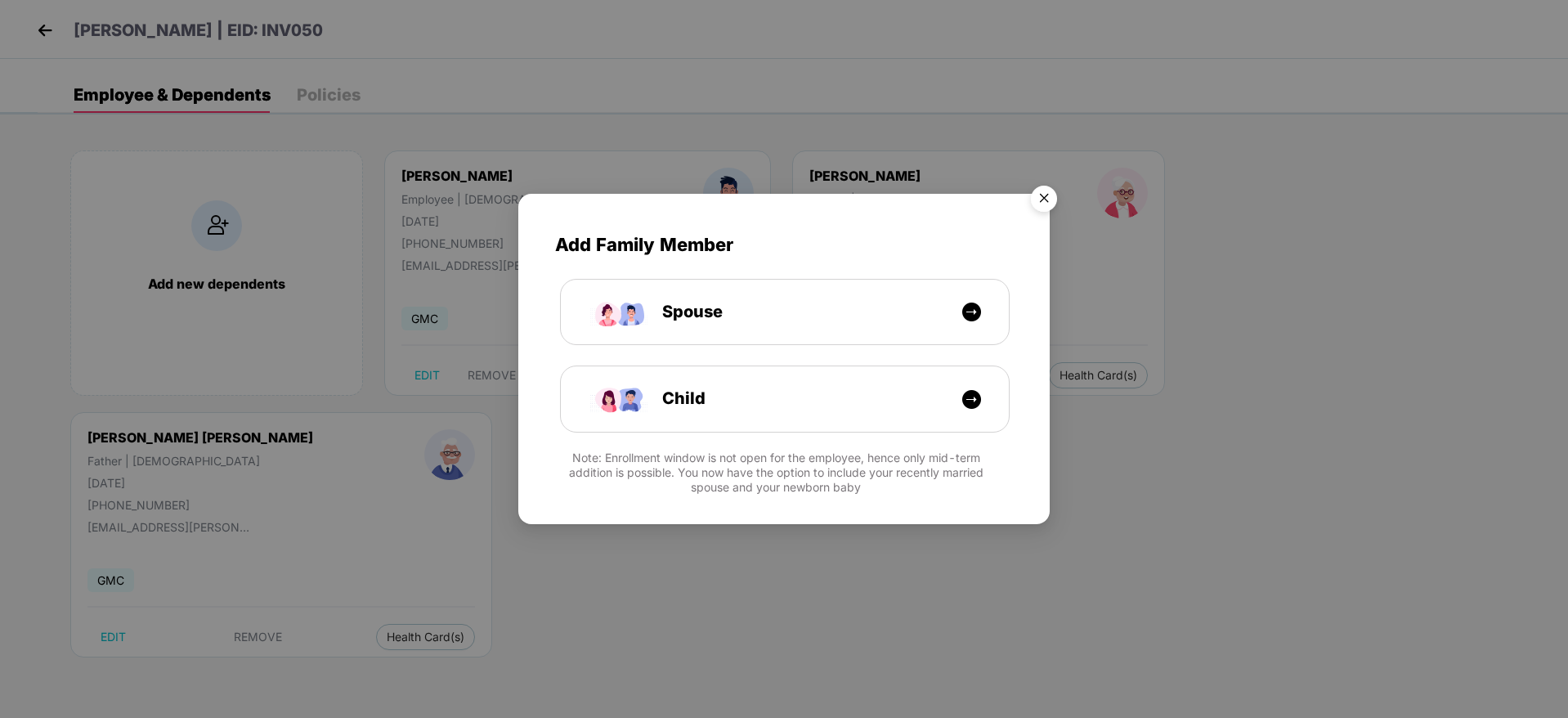
click at [1056, 194] on img "Close" at bounding box center [1044, 201] width 46 height 46
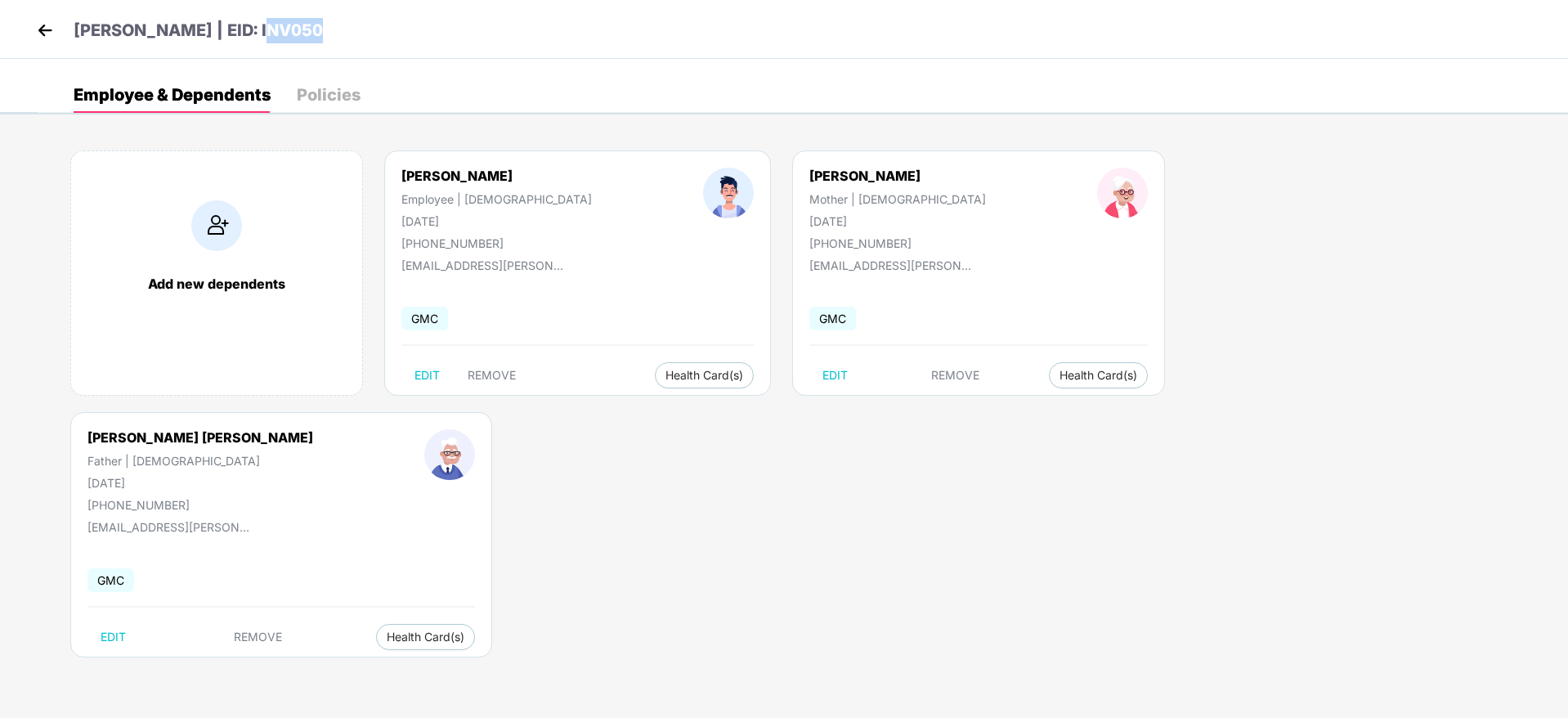
drag, startPoint x: 332, startPoint y: 38, endPoint x: 247, endPoint y: 28, distance: 85.6
click at [247, 28] on div "[PERSON_NAME] | EID: INV050" at bounding box center [784, 29] width 1568 height 58
copy p "NV050"
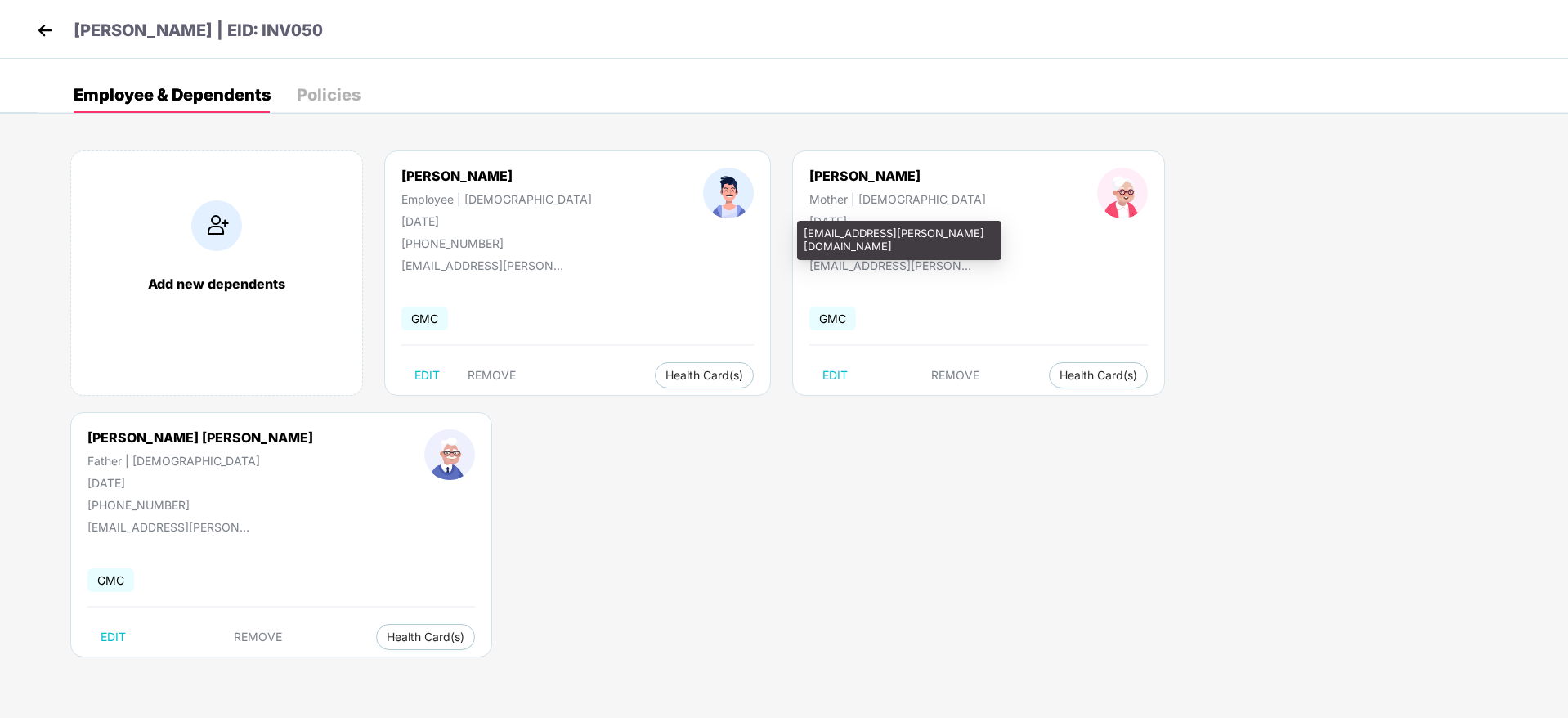
click at [810, 259] on div "[EMAIL_ADDRESS][PERSON_NAME][DOMAIN_NAME]" at bounding box center [891, 265] width 163 height 14
drag, startPoint x: 716, startPoint y: 264, endPoint x: 872, endPoint y: 270, distance: 156.1
click at [872, 270] on div "[EMAIL_ADDRESS][PERSON_NAME][DOMAIN_NAME]" at bounding box center [891, 265] width 163 height 14
copy div "[EMAIL_ADDRESS][PERSON_NAME][DOMAIN_NAME]"
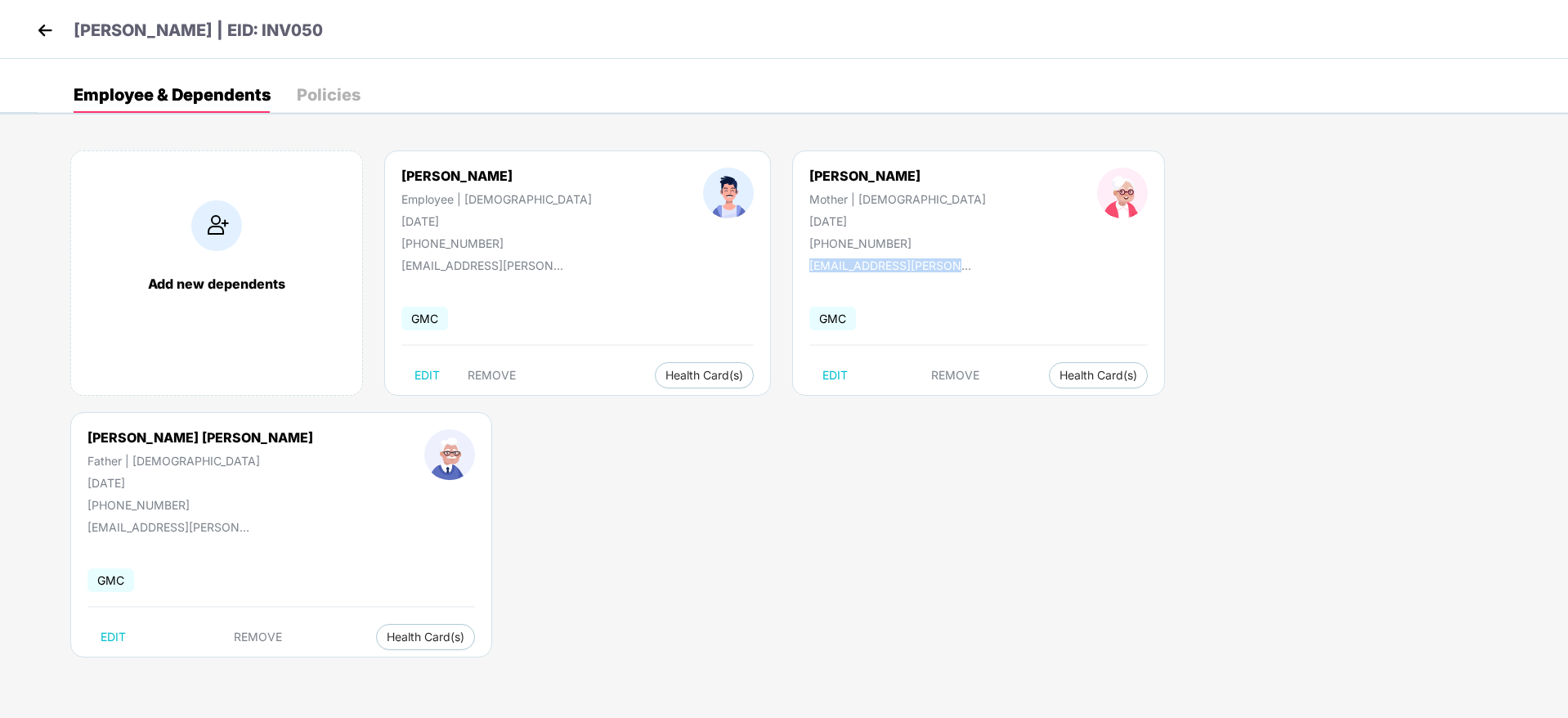
click at [46, 36] on img at bounding box center [45, 30] width 25 height 25
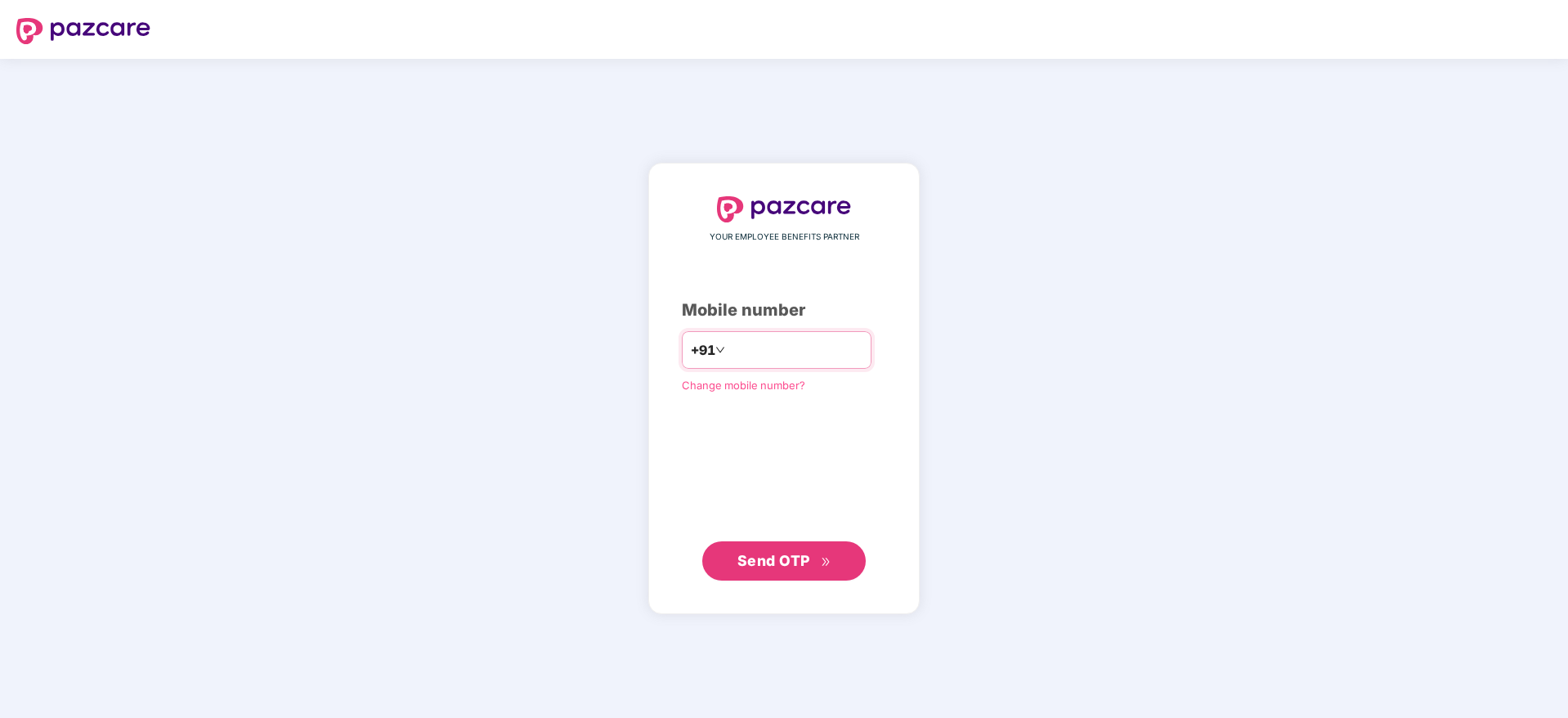
click at [767, 347] on input "number" at bounding box center [796, 350] width 134 height 26
click at [751, 357] on input "number" at bounding box center [796, 350] width 134 height 26
click at [780, 564] on span "Send OTP" at bounding box center [773, 560] width 73 height 17
click at [822, 345] on input "**********" at bounding box center [796, 350] width 134 height 26
type input "*"
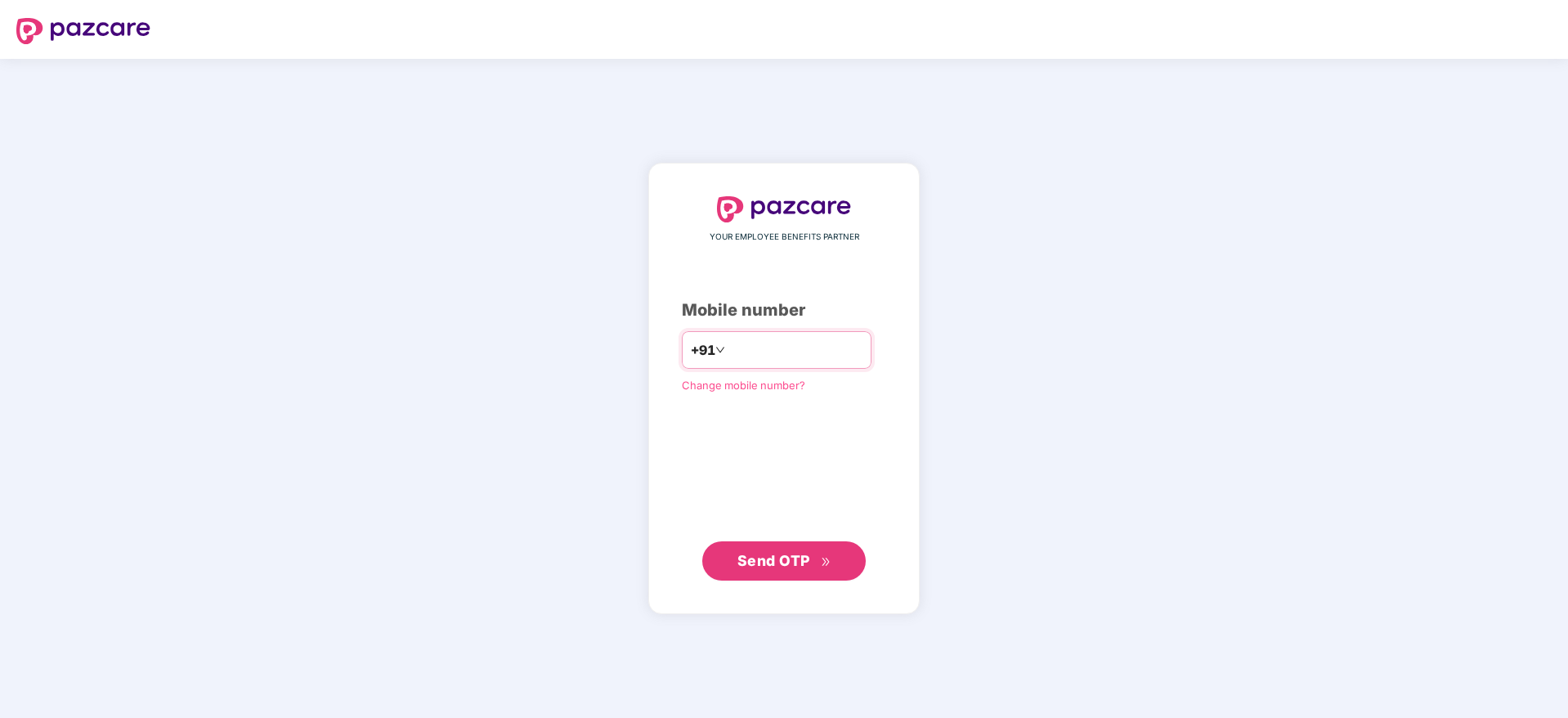
click at [822, 345] on input "number" at bounding box center [796, 350] width 134 height 26
type input "**********"
click at [797, 547] on button "Send OTP" at bounding box center [784, 560] width 163 height 40
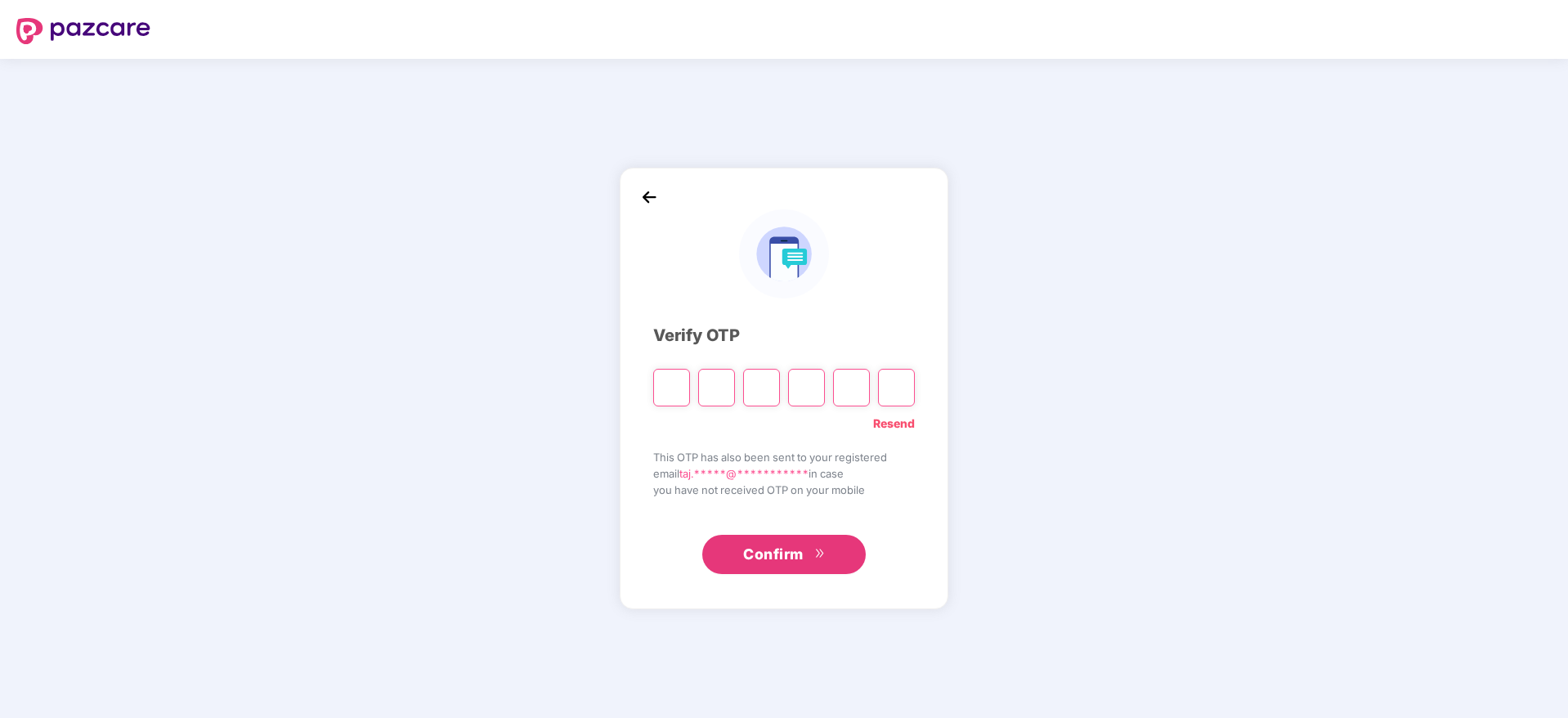
paste input "*"
type input "*"
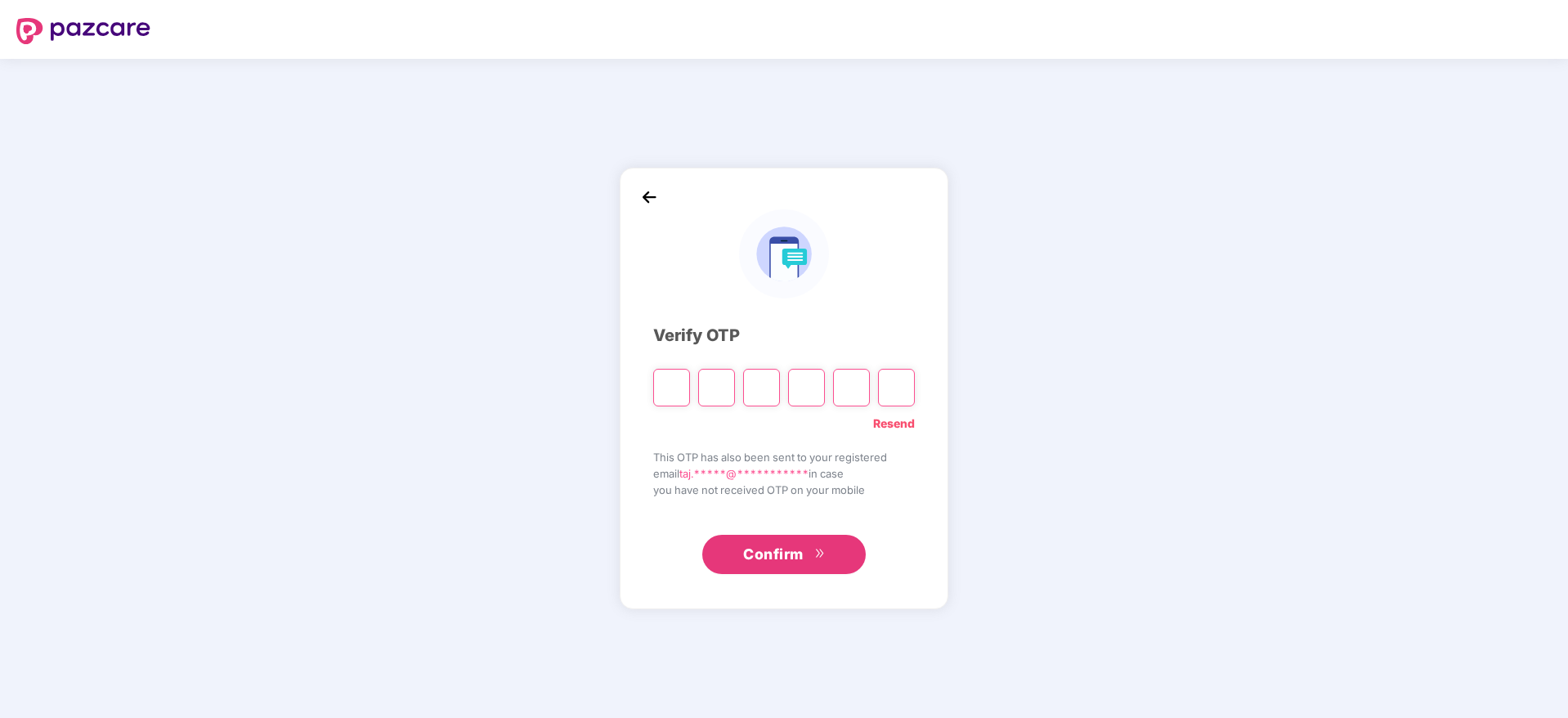
type input "*"
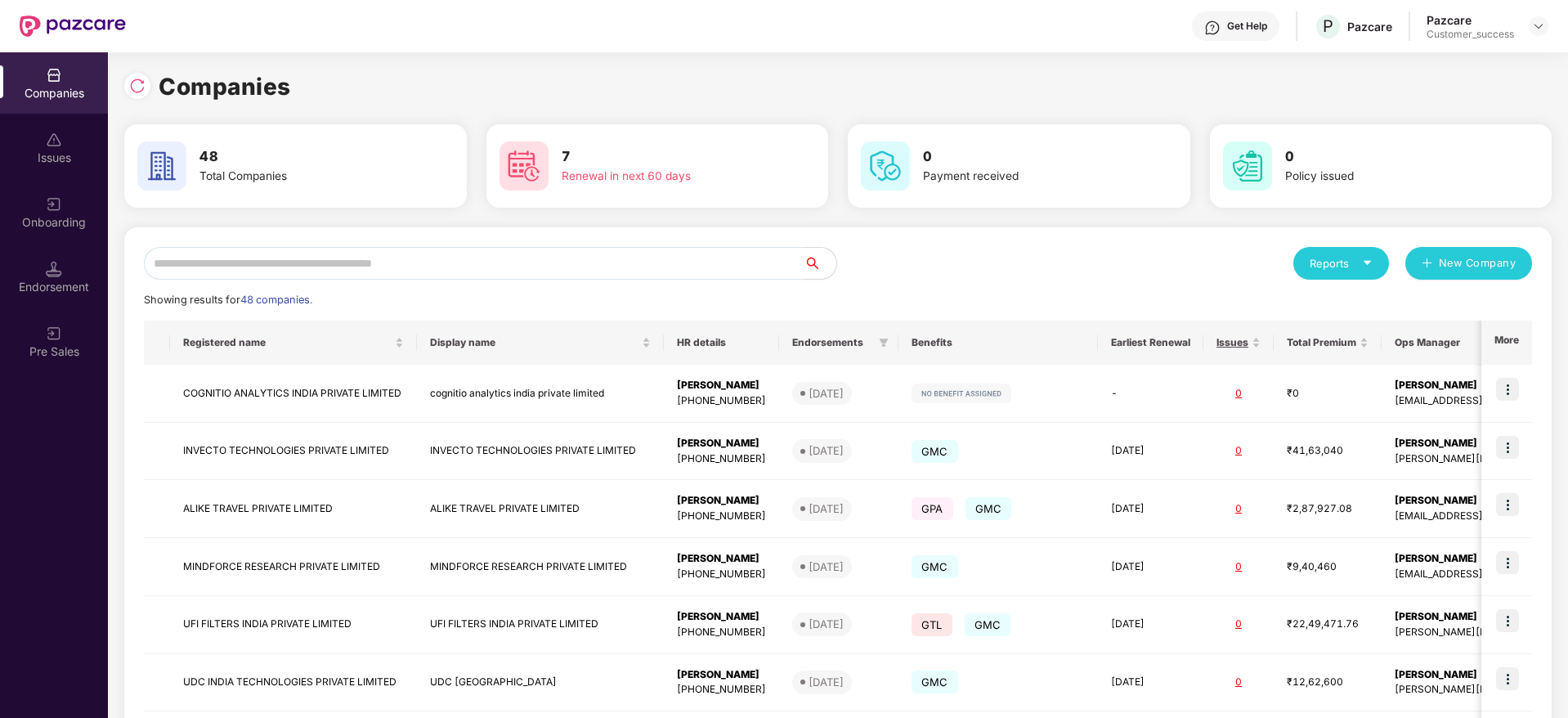
click at [381, 267] on input "text" at bounding box center [474, 263] width 660 height 33
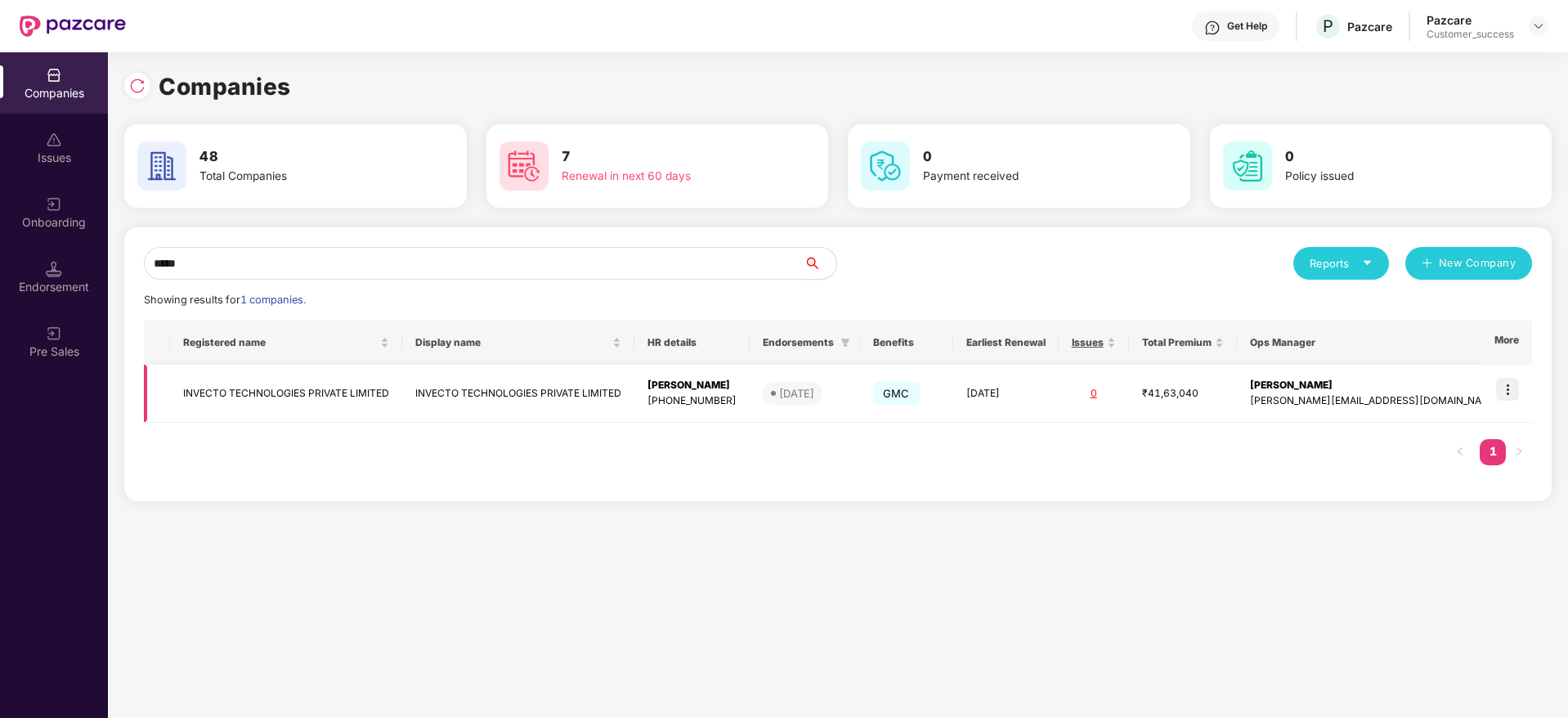
type input "*****"
click at [1511, 392] on img at bounding box center [1508, 390] width 23 height 23
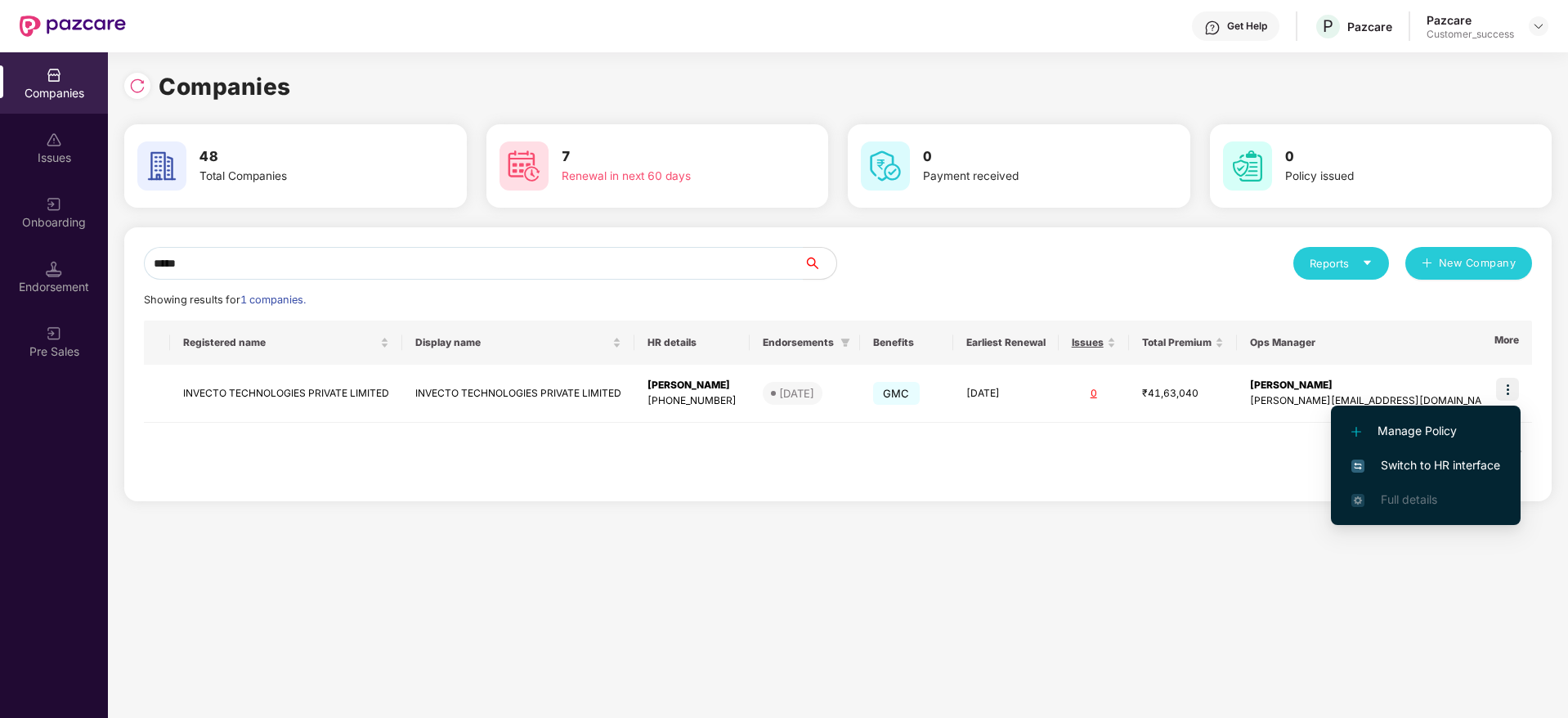
click at [1423, 469] on span "Switch to HR interface" at bounding box center [1427, 465] width 149 height 18
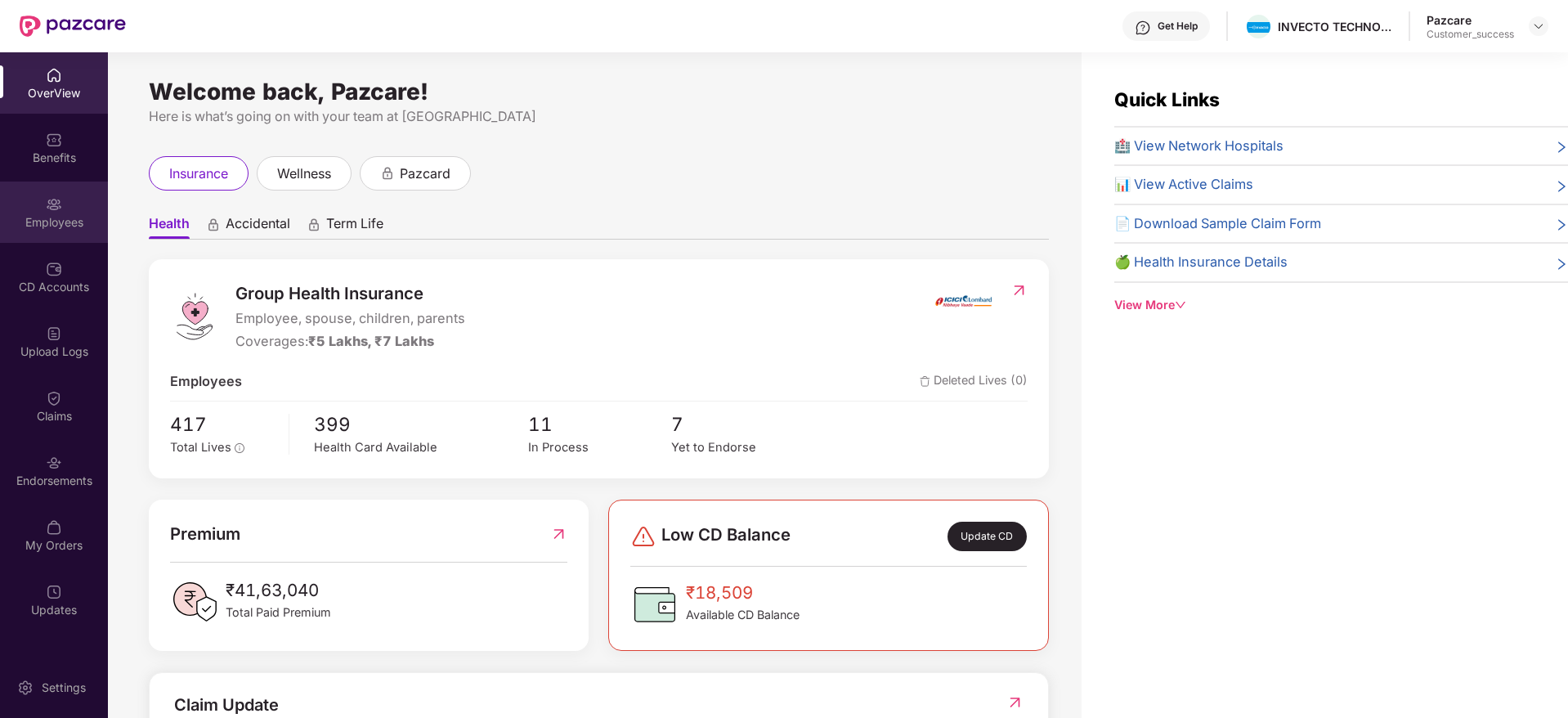
click at [58, 216] on div "Employees" at bounding box center [54, 222] width 107 height 16
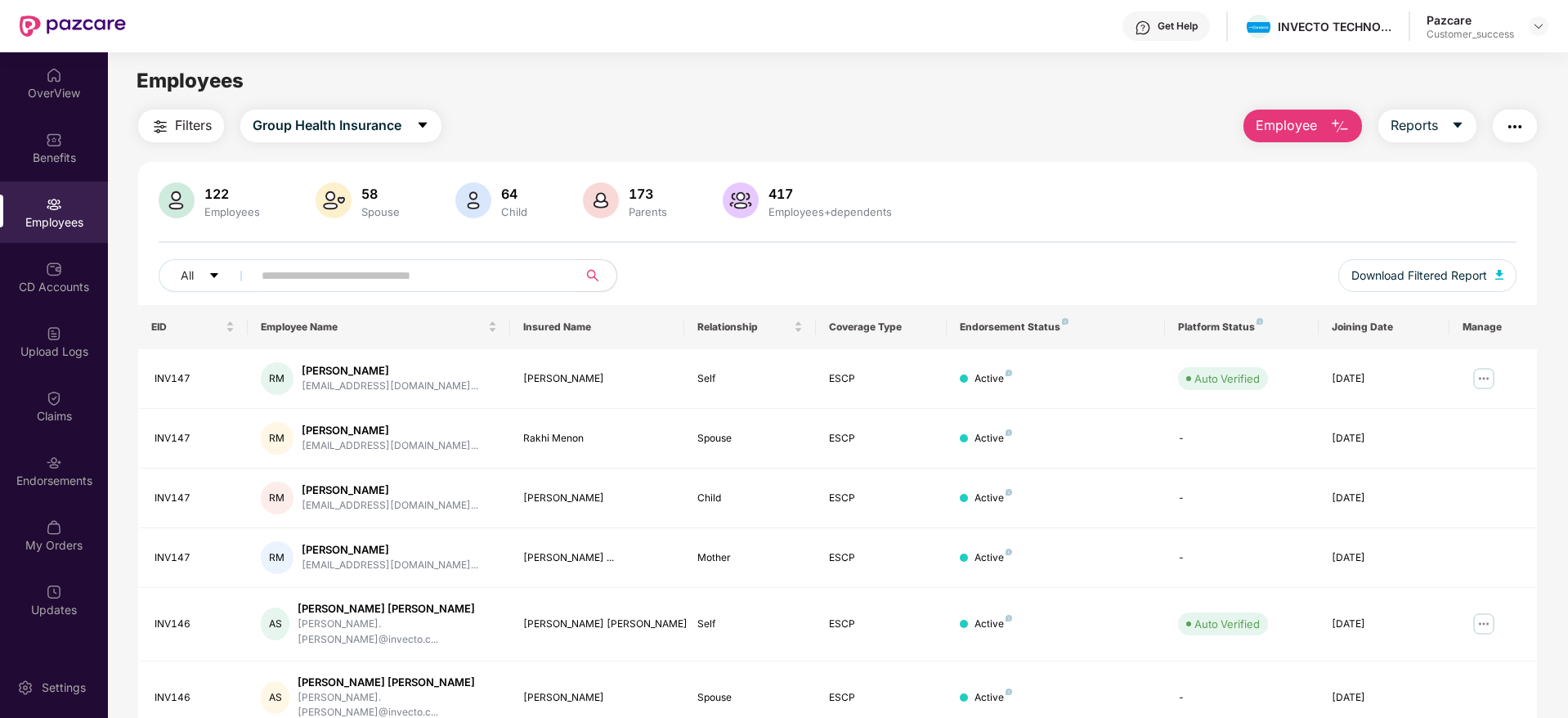
click at [373, 263] on input "text" at bounding box center [408, 276] width 293 height 25
click at [158, 134] on img "button" at bounding box center [160, 126] width 20 height 20
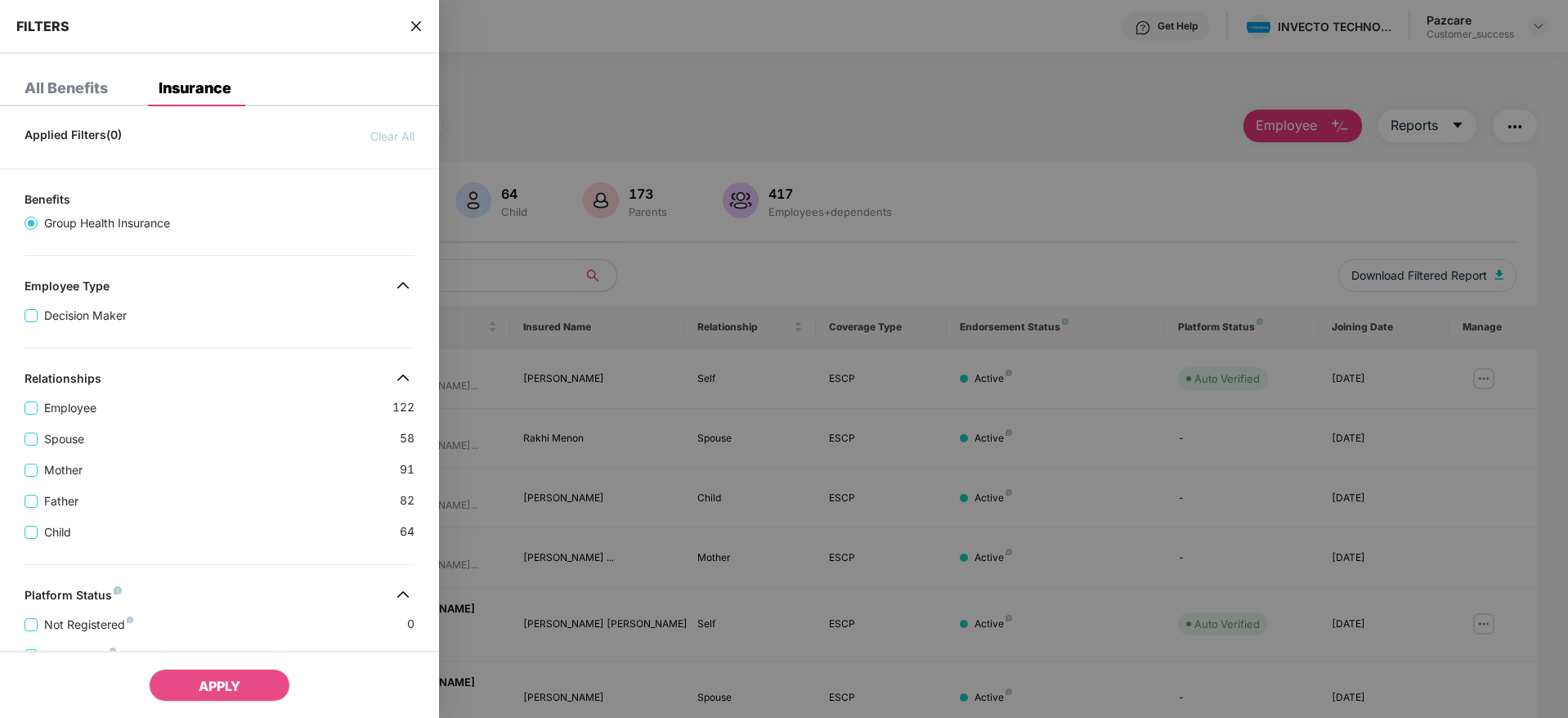
click at [250, 543] on div "Applied Filters(0) Clear All Benefits Group Health Insurance Employee Type Deci…" at bounding box center [220, 609] width 439 height 978
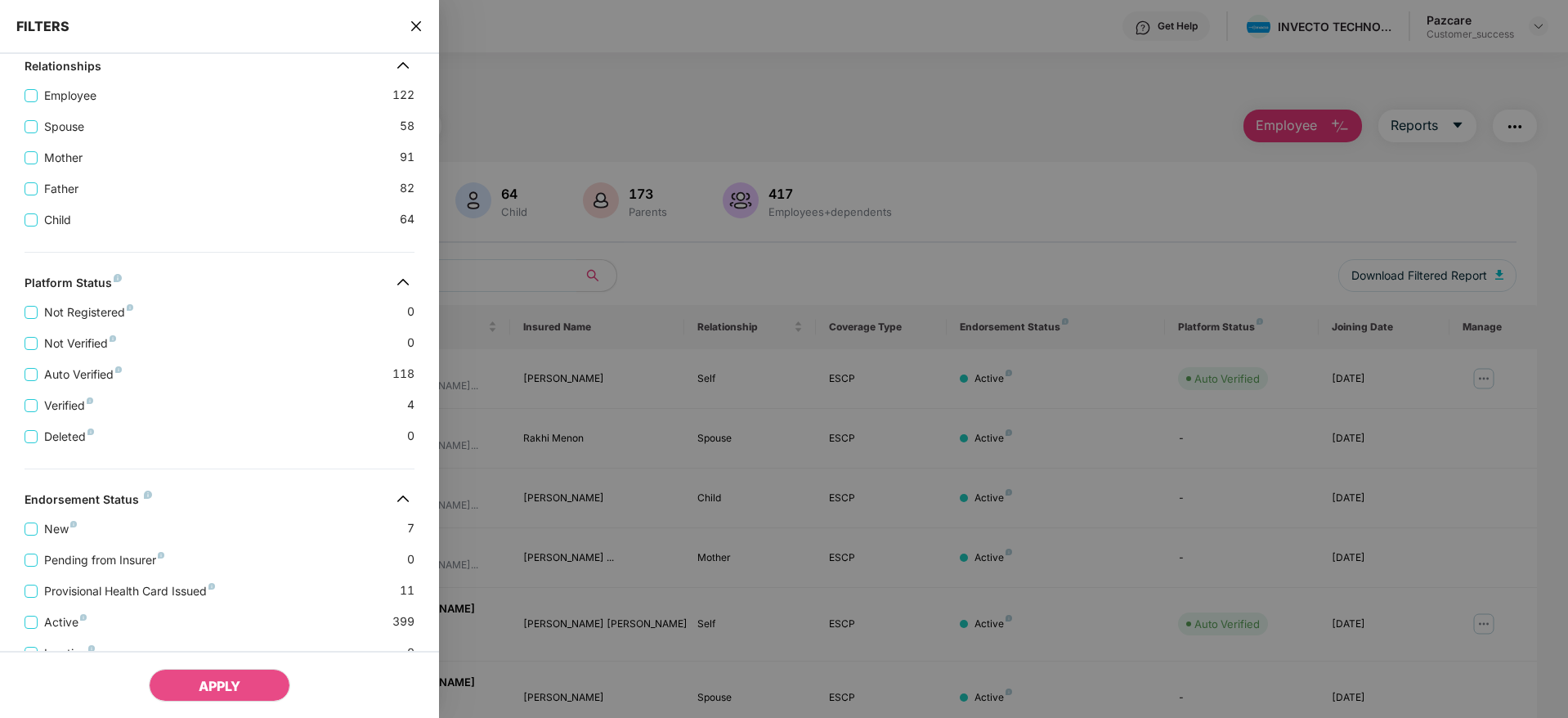
scroll to position [379, 0]
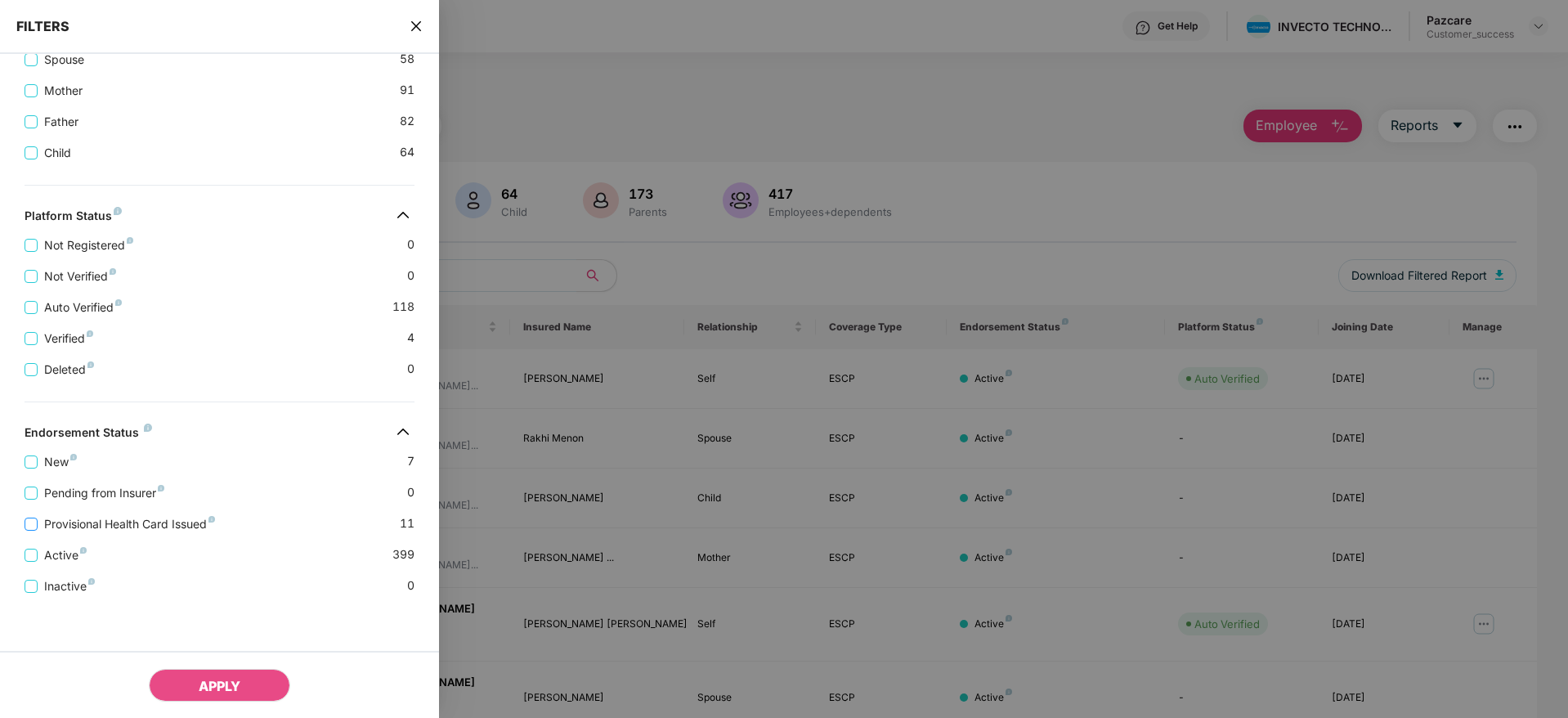
click at [75, 526] on span "Provisional Health Card Issued" at bounding box center [129, 524] width 184 height 18
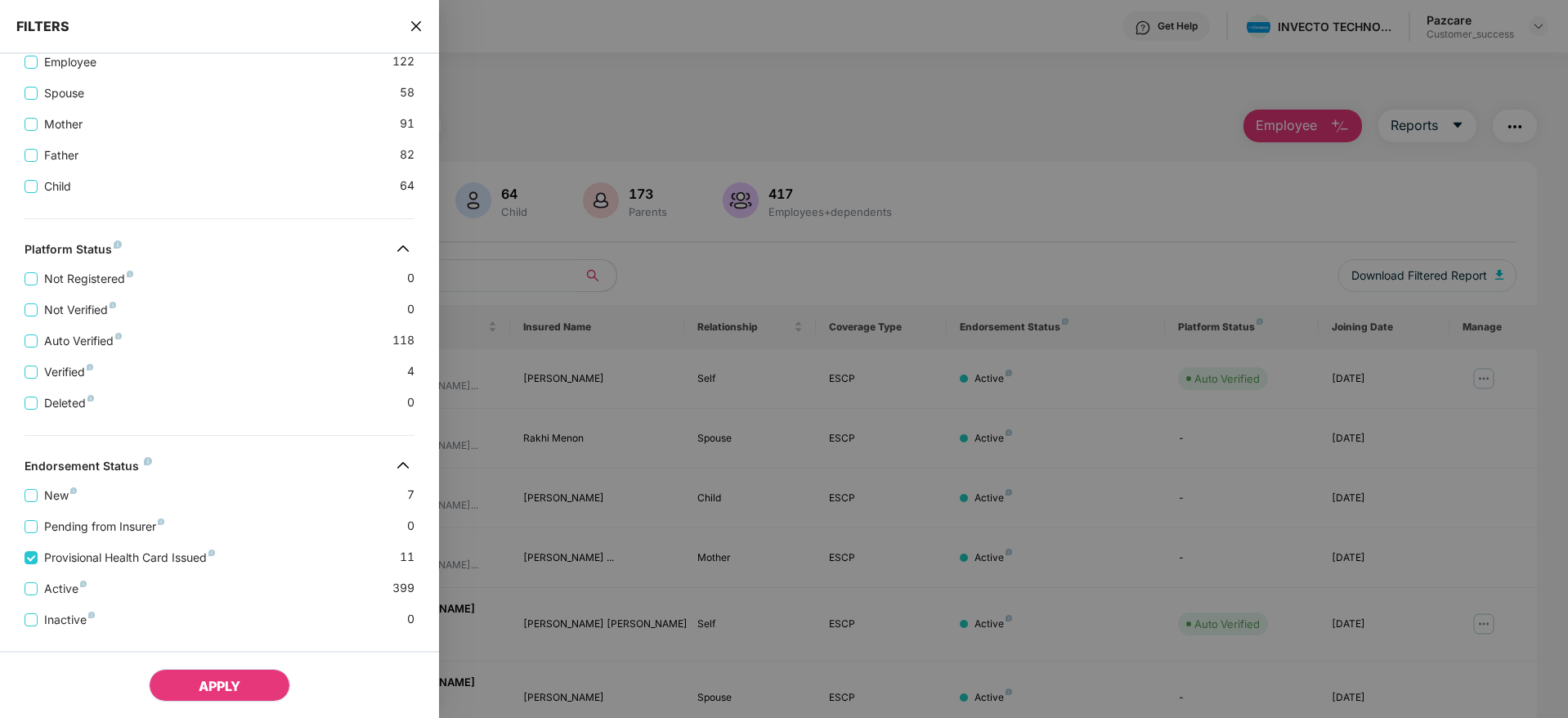
click at [202, 687] on span "APPLY" at bounding box center [220, 686] width 41 height 16
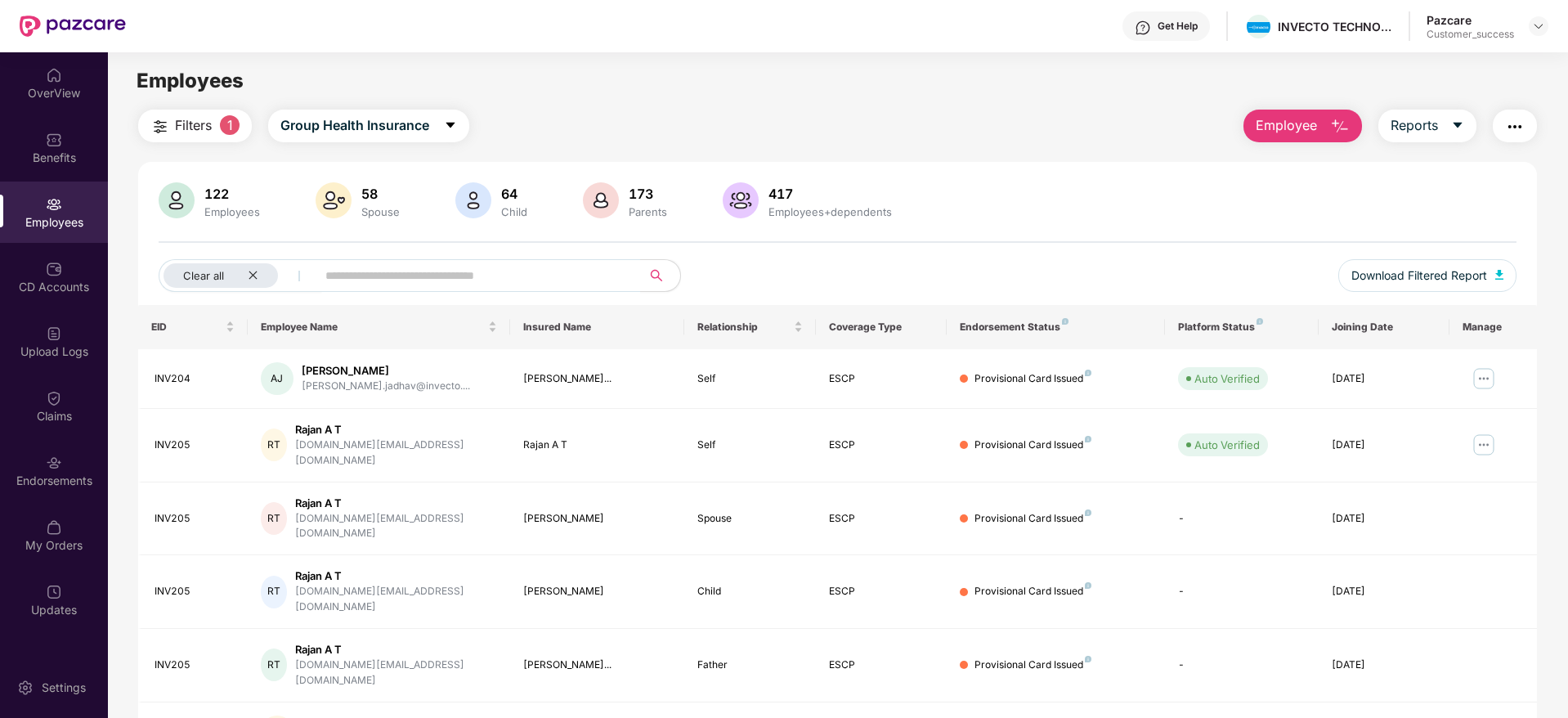
click at [1033, 231] on div "122 Employees 58 Spouse 64 Child 173 Parents 417 Employees+dependents Clear all…" at bounding box center [838, 243] width 1399 height 123
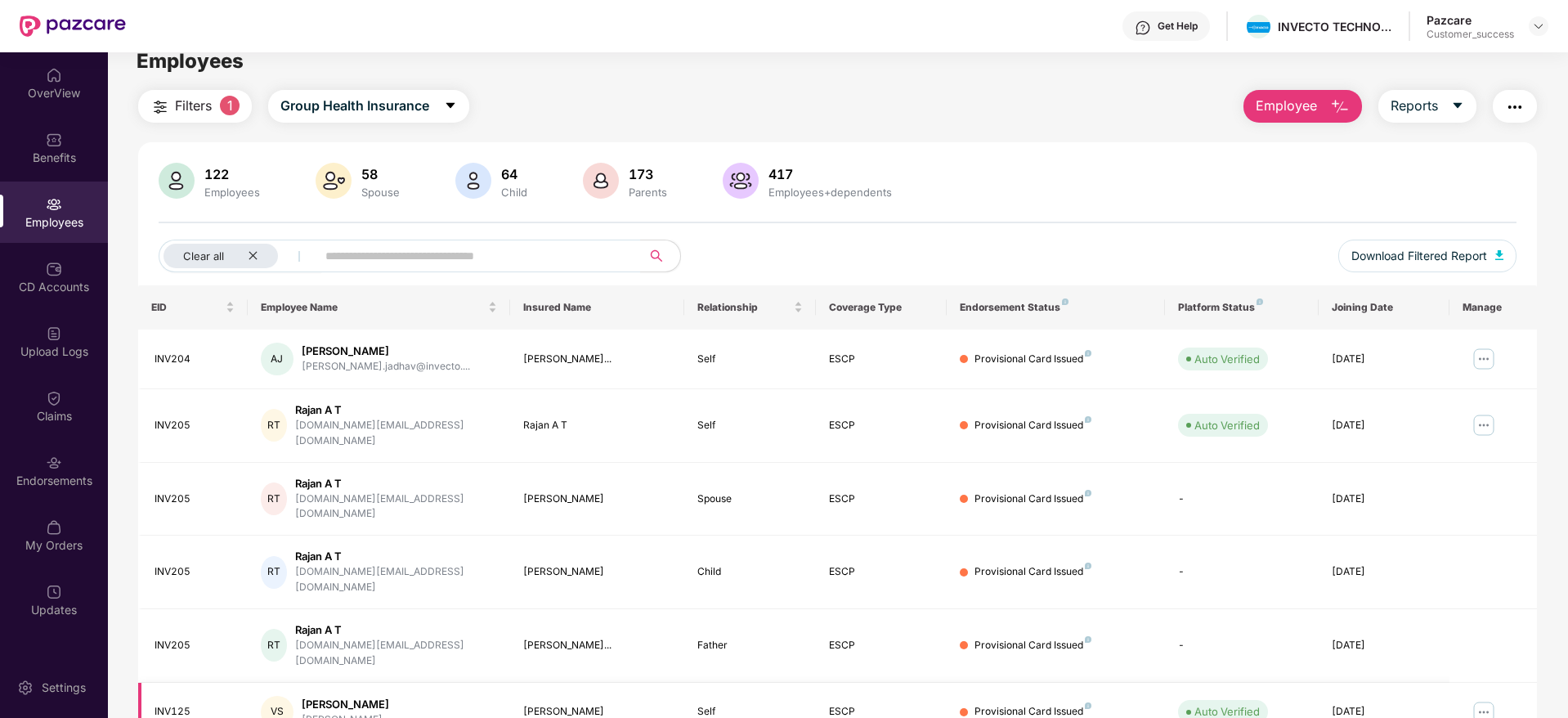
scroll to position [0, 0]
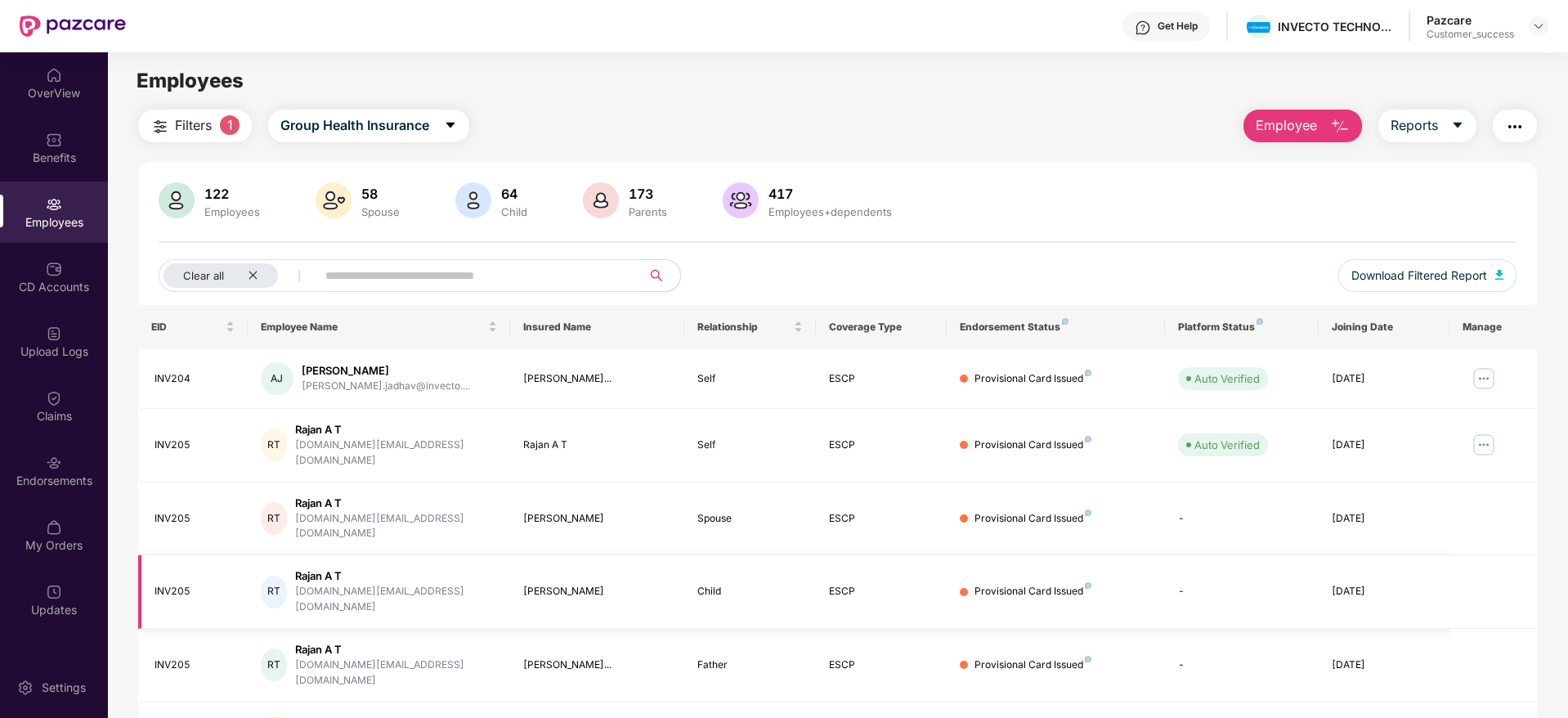
click at [553, 584] on div "[PERSON_NAME]" at bounding box center [598, 592] width 149 height 15
drag, startPoint x: 555, startPoint y: 553, endPoint x: 516, endPoint y: 558, distance: 39.3
click at [516, 558] on td "[PERSON_NAME]" at bounding box center [598, 593] width 175 height 74
click at [967, 174] on div "122 Employees 58 Spouse 64 Child 173 Parents 417 Employees+dependents Clear all…" at bounding box center [838, 611] width 1399 height 898
click at [257, 275] on icon "close" at bounding box center [253, 275] width 10 height 10
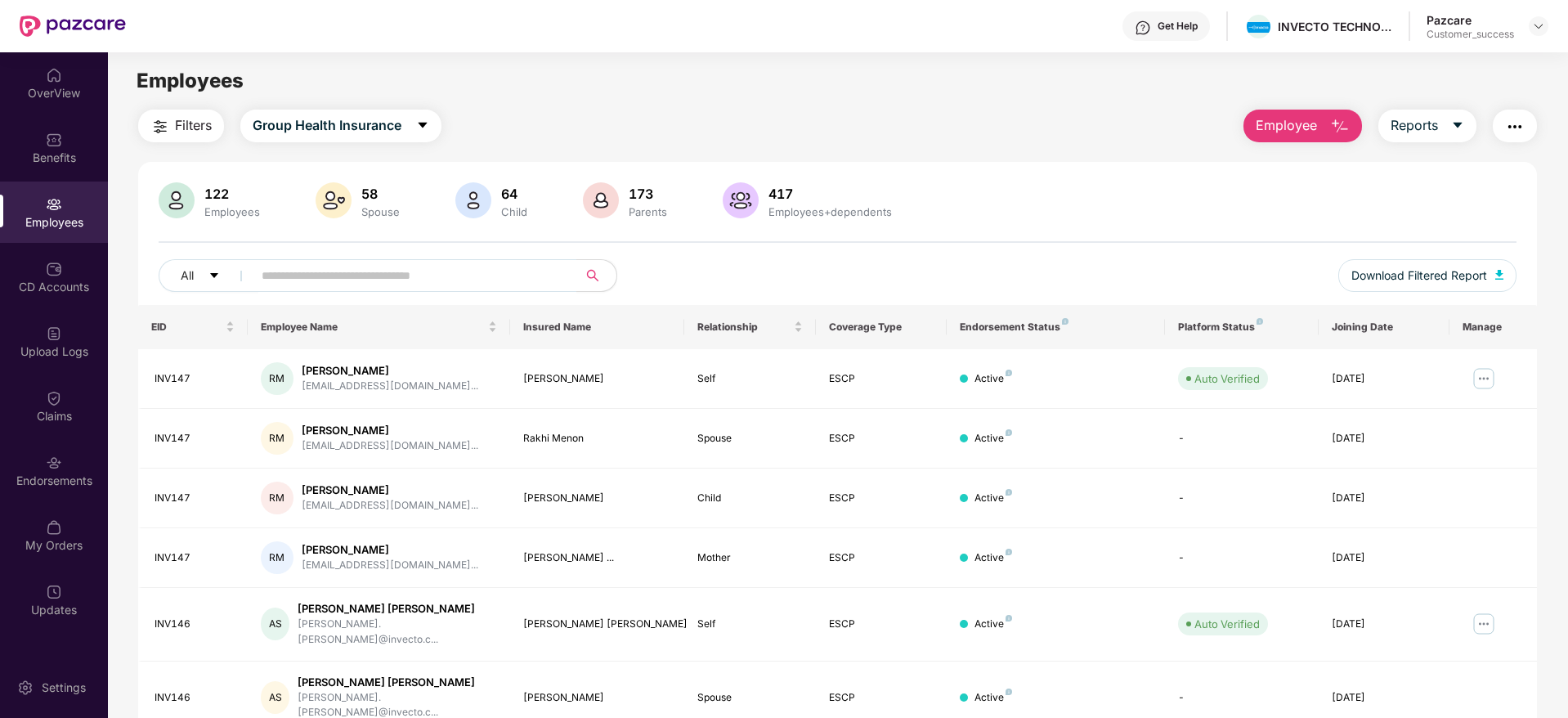
click at [175, 112] on button "Filters" at bounding box center [181, 125] width 86 height 33
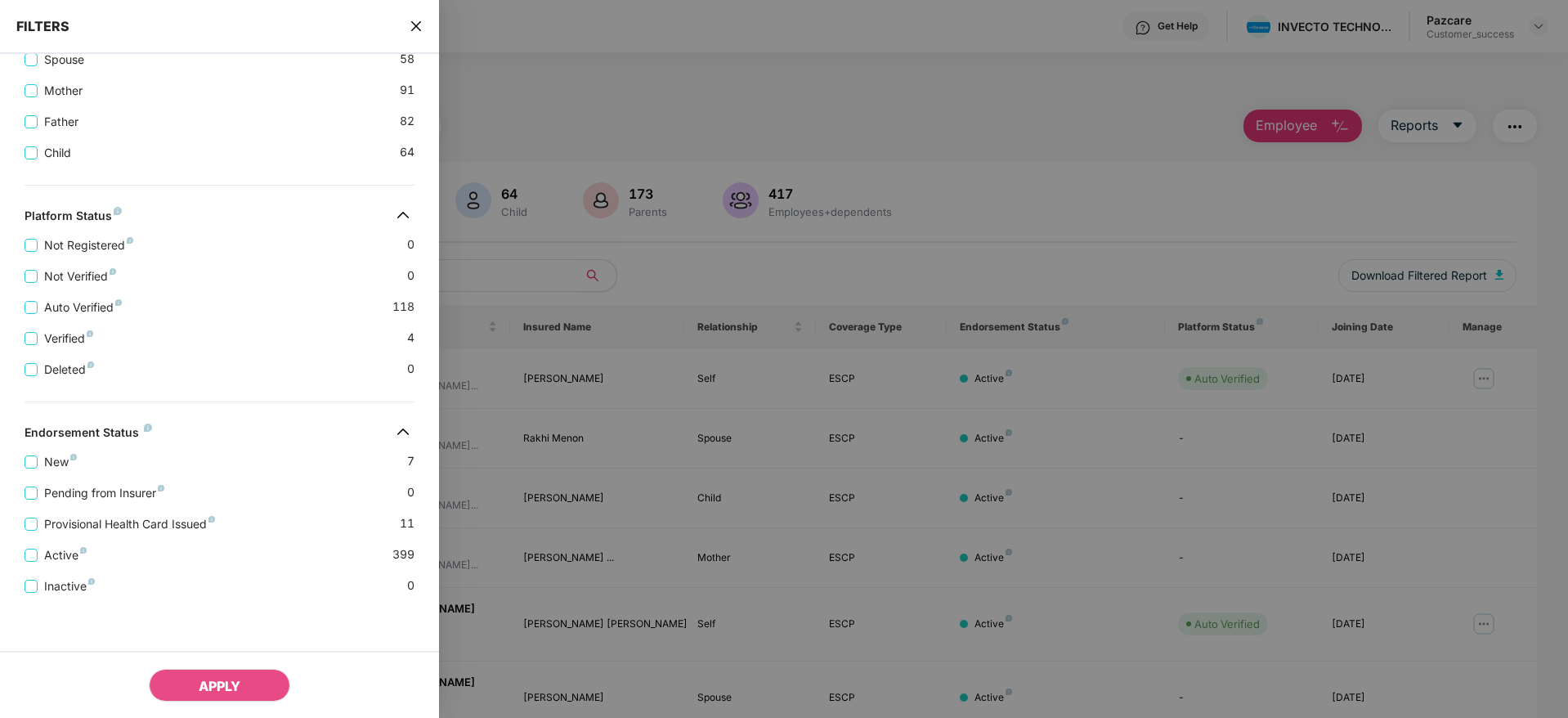
click at [222, 437] on div "Endorsement Status" at bounding box center [220, 435] width 439 height 20
click at [74, 511] on div "Provisional Health Card Issued 11" at bounding box center [220, 517] width 390 height 31
click at [76, 522] on span "Provisional Health Card Issued" at bounding box center [129, 524] width 184 height 18
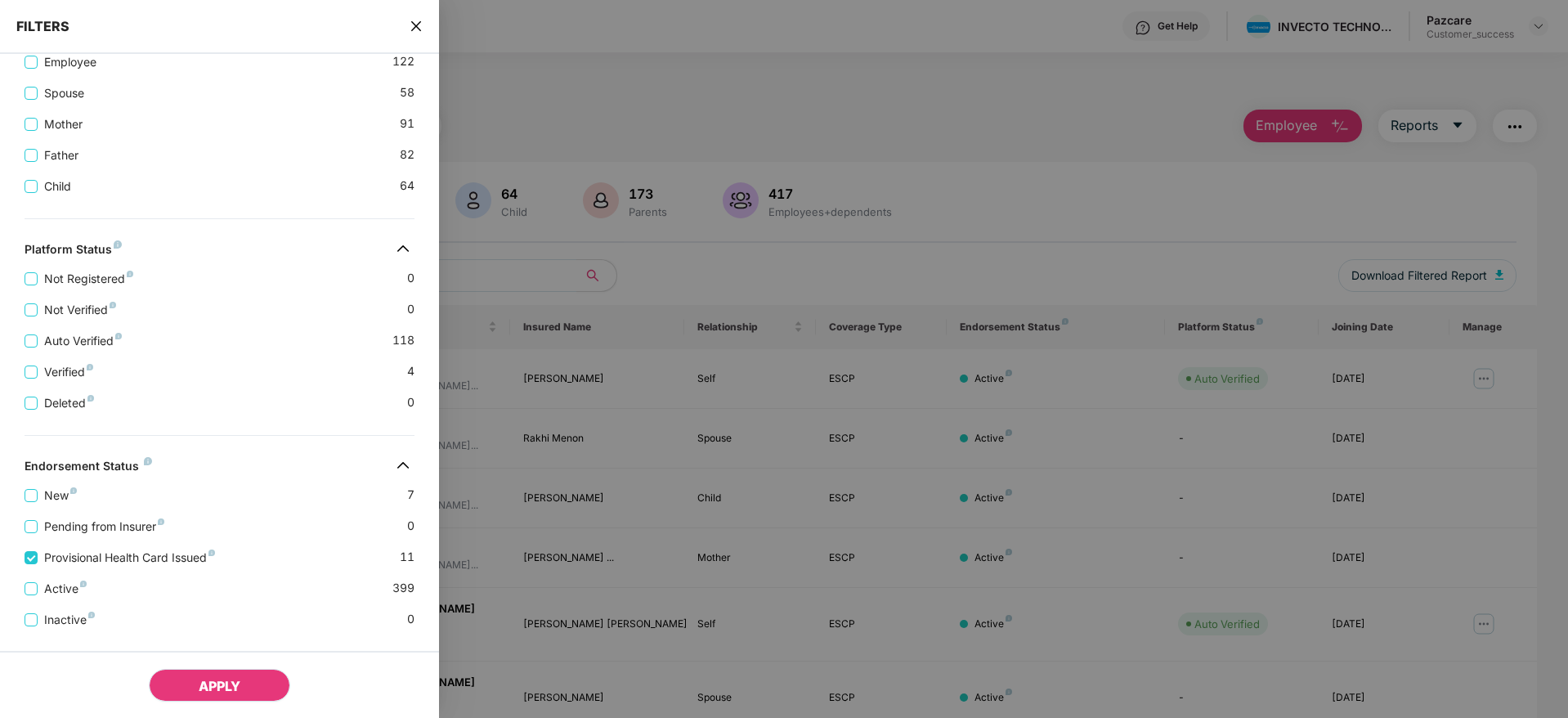
click at [203, 676] on button "APPLY" at bounding box center [220, 685] width 141 height 33
